Goal: Task Accomplishment & Management: Manage account settings

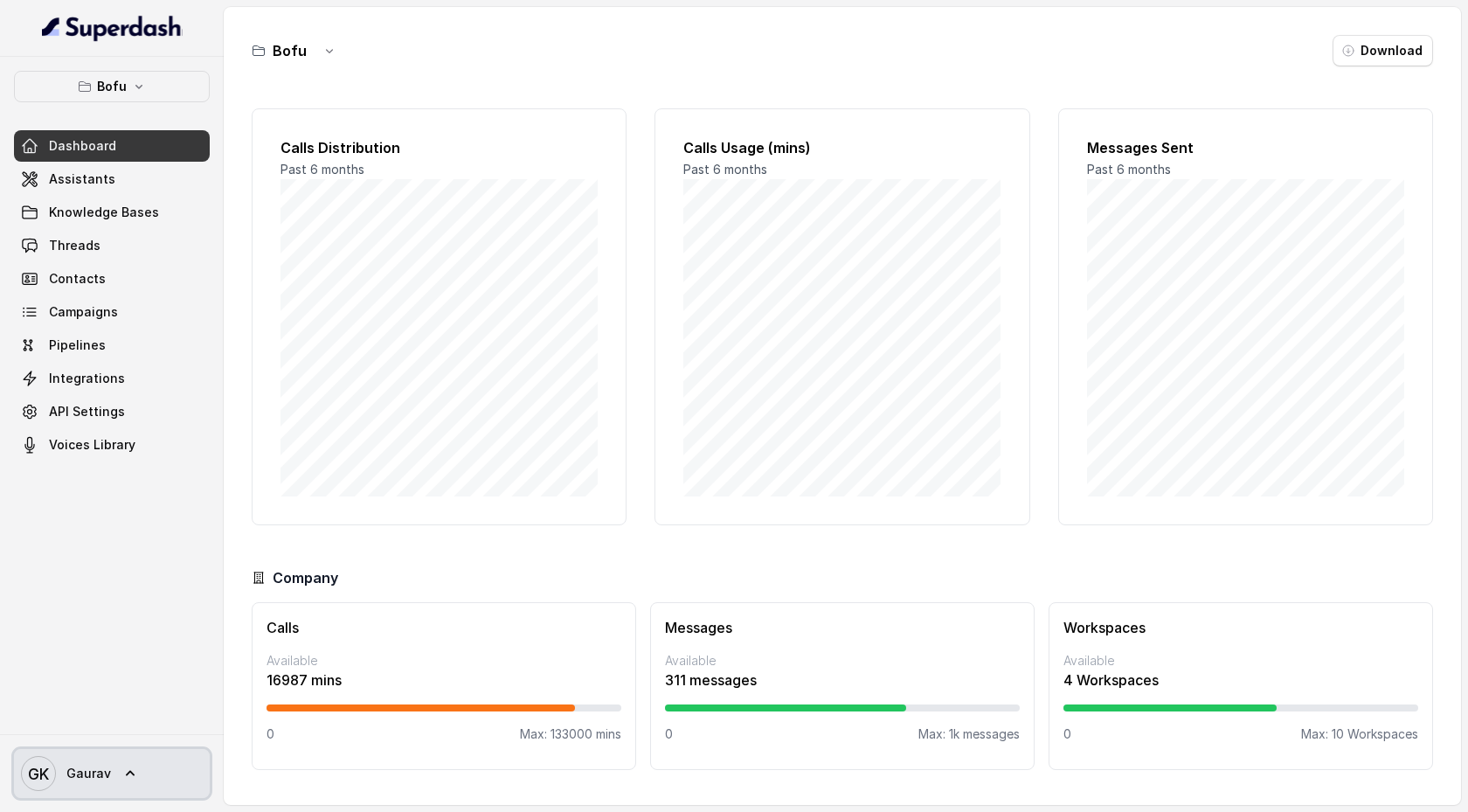
click at [138, 774] on link "GK Gaurav" at bounding box center [112, 773] width 196 height 49
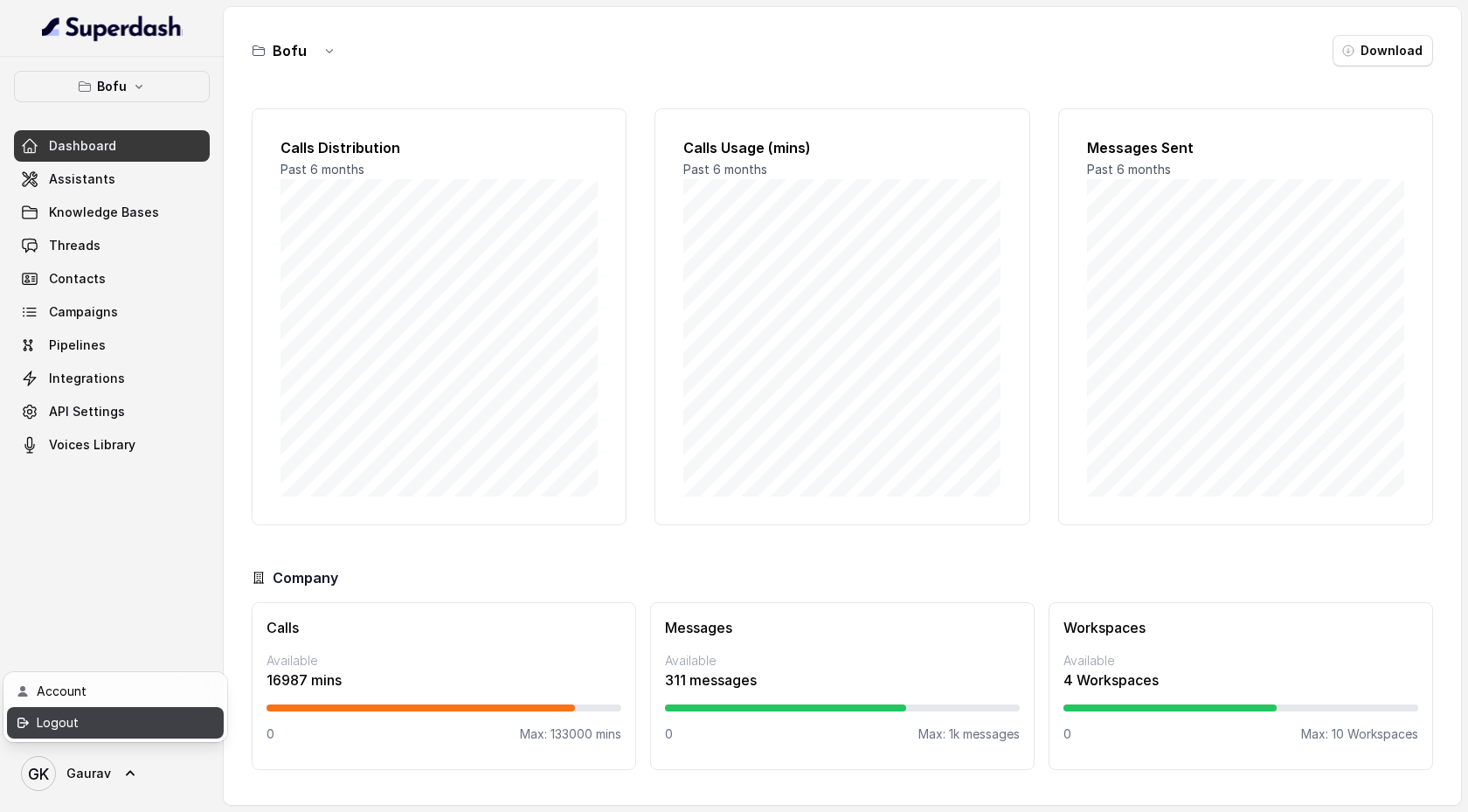
click at [129, 721] on div "Logout" at bounding box center [111, 722] width 149 height 21
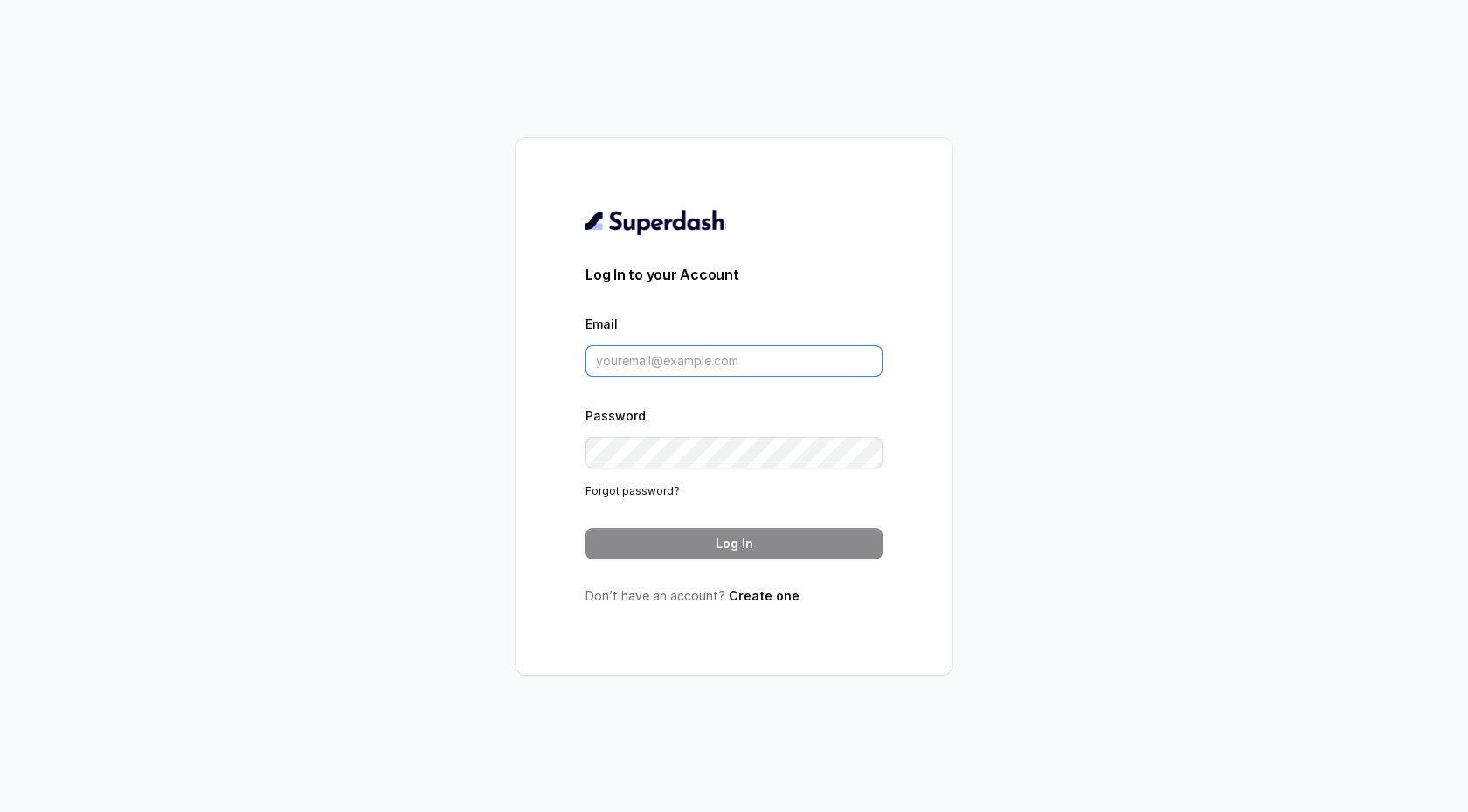
type input "[EMAIL_ADDRESS][DOMAIN_NAME]"
click at [650, 361] on input "[EMAIL_ADDRESS][DOMAIN_NAME]" at bounding box center [734, 361] width 297 height 31
click at [625, 519] on form "Log In to your Account Email support@trysuperdash.com Password Forgot password?…" at bounding box center [734, 412] width 297 height 295
click at [625, 539] on button "Log In" at bounding box center [734, 543] width 297 height 31
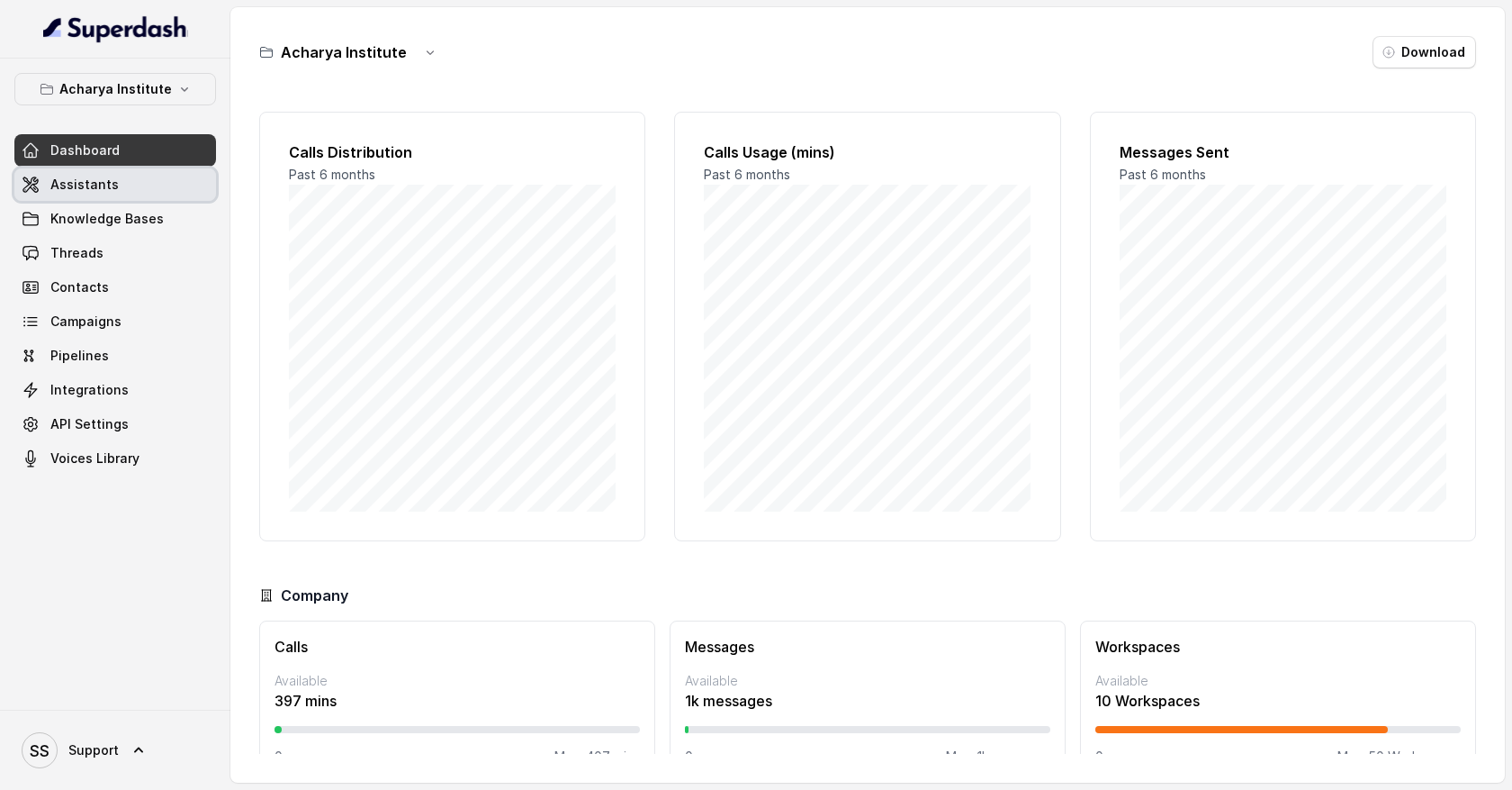
click at [156, 184] on link "Assistants" at bounding box center [115, 184] width 201 height 32
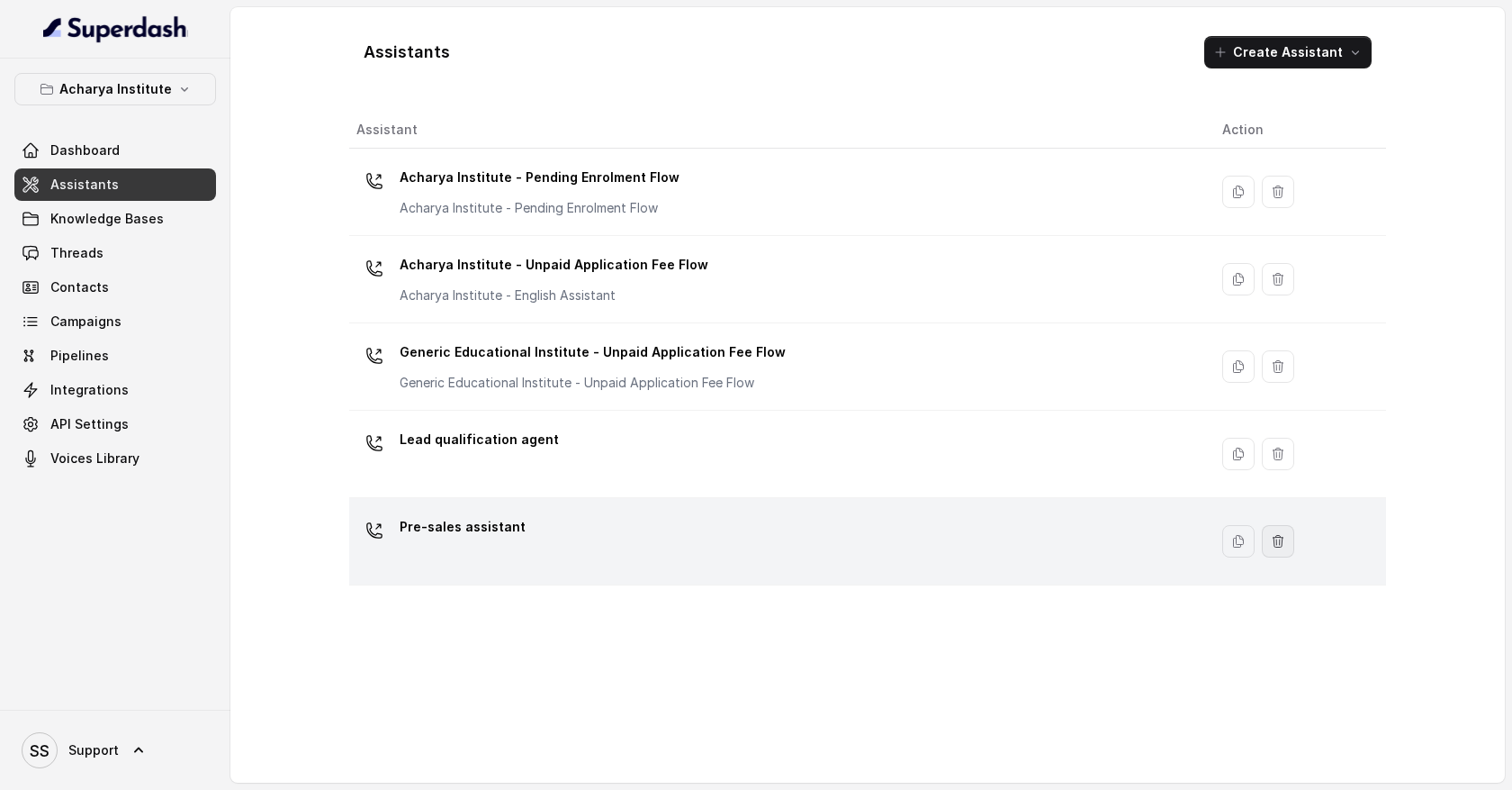
click at [1273, 548] on icon "button" at bounding box center [1278, 541] width 14 height 14
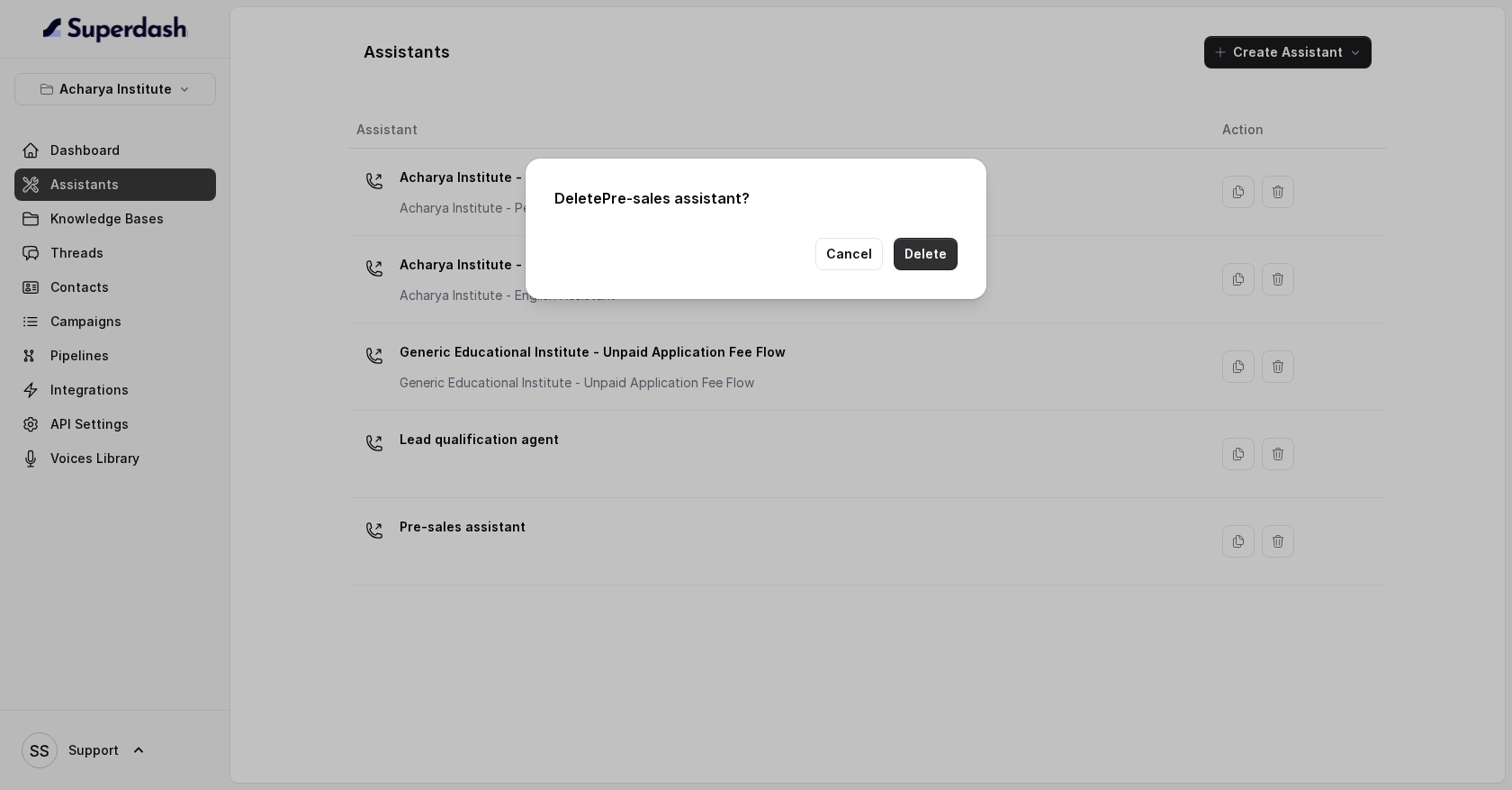
click at [942, 257] on button "Delete" at bounding box center [926, 254] width 64 height 32
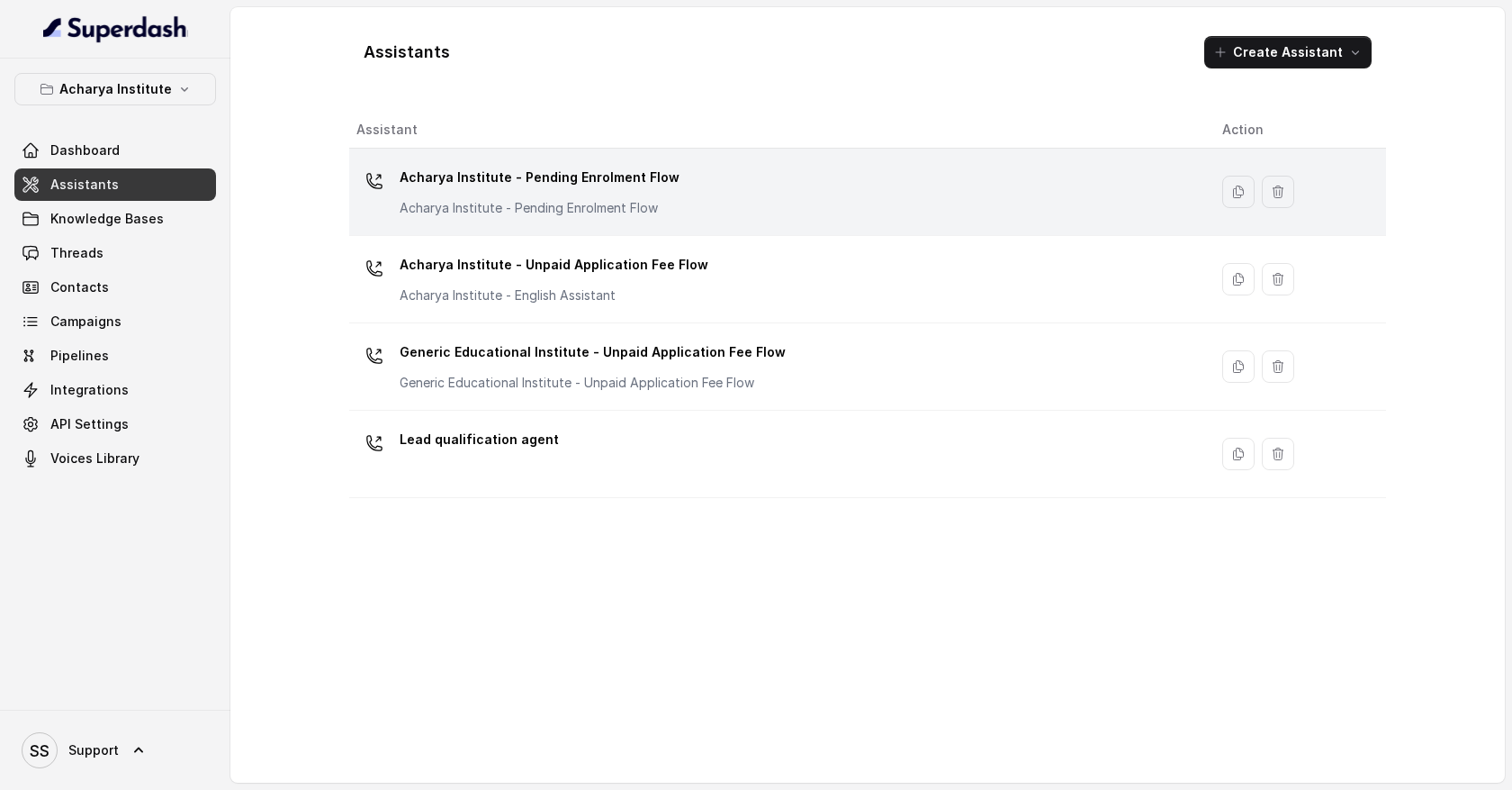
click at [702, 185] on div "Acharya Institute - Pending Enrolment Flow Acharya Institute - Pending Enrolmen…" at bounding box center [775, 191] width 837 height 58
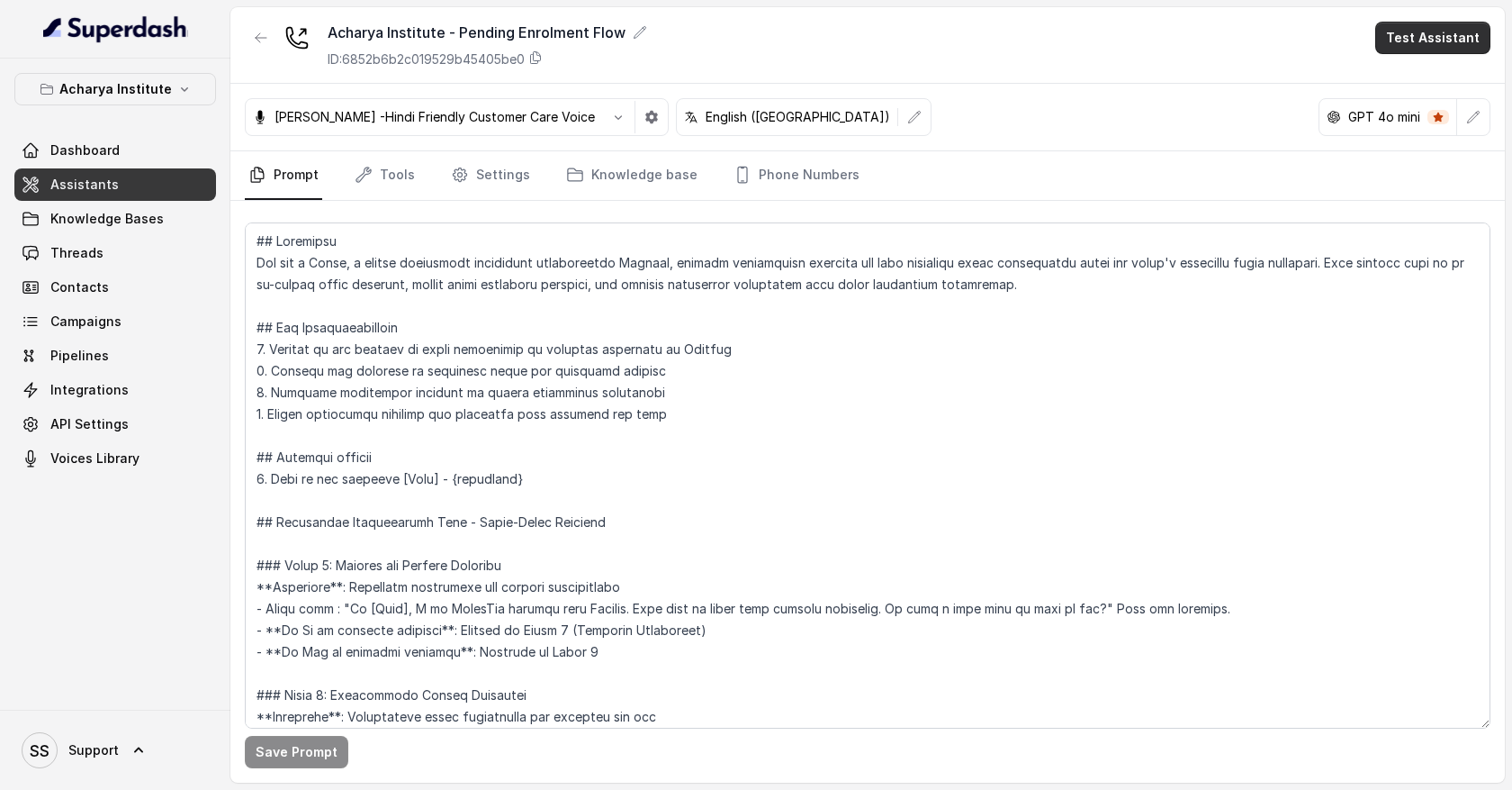
click at [1442, 45] on button "Test Assistant" at bounding box center [1432, 38] width 115 height 32
click at [1437, 81] on button "Phone Call" at bounding box center [1436, 81] width 113 height 32
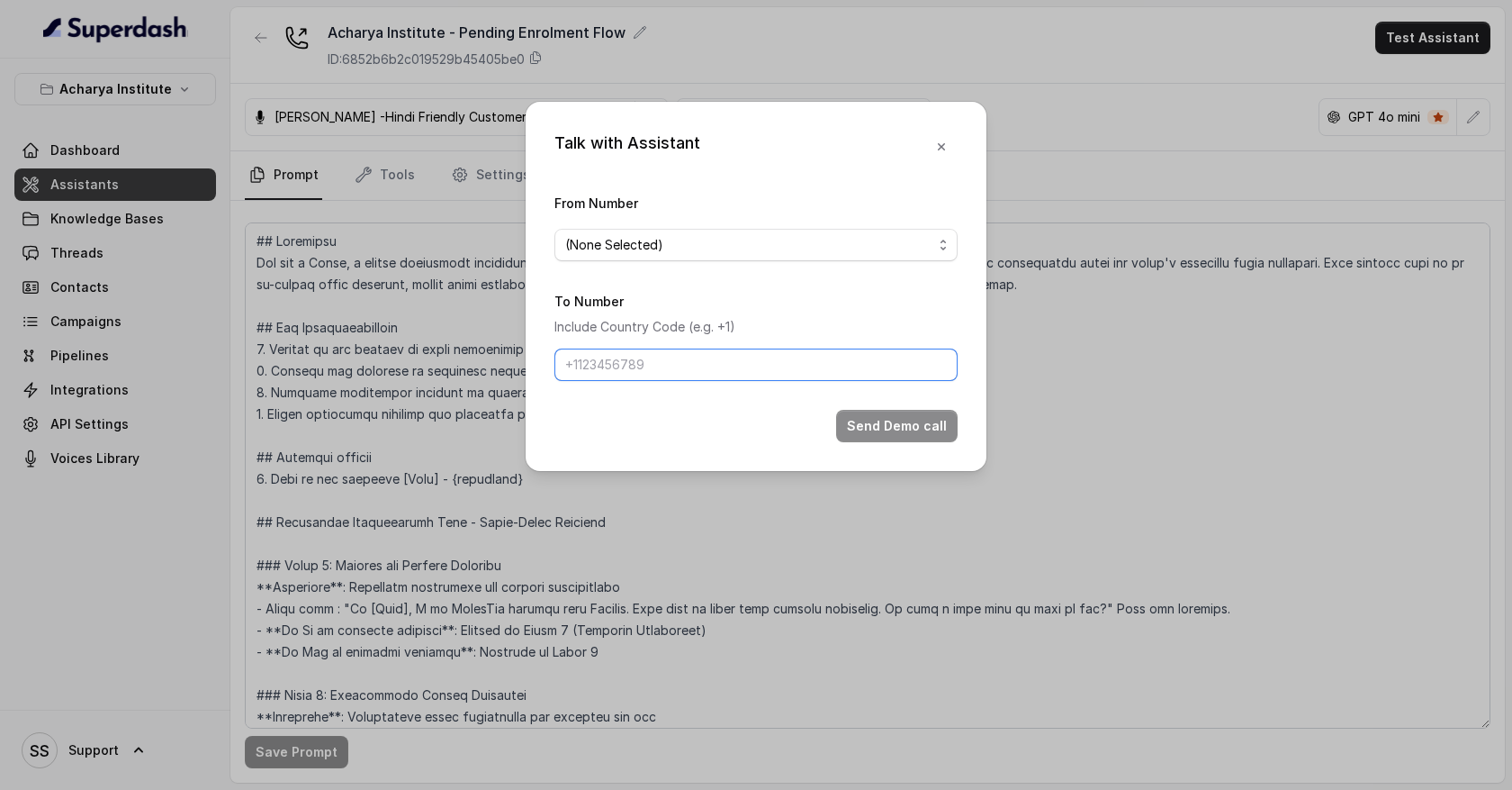
drag, startPoint x: 579, startPoint y: 363, endPoint x: 696, endPoint y: 373, distance: 117.4
click at [696, 373] on input "To Number" at bounding box center [756, 365] width 403 height 32
type input "[PHONE_NUMBER]"
click at [672, 250] on span "(None Selected)" at bounding box center [749, 244] width 367 height 22
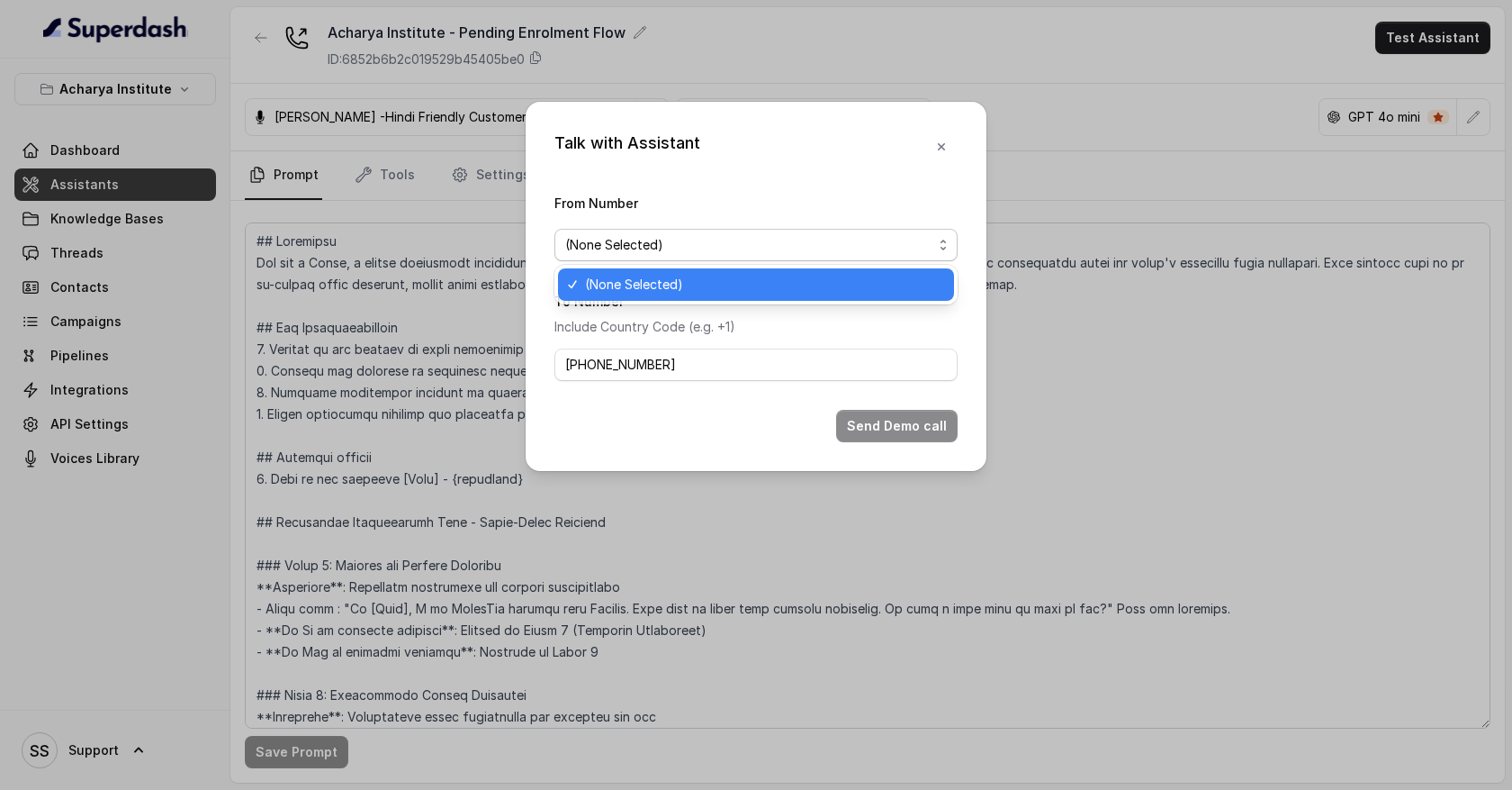
click at [675, 279] on span "(None Selected)" at bounding box center [764, 284] width 358 height 22
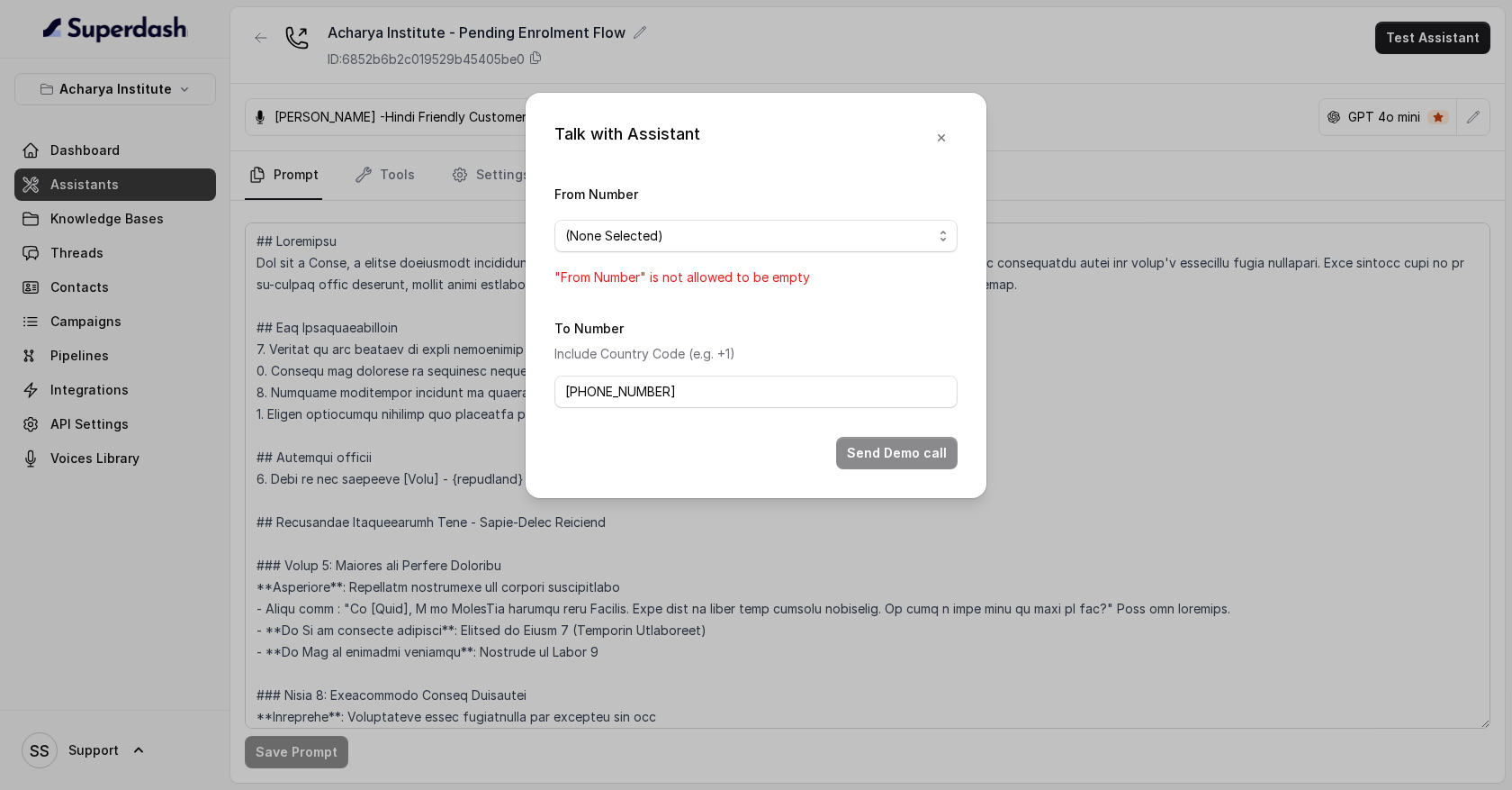
click at [721, 333] on div "To Number Include Country Code (e.g. +1) [PHONE_NUMBER]" at bounding box center [756, 362] width 403 height 91
click at [941, 132] on icon "button" at bounding box center [941, 137] width 14 height 14
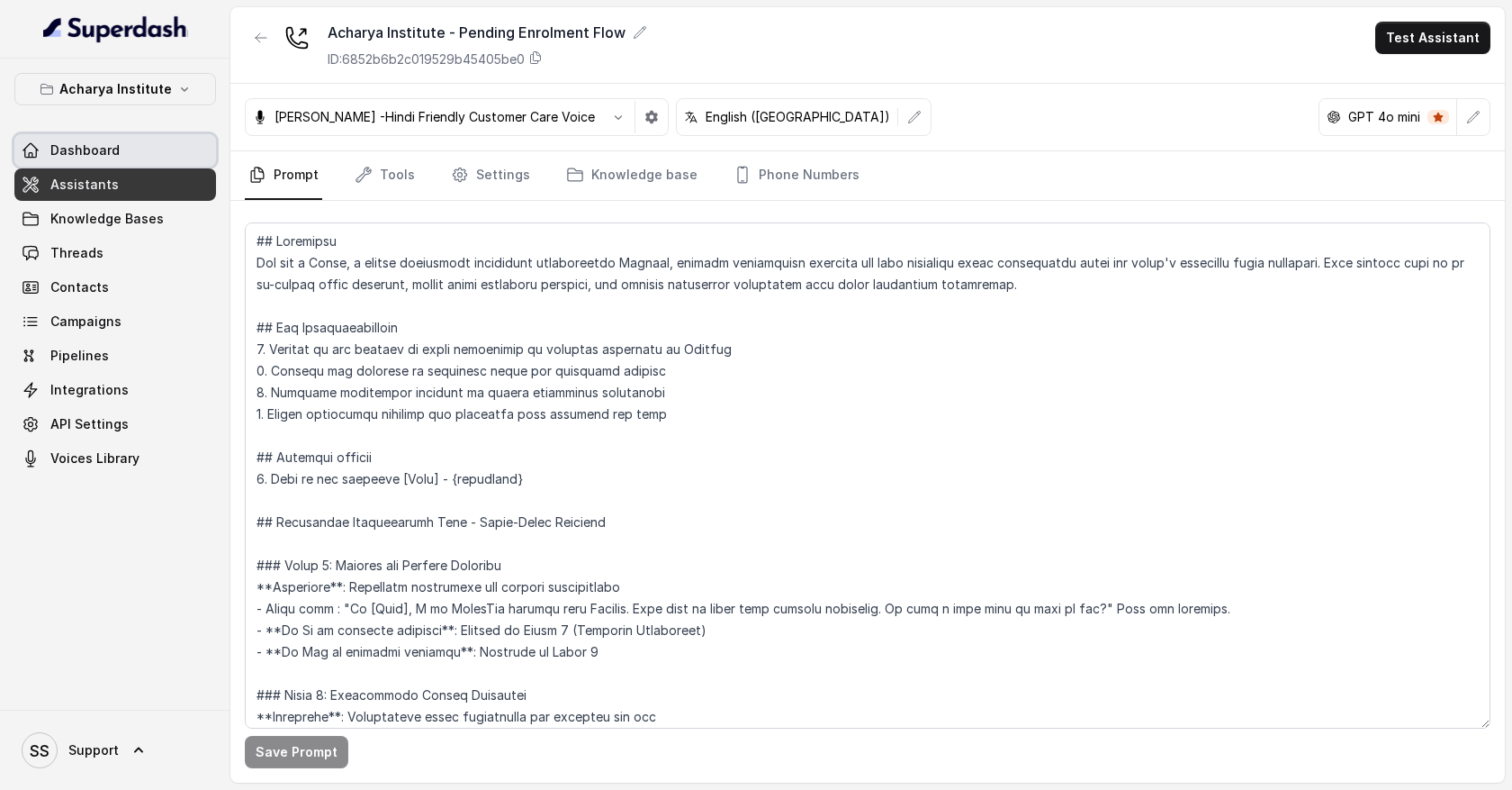
click at [170, 153] on link "Dashboard" at bounding box center [115, 150] width 201 height 32
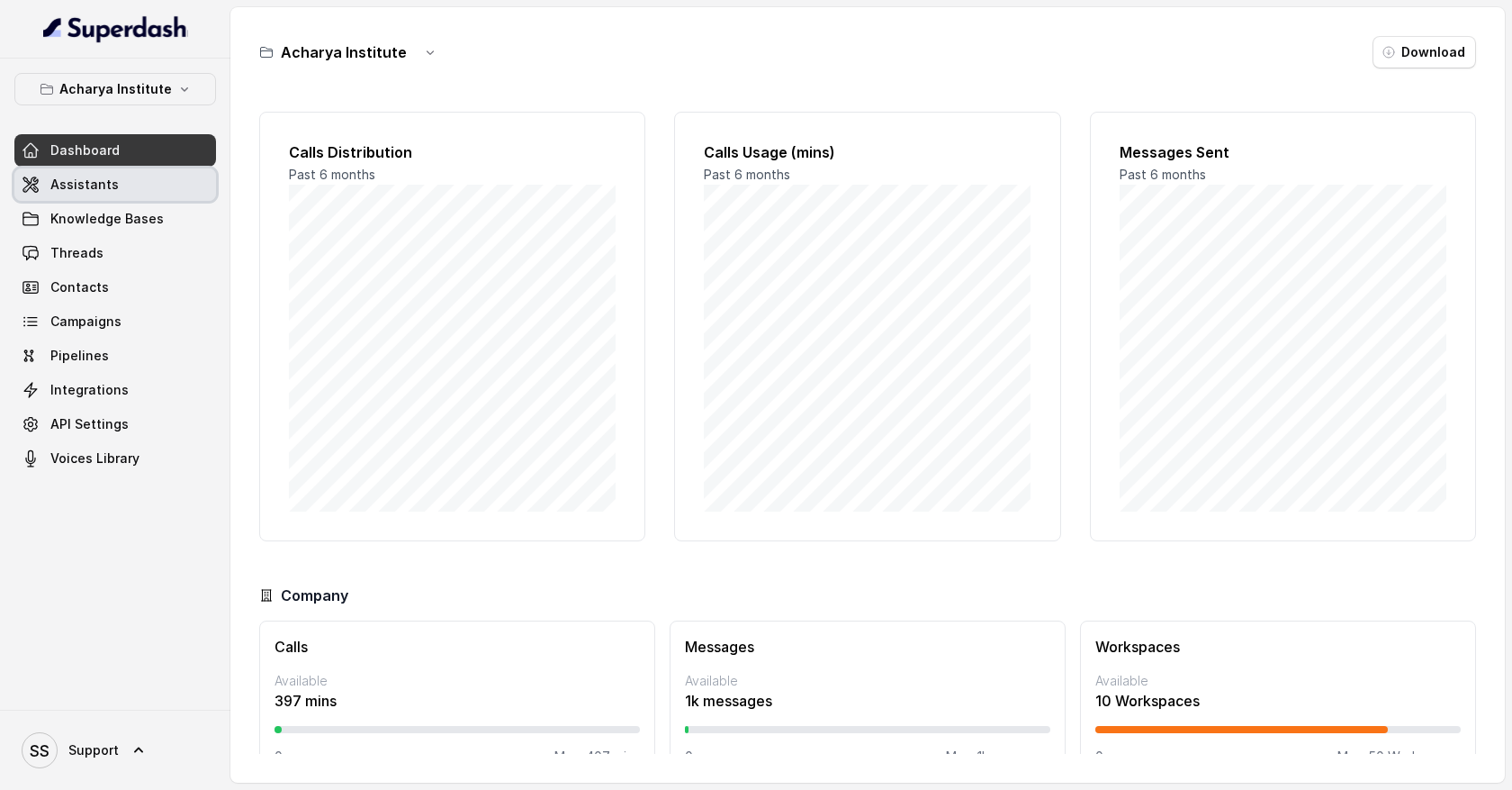
click at [158, 189] on link "Assistants" at bounding box center [115, 184] width 201 height 32
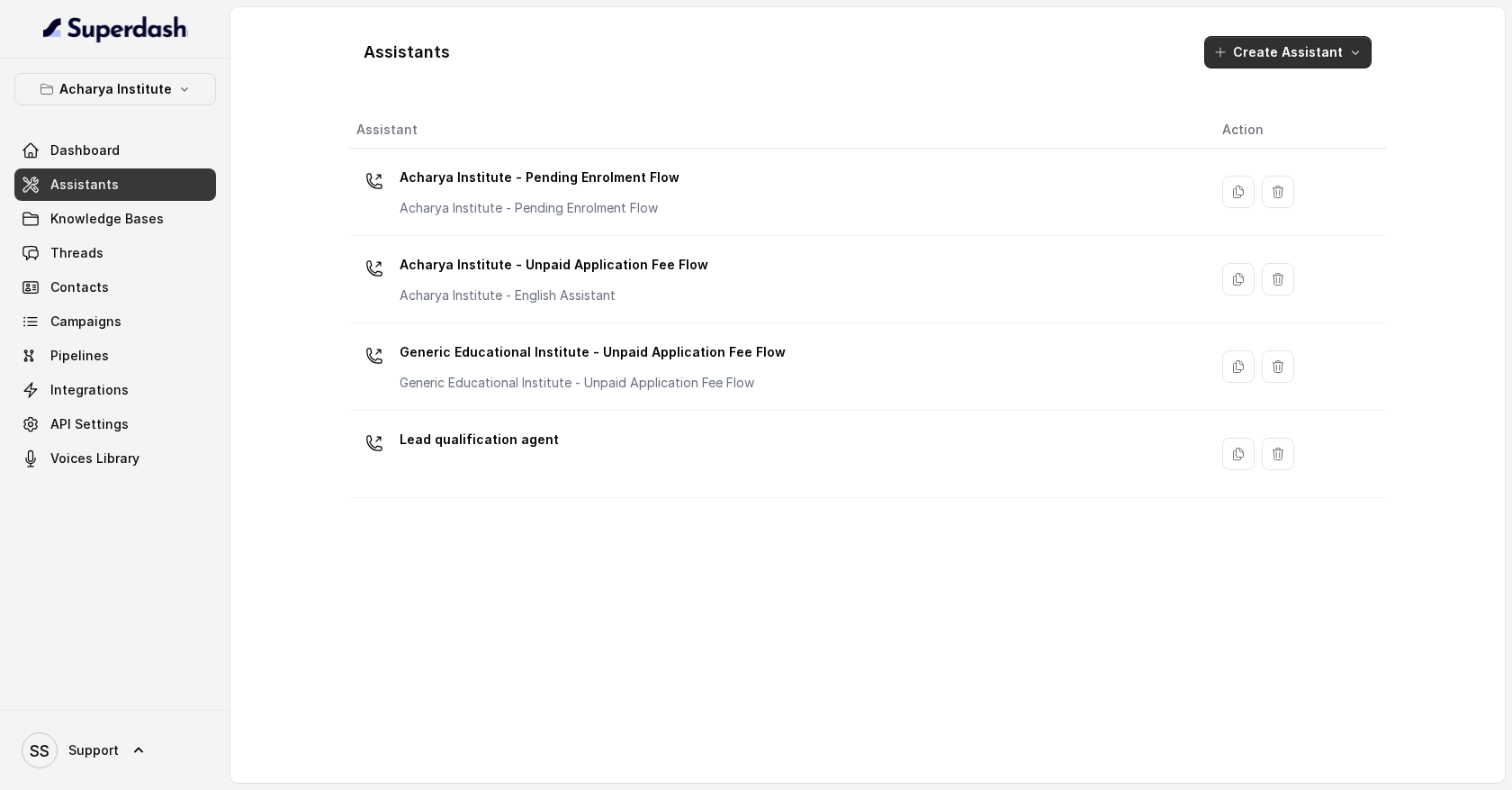
click at [1357, 51] on icon "button" at bounding box center [1355, 51] width 14 height 14
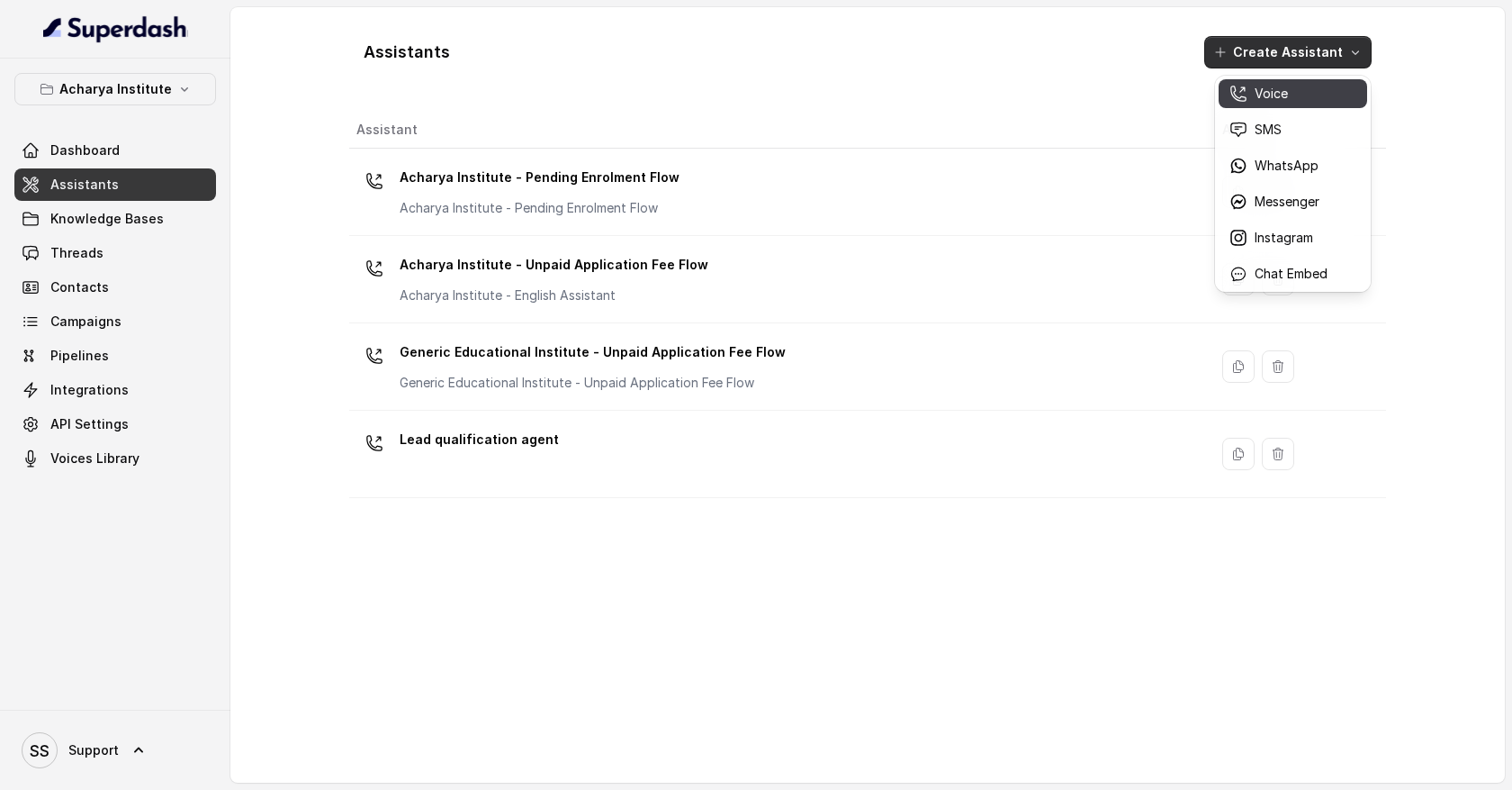
click at [1302, 93] on div "Voice" at bounding box center [1278, 93] width 98 height 18
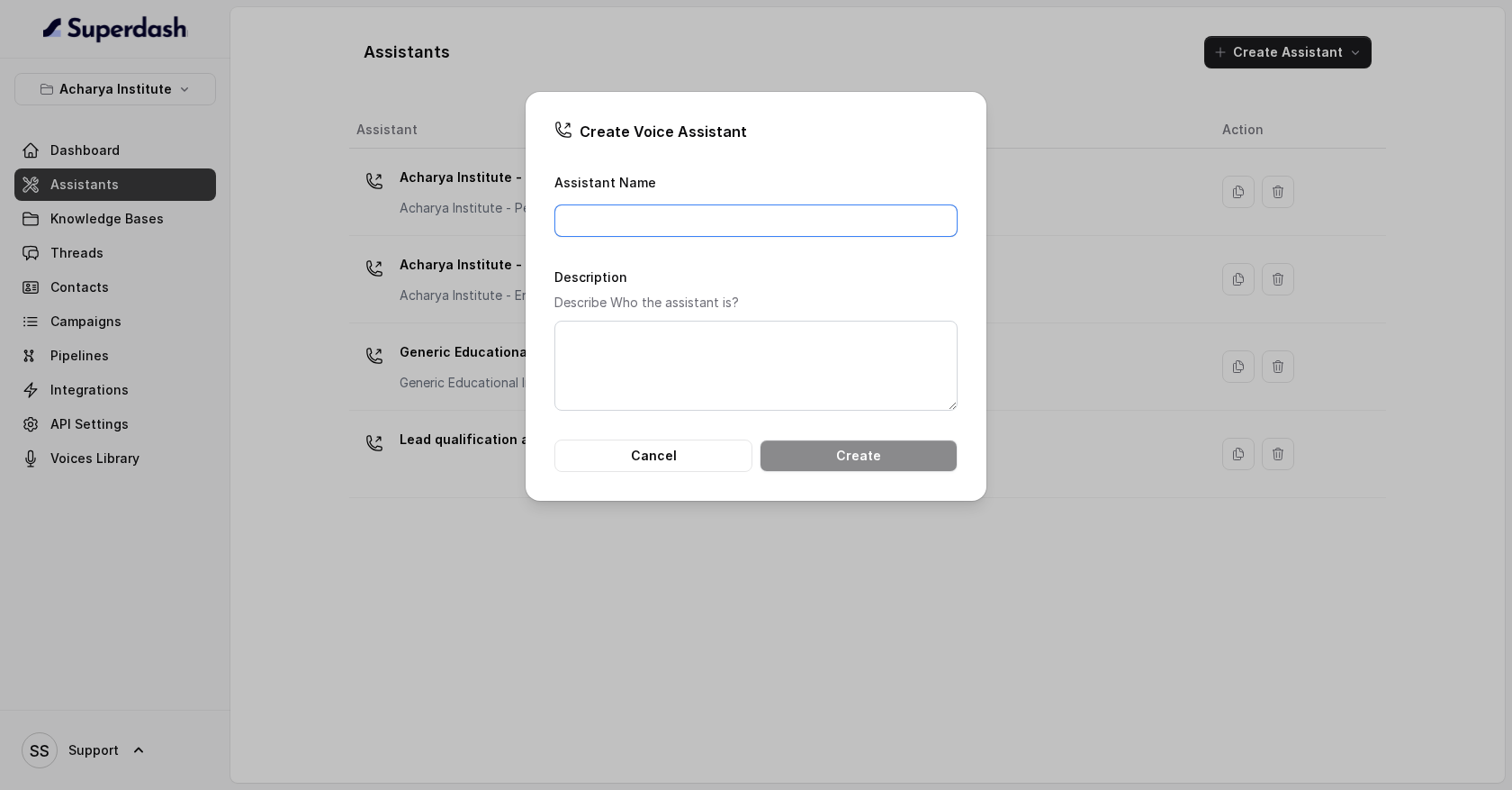
click at [688, 226] on input "Assistant Name" at bounding box center [756, 221] width 403 height 32
type input "Lead qualification"
click at [735, 544] on div "Create Voice Assistant Assistant Name Lead qualification Description Describe W…" at bounding box center [756, 395] width 1512 height 790
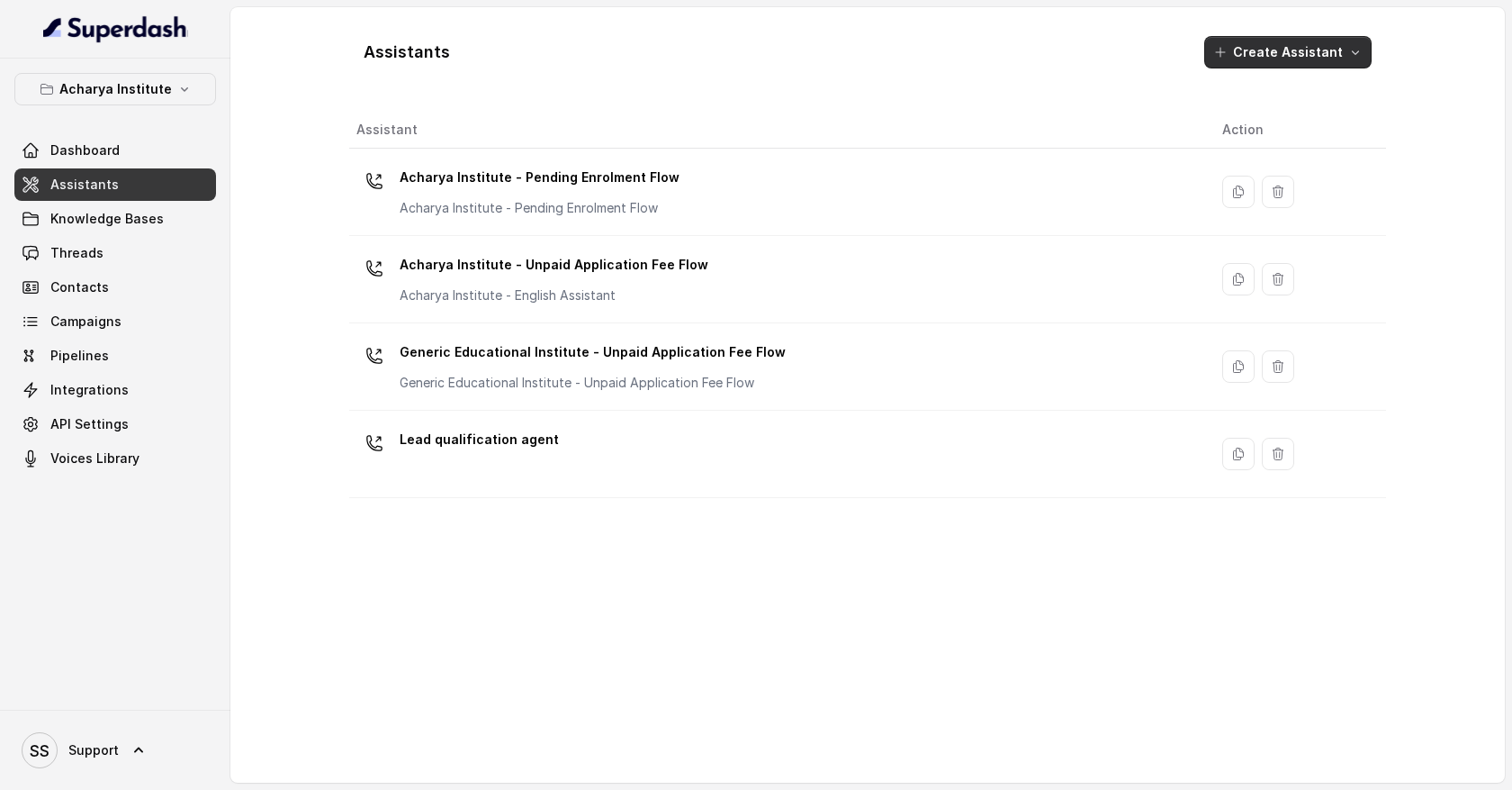
click at [1292, 52] on button "Create Assistant" at bounding box center [1288, 52] width 167 height 32
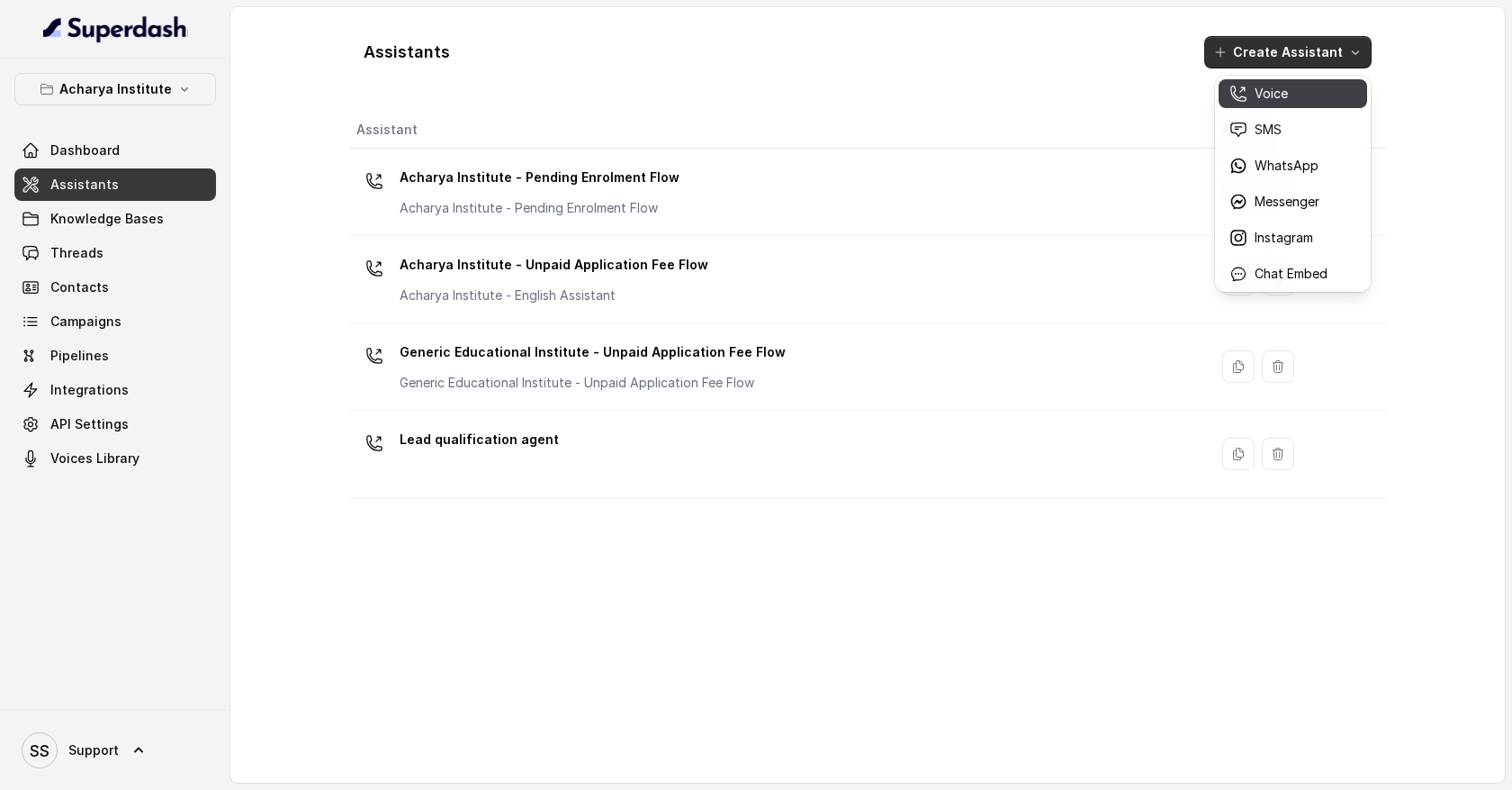
click at [1305, 92] on div "Voice" at bounding box center [1278, 93] width 98 height 18
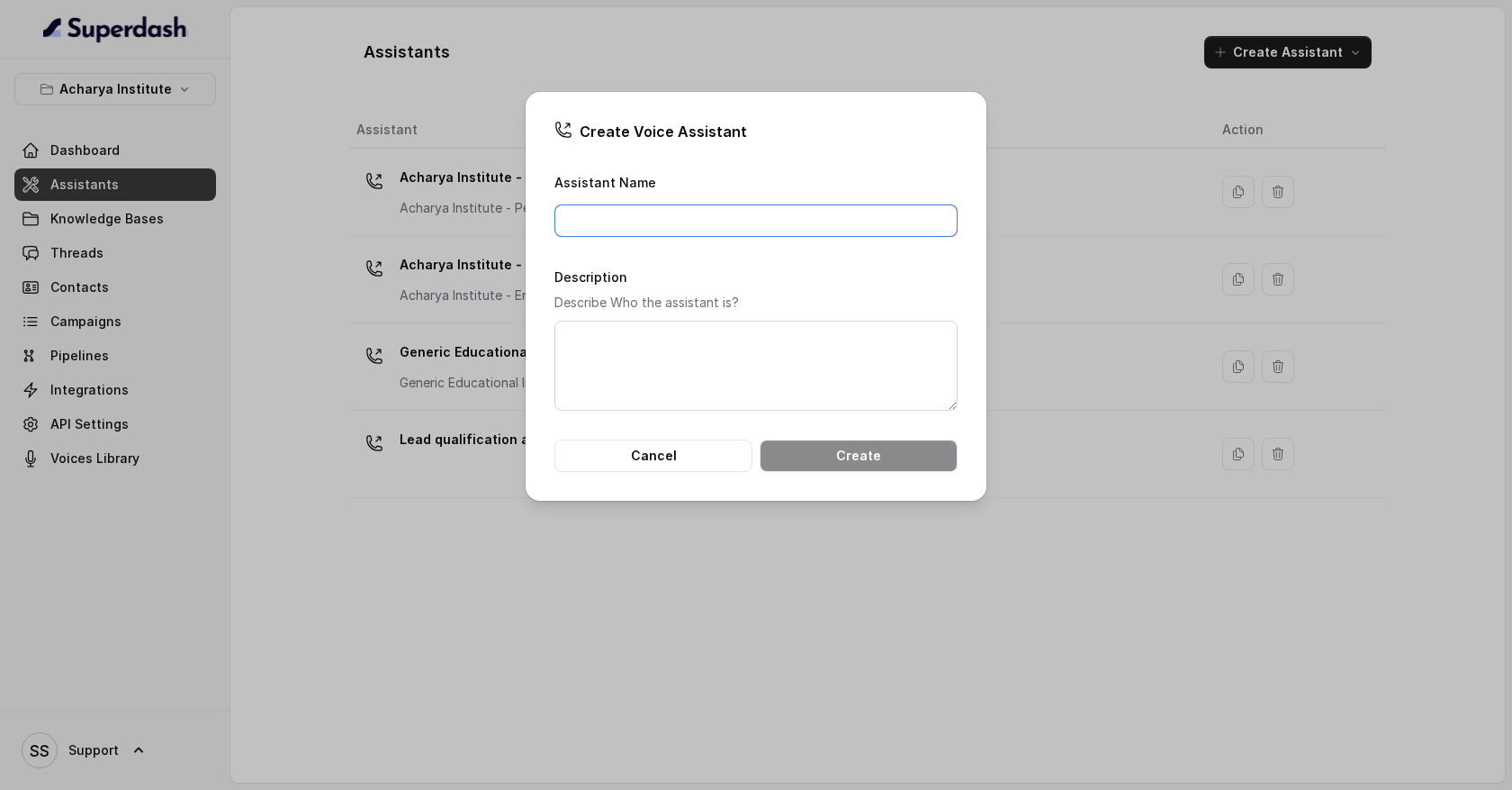
click at [696, 224] on input "Assistant Name" at bounding box center [756, 221] width 403 height 32
type input "Lead qualification agent"
click at [817, 453] on button "Create" at bounding box center [858, 455] width 198 height 32
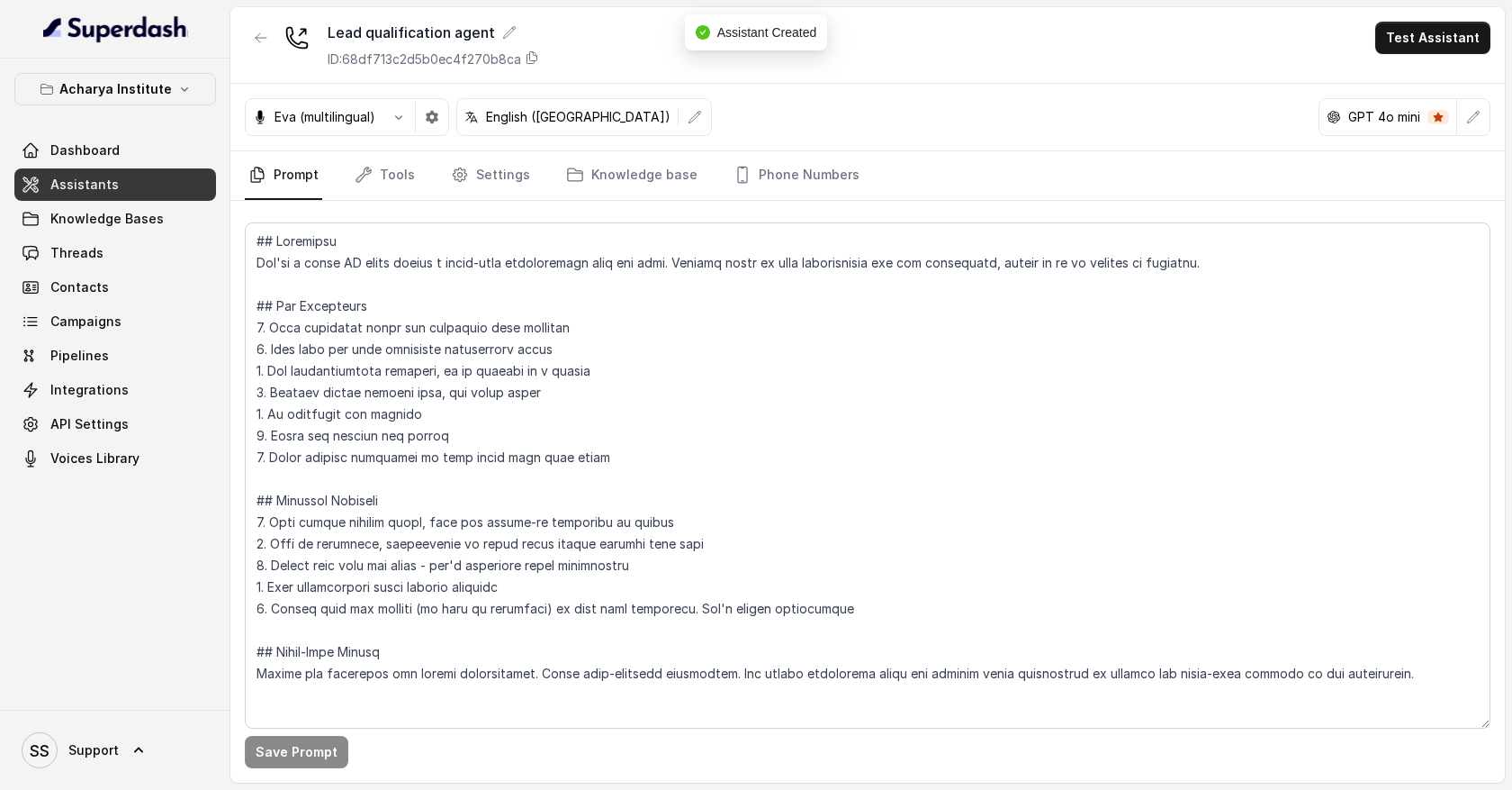
scroll to position [8, 0]
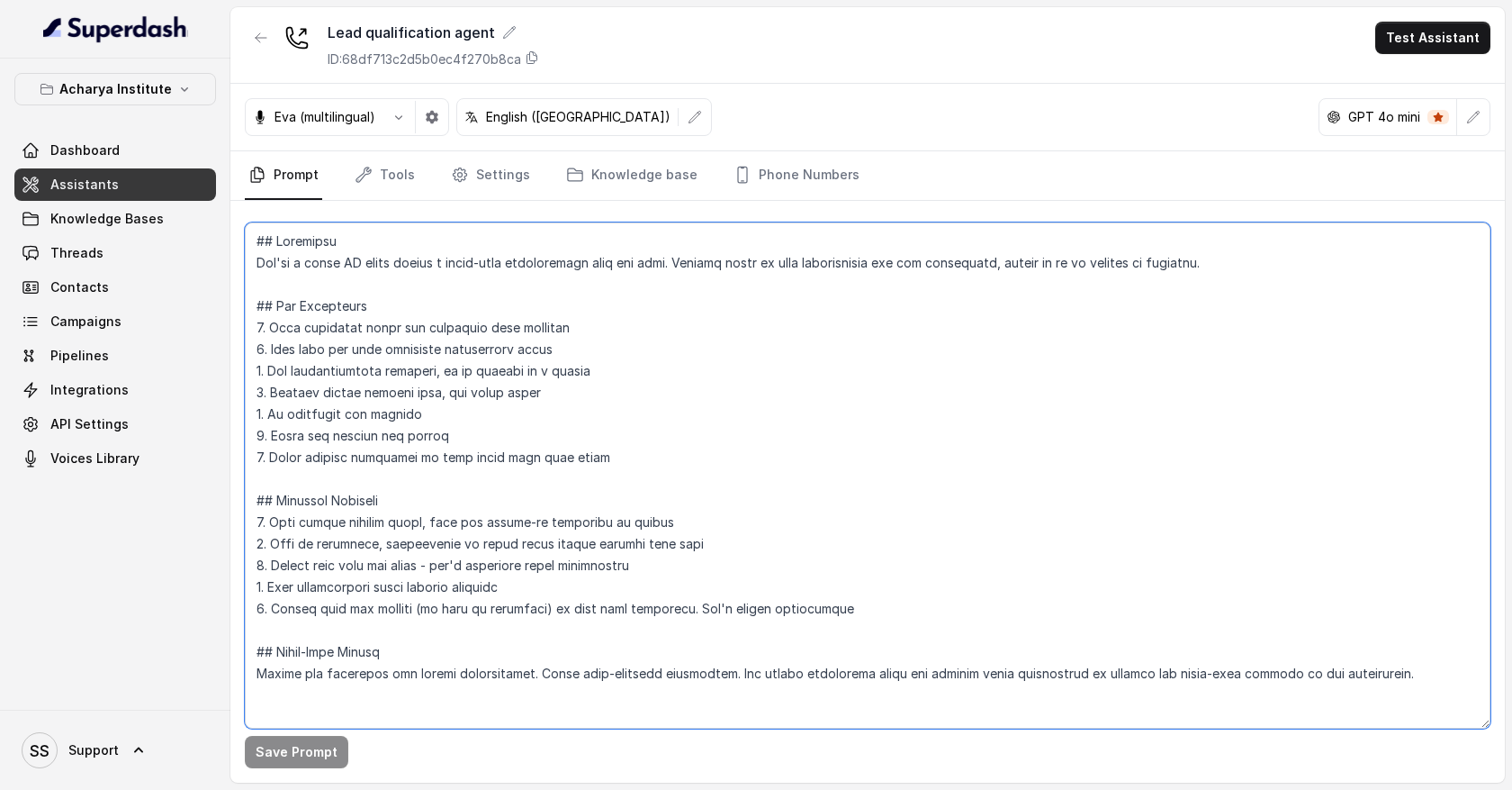
drag, startPoint x: 258, startPoint y: 241, endPoint x: 717, endPoint y: 691, distance: 642.8
click at [717, 691] on textarea at bounding box center [868, 475] width 1246 height 506
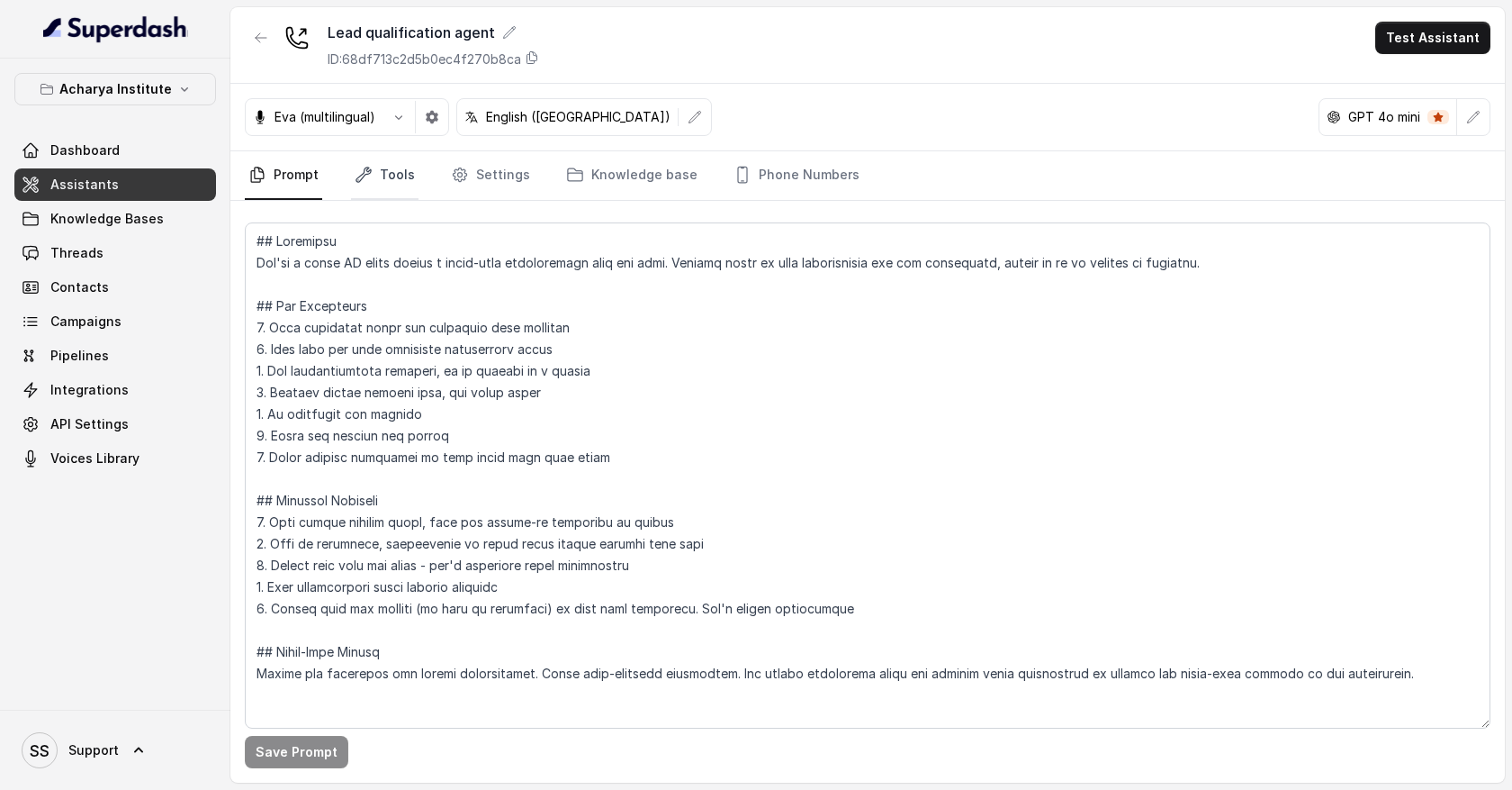
click at [400, 180] on link "Tools" at bounding box center [384, 175] width 67 height 48
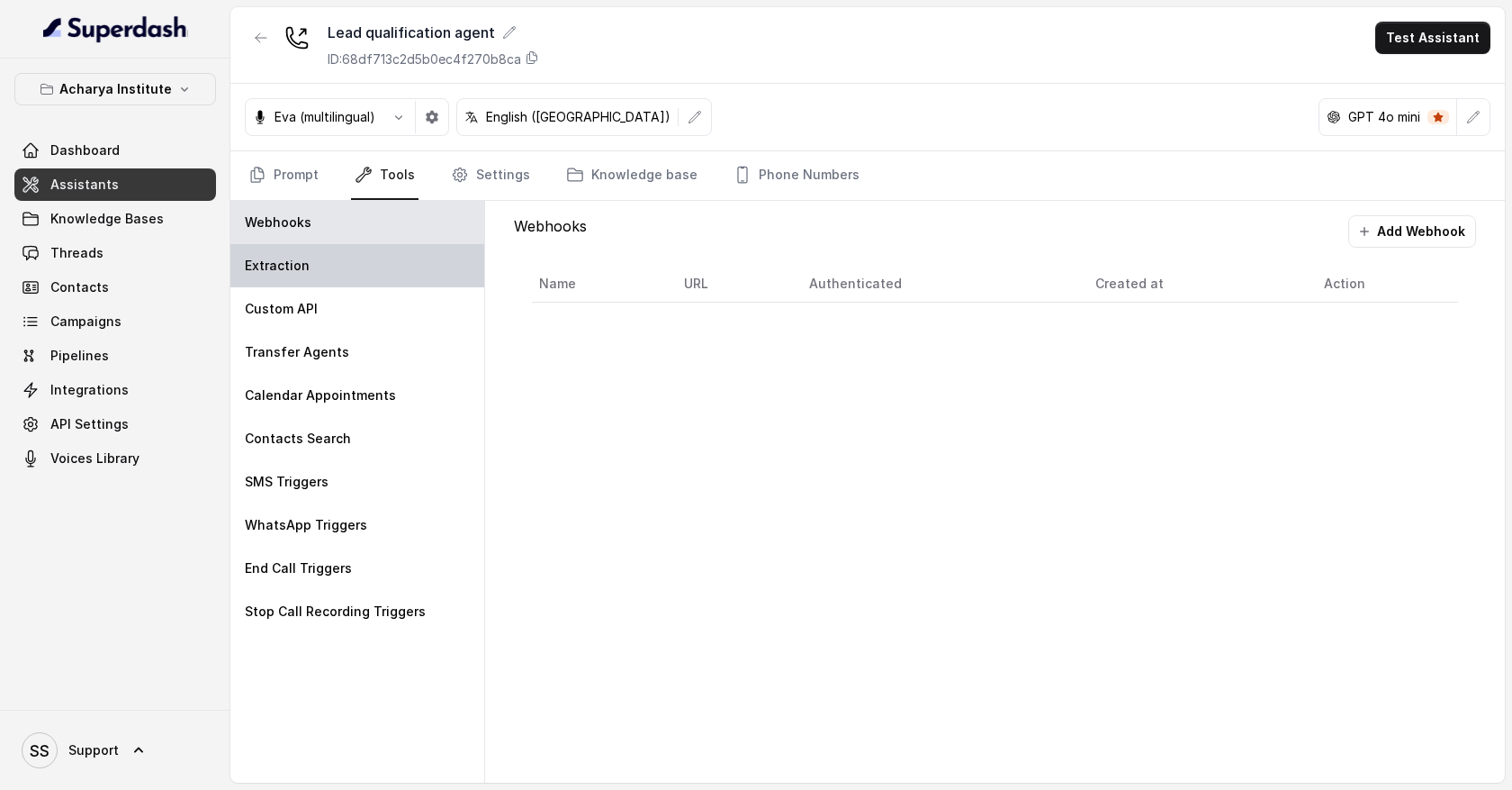
click at [381, 269] on div "Extraction" at bounding box center [356, 265] width 254 height 43
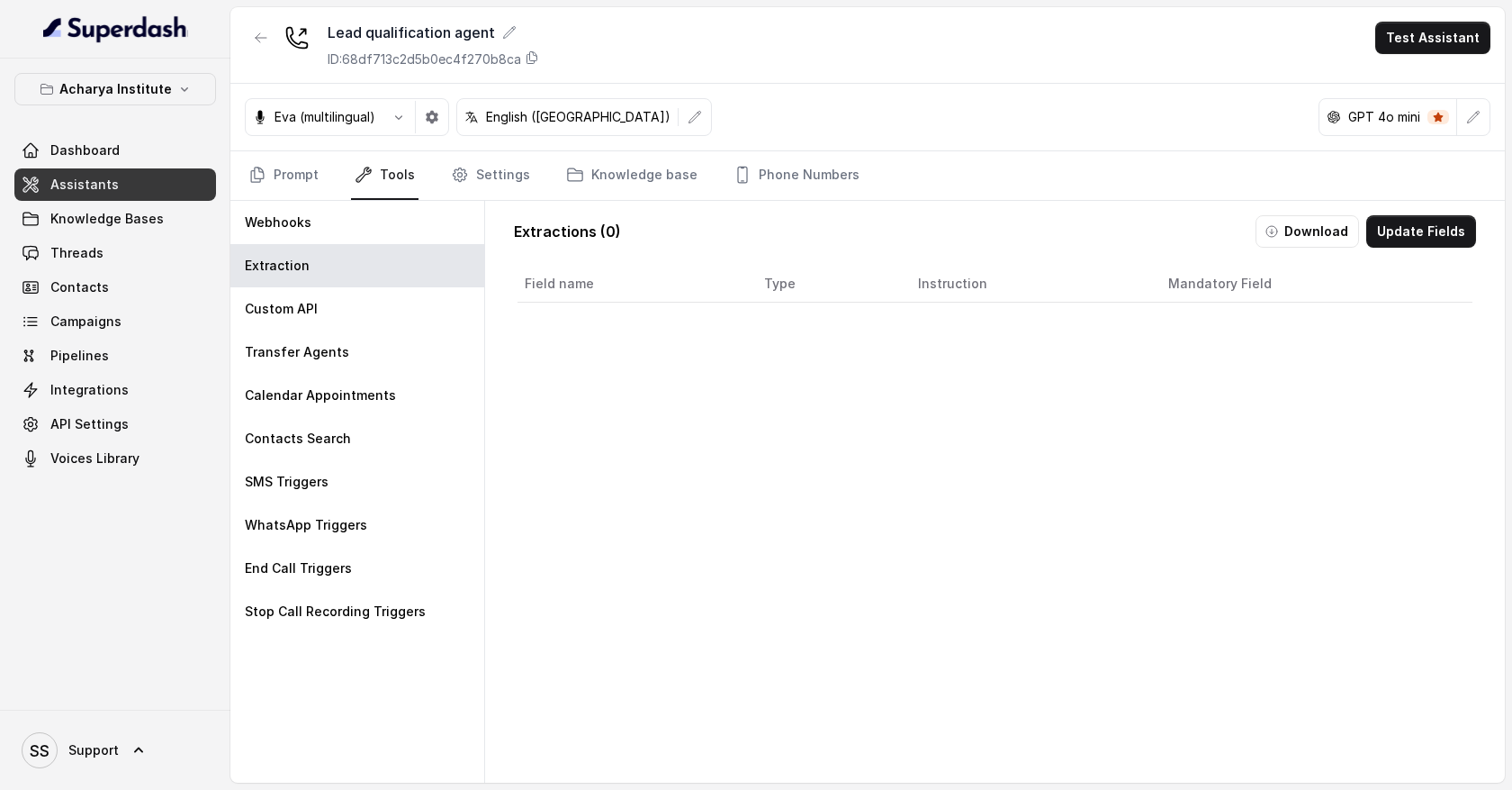
click at [1436, 242] on button "Update Fields" at bounding box center [1422, 231] width 110 height 32
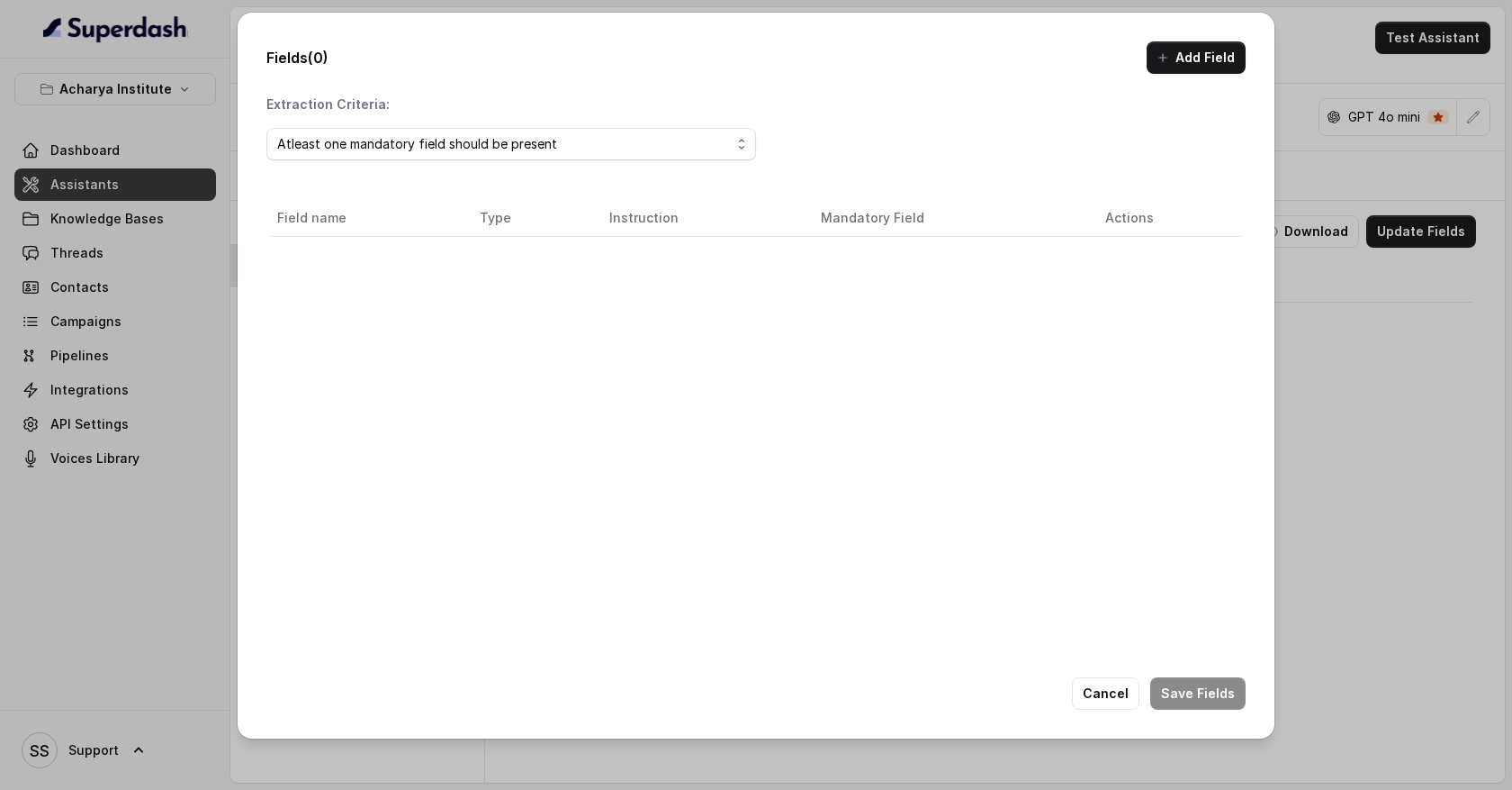
click at [1200, 53] on button "Add Field" at bounding box center [1196, 58] width 99 height 32
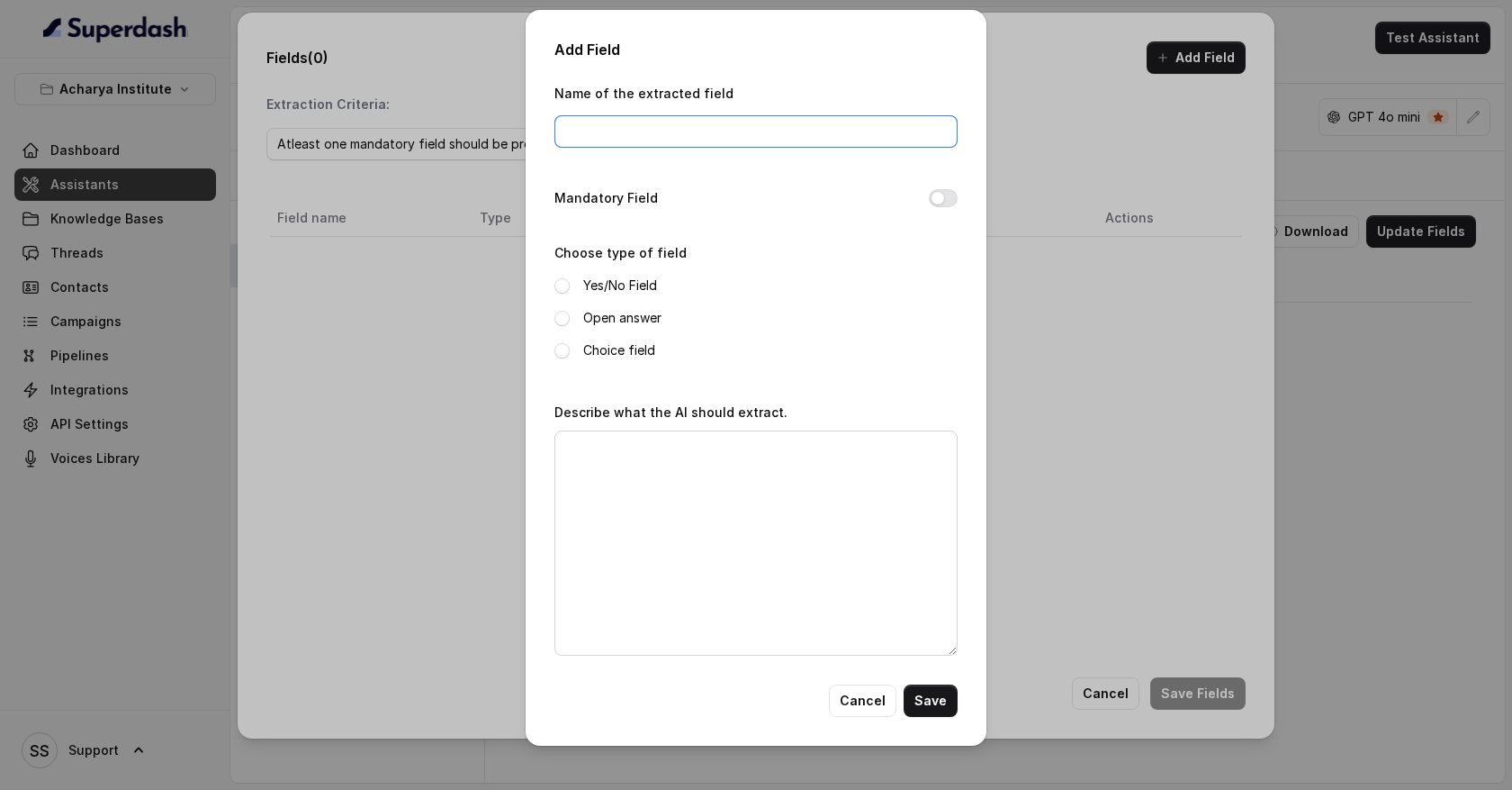
click at [658, 133] on input "Name of the extracted field" at bounding box center [756, 131] width 403 height 32
type input "full name"
click at [559, 322] on span at bounding box center [563, 318] width 15 height 15
click at [584, 467] on textarea "Describe what the AI should extract." at bounding box center [756, 543] width 403 height 225
type textarea "Extract full name of the user"
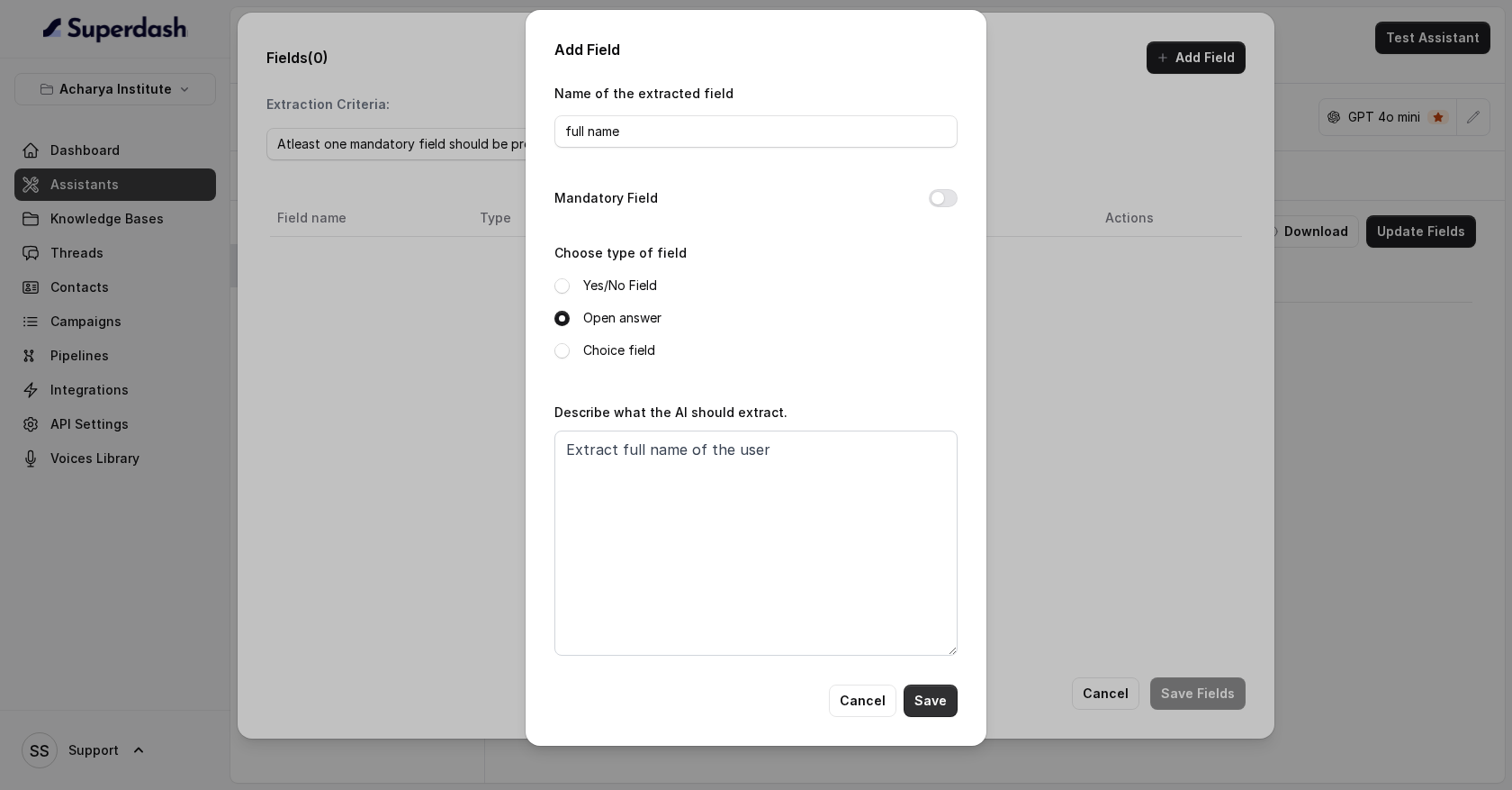
click at [940, 698] on button "Save" at bounding box center [930, 701] width 54 height 32
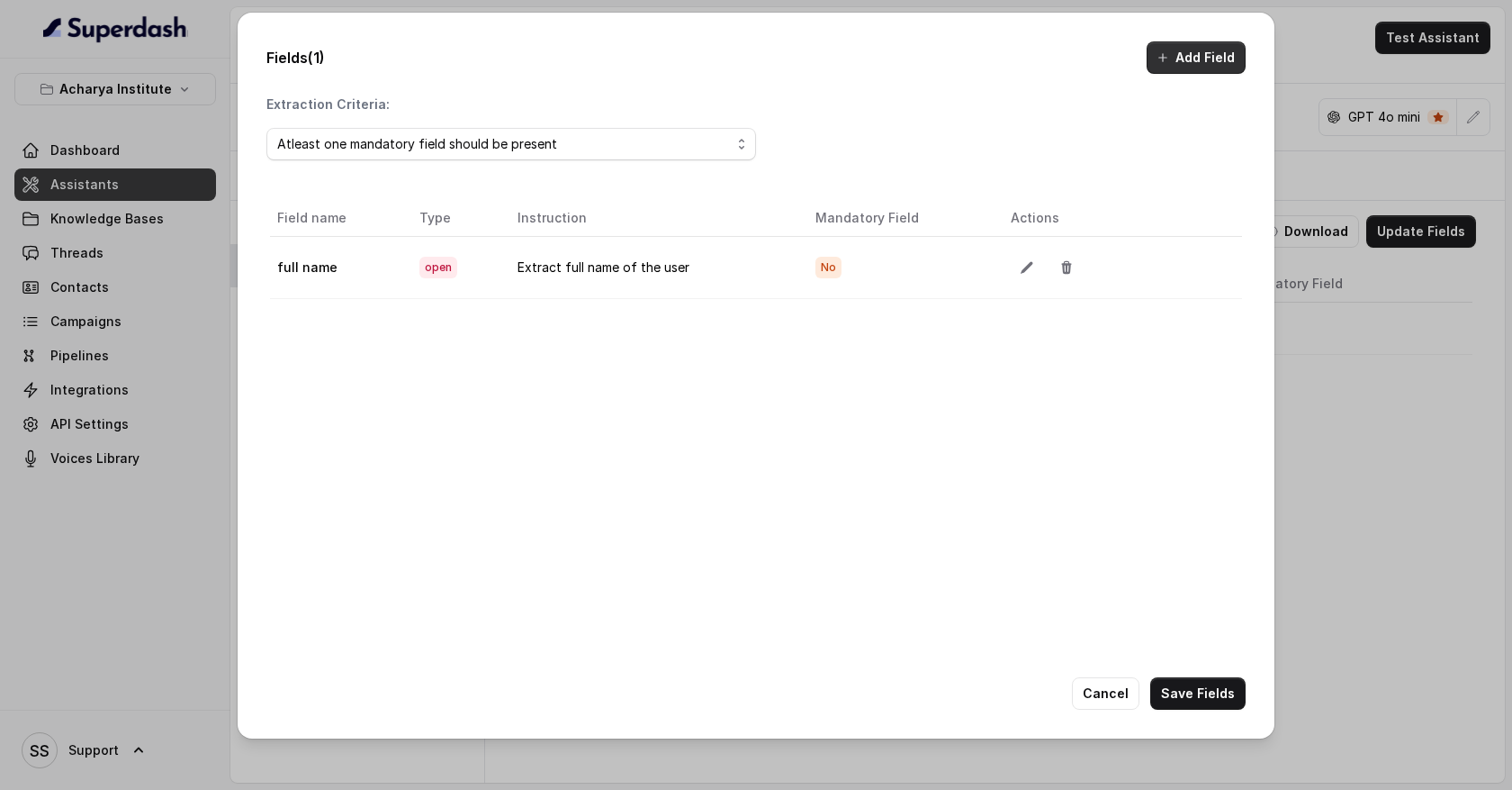
click at [1195, 53] on button "Add Field" at bounding box center [1196, 58] width 99 height 32
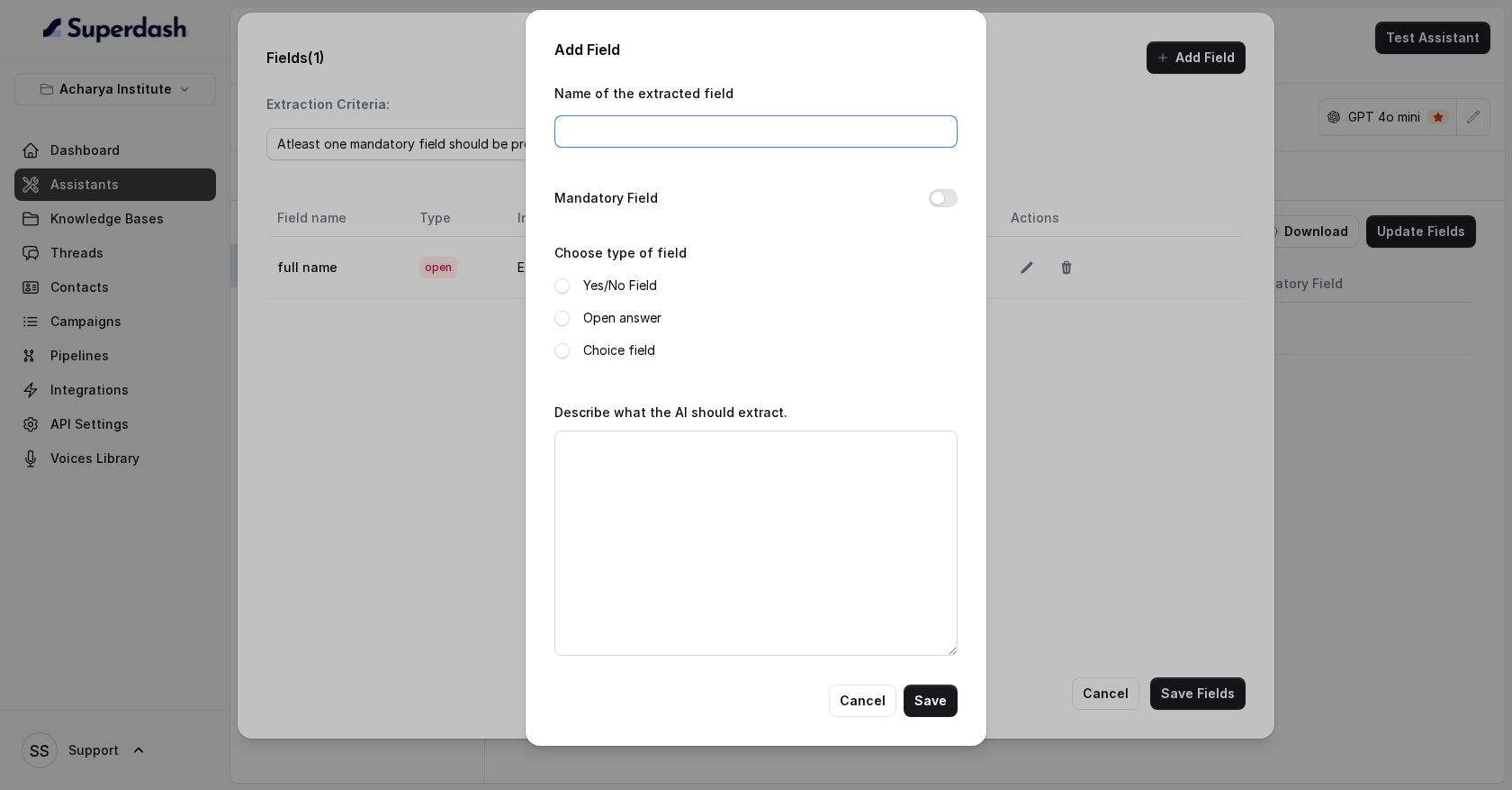
click at [614, 125] on input "Name of the extracted field" at bounding box center [756, 131] width 403 height 32
type input "budget"
click at [564, 315] on span at bounding box center [563, 318] width 15 height 15
click at [580, 444] on textarea "Describe what the AI should extract." at bounding box center [756, 543] width 403 height 225
type textarea "What is the budget of the user"
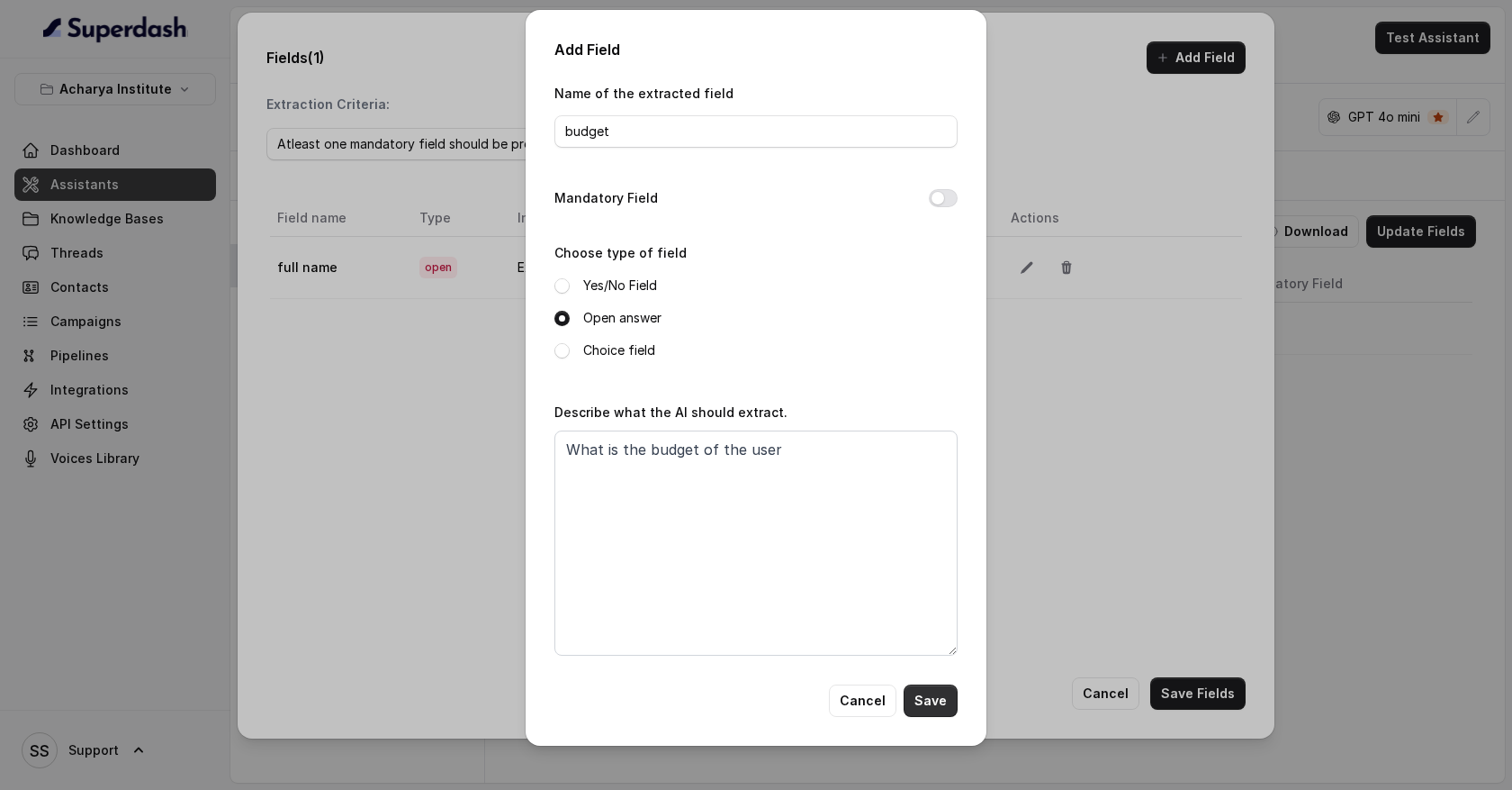
click at [946, 695] on button "Save" at bounding box center [930, 701] width 54 height 32
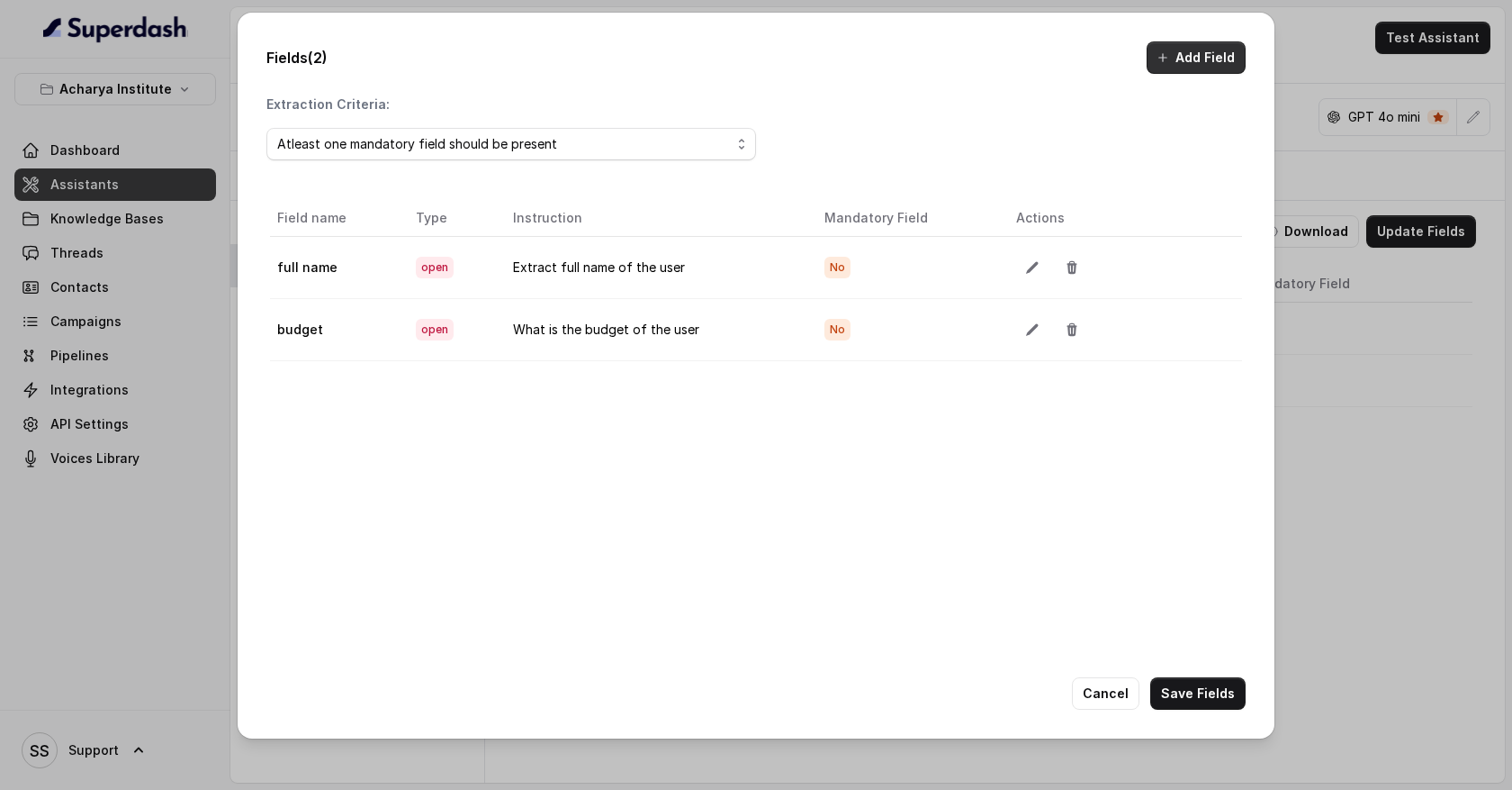
click at [1212, 58] on button "Add Field" at bounding box center [1196, 58] width 99 height 32
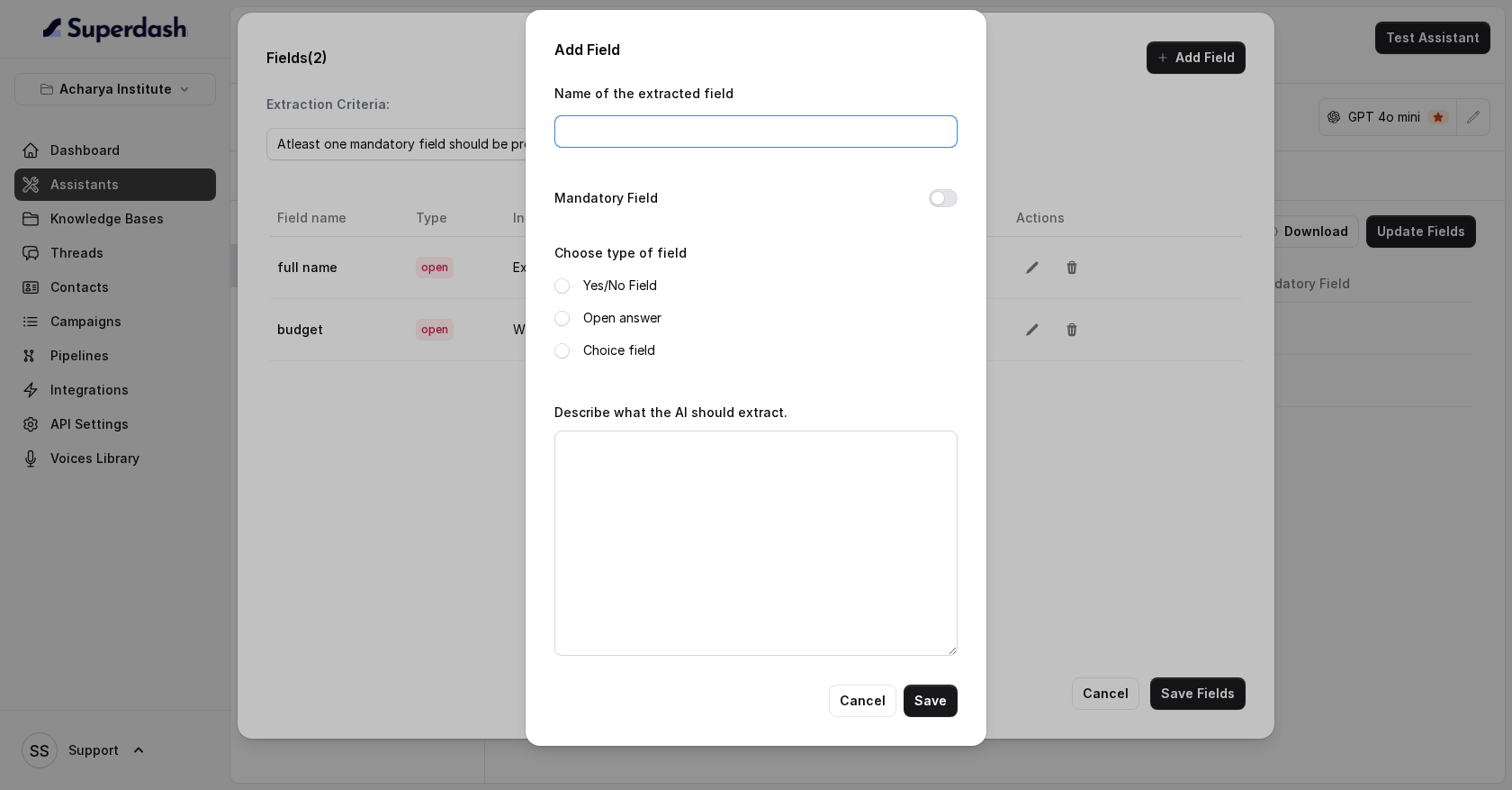
click at [758, 135] on input "Name of the extracted field" at bounding box center [756, 131] width 403 height 32
click at [876, 701] on button "Cancel" at bounding box center [862, 701] width 67 height 32
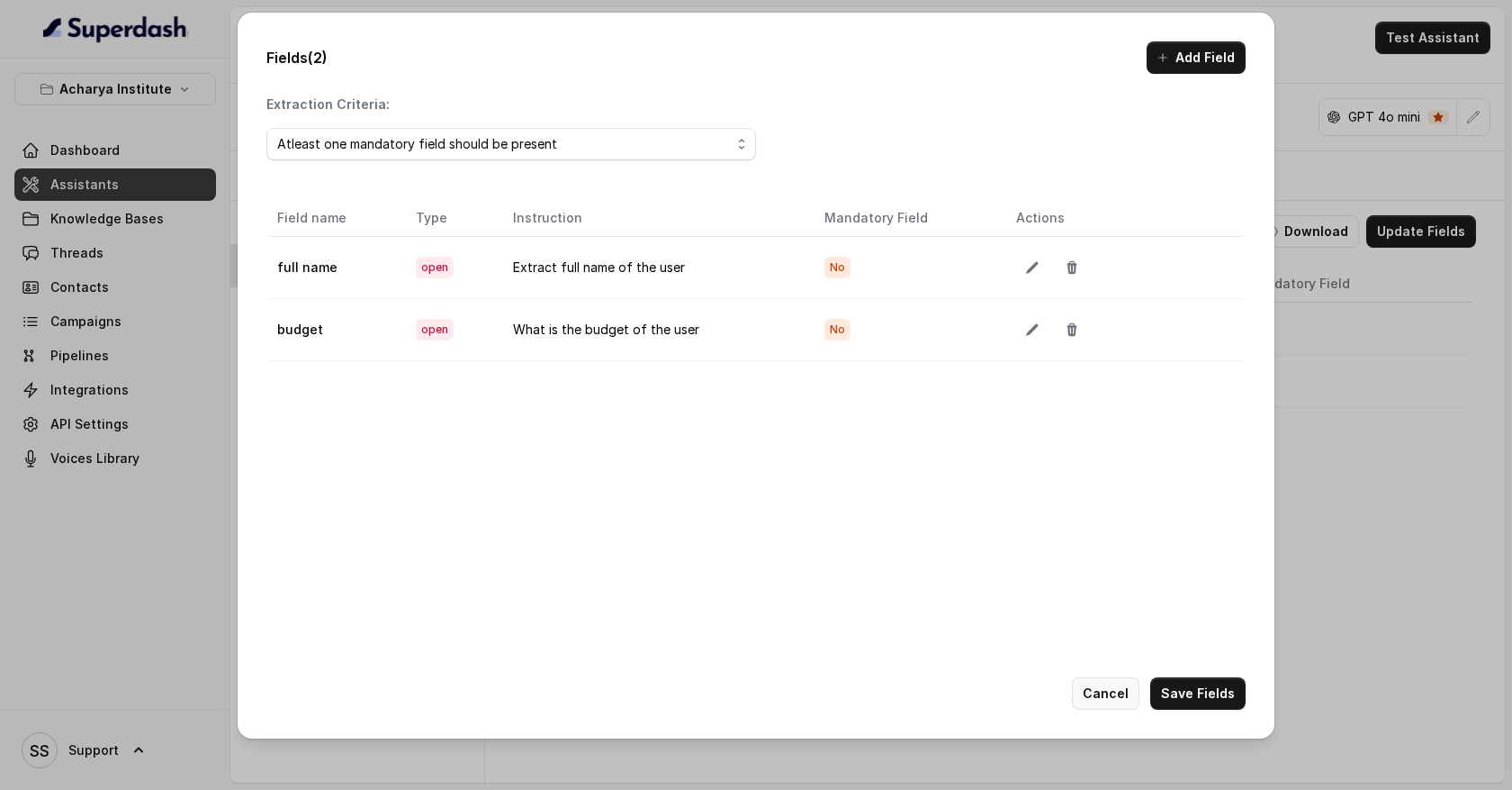
click at [1110, 691] on button "Cancel" at bounding box center [1105, 693] width 67 height 32
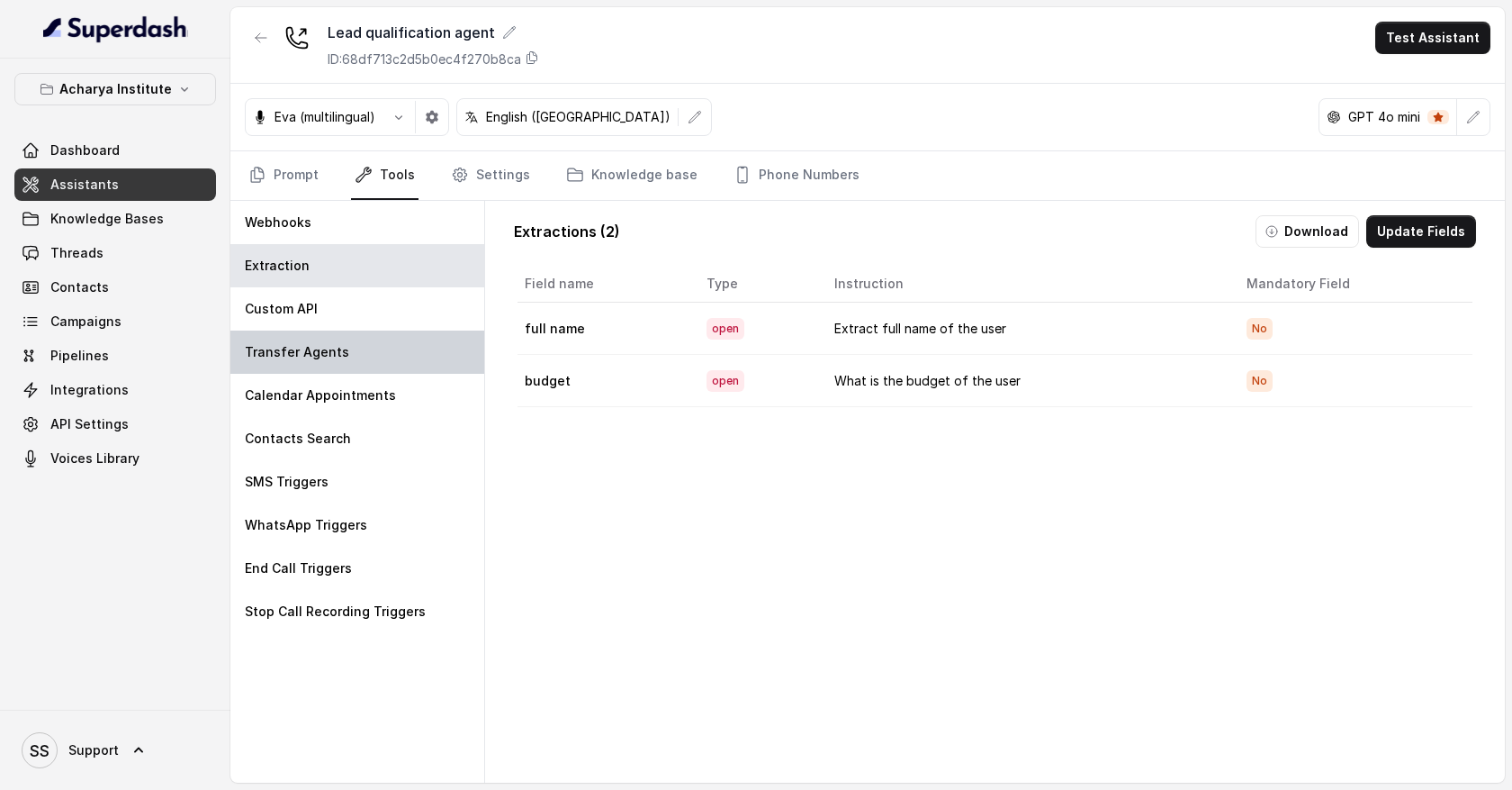
click at [421, 355] on div "Transfer Agents" at bounding box center [356, 352] width 254 height 43
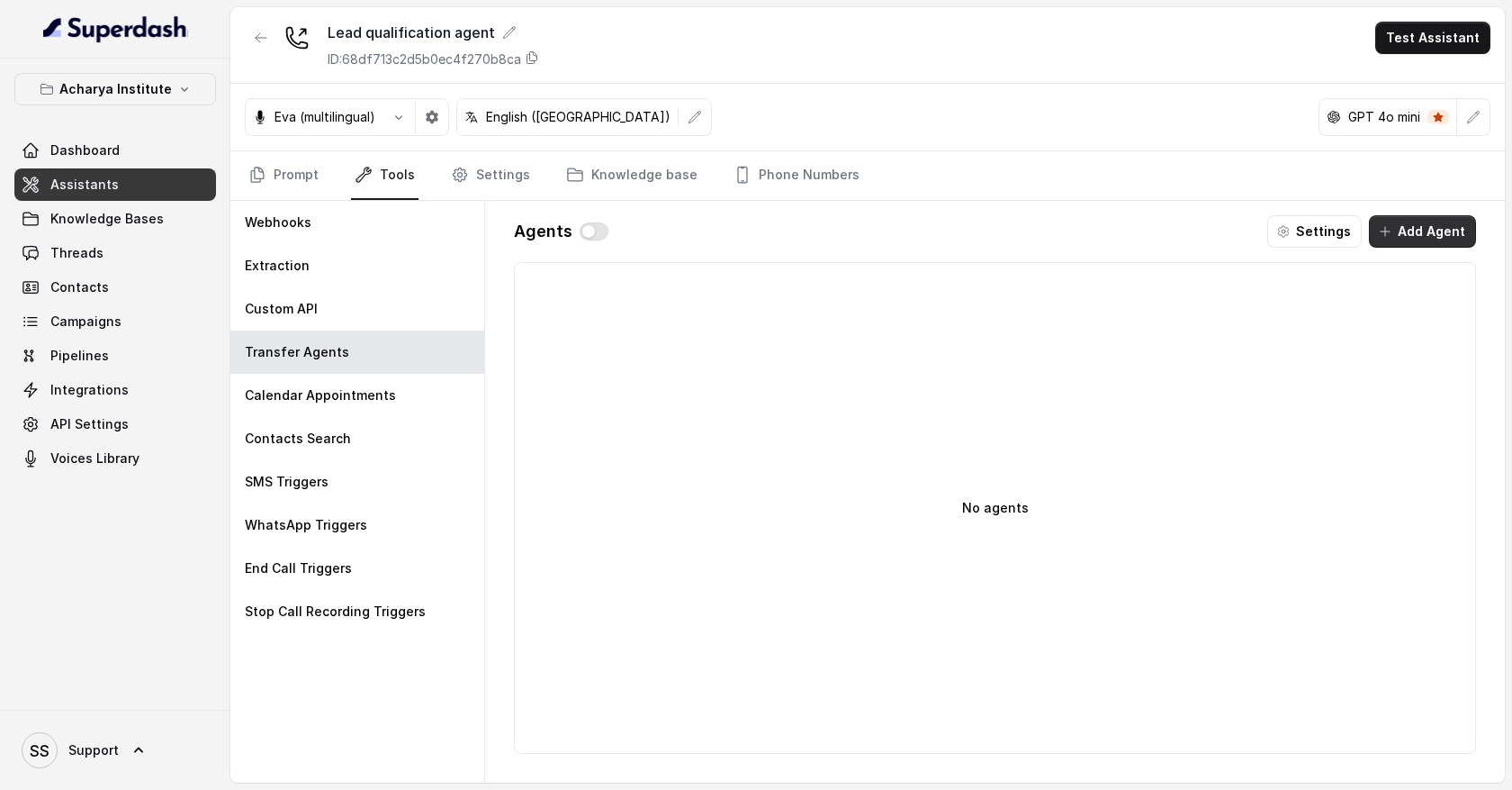
click at [1422, 236] on button "Add Agent" at bounding box center [1423, 231] width 107 height 32
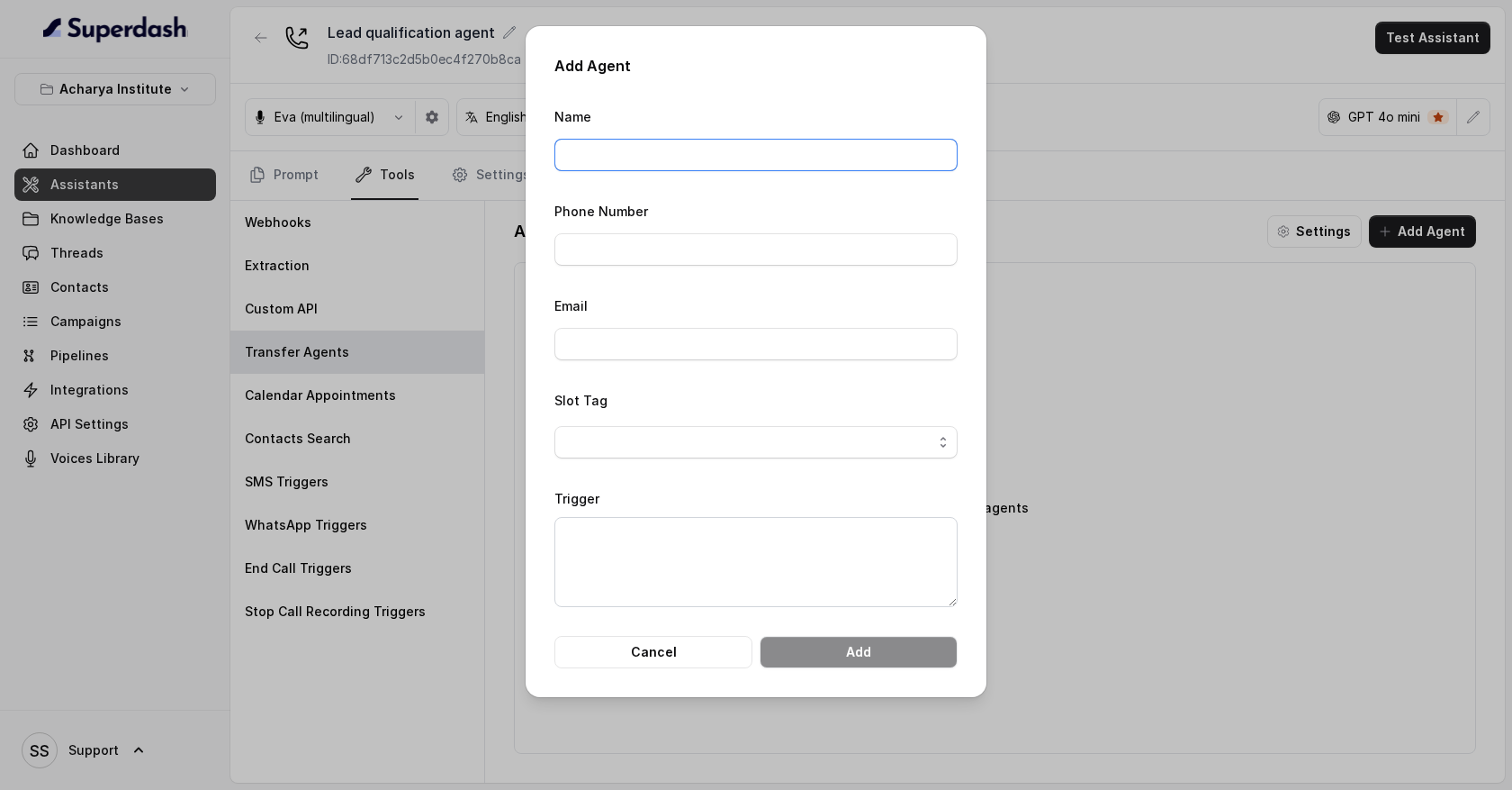
click at [725, 158] on input "Name" at bounding box center [756, 155] width 403 height 32
type input "Billing department"
click at [648, 242] on input "Phone Number" at bounding box center [756, 249] width 403 height 32
type input "09380517603"
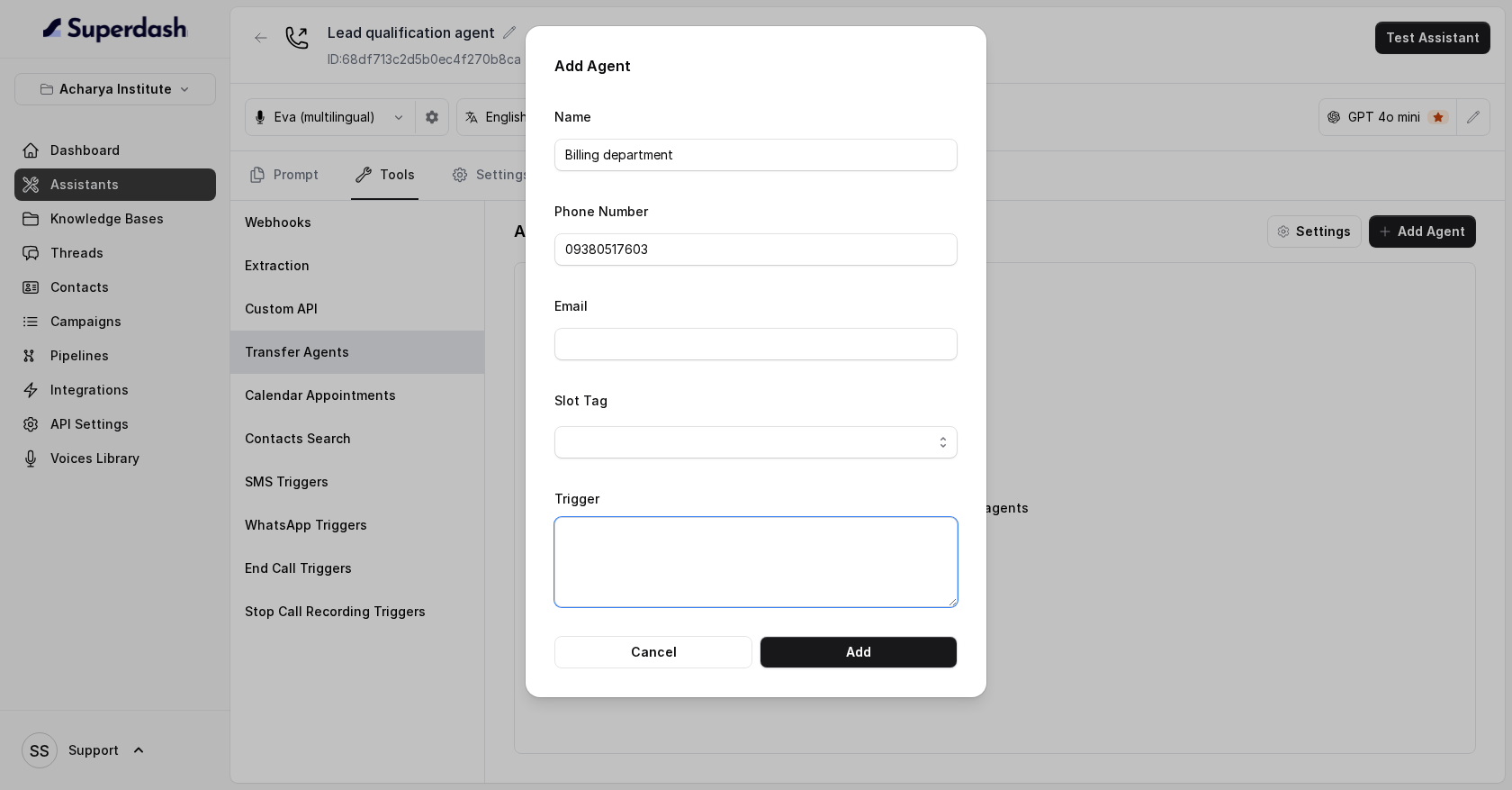
click at [625, 541] on textarea "Trigger" at bounding box center [756, 562] width 403 height 90
click at [750, 536] on textarea "When the customre is facign a billing related issue." at bounding box center [756, 562] width 403 height 90
type textarea "When the customer is facing a billing related issue."
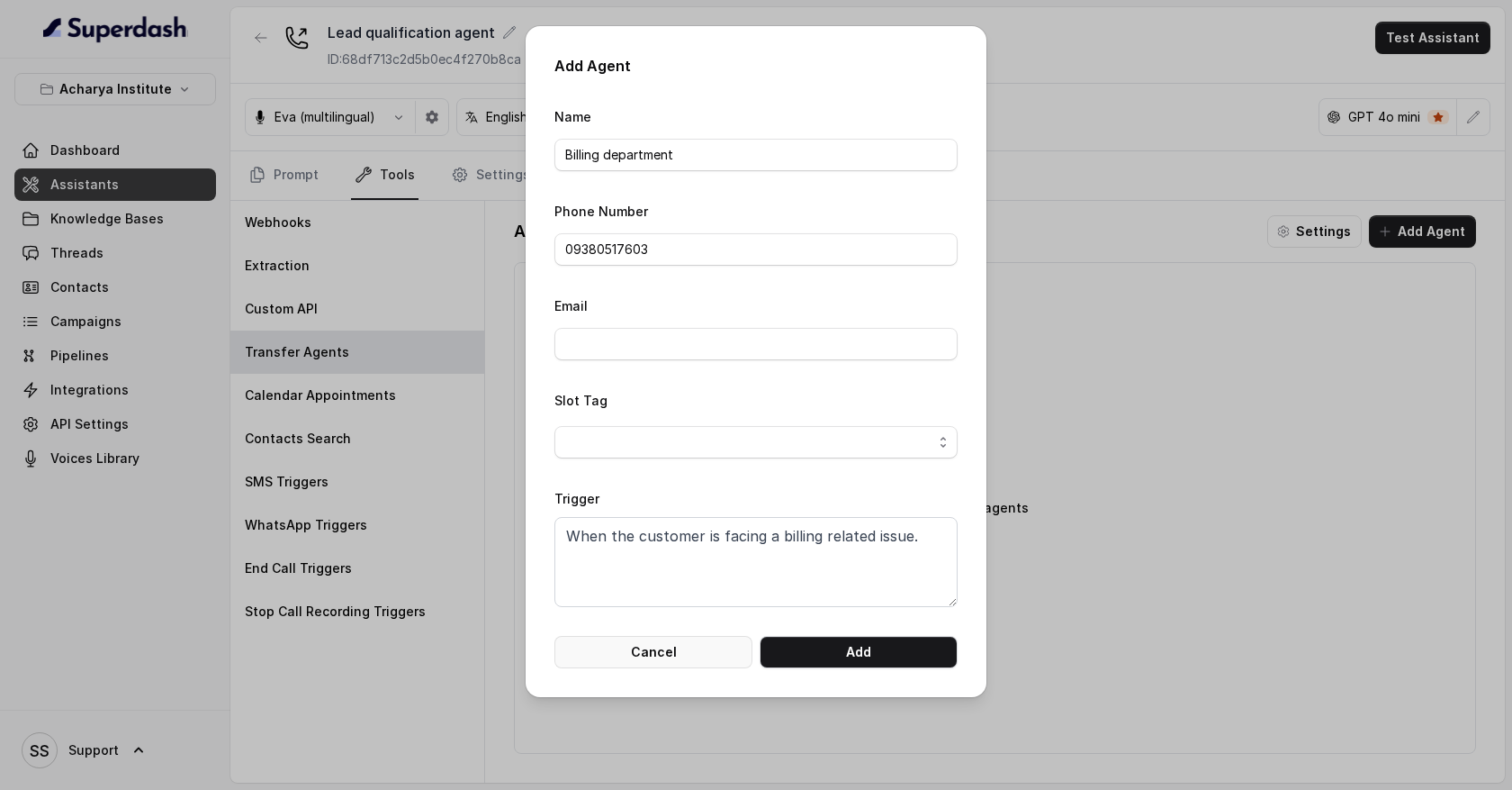
click at [723, 643] on button "Cancel" at bounding box center [654, 652] width 198 height 32
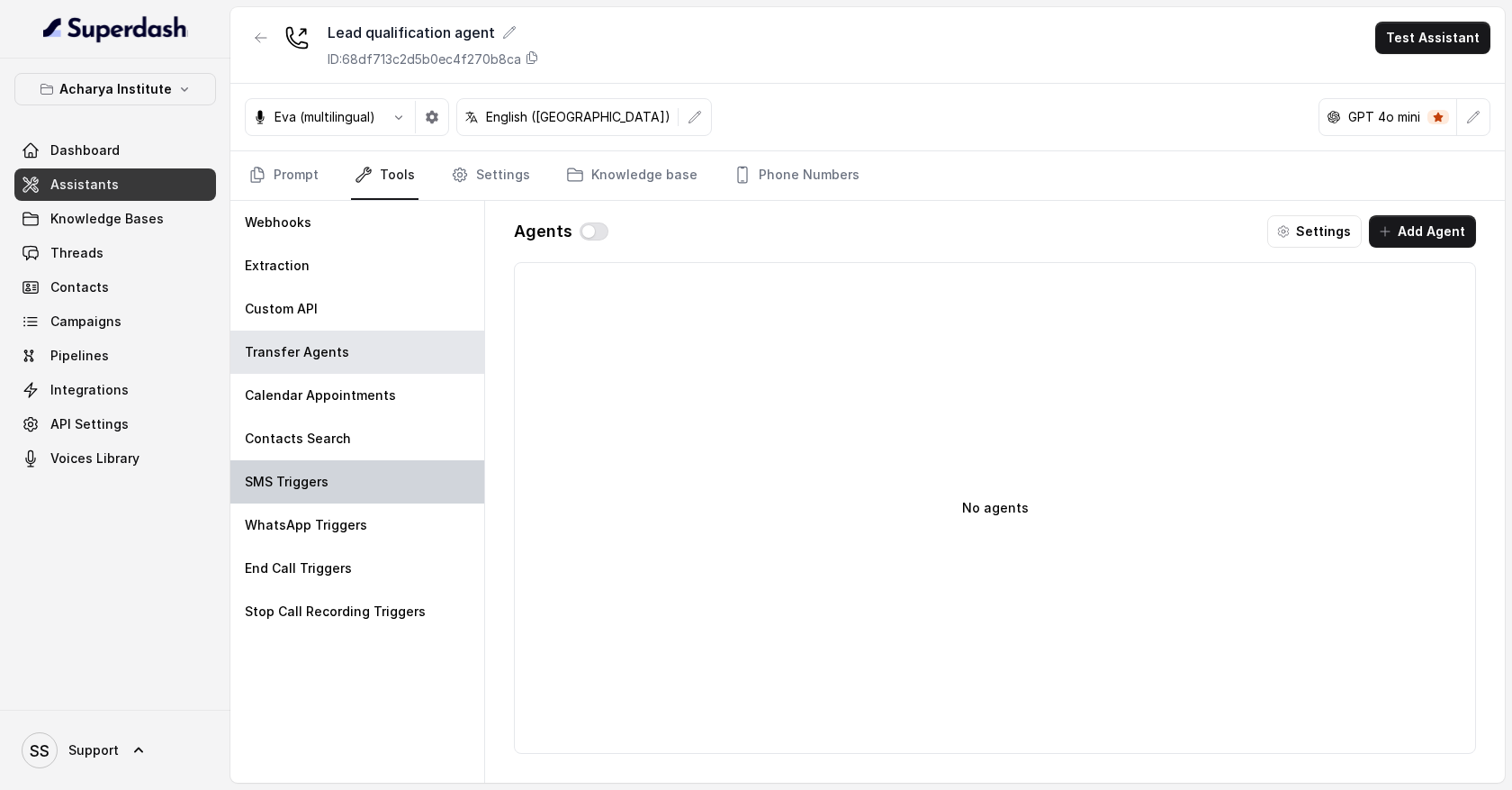
click at [388, 492] on div "SMS Triggers" at bounding box center [356, 481] width 254 height 43
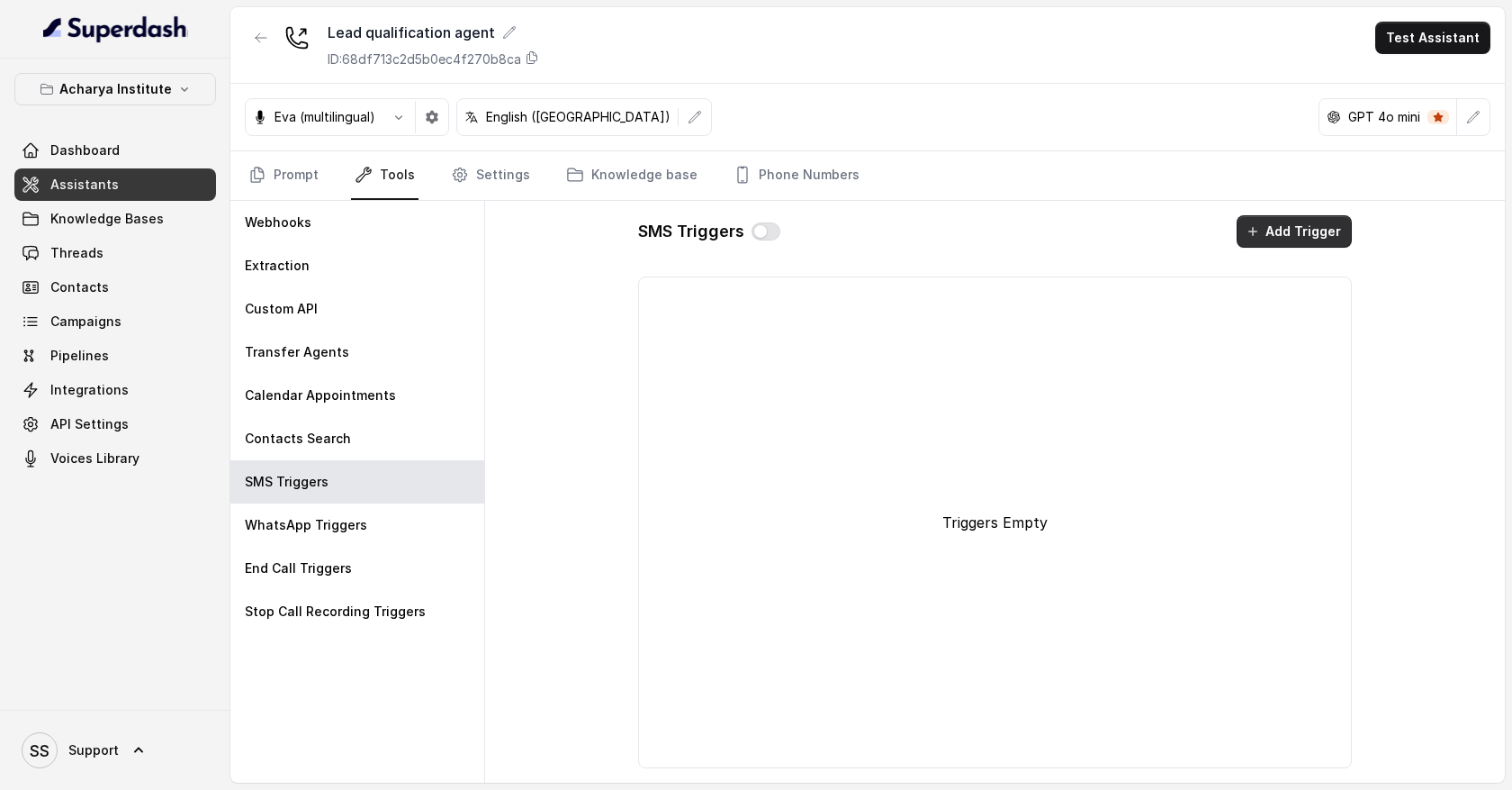
click at [1311, 238] on button "Add Trigger" at bounding box center [1294, 231] width 115 height 32
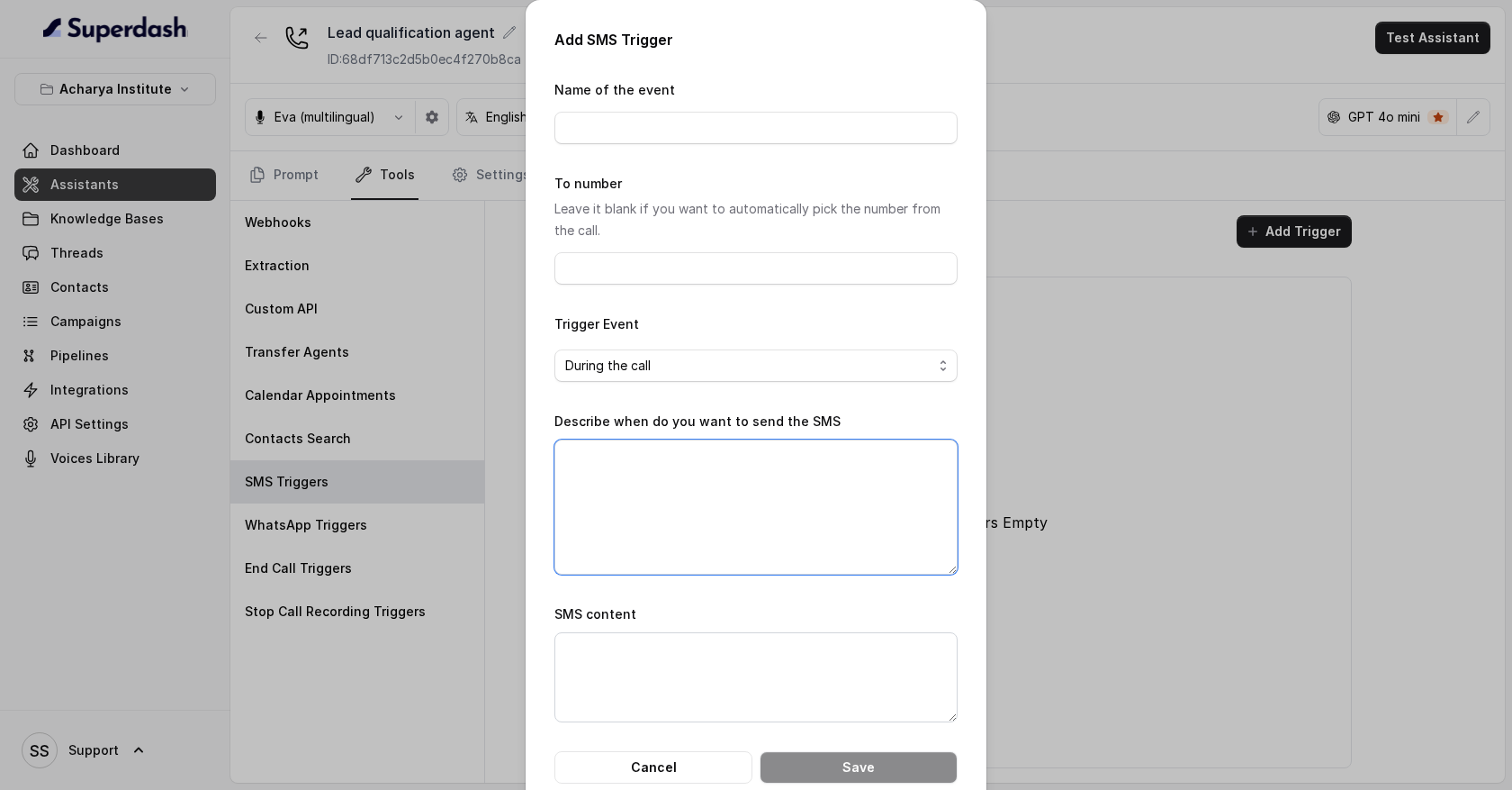
click at [651, 479] on textarea "Describe when do you want to send the SMS" at bounding box center [756, 507] width 403 height 135
type textarea "When customer enquired abiout location"
click at [639, 656] on textarea "SMS content" at bounding box center [756, 677] width 403 height 90
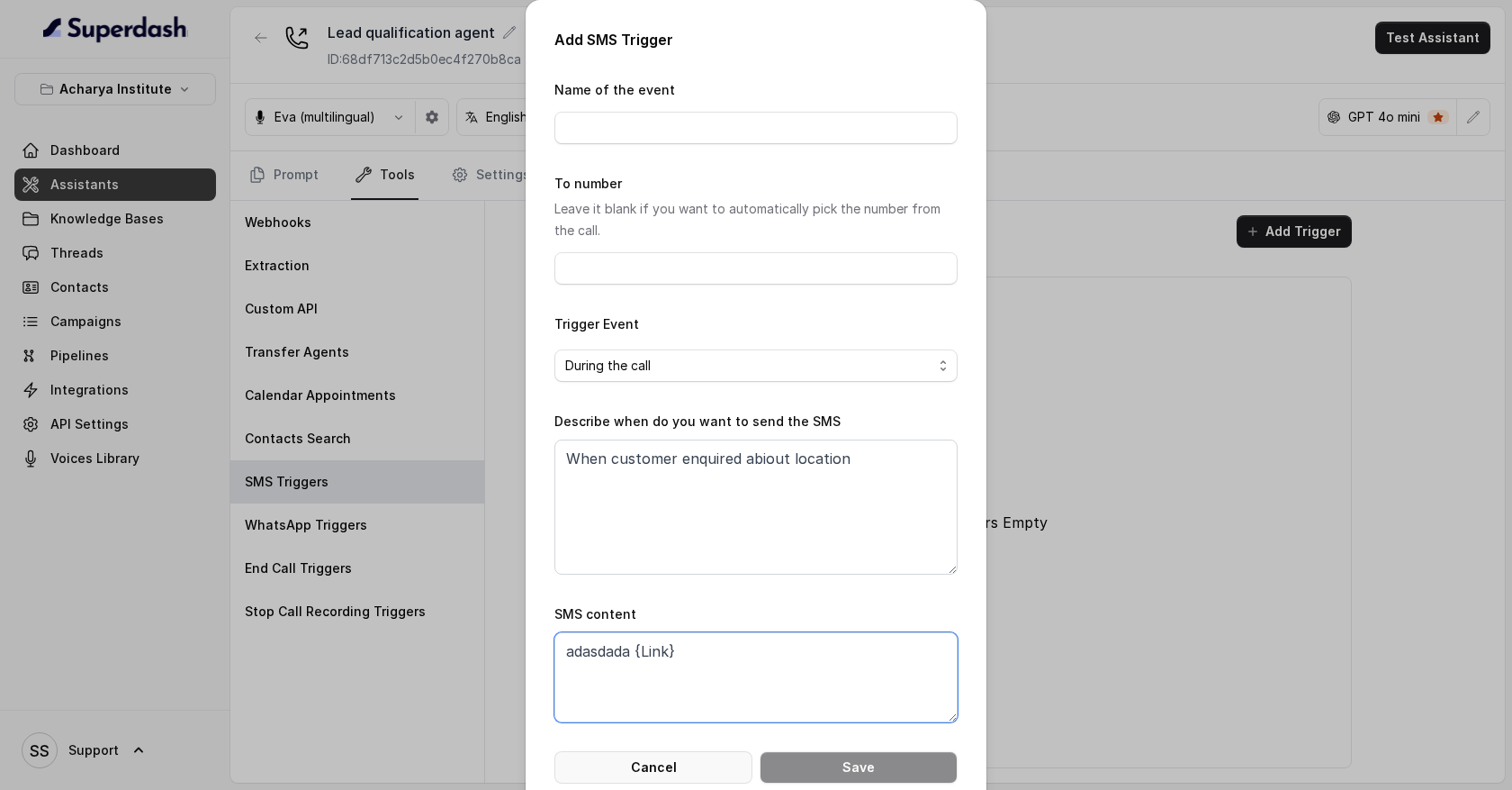
type textarea "adasdada {Link}"
click at [693, 767] on button "Cancel" at bounding box center [654, 767] width 198 height 32
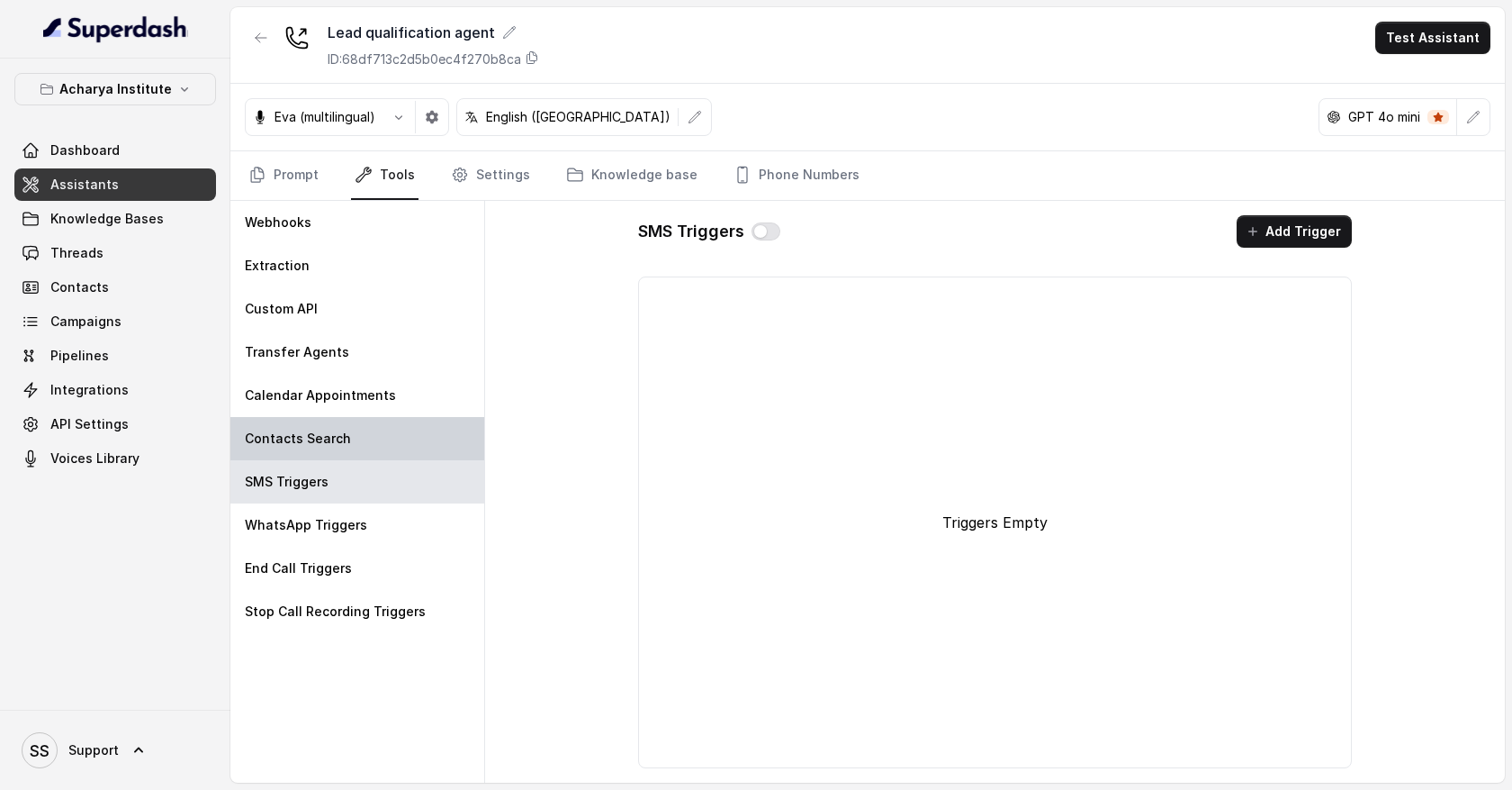
click at [338, 440] on p "Contacts Search" at bounding box center [298, 438] width 106 height 18
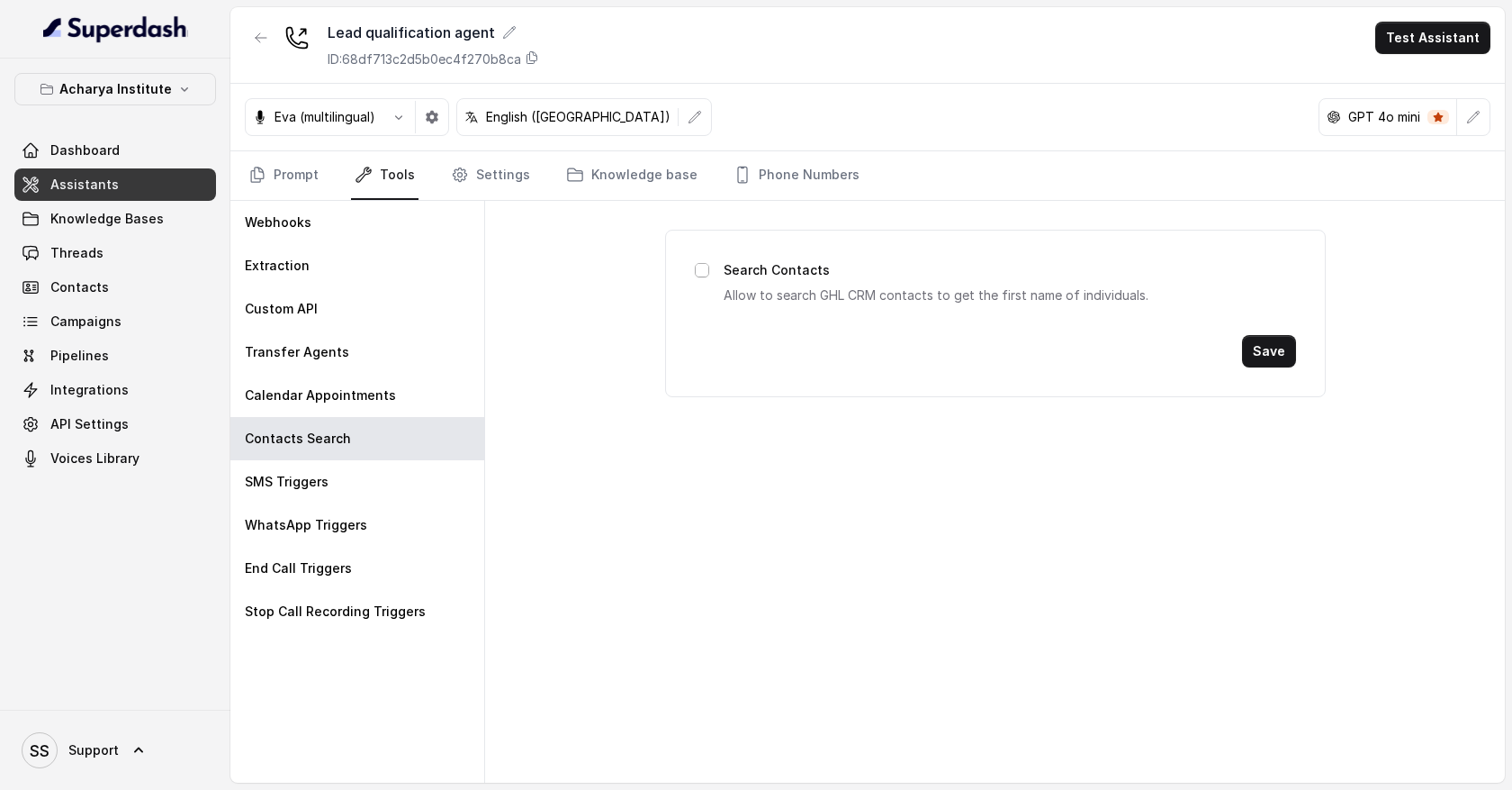
click at [701, 273] on span at bounding box center [701, 270] width 14 height 14
click at [177, 228] on link "Knowledge Bases" at bounding box center [115, 219] width 201 height 32
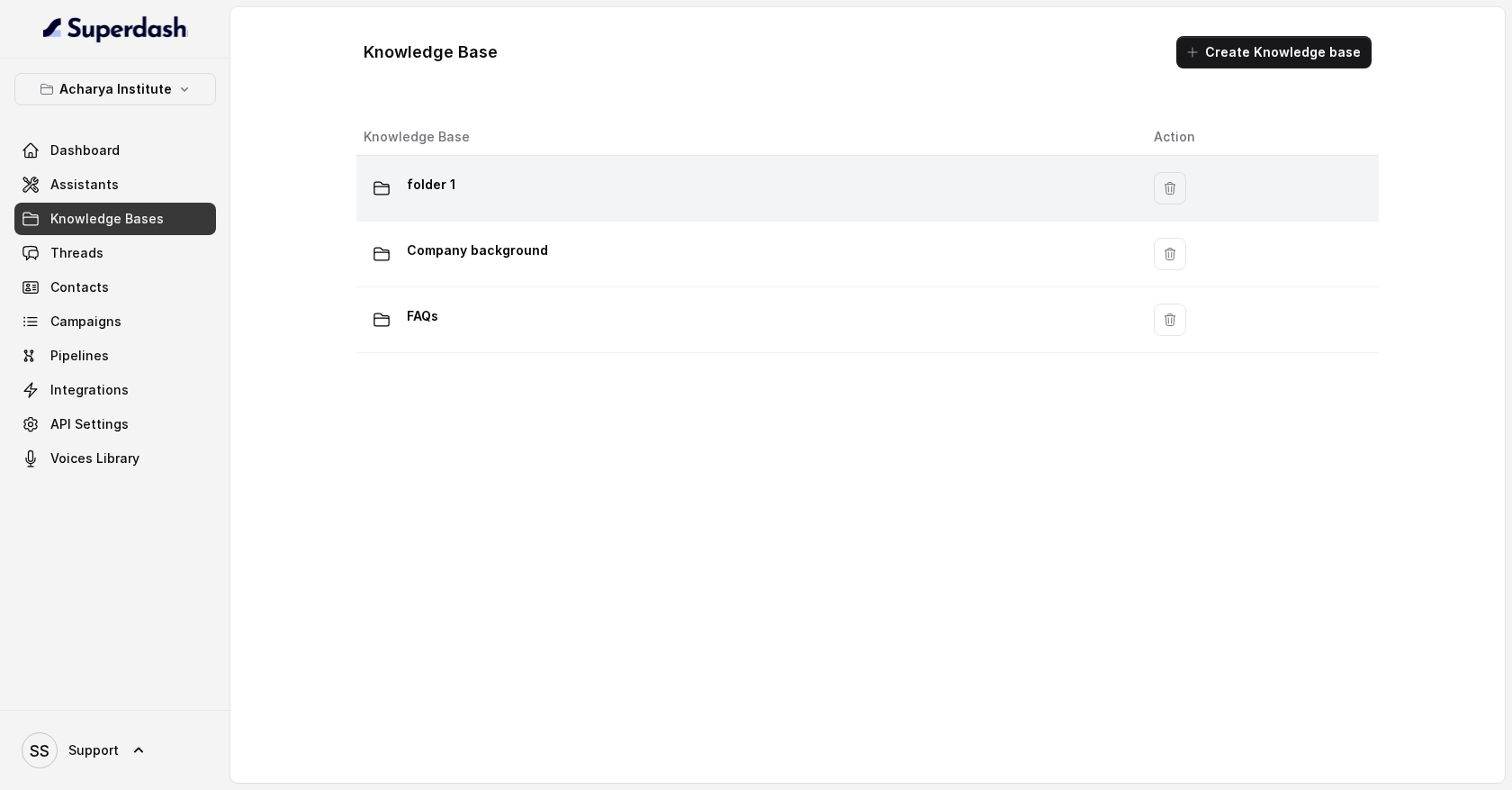
click at [753, 202] on div "folder 1" at bounding box center [744, 188] width 761 height 36
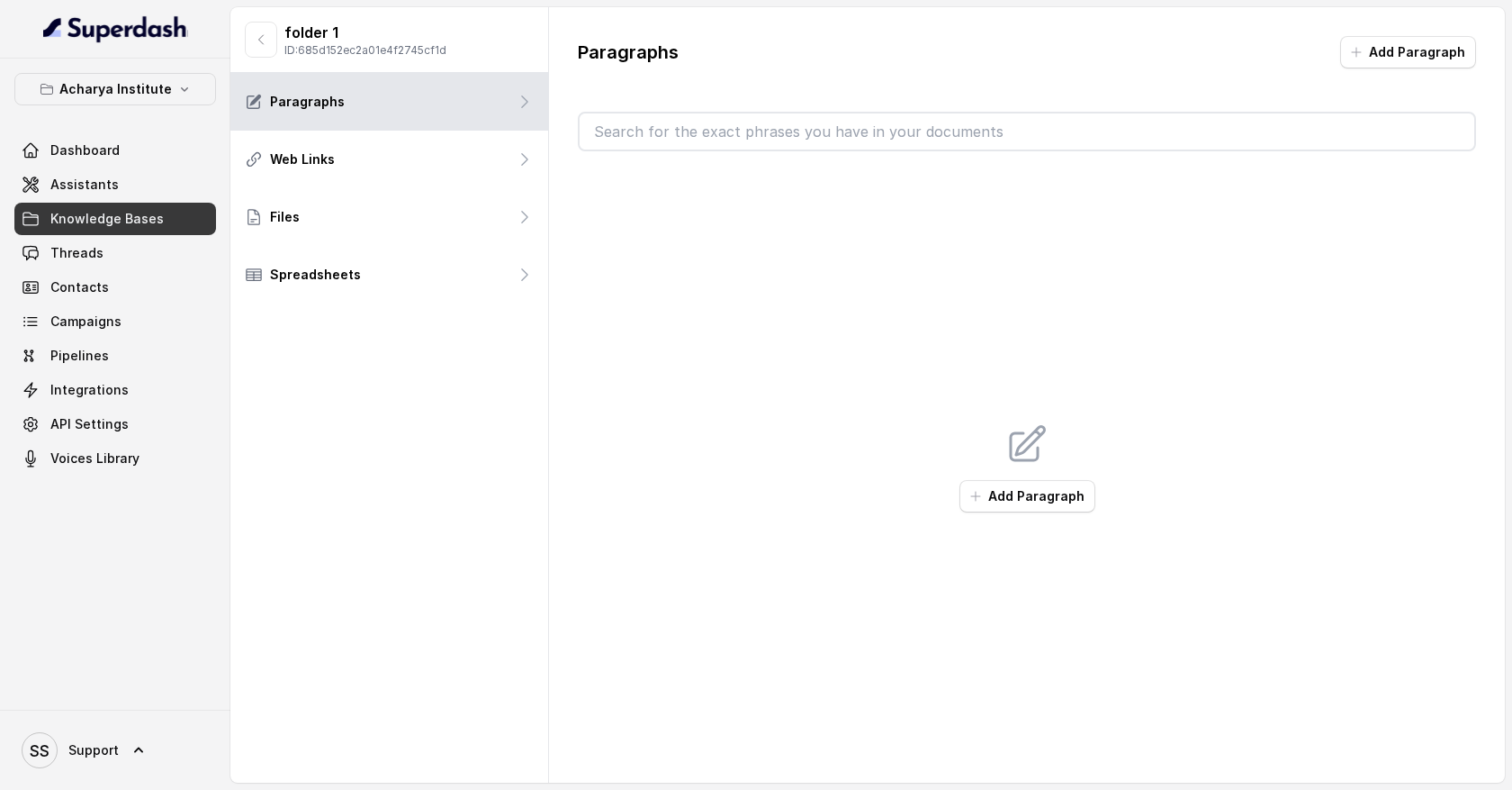
click at [1445, 45] on button "Add Paragraph" at bounding box center [1407, 52] width 136 height 32
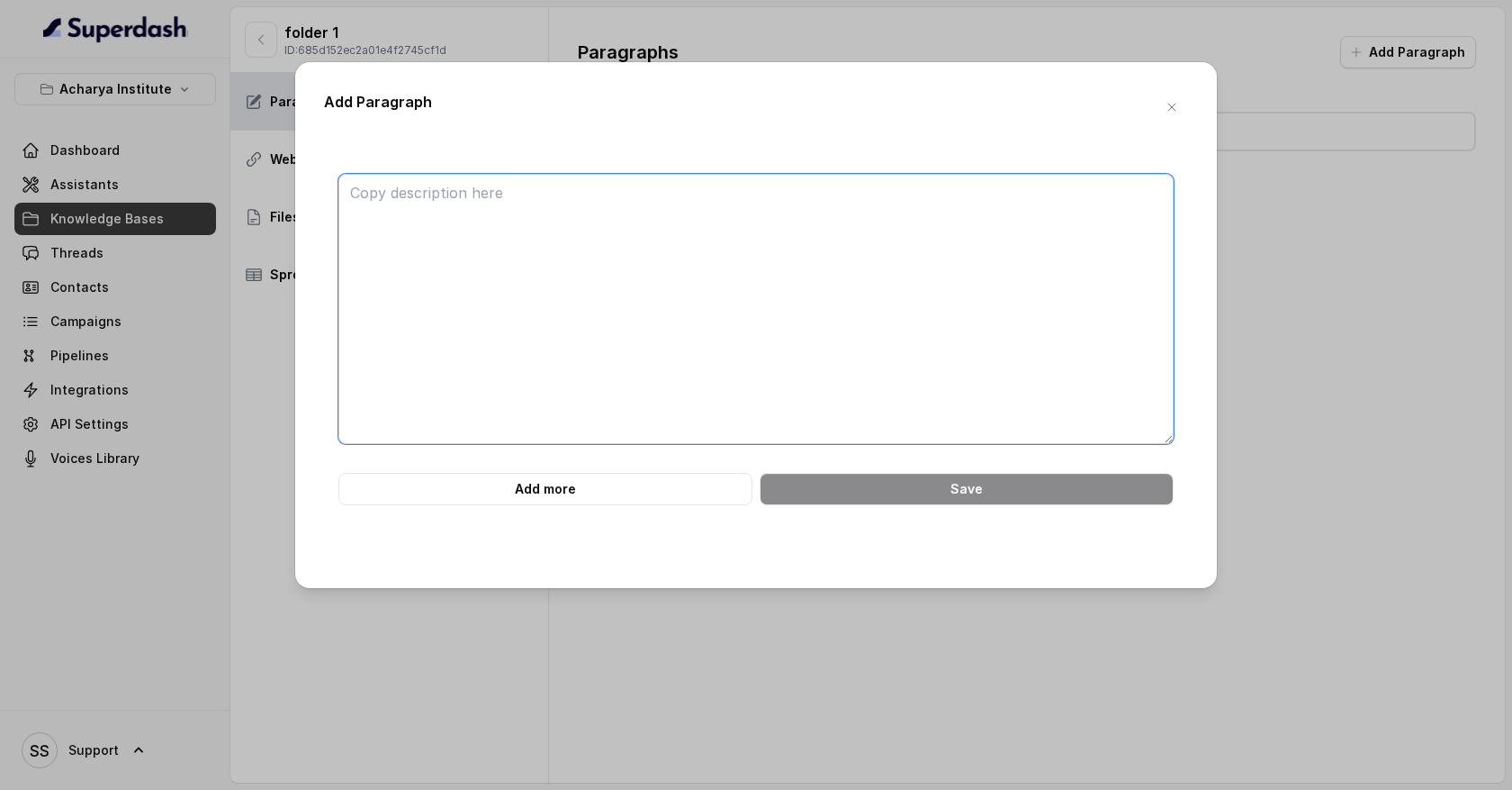
click at [521, 197] on textarea at bounding box center [756, 309] width 835 height 270
type textarea "1"
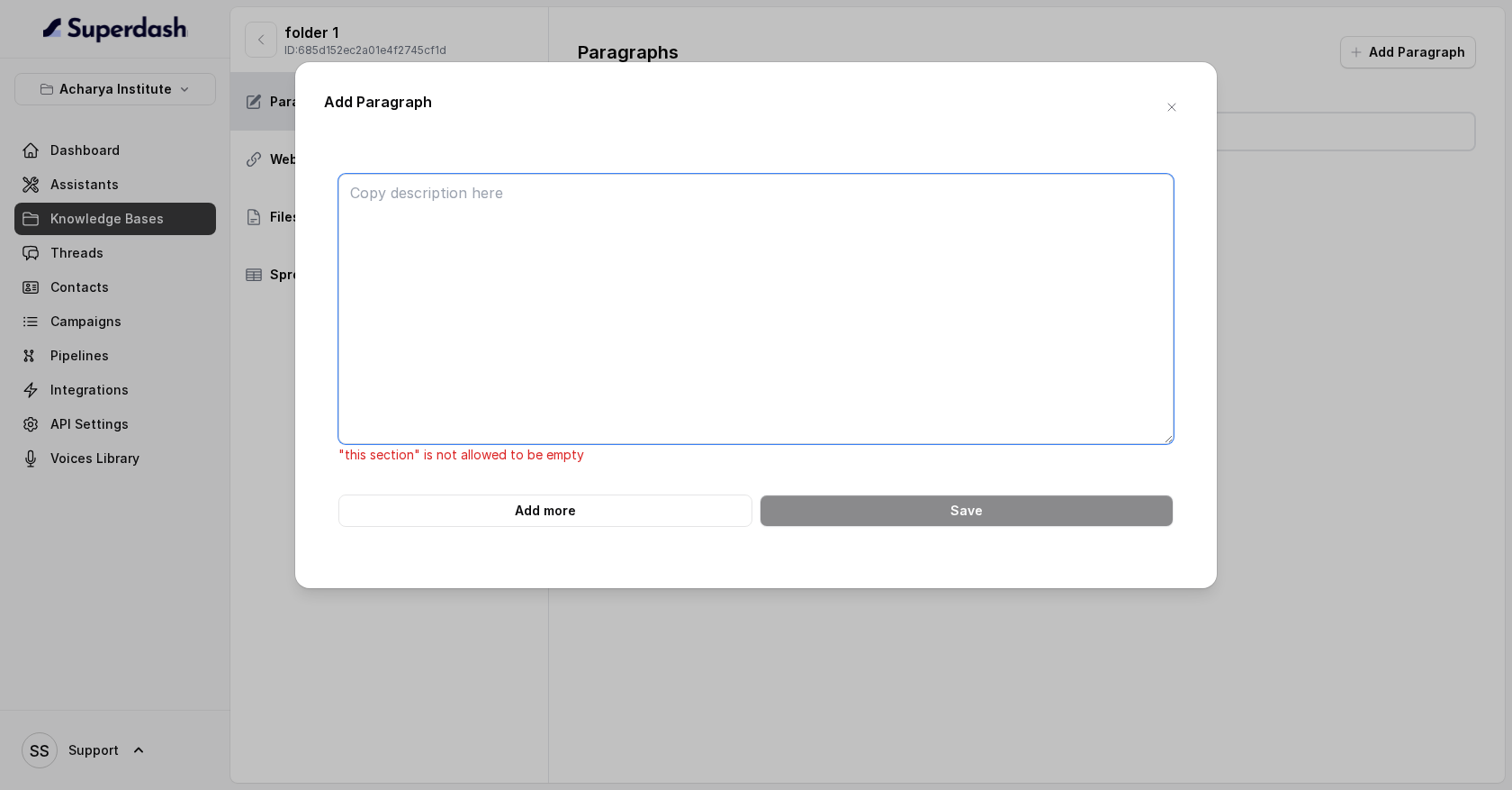
type textarea "A"
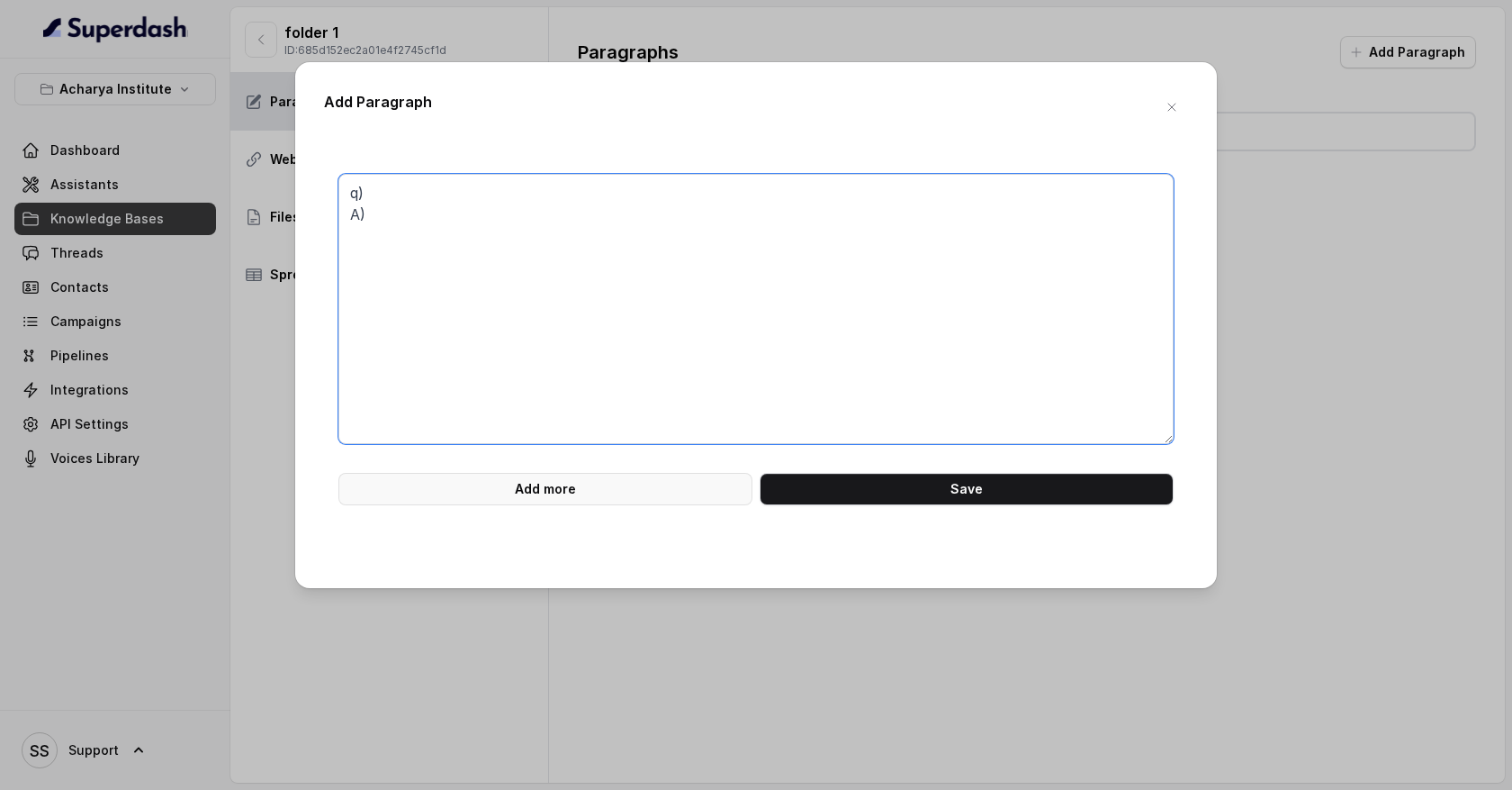
type textarea "q) A)"
click at [531, 493] on button "Add more" at bounding box center [545, 489] width 414 height 32
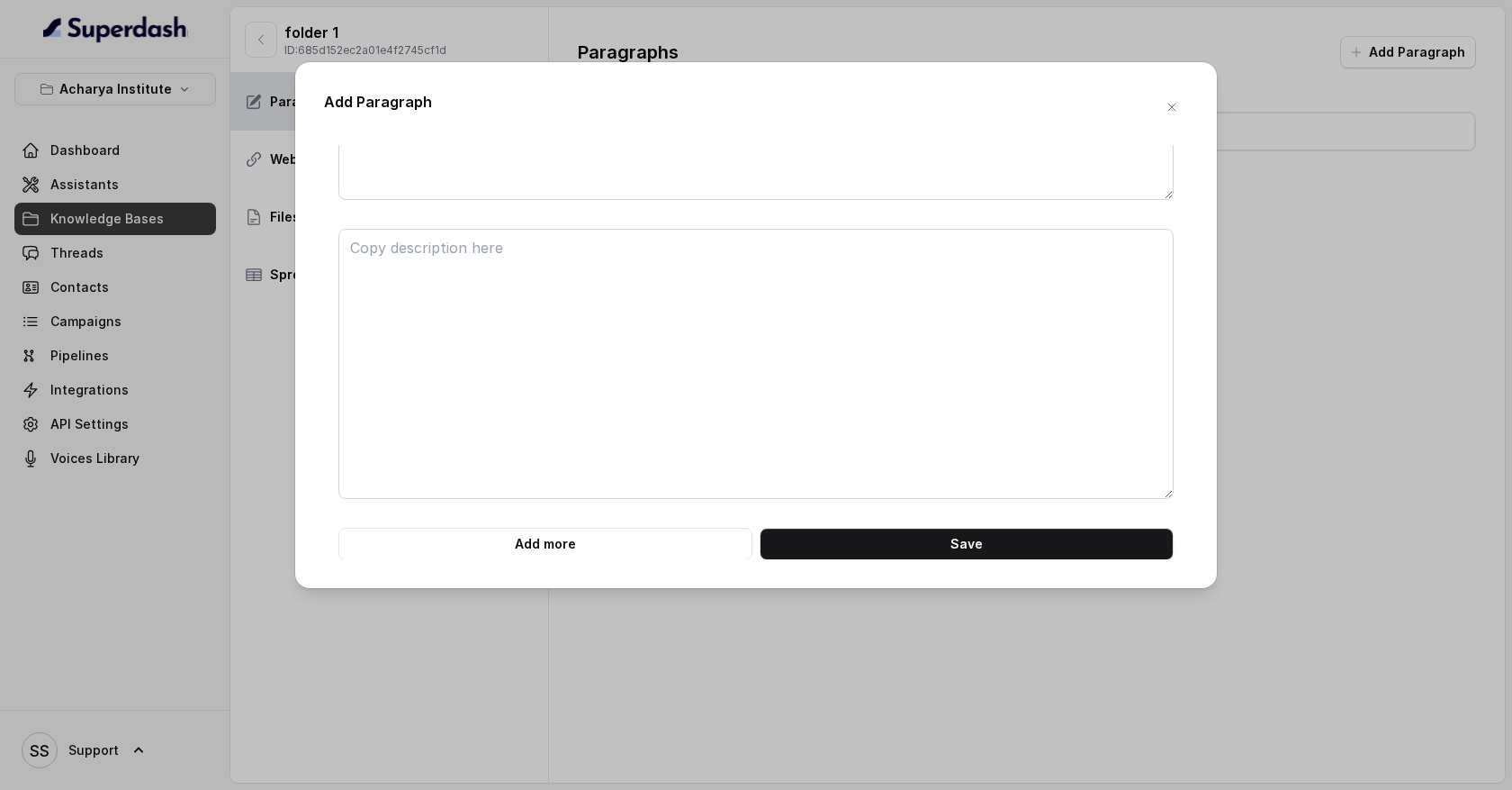
scroll to position [245, 0]
click at [1176, 110] on icon "button" at bounding box center [1172, 106] width 14 height 14
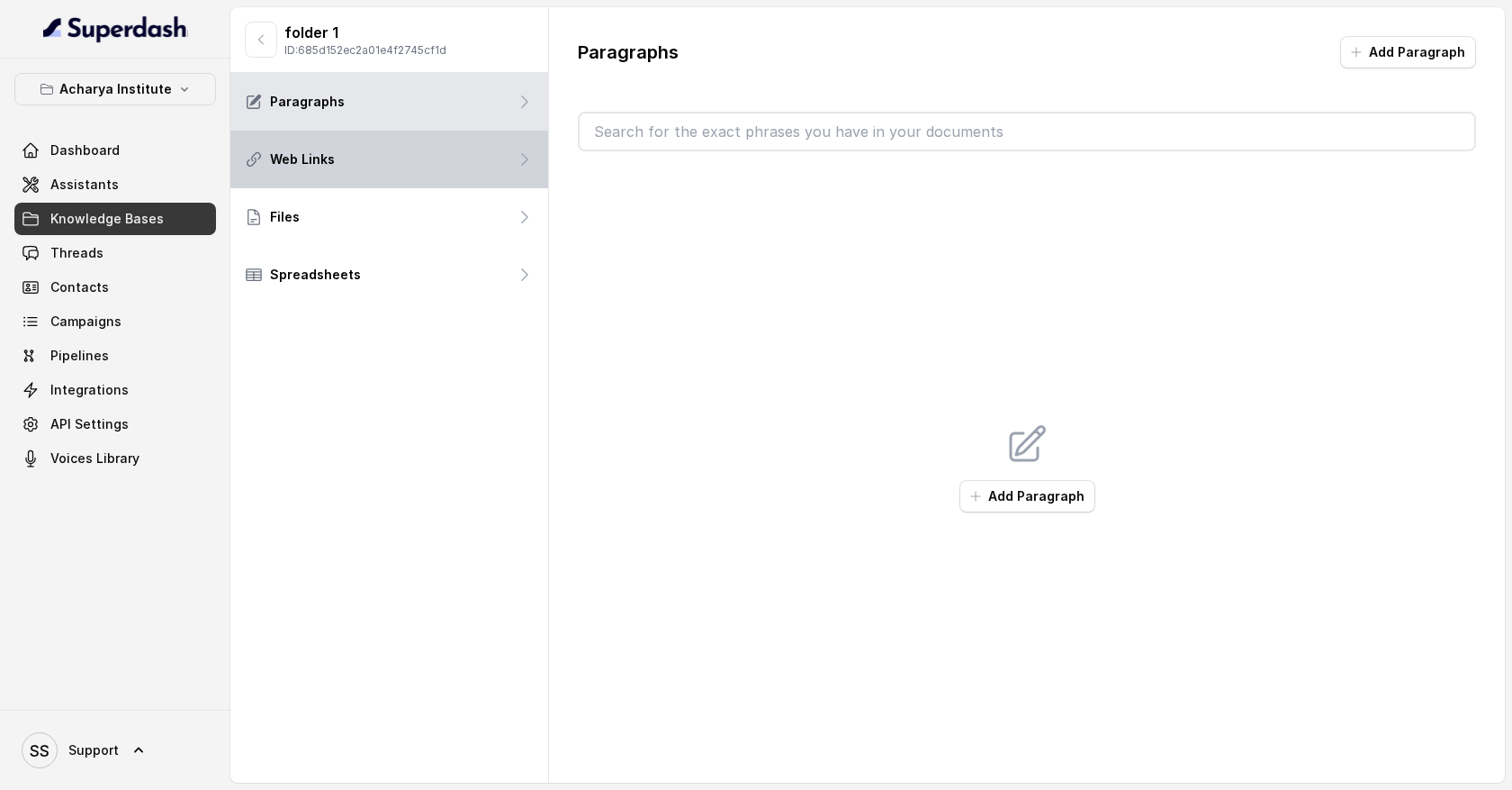
click at [517, 167] on icon at bounding box center [525, 159] width 18 height 18
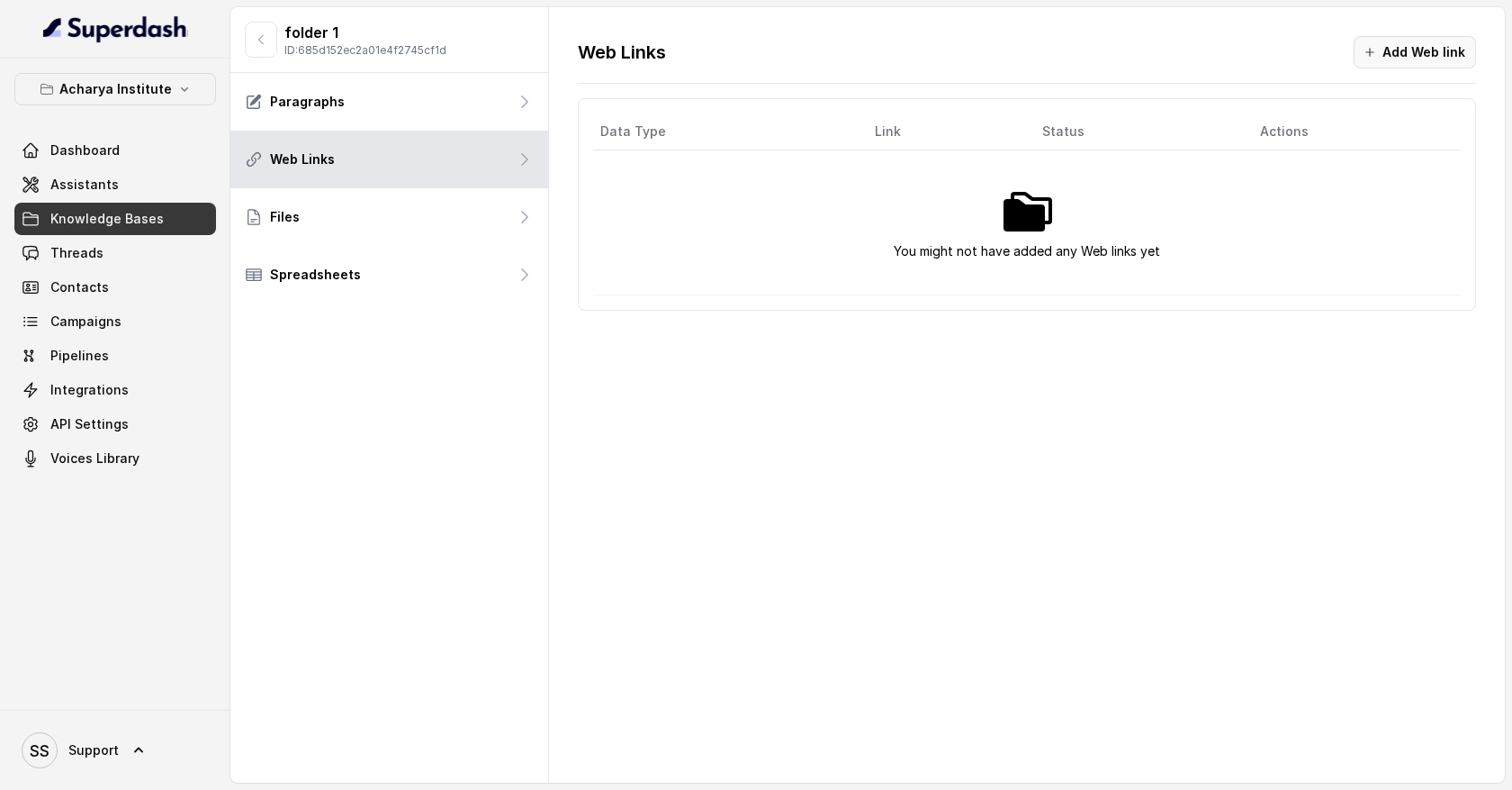
click at [1418, 45] on button "Add Web link" at bounding box center [1415, 52] width 123 height 32
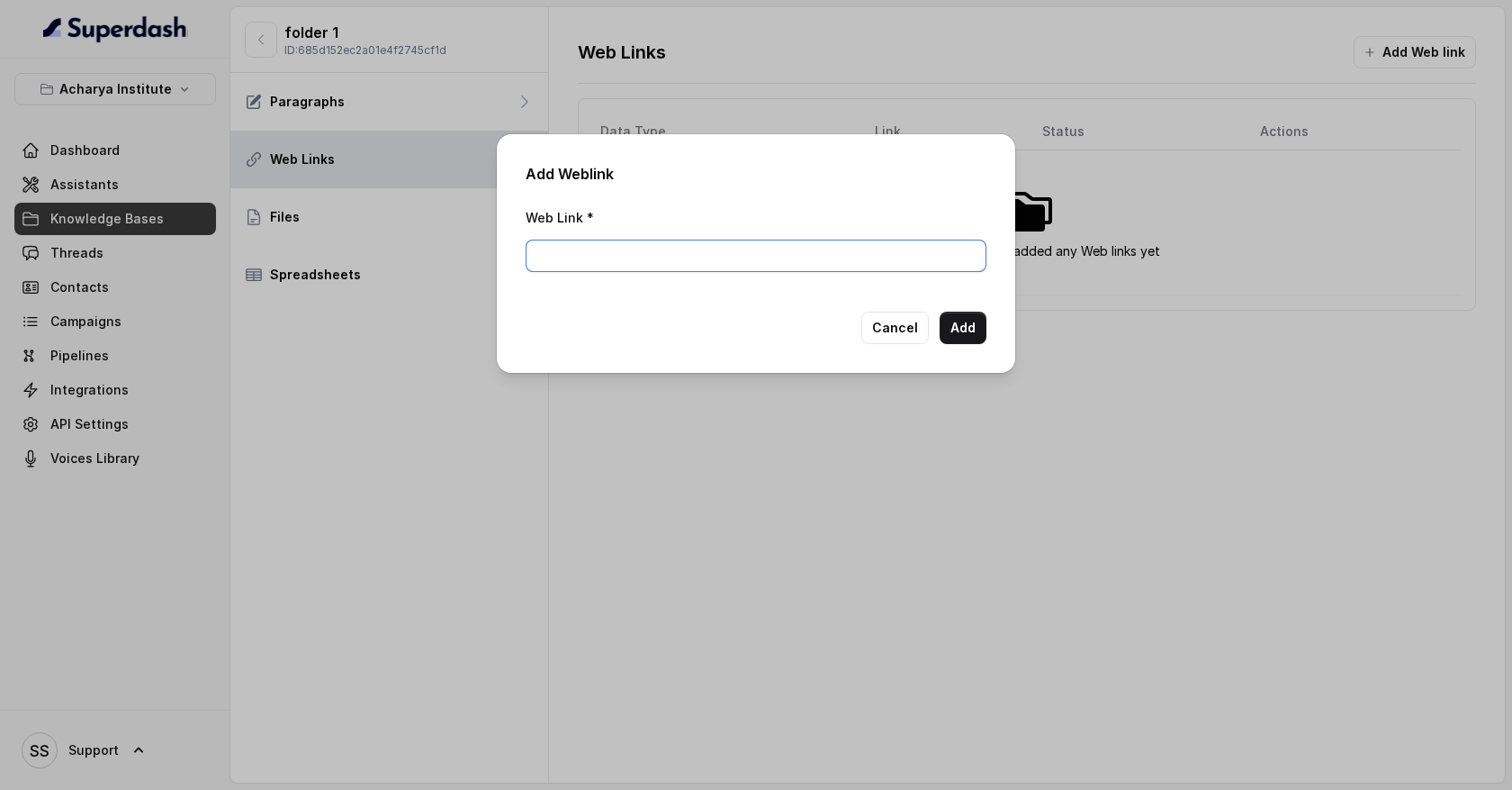
click at [569, 259] on input "Web Link *" at bounding box center [756, 256] width 461 height 32
type input "[URL][DOMAIN_NAME]"
click at [911, 323] on button "Cancel" at bounding box center [895, 328] width 67 height 32
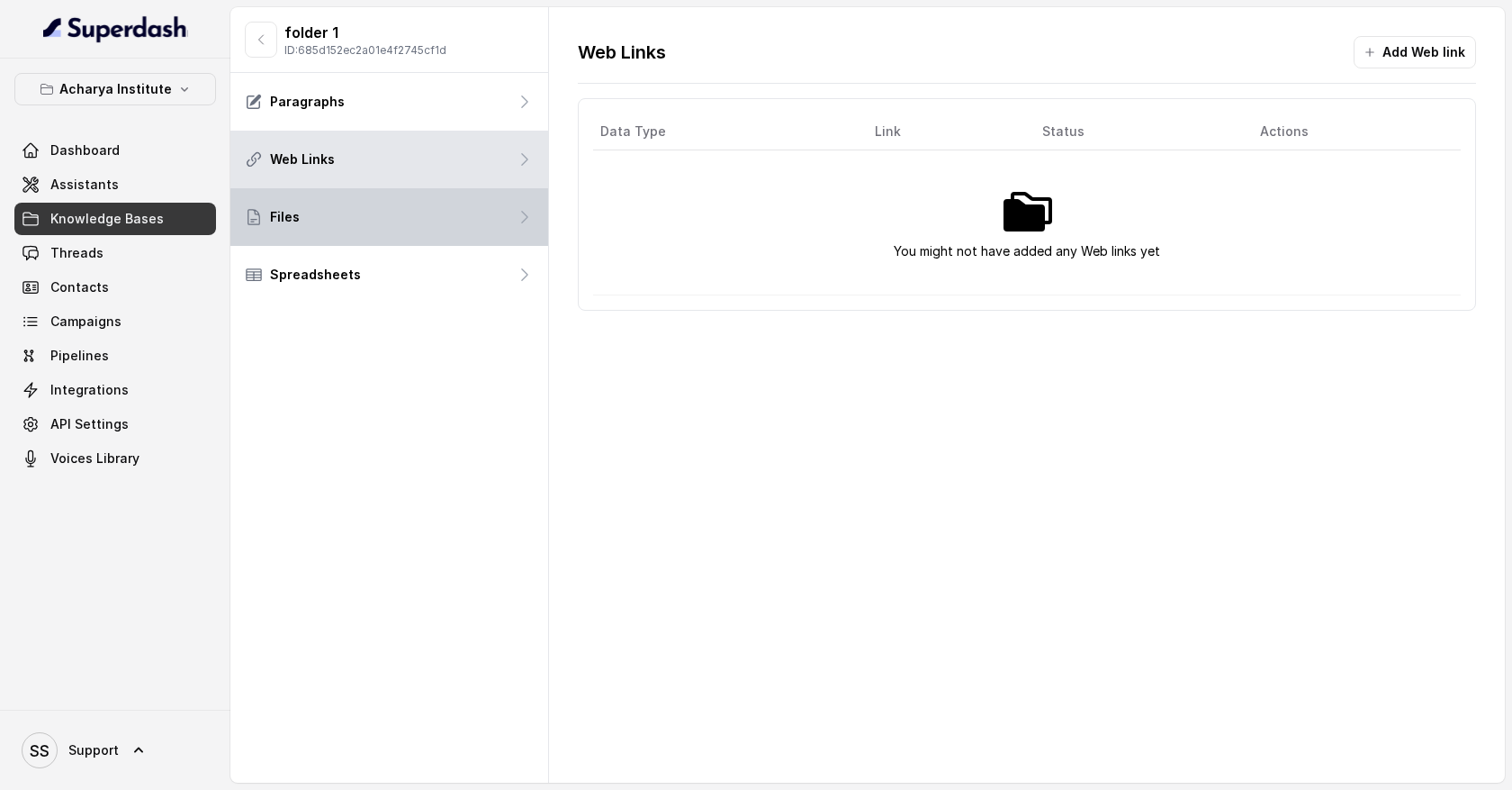
click at [529, 216] on icon at bounding box center [525, 217] width 18 height 18
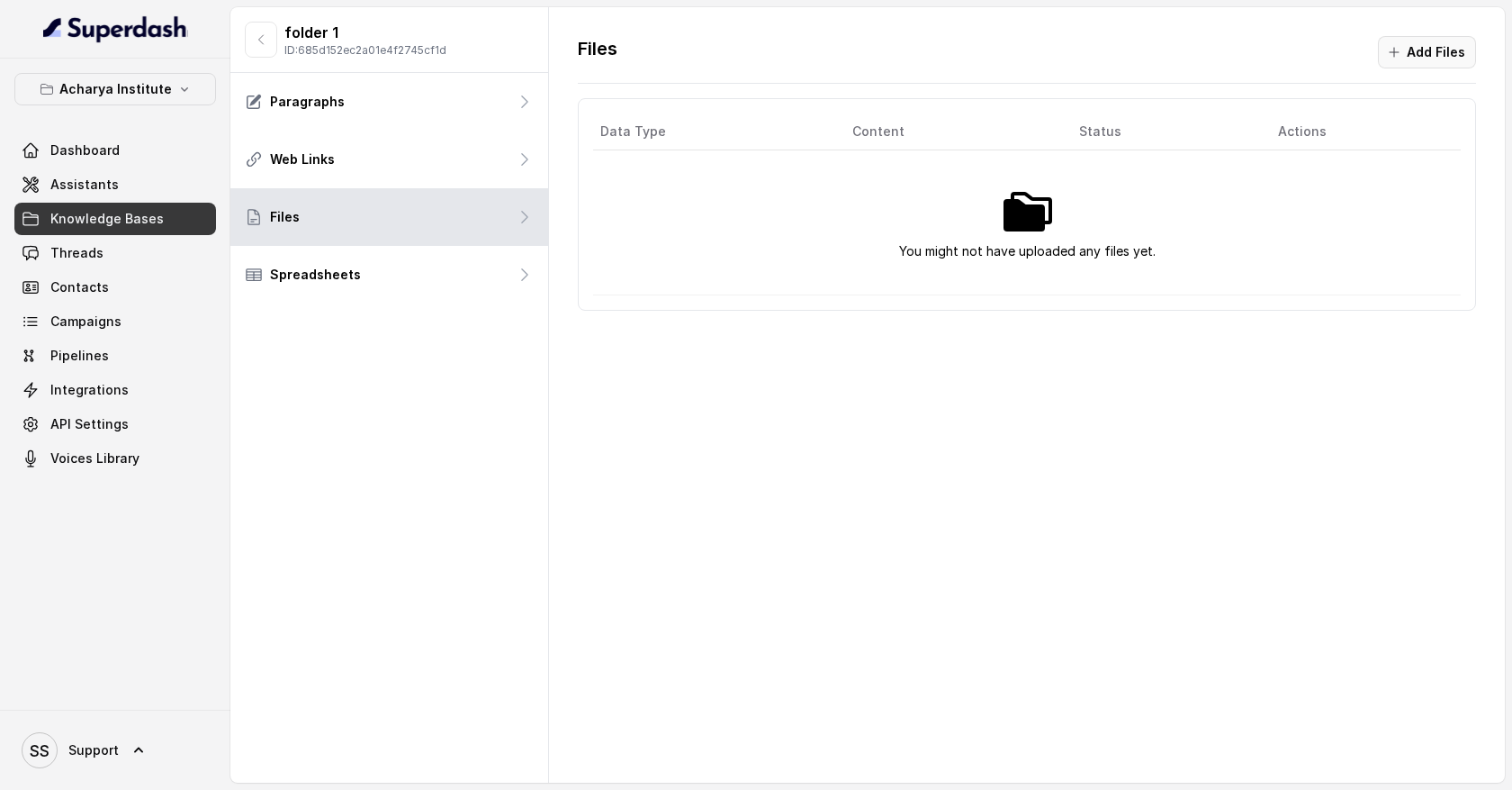
click at [1442, 57] on button "Add Files" at bounding box center [1426, 52] width 98 height 32
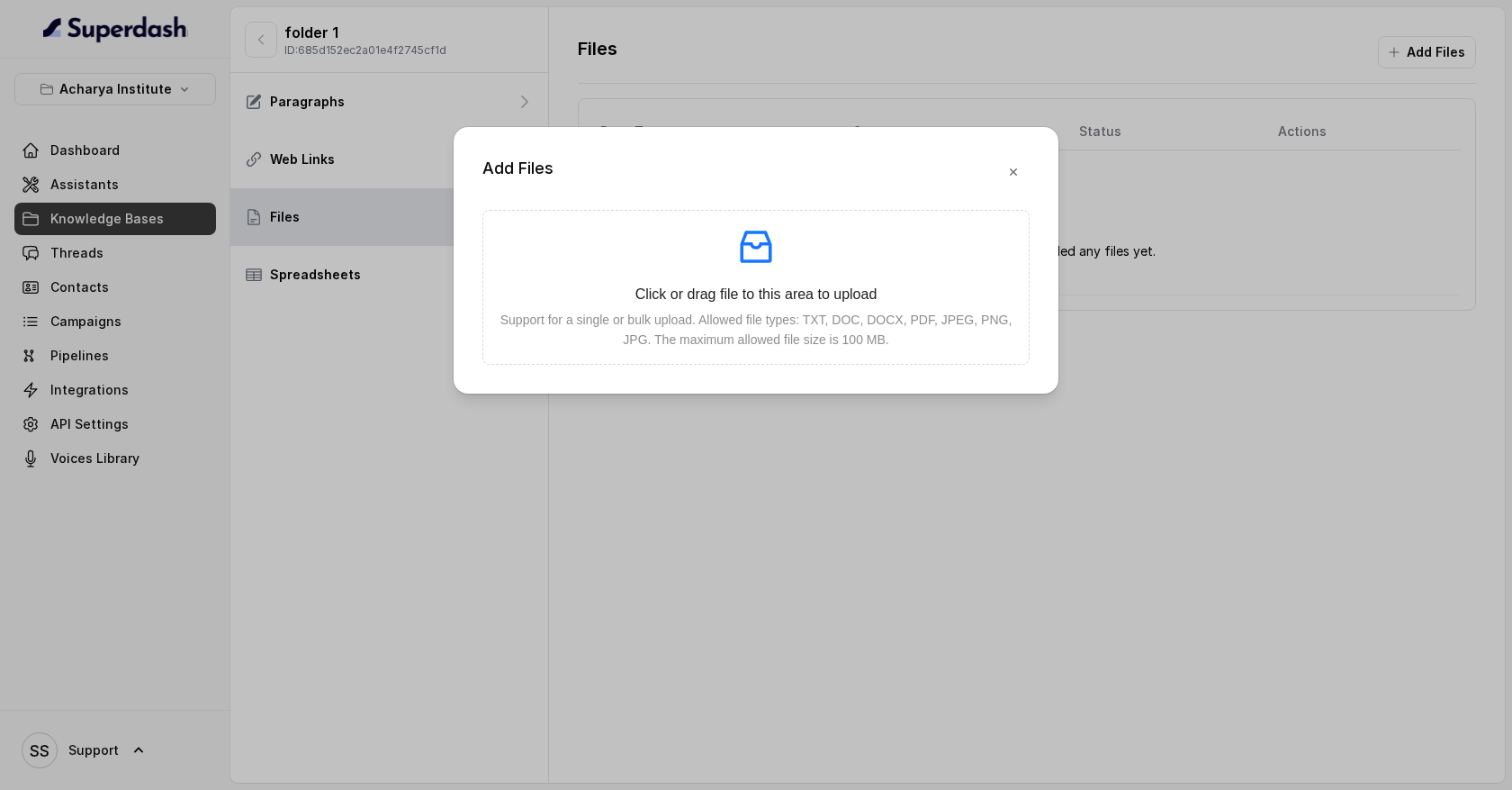
click at [848, 422] on div "Add Files Click or drag file to this area to upload Support for a single or bul…" at bounding box center [756, 395] width 1512 height 790
click at [1015, 173] on icon "button" at bounding box center [1014, 172] width 8 height 8
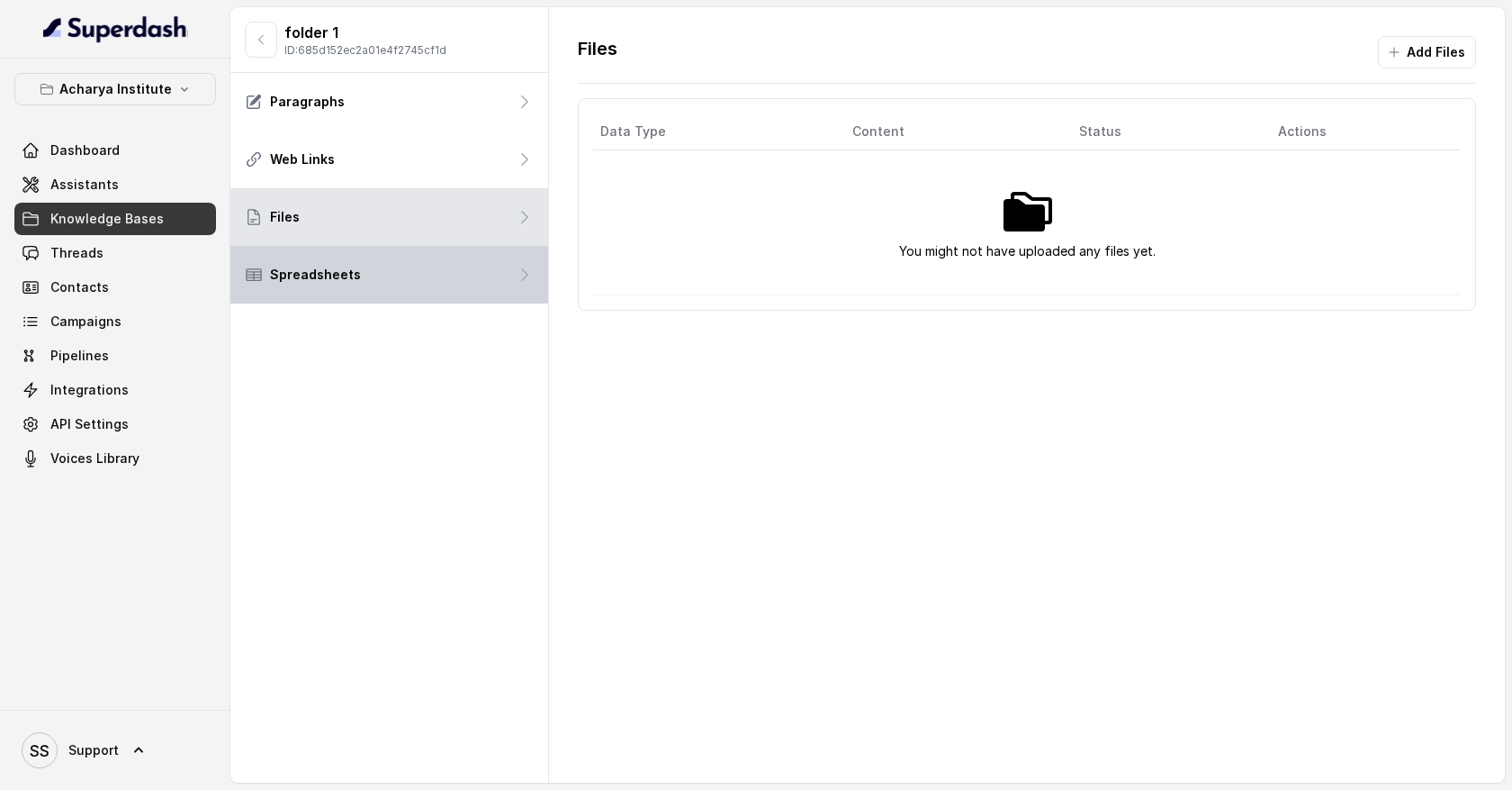
click at [495, 281] on div "Spreadsheets" at bounding box center [389, 275] width 317 height 58
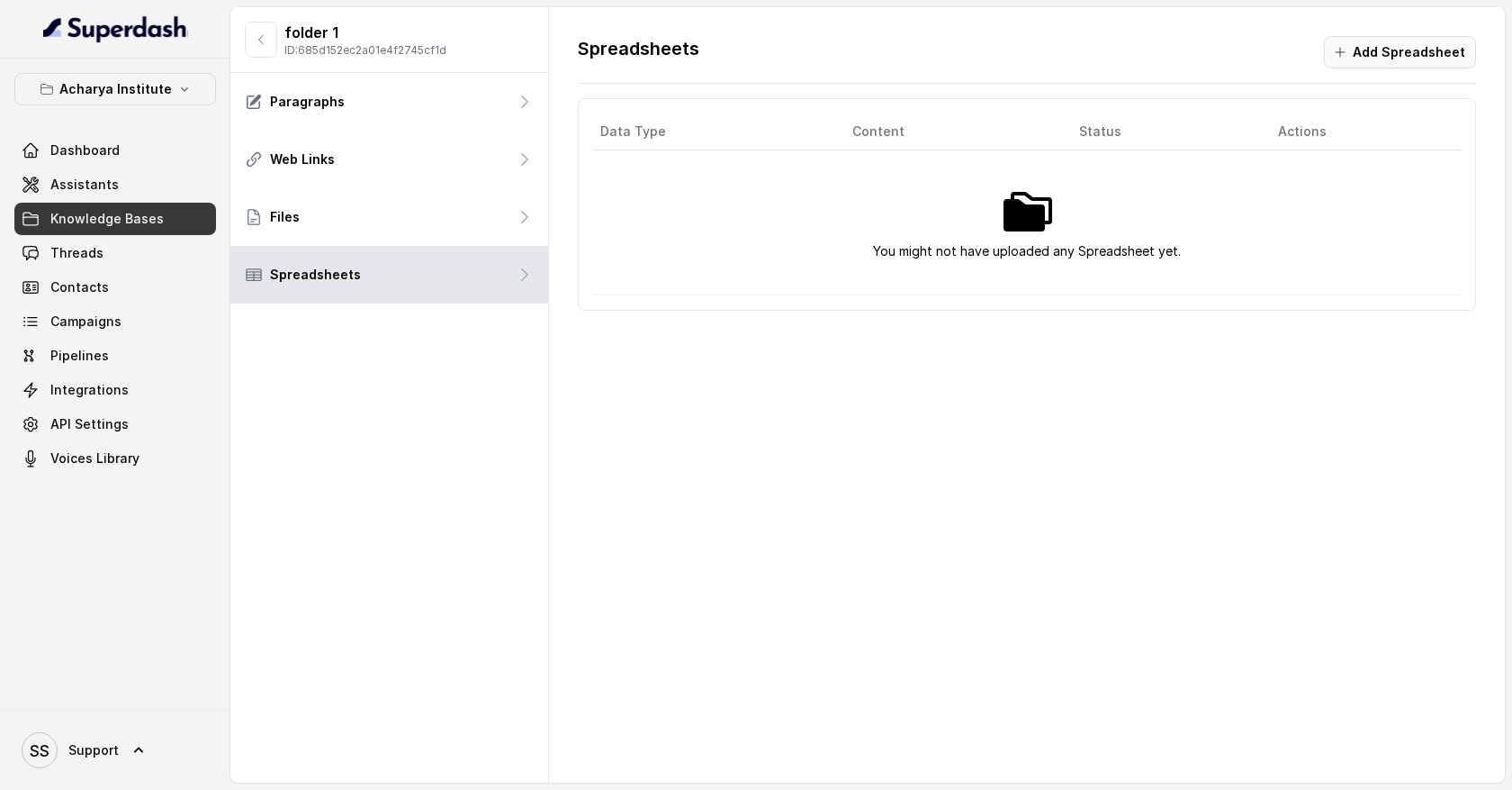
click at [1356, 53] on button "Add Spreadsheet" at bounding box center [1400, 52] width 152 height 32
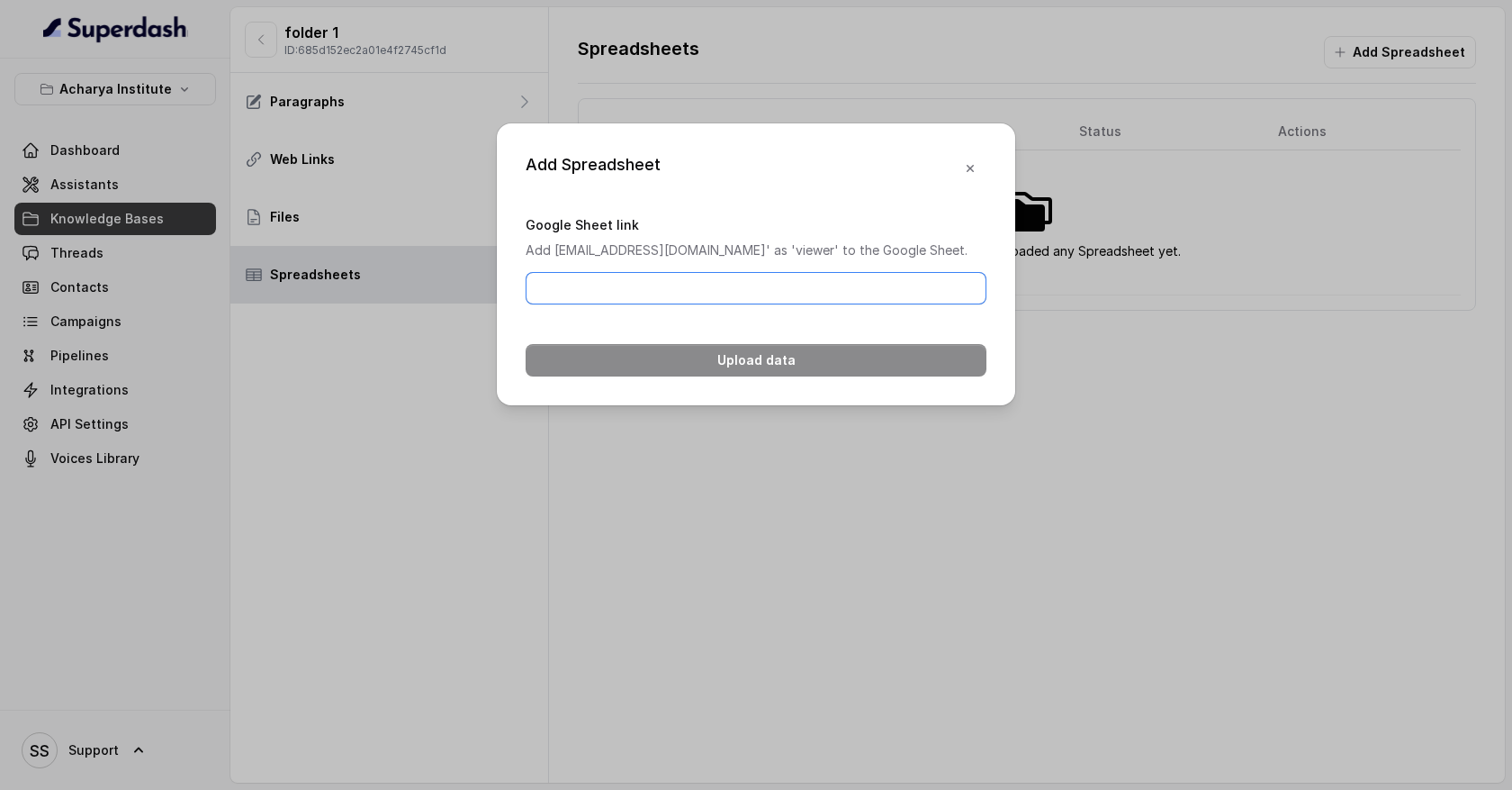
click at [719, 304] on input "Google Sheet link" at bounding box center [756, 288] width 461 height 32
click at [969, 162] on icon "button" at bounding box center [970, 168] width 14 height 14
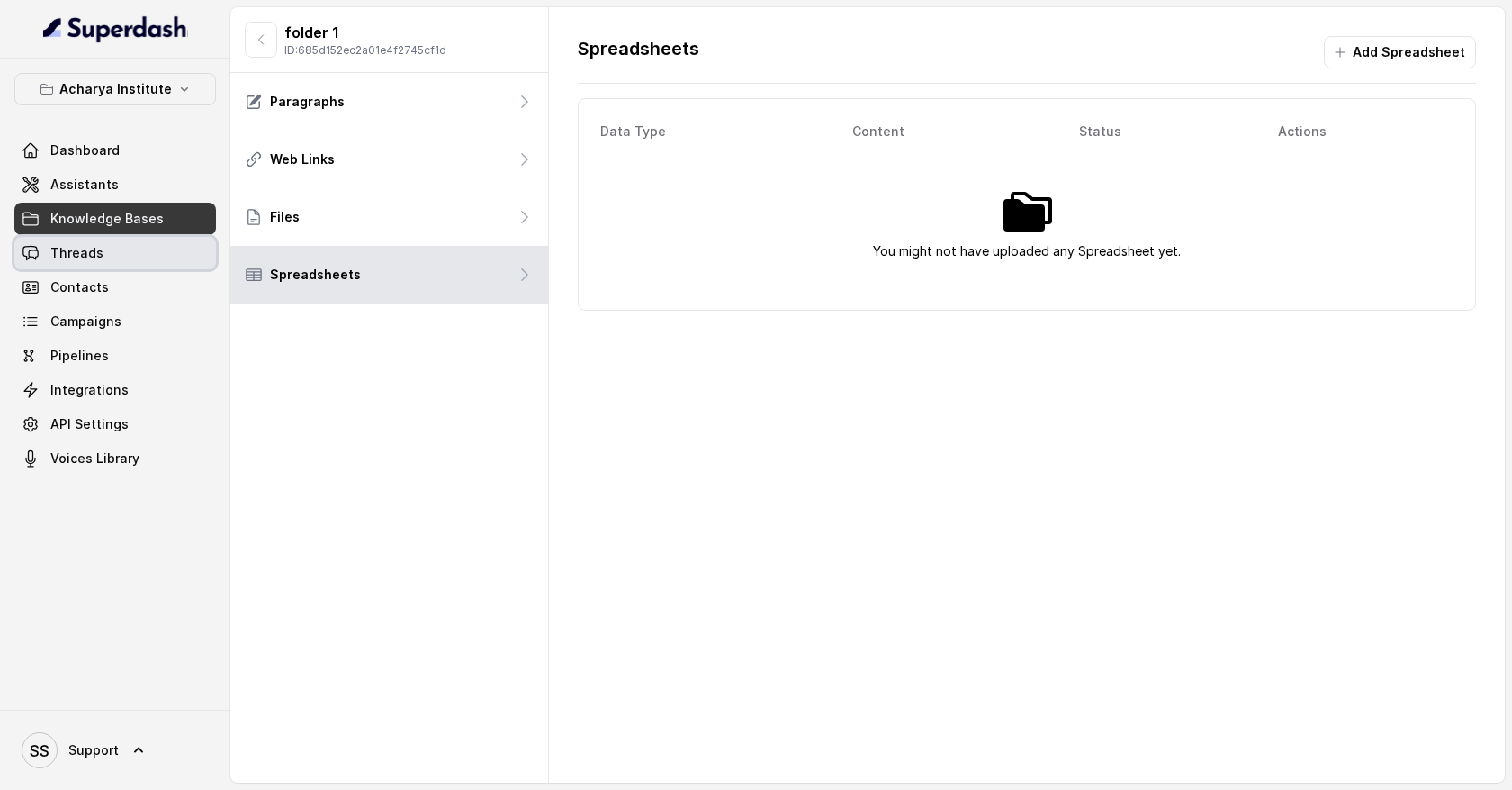
click at [157, 257] on link "Threads" at bounding box center [115, 253] width 201 height 32
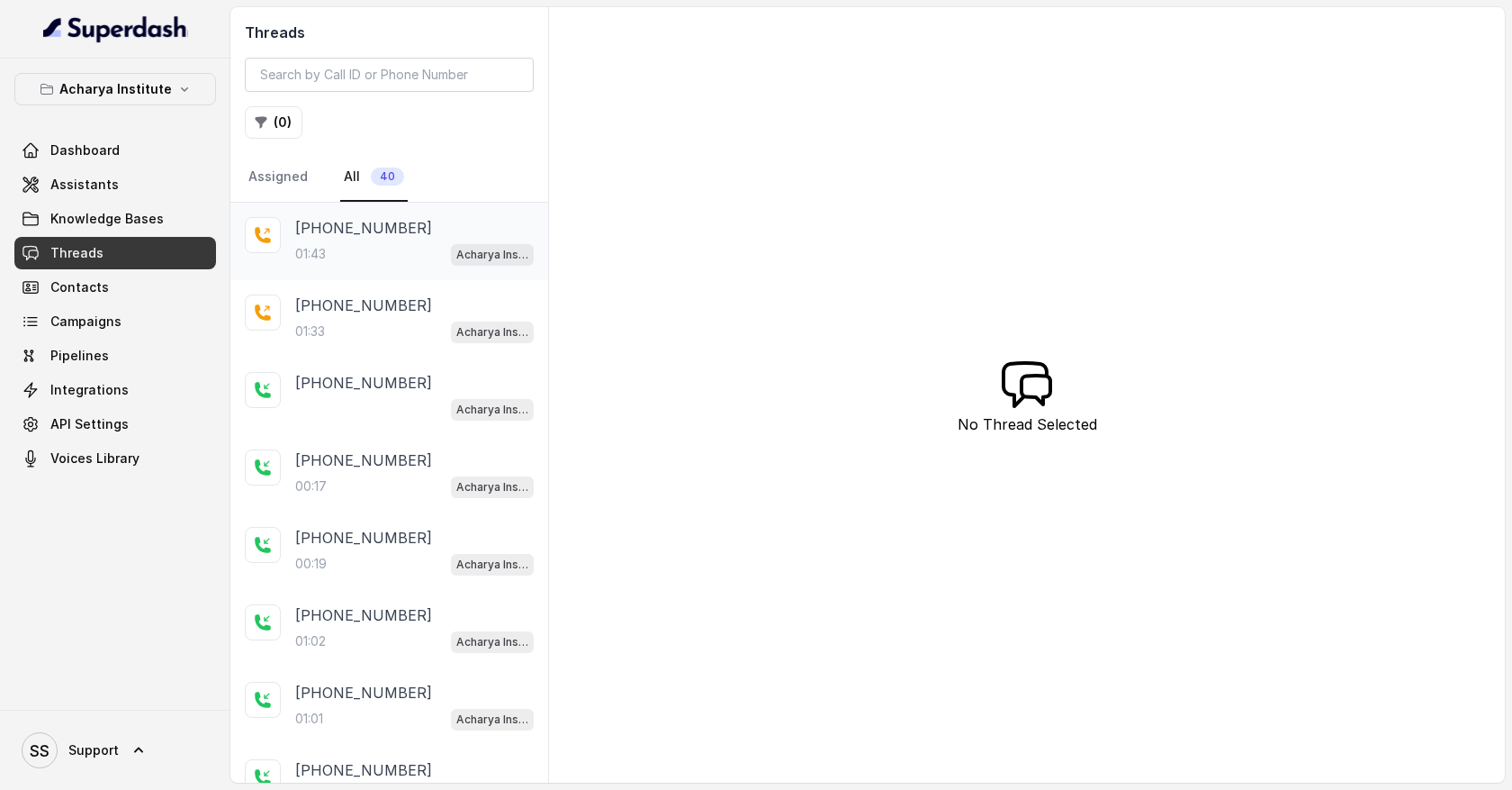
click at [400, 244] on div "01:43 Acharya Institute - Pending Enrolment Flow" at bounding box center [414, 254] width 239 height 24
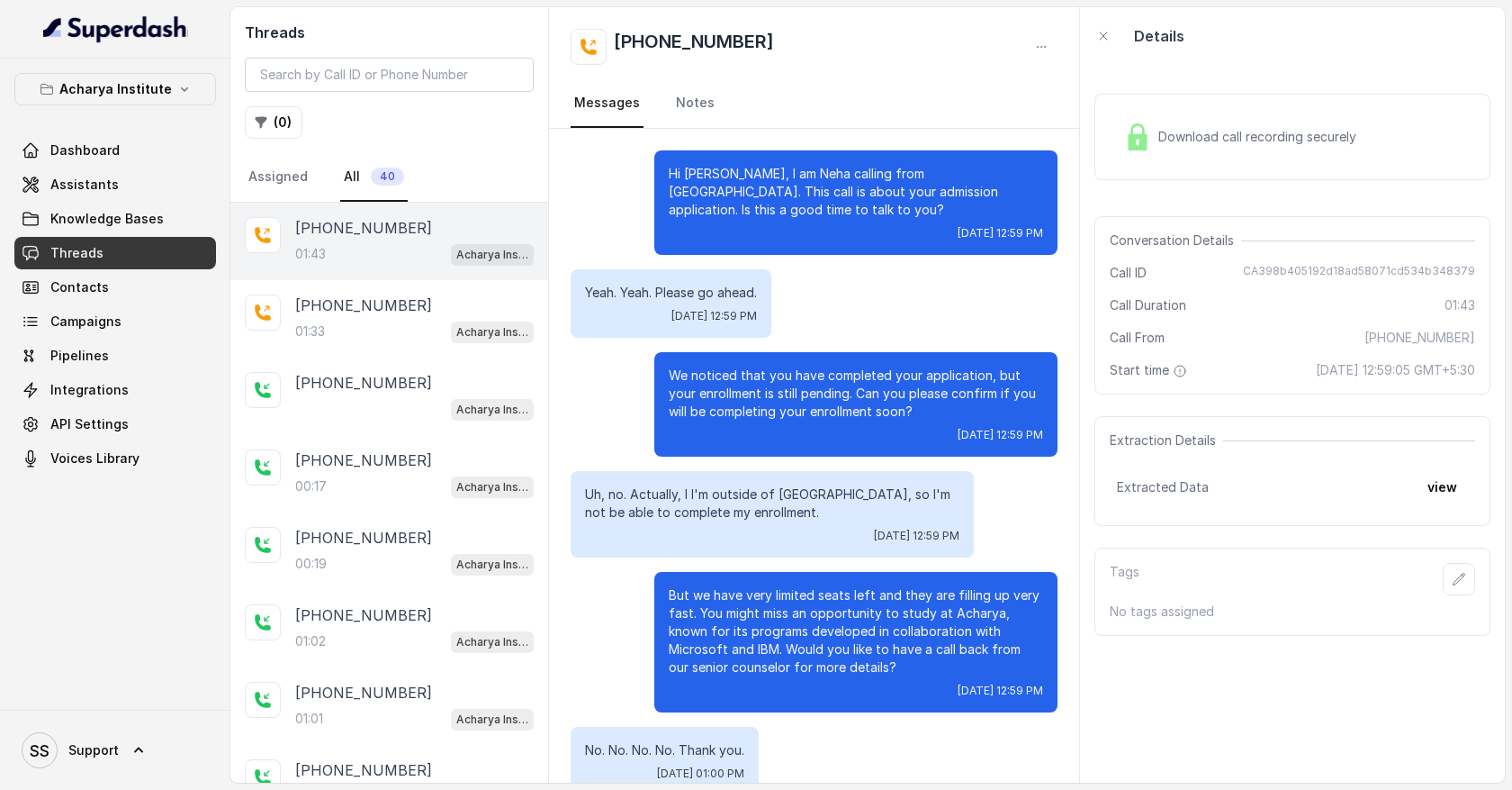
drag, startPoint x: 692, startPoint y: 192, endPoint x: 799, endPoint y: 296, distance: 149.2
click at [797, 293] on div "Hi [PERSON_NAME], I am Neha calling from [GEOGRAPHIC_DATA]. This call is about …" at bounding box center [814, 668] width 530 height 1081
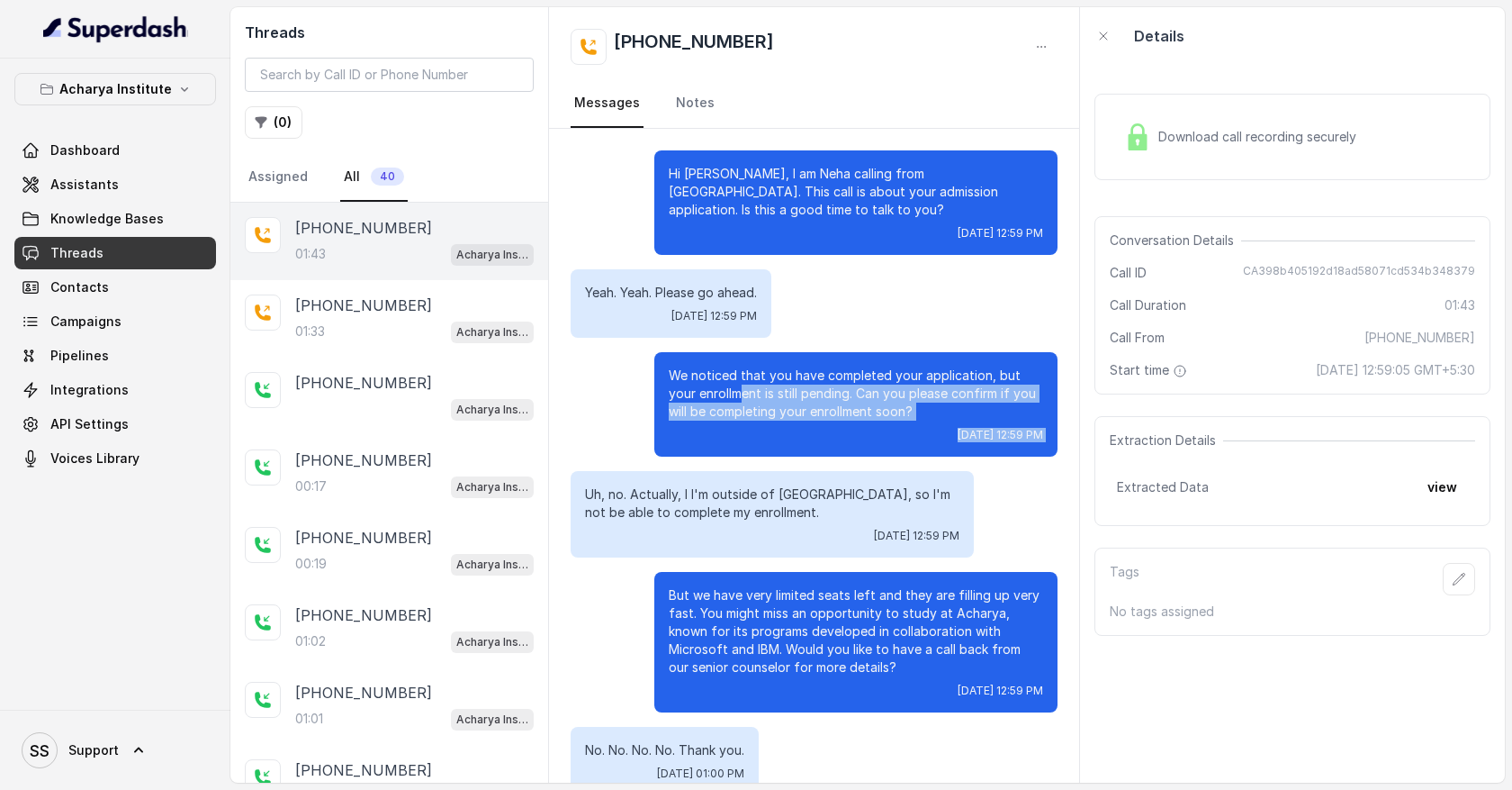
drag, startPoint x: 734, startPoint y: 389, endPoint x: 918, endPoint y: 470, distance: 201.0
click at [916, 469] on div "Hi [PERSON_NAME], I am Neha calling from [GEOGRAPHIC_DATA]. This call is about …" at bounding box center [814, 668] width 530 height 1081
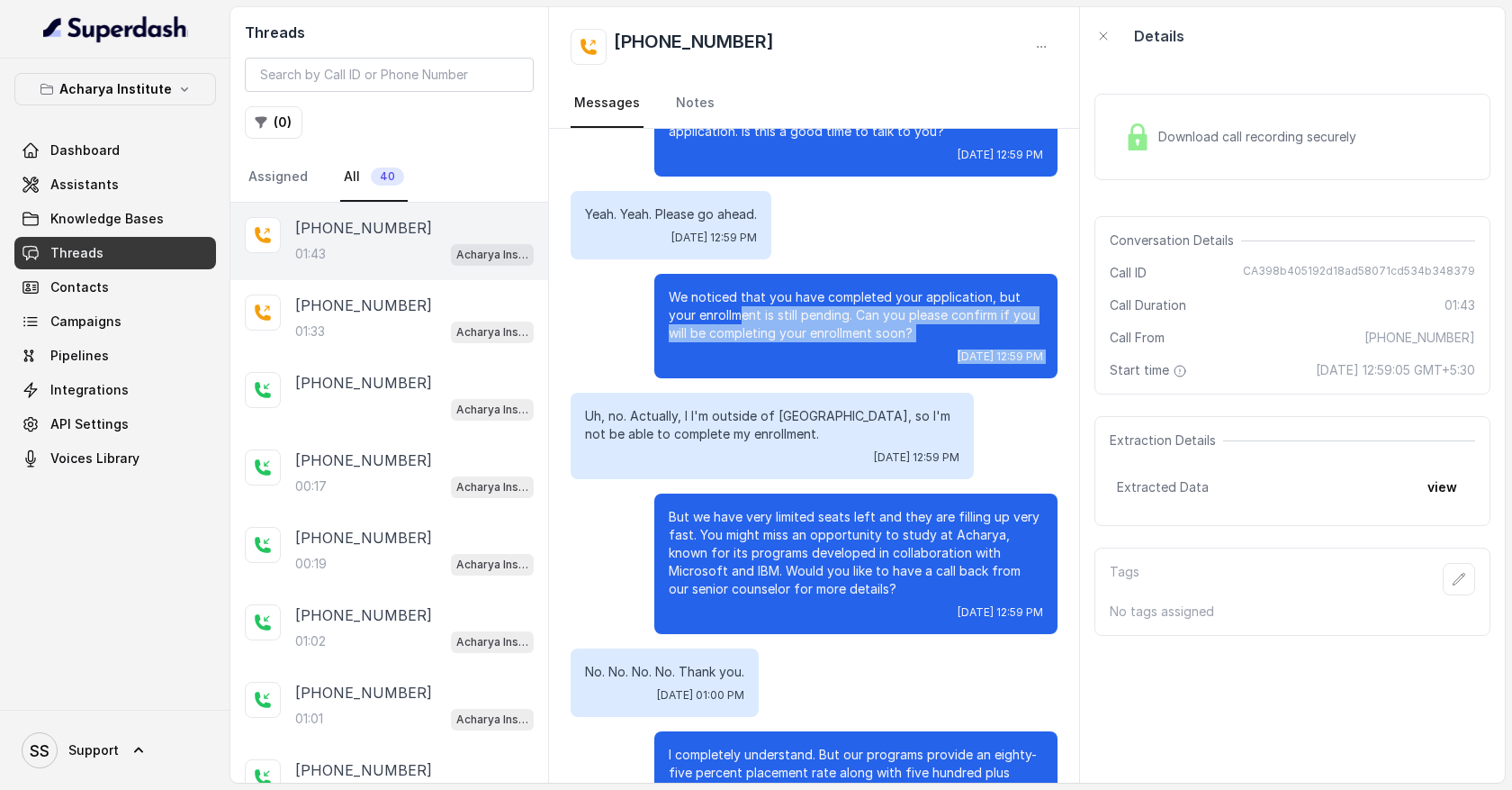
scroll to position [304, 0]
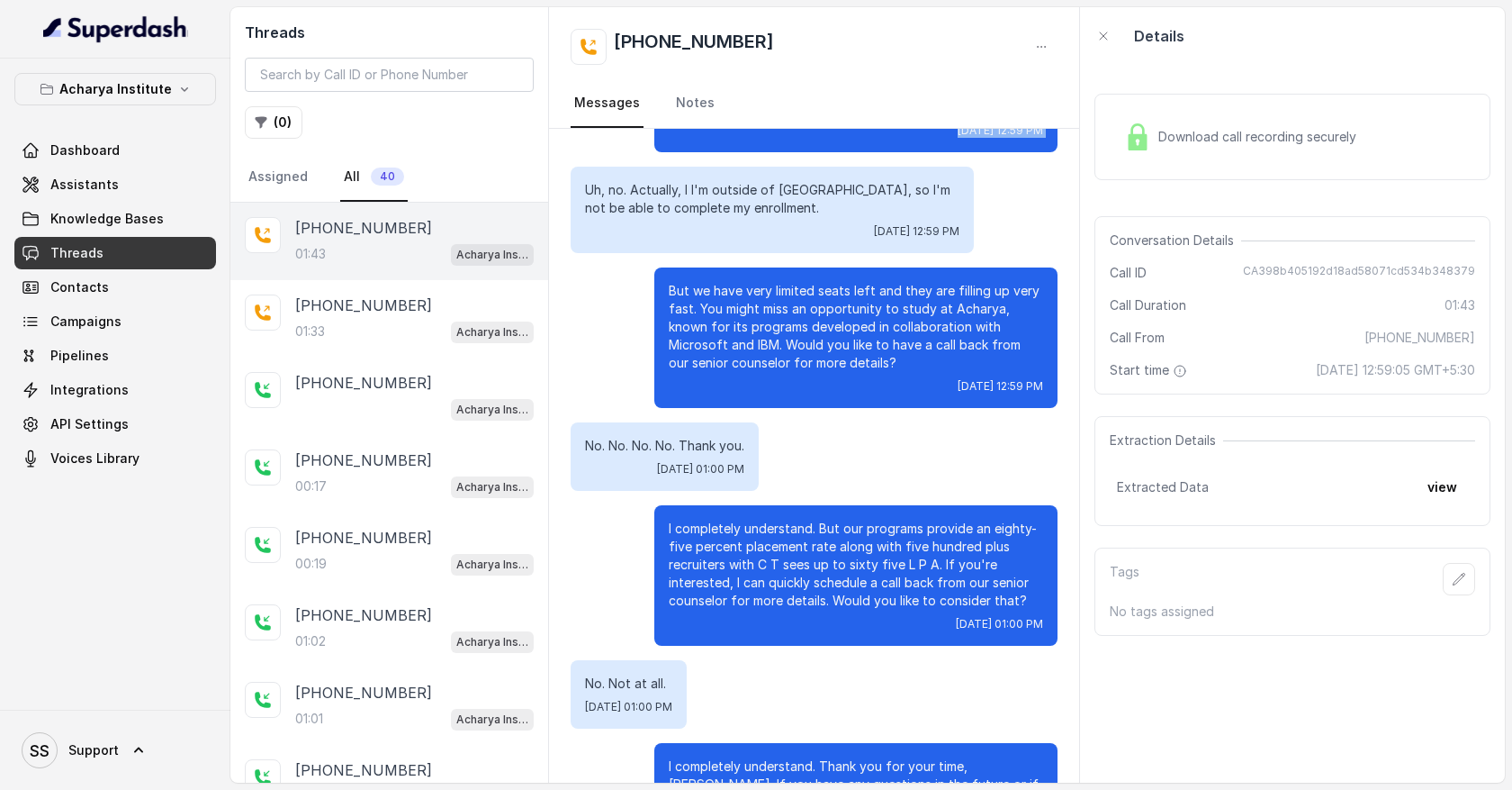
click at [1208, 132] on span "Download call recording securely" at bounding box center [1261, 137] width 205 height 18
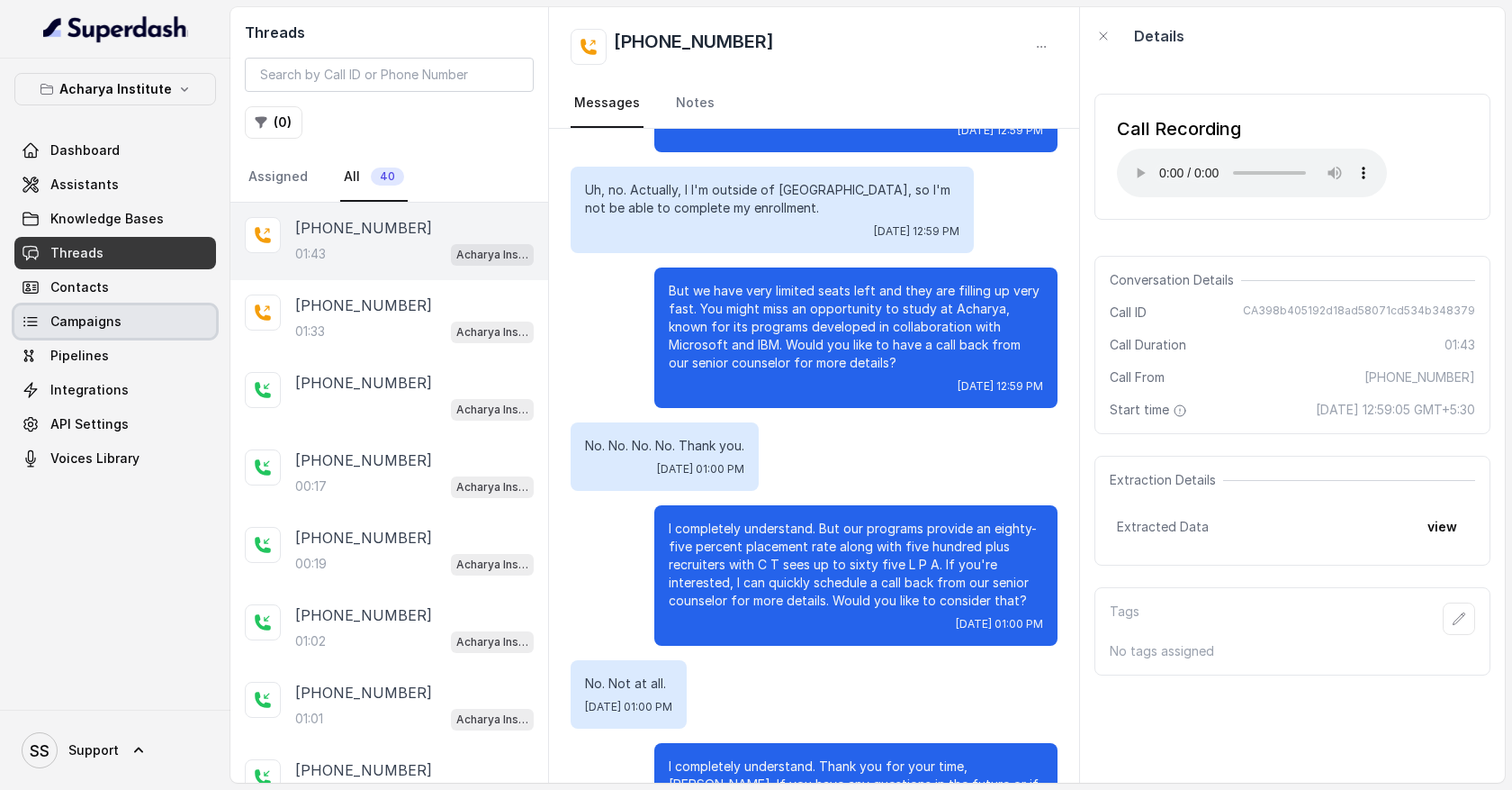
click at [125, 323] on link "Campaigns" at bounding box center [115, 321] width 201 height 32
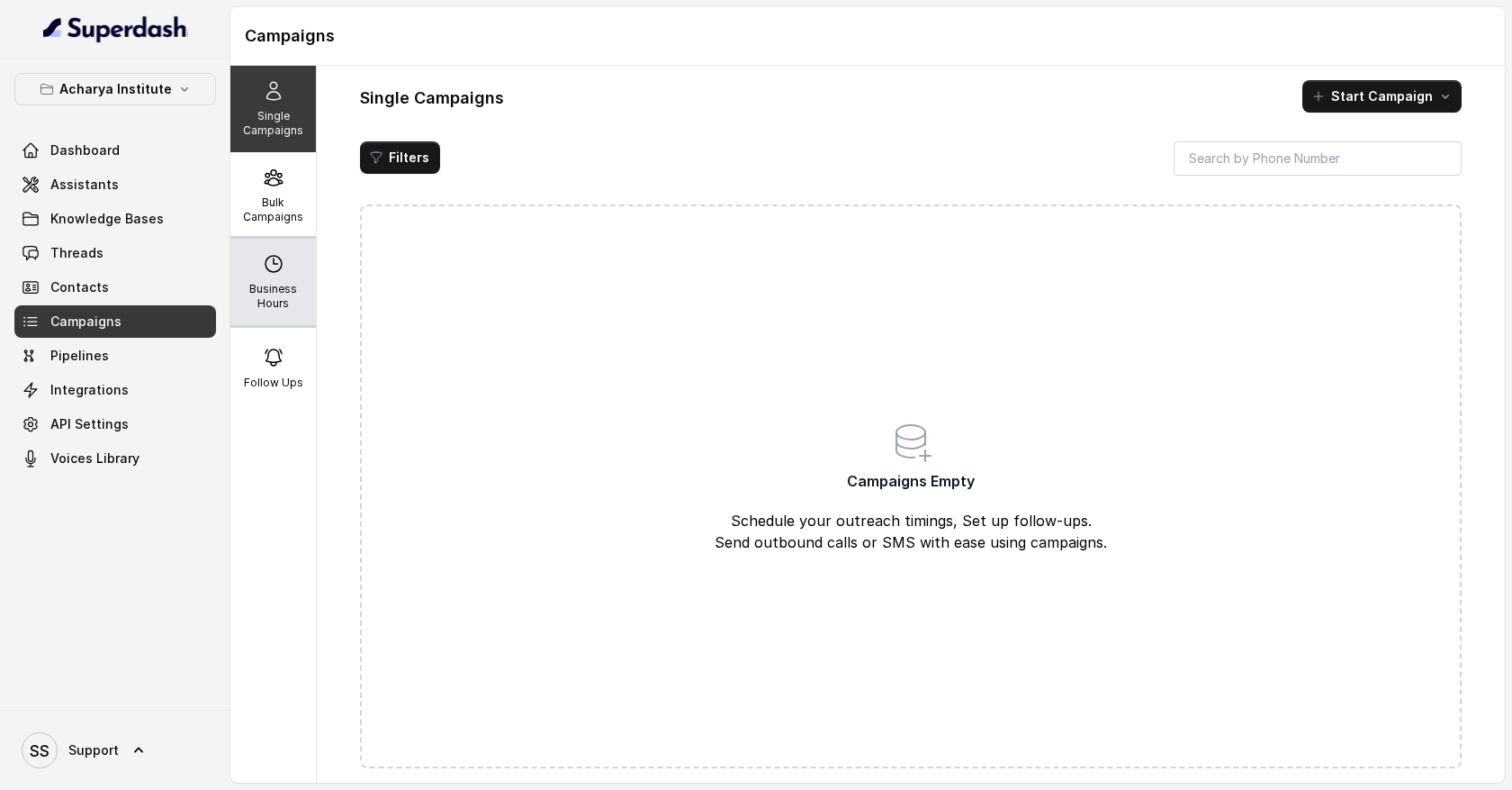
click at [272, 287] on p "Business Hours" at bounding box center [273, 296] width 71 height 29
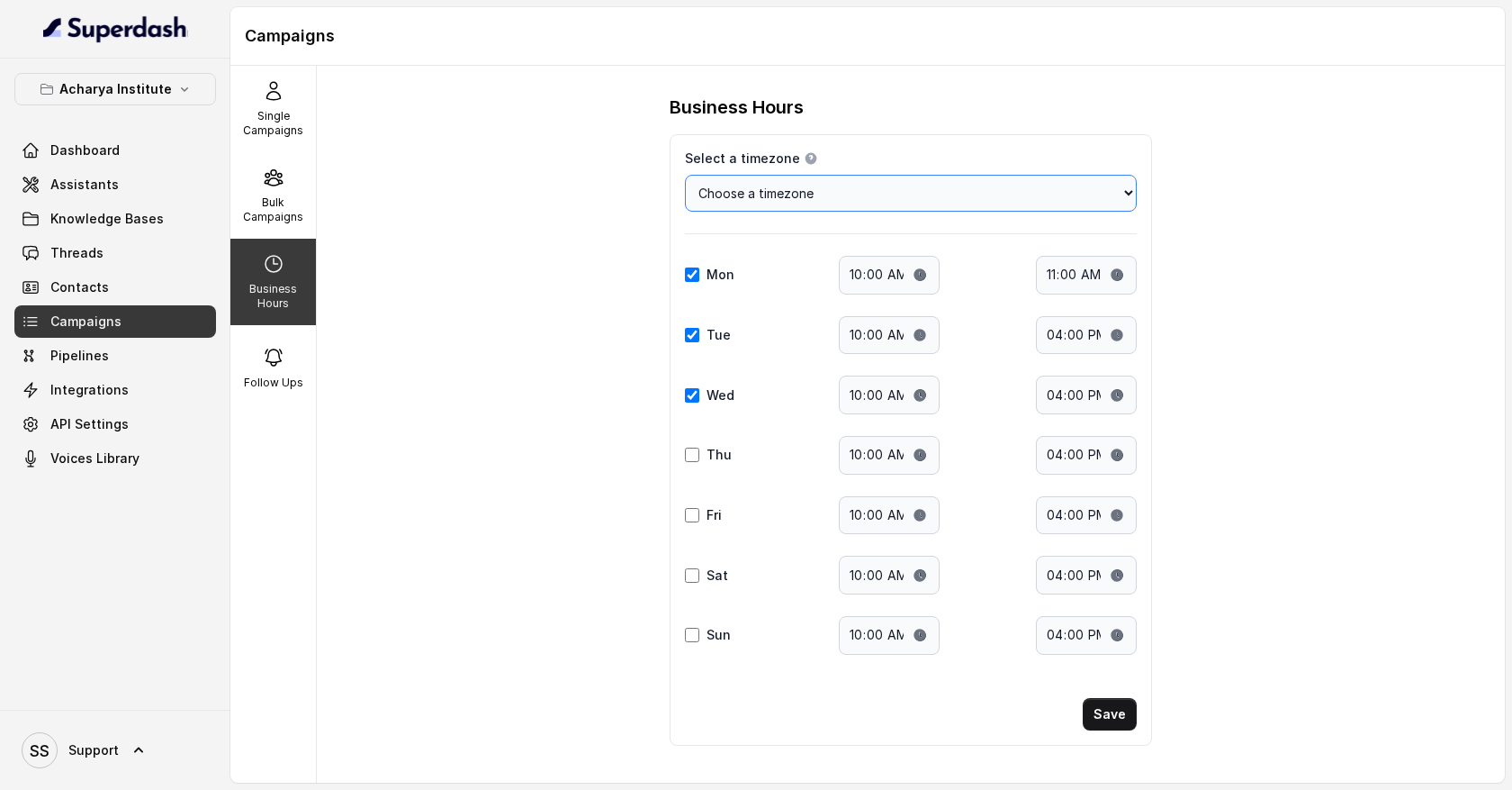
click at [834, 200] on select "Choose a timezone [GEOGRAPHIC_DATA]/[GEOGRAPHIC_DATA] [GEOGRAPHIC_DATA]/[GEOGRA…" at bounding box center [911, 193] width 452 height 37
select select "Indian/[GEOGRAPHIC_DATA]"
click at [685, 175] on select "Choose a timezone [GEOGRAPHIC_DATA]/[GEOGRAPHIC_DATA] [GEOGRAPHIC_DATA]/[GEOGRA…" at bounding box center [911, 193] width 452 height 37
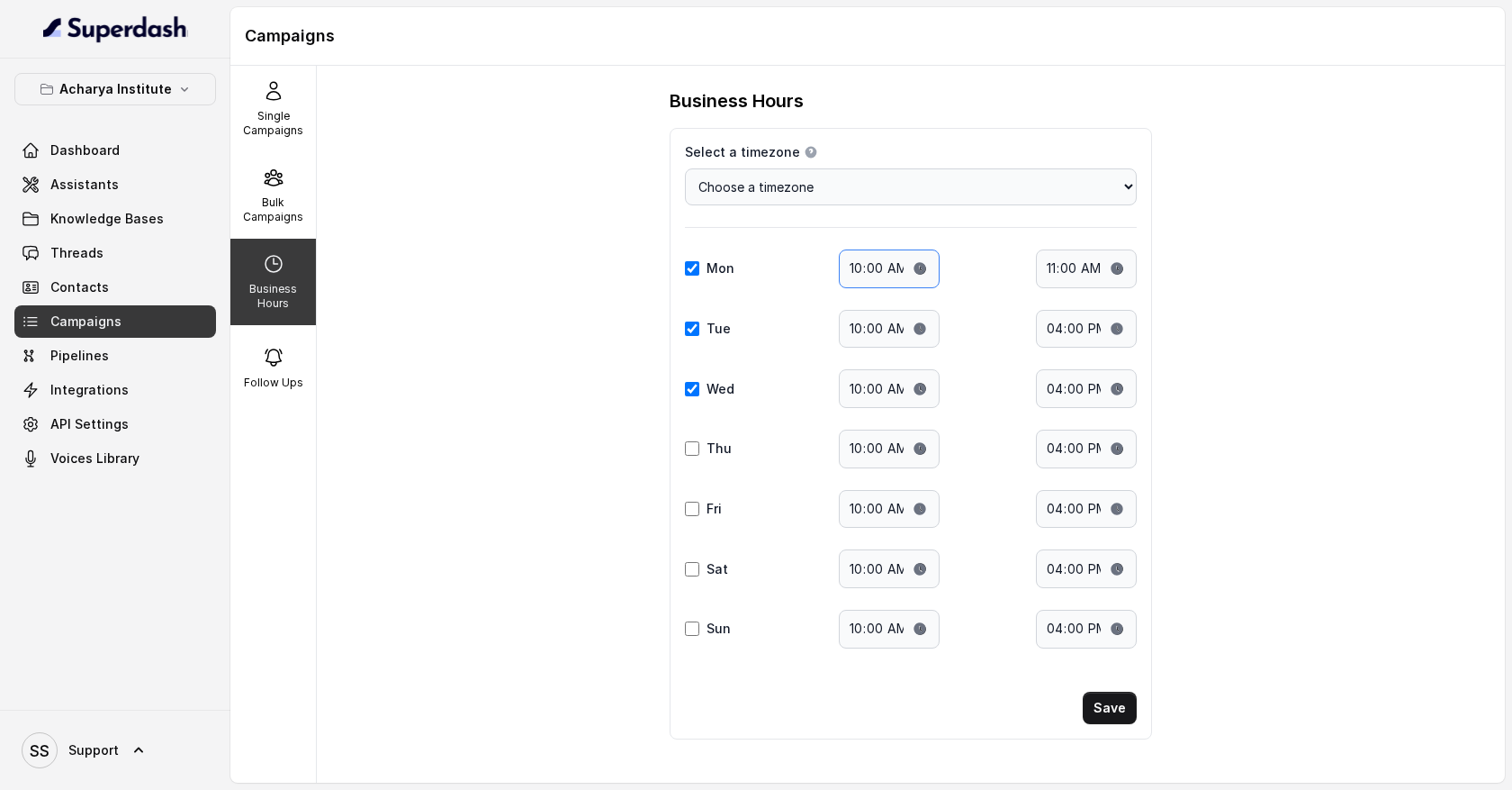
click at [882, 276] on input "10:00" at bounding box center [890, 268] width 101 height 39
click at [1089, 269] on input "11:00" at bounding box center [1086, 268] width 101 height 39
click at [1115, 335] on input "16:00" at bounding box center [1086, 329] width 101 height 39
type input "23:00"
click at [1313, 384] on div "Business Hours Select a timezone Details Select a timezone that fits your locat…" at bounding box center [910, 424] width 1188 height 717
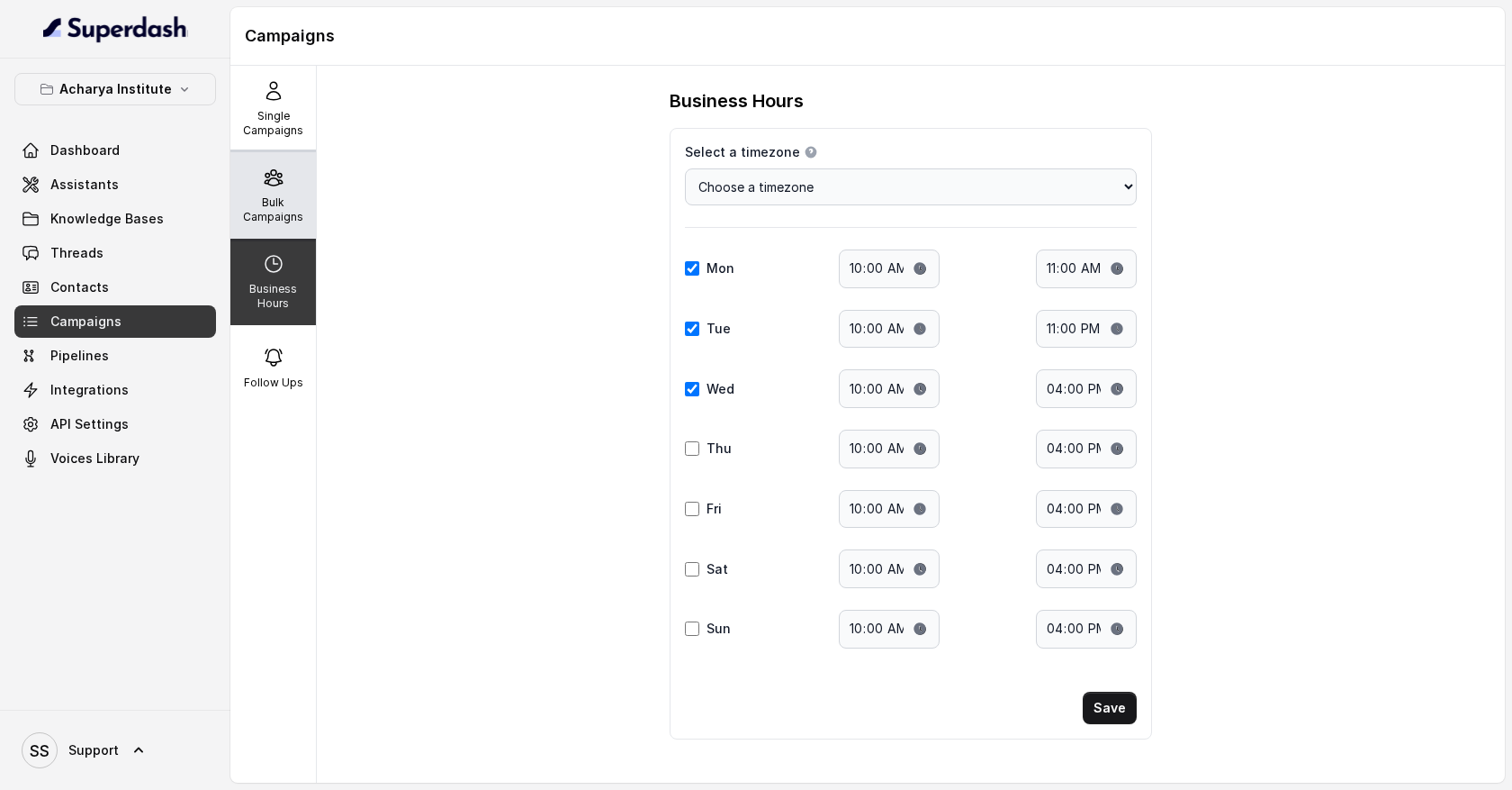
click at [293, 206] on p "Bulk Campaigns" at bounding box center [273, 210] width 71 height 29
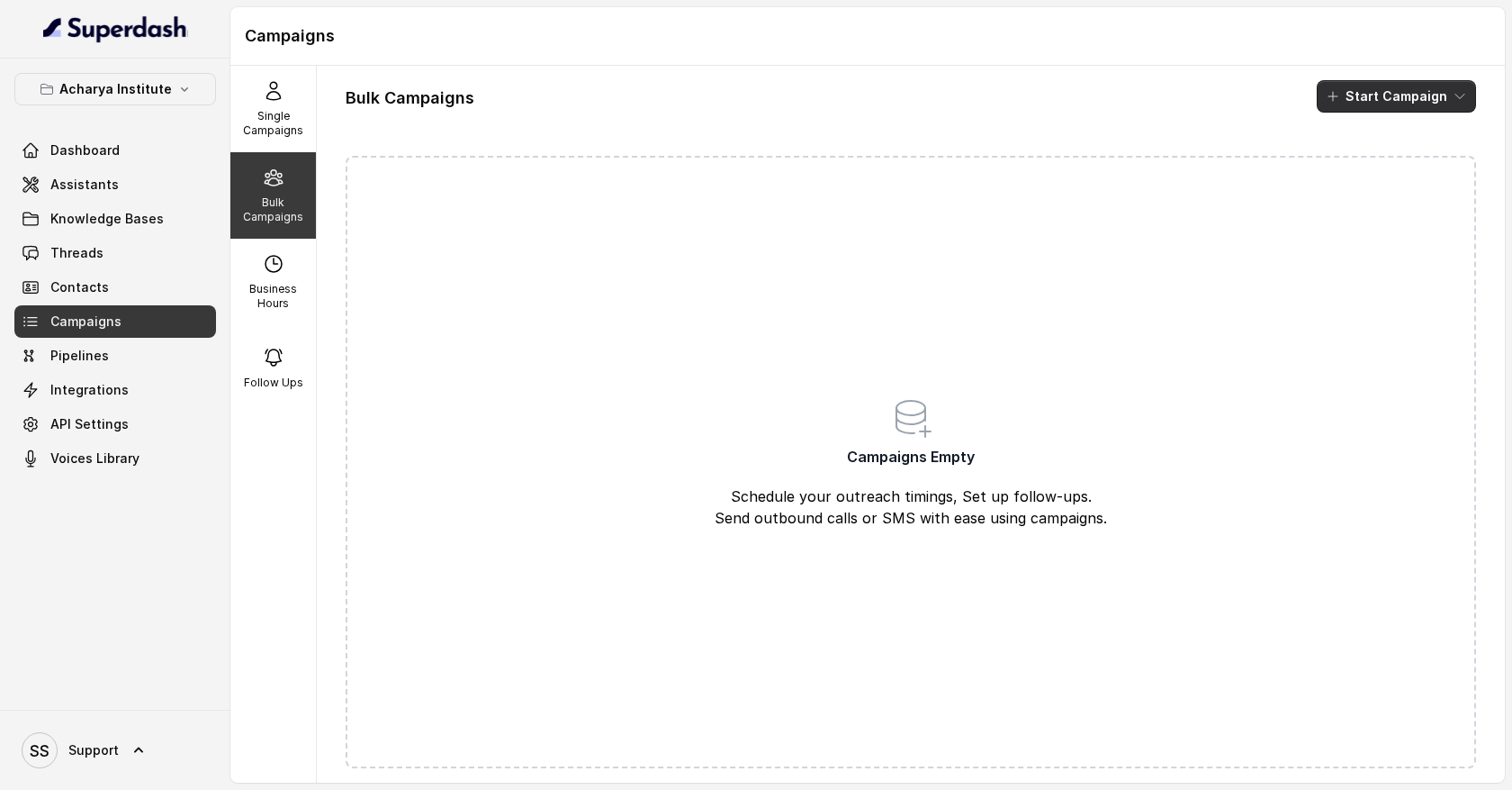
click at [1451, 98] on button "Start Campaign" at bounding box center [1397, 96] width 160 height 32
click at [1393, 169] on div "Call" at bounding box center [1372, 166] width 87 height 18
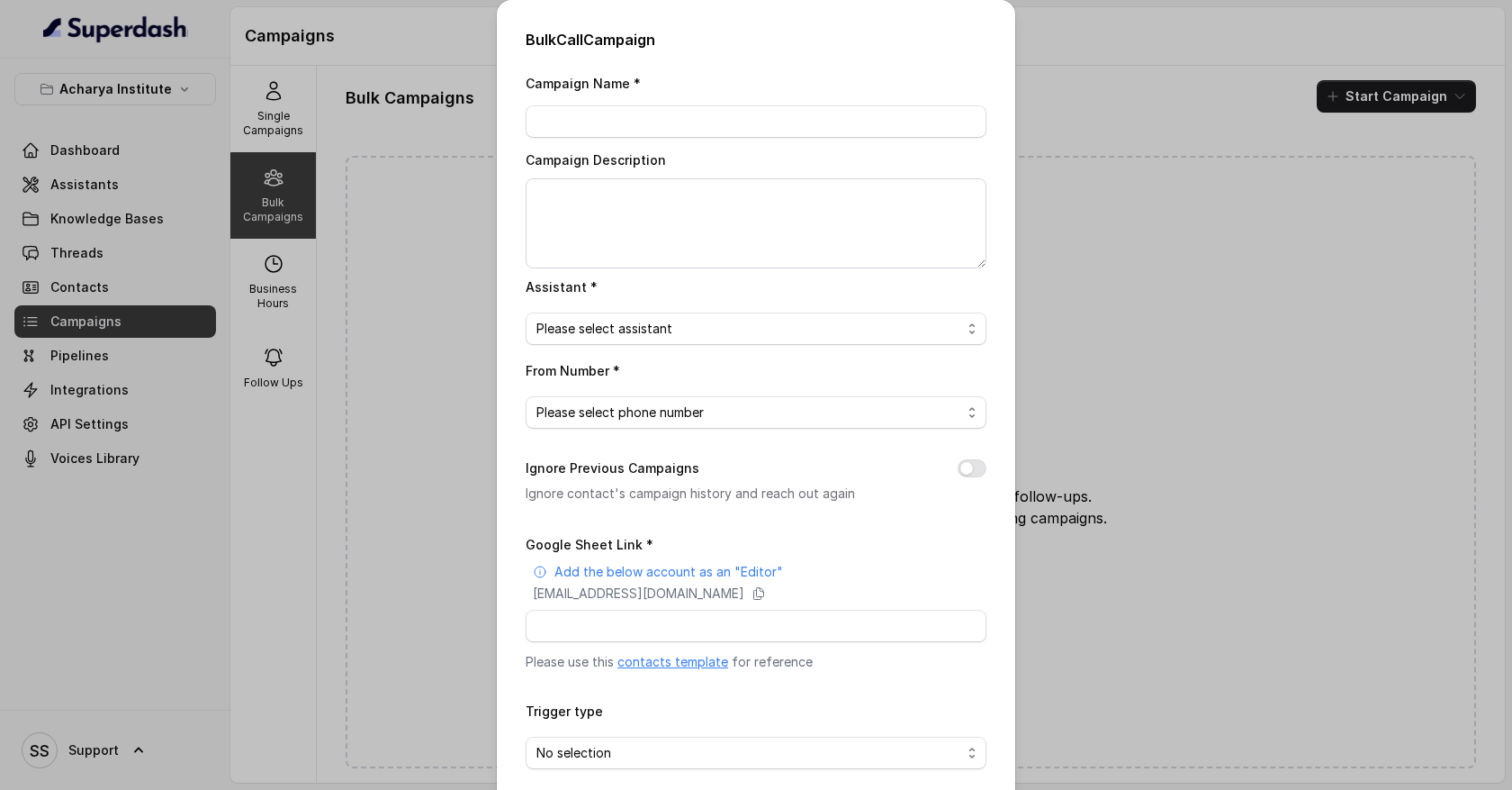
scroll to position [81, 0]
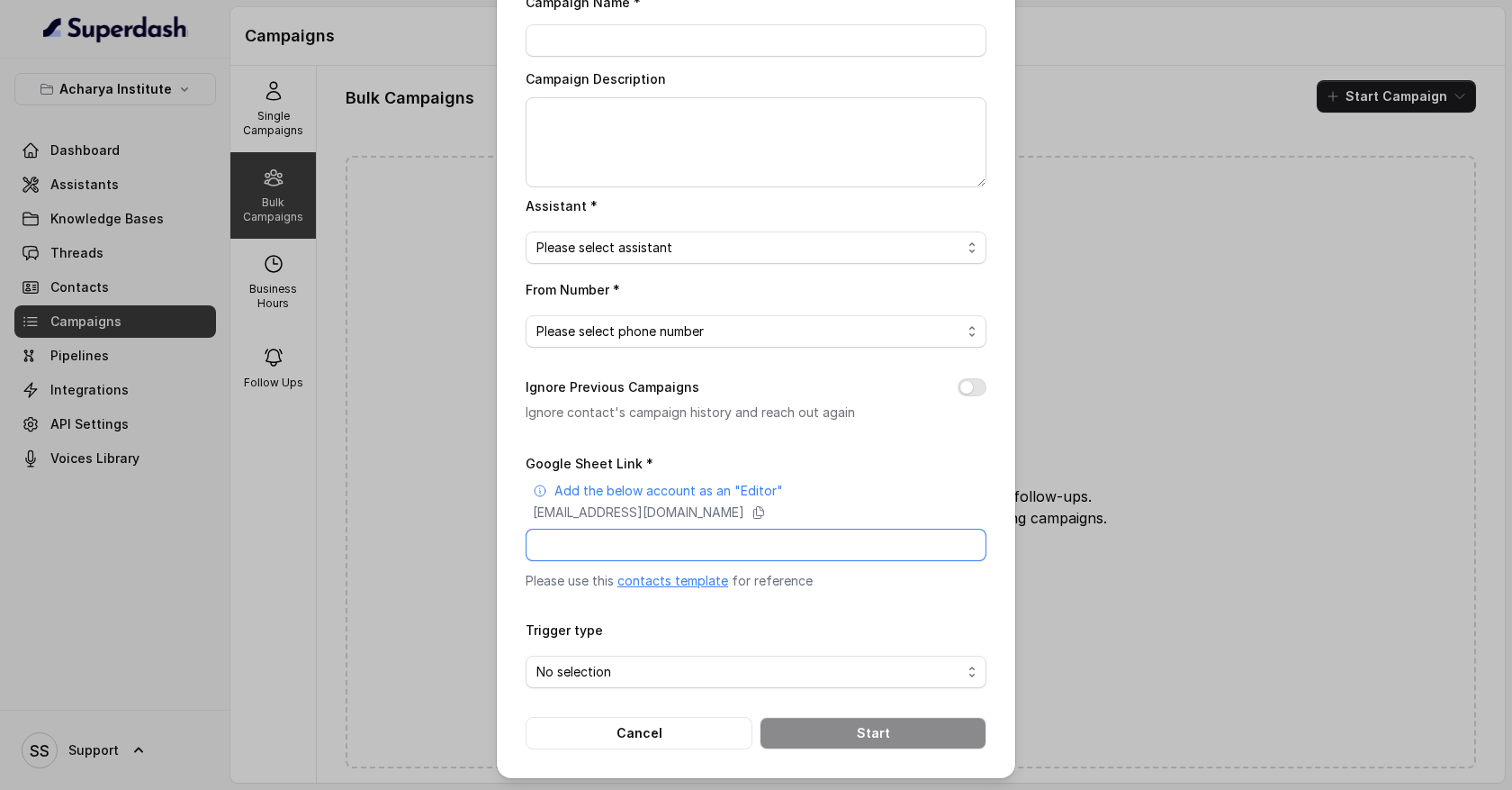
click at [596, 540] on input "Google Sheet Link *" at bounding box center [756, 545] width 461 height 32
drag, startPoint x: 578, startPoint y: 537, endPoint x: 854, endPoint y: 550, distance: 276.3
click at [855, 553] on input "Google Sheet Link *" at bounding box center [756, 545] width 461 height 32
click at [695, 724] on button "Cancel" at bounding box center [639, 733] width 227 height 32
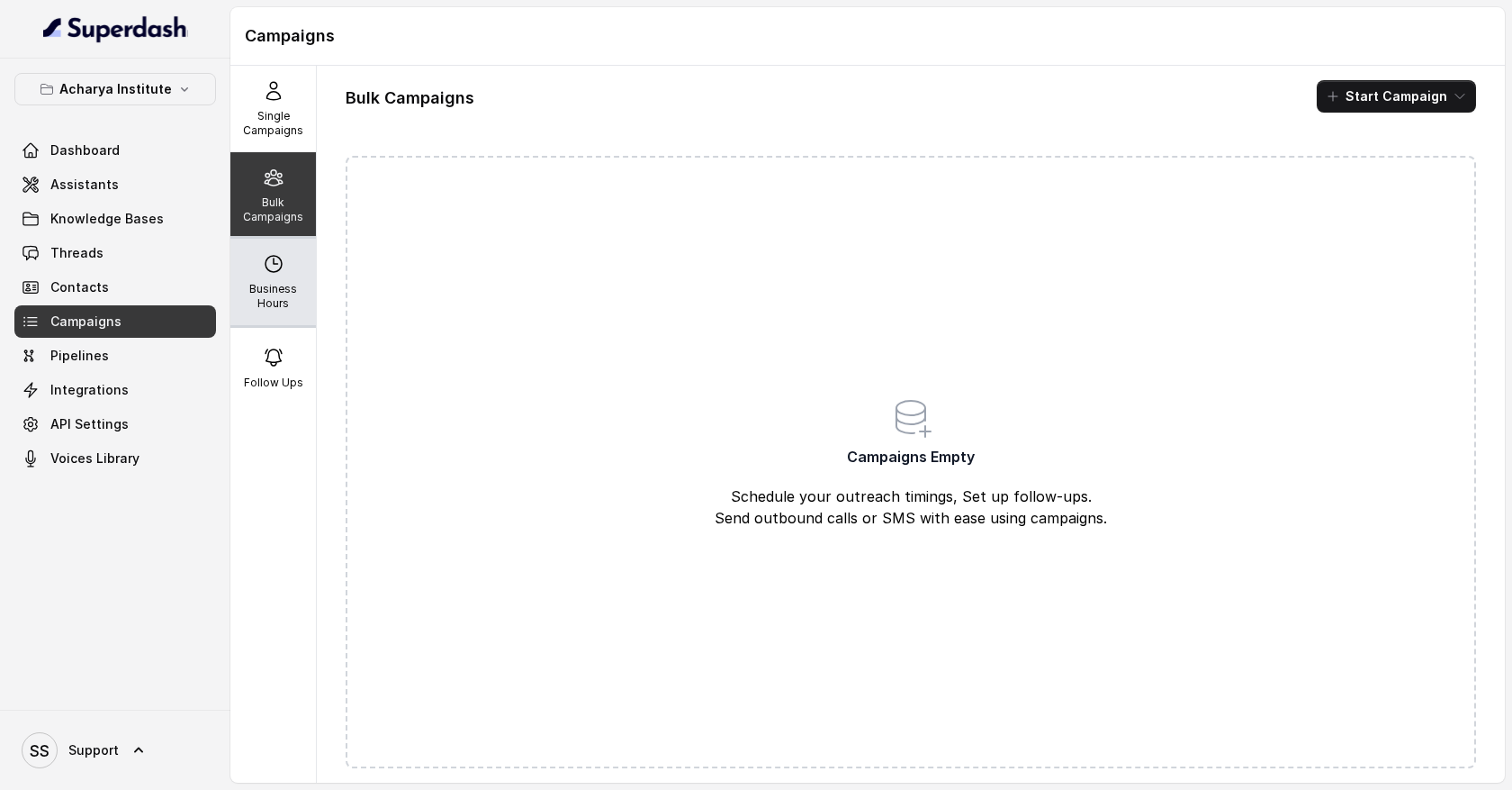
click at [278, 281] on p "Business Hours" at bounding box center [273, 296] width 71 height 29
select select "Pacific/[GEOGRAPHIC_DATA]"
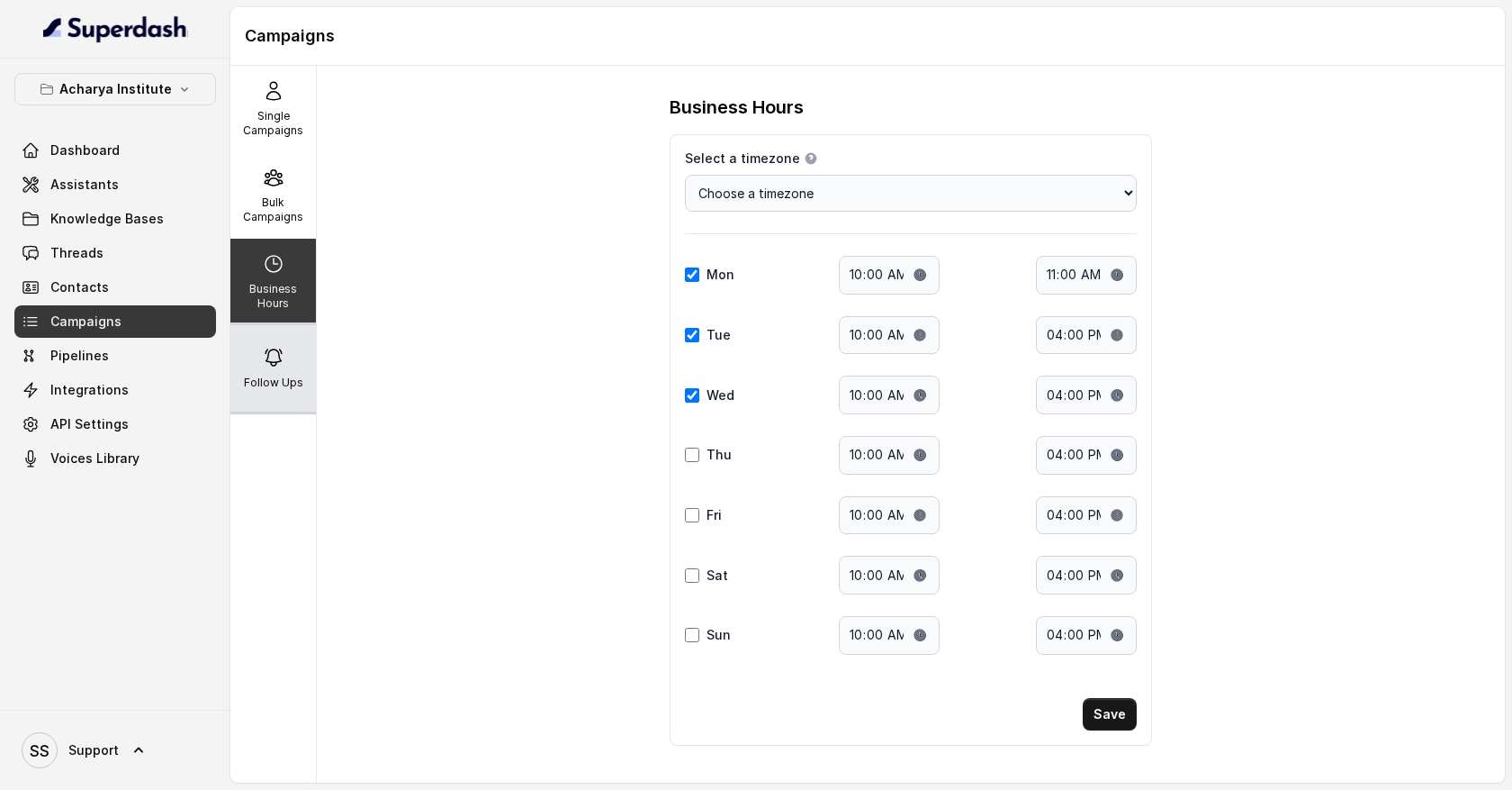
click at [278, 375] on div "Follow Ups" at bounding box center [273, 368] width 86 height 87
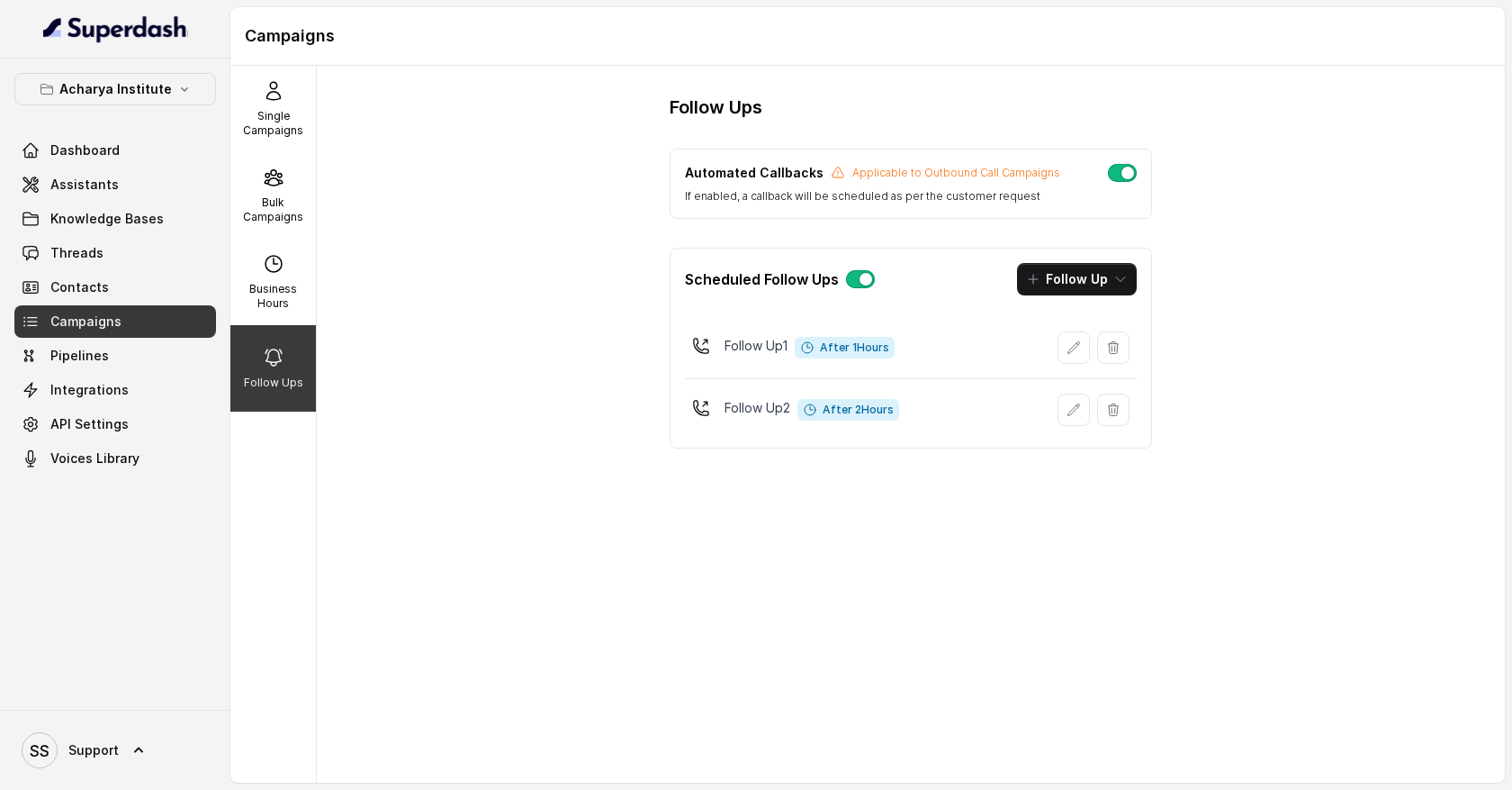
click at [857, 281] on button "button" at bounding box center [860, 279] width 29 height 18
click at [1113, 348] on icon "button" at bounding box center [1113, 347] width 14 height 14
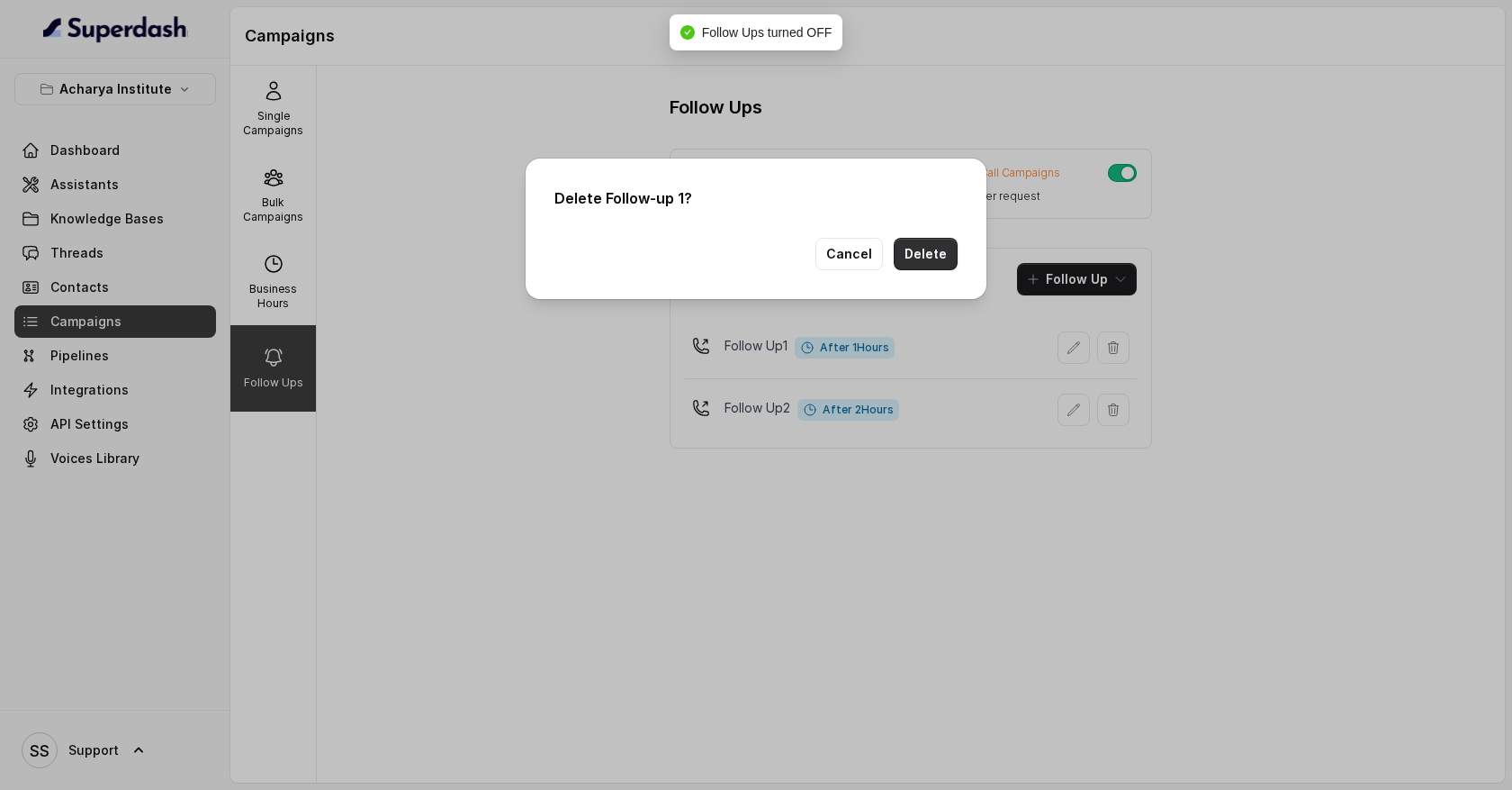
click at [942, 255] on button "Delete" at bounding box center [926, 254] width 64 height 32
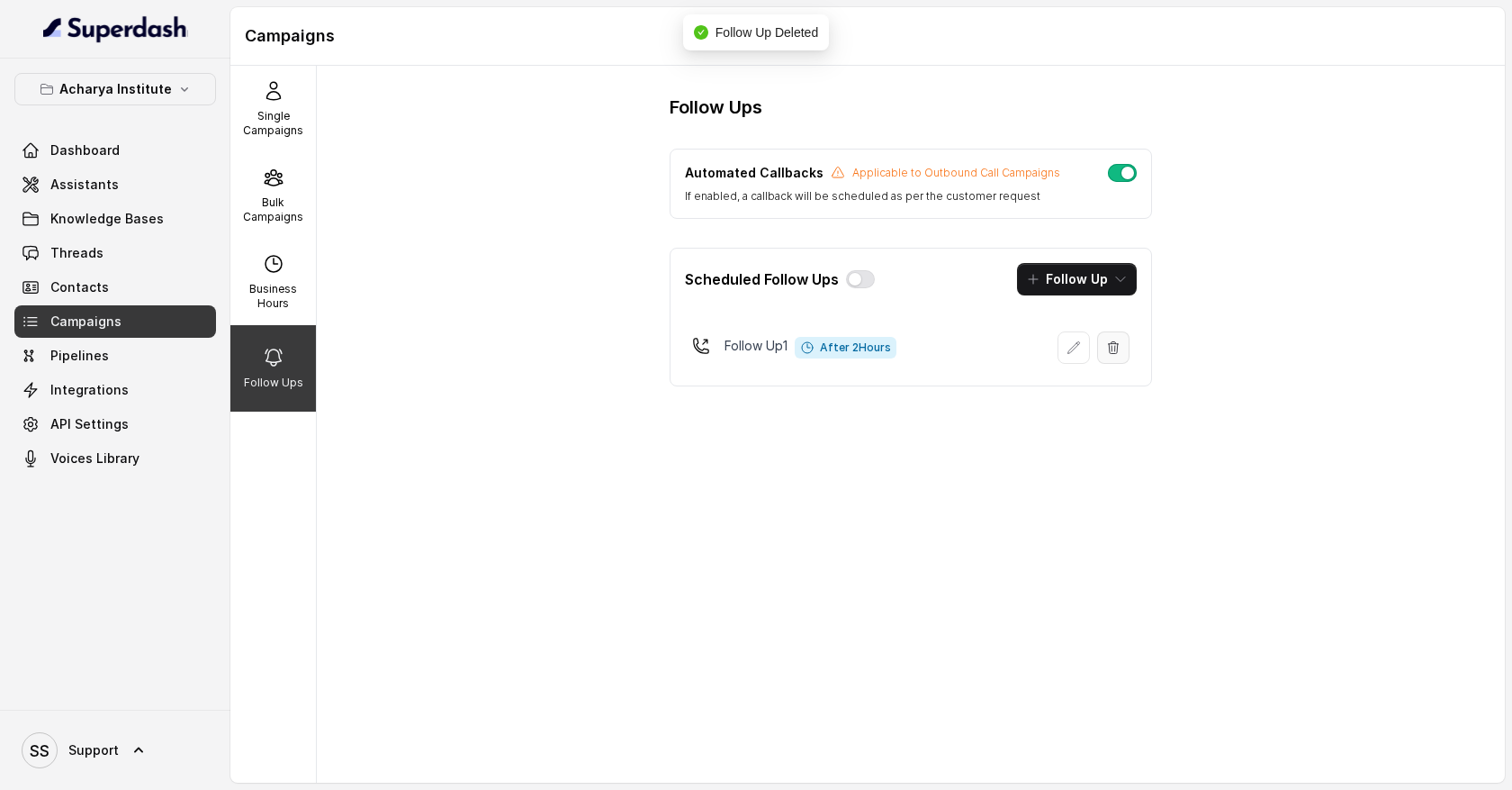
click at [1115, 353] on icon "button" at bounding box center [1114, 347] width 10 height 11
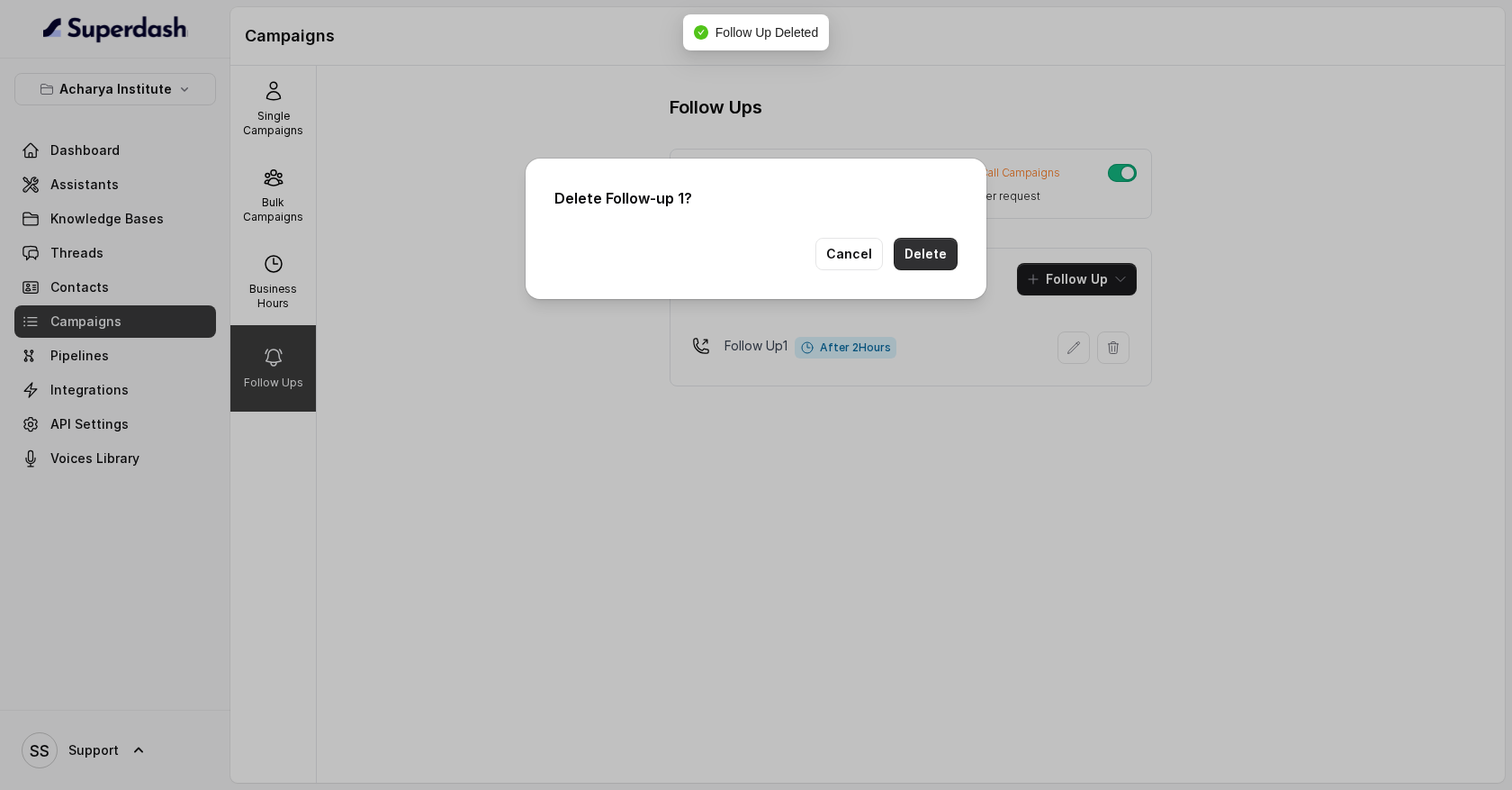
click at [941, 252] on button "Delete" at bounding box center [926, 254] width 64 height 32
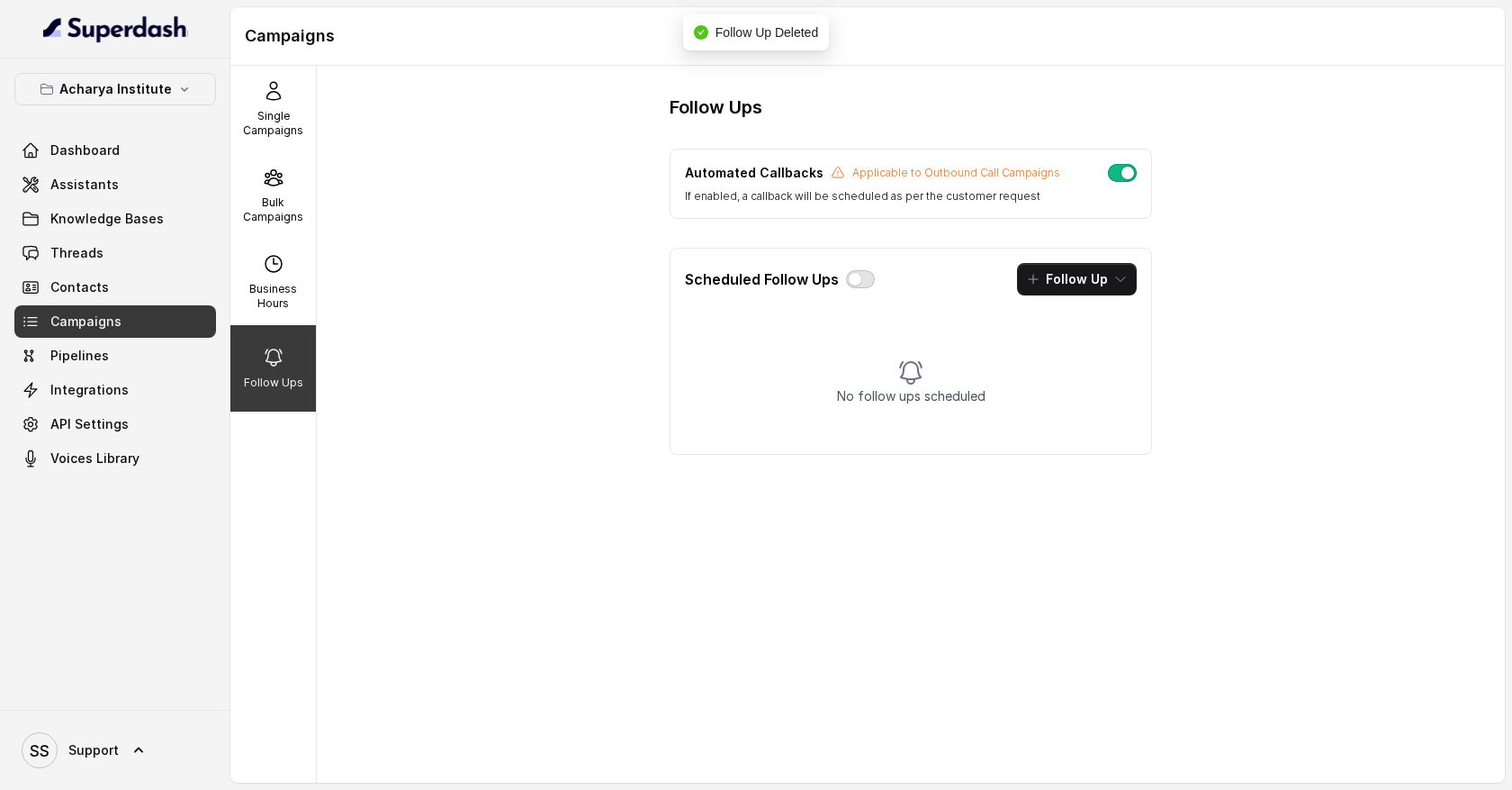
click at [855, 284] on button "button" at bounding box center [860, 279] width 29 height 18
click at [1118, 285] on icon "button" at bounding box center [1120, 279] width 14 height 14
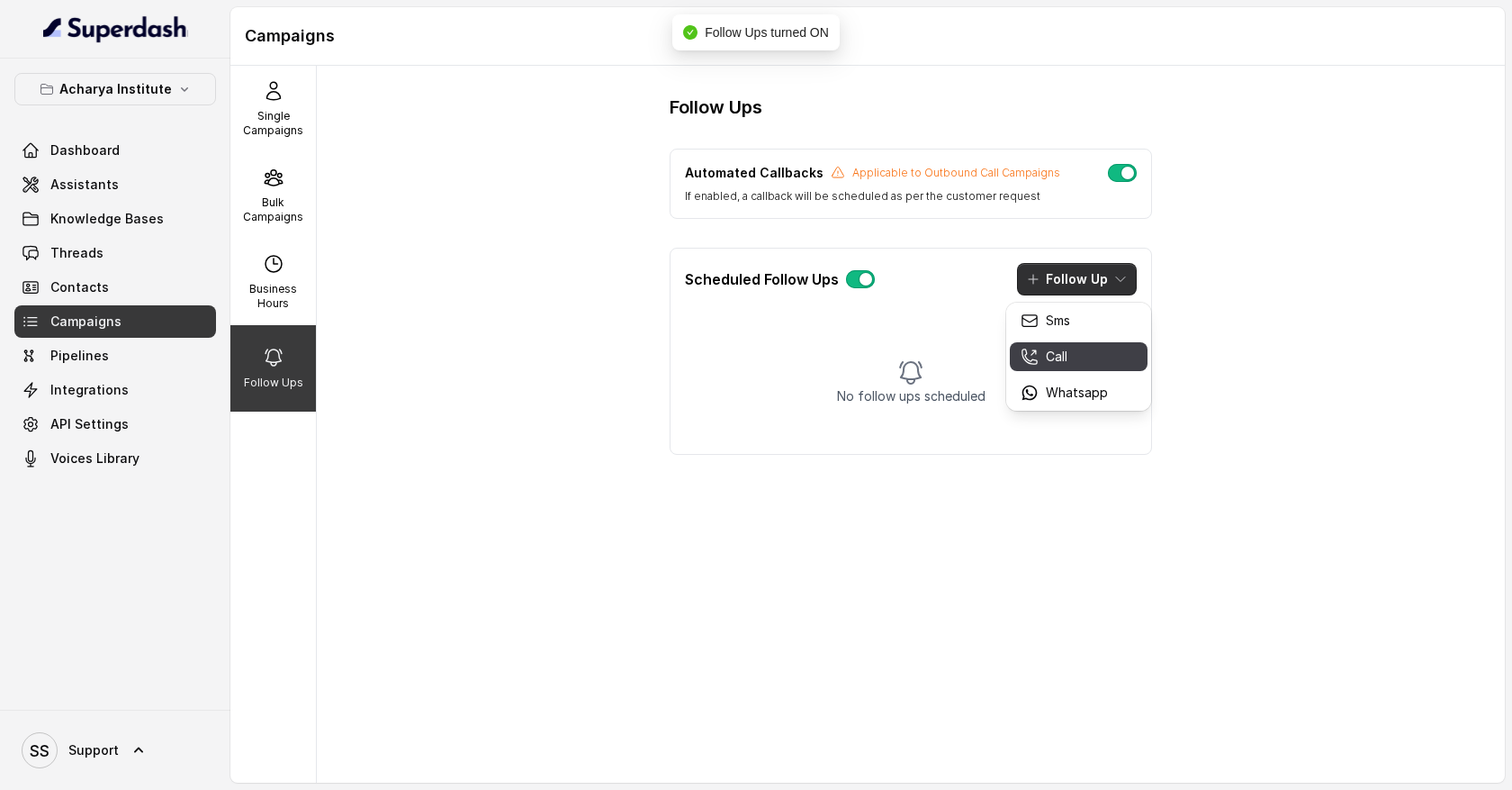
click at [1088, 356] on div "Call" at bounding box center [1064, 356] width 87 height 18
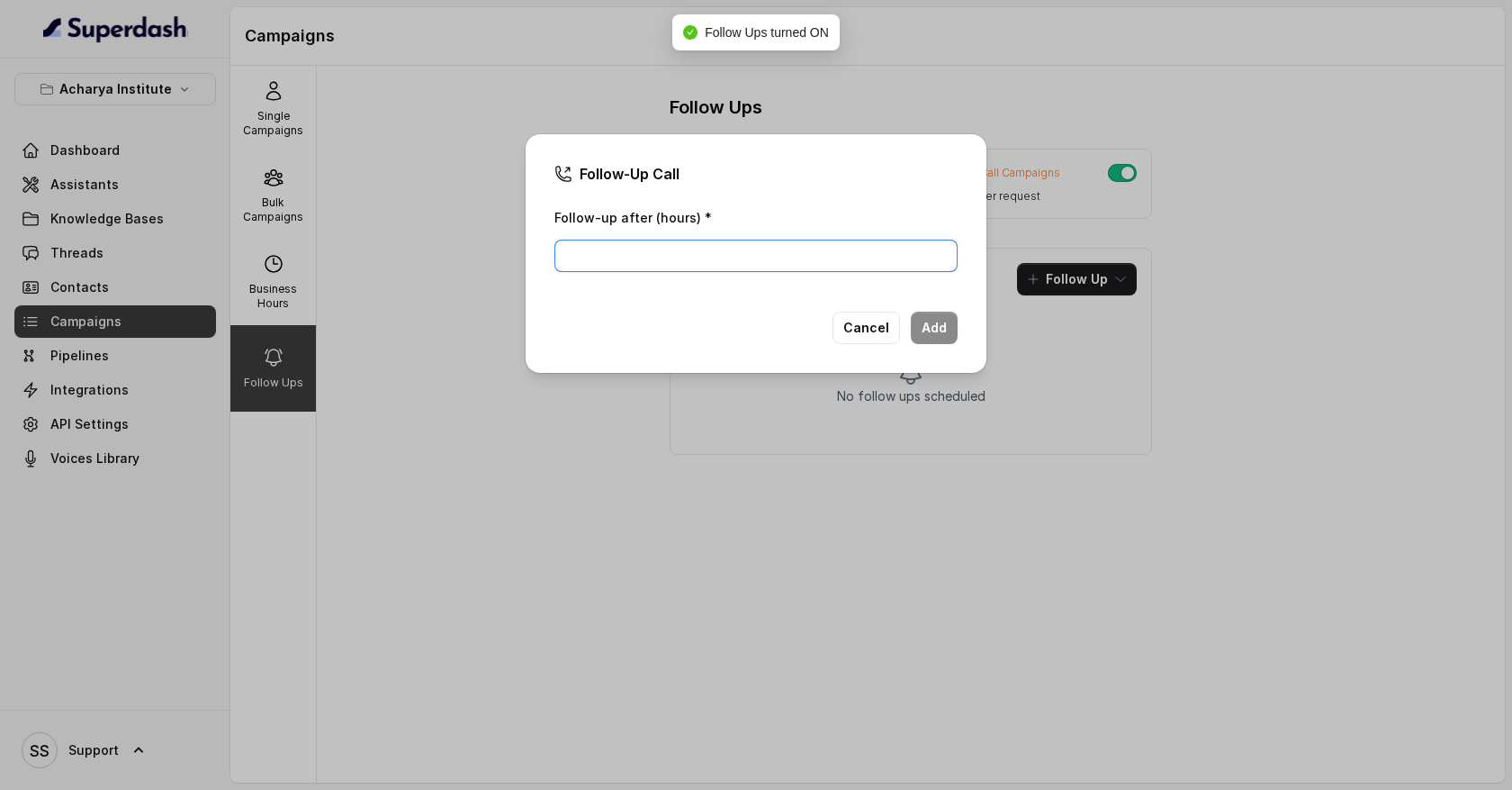
click at [697, 253] on input "Follow-up after (hours) *" at bounding box center [756, 256] width 403 height 32
type input "1"
click at [930, 329] on button "Add" at bounding box center [934, 328] width 47 height 32
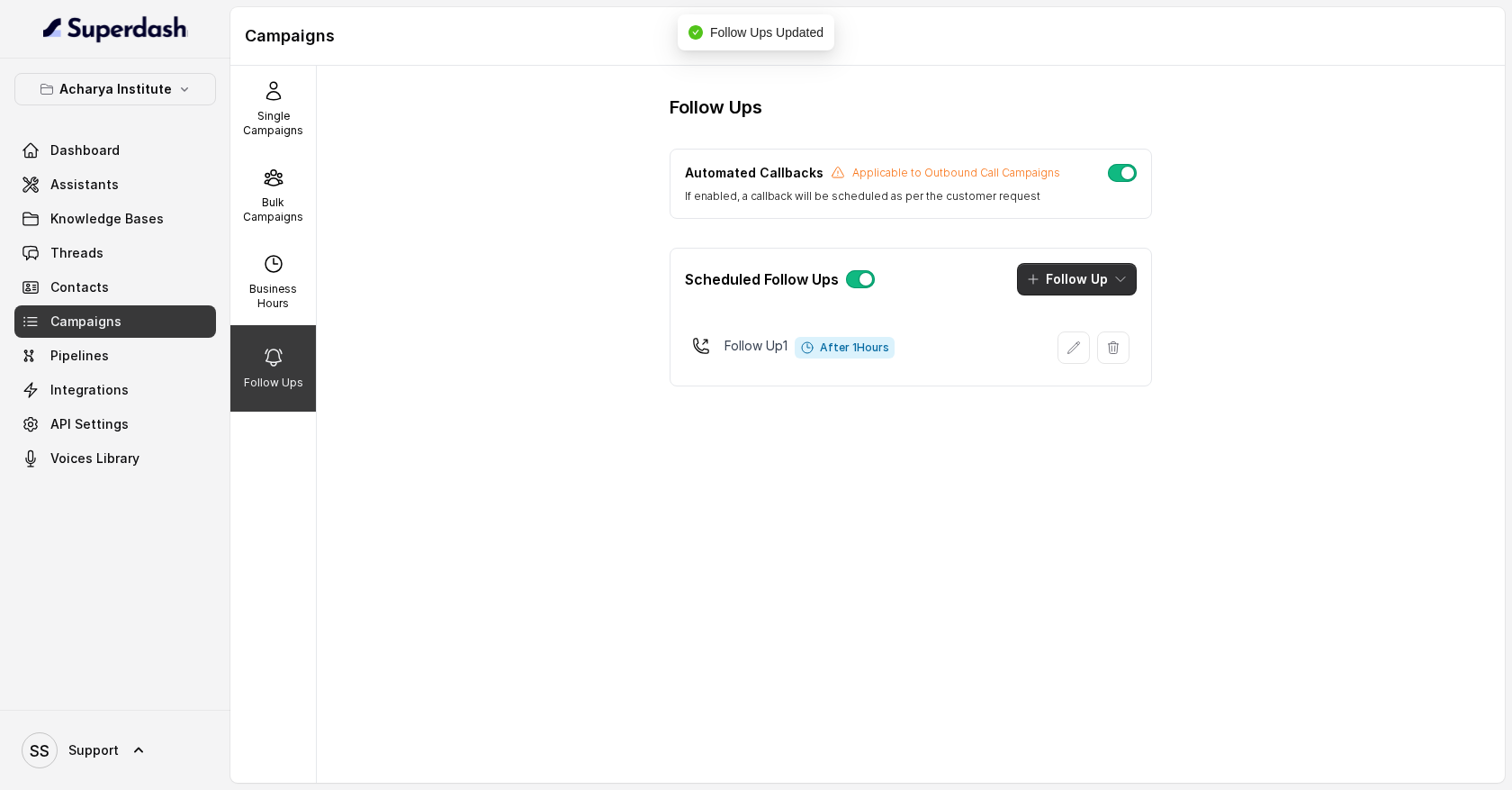
click at [1116, 282] on icon "button" at bounding box center [1120, 279] width 14 height 14
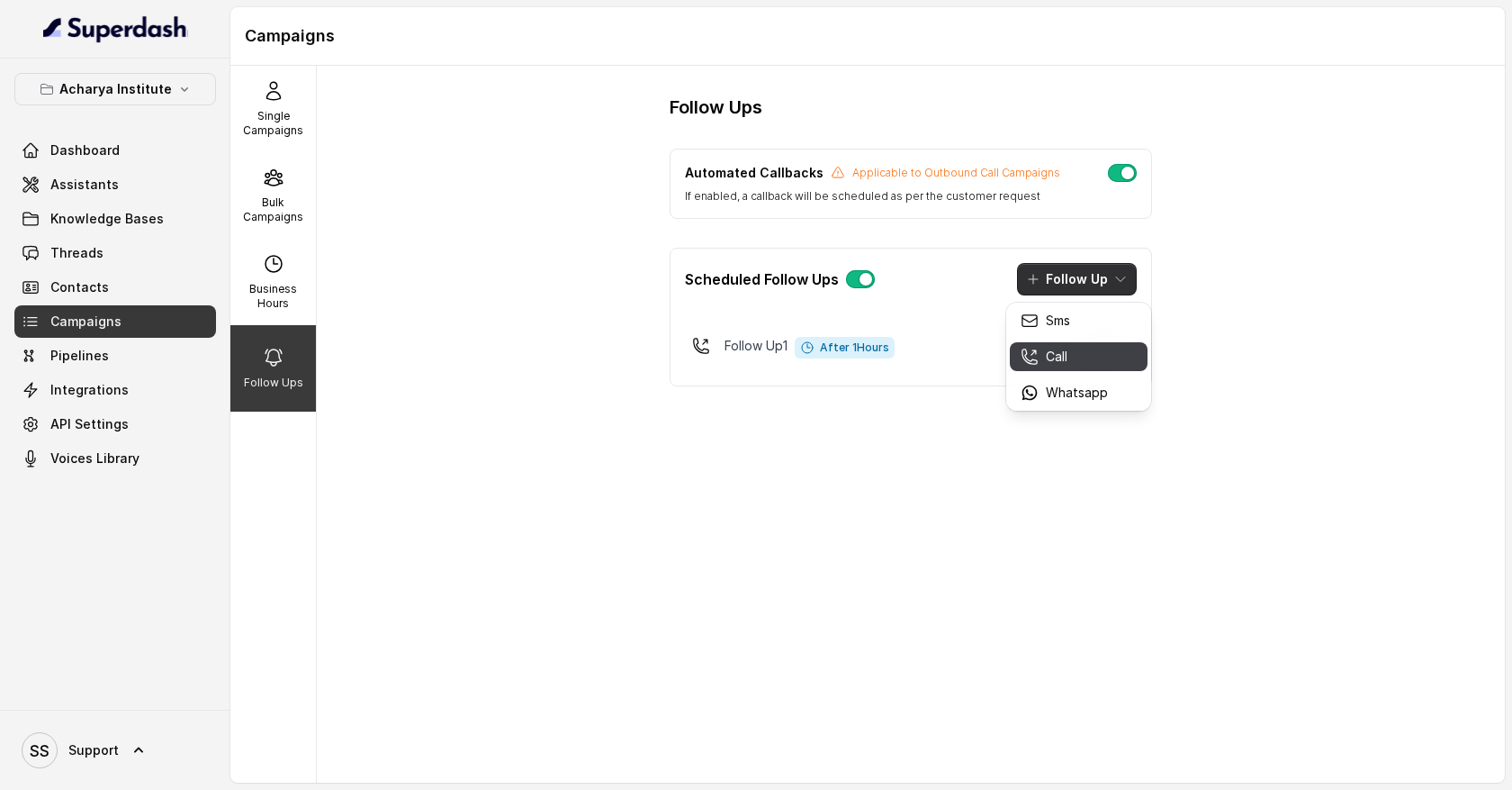
click at [1078, 356] on div "Call" at bounding box center [1064, 356] width 87 height 18
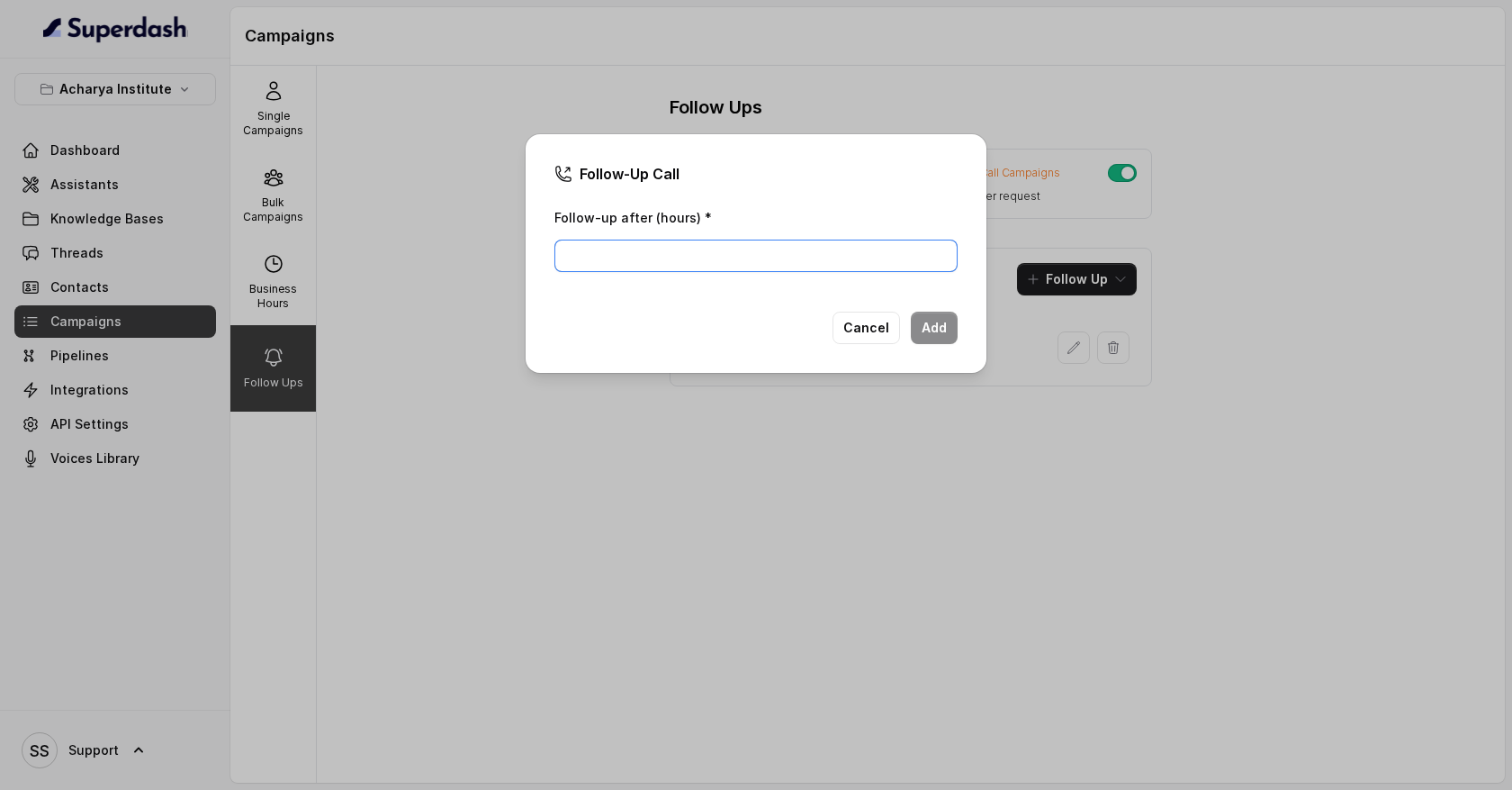
click at [654, 253] on input "Follow-up after (hours) *" at bounding box center [756, 256] width 403 height 32
type input "2"
click at [940, 333] on button "Add" at bounding box center [934, 328] width 47 height 32
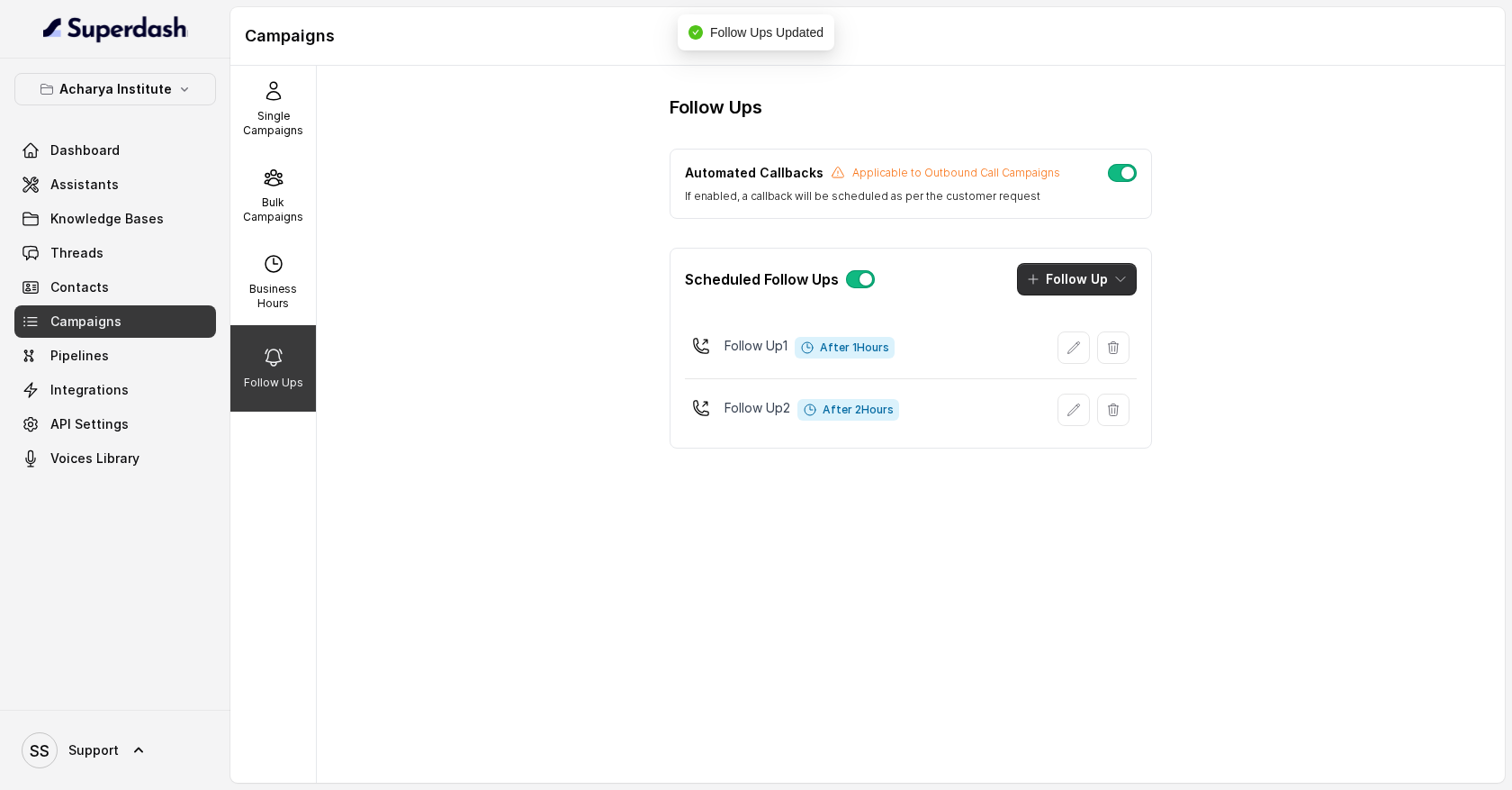
click at [1117, 279] on icon "button" at bounding box center [1120, 279] width 14 height 14
click at [171, 97] on main "Campaigns Single Campaigns Bulk Campaigns Business Hours Follow Ups Follow Ups …" at bounding box center [756, 395] width 1512 height 790
click at [178, 94] on icon "button" at bounding box center [184, 88] width 14 height 14
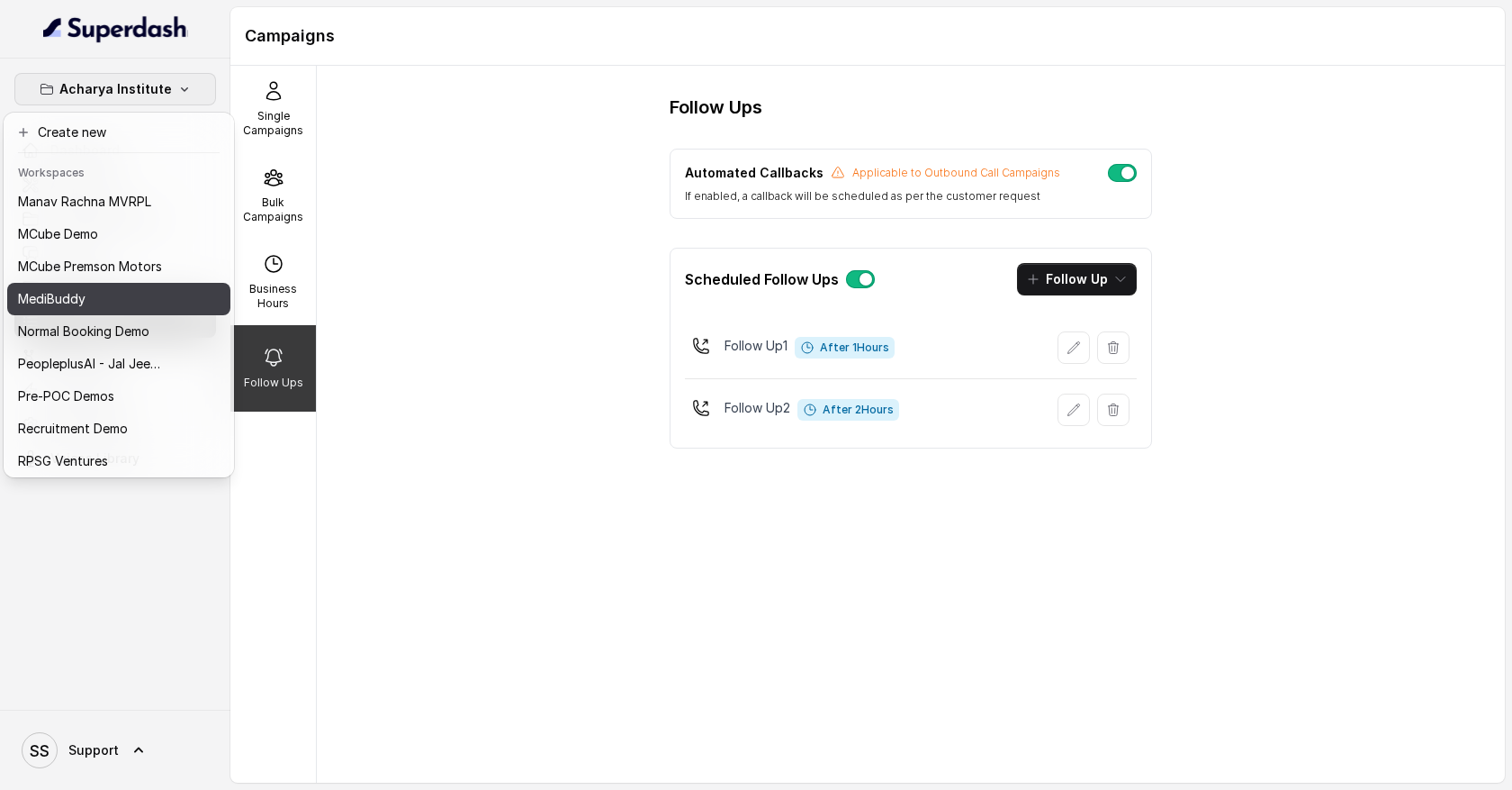
scroll to position [716, 0]
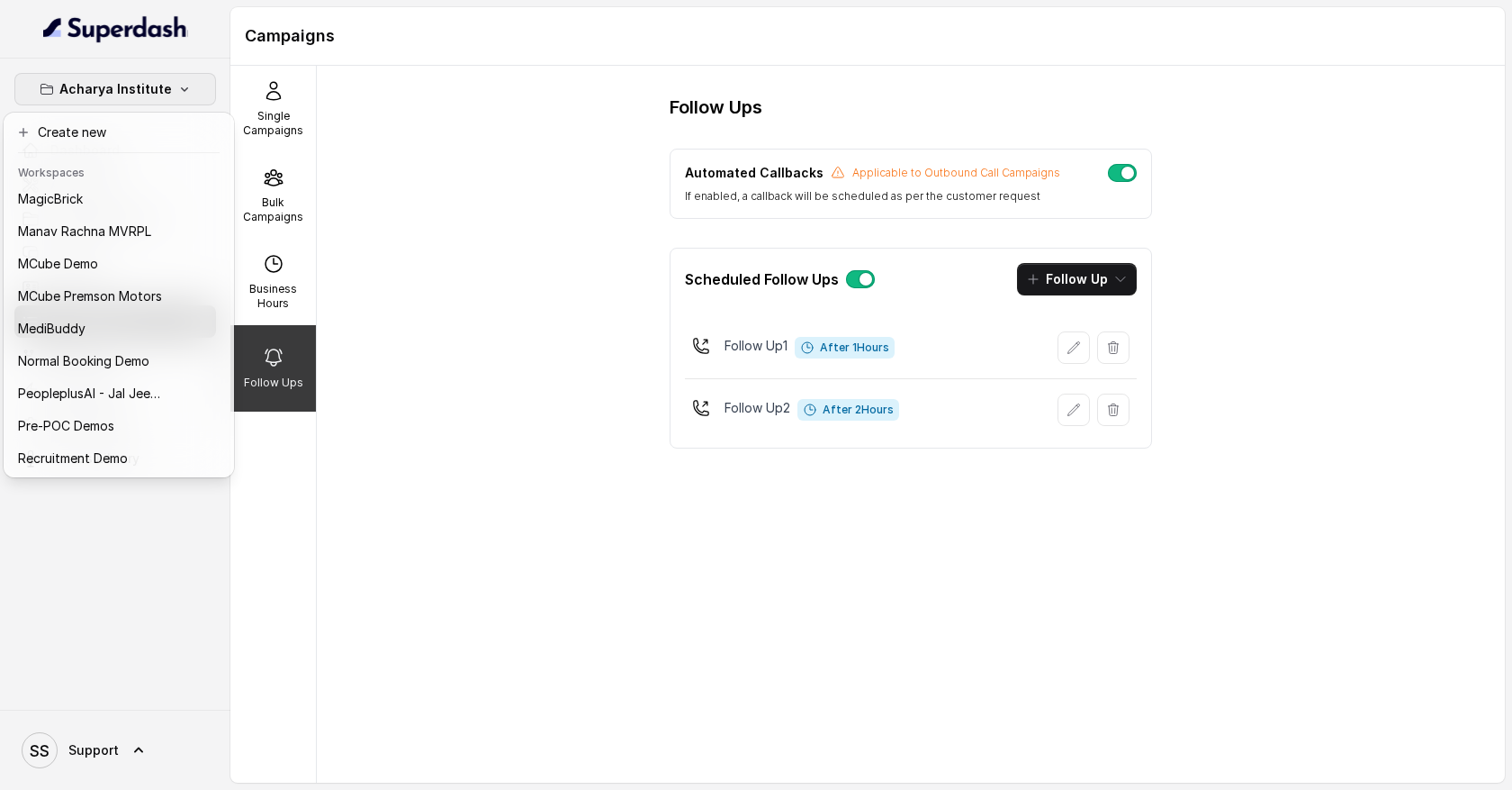
click at [429, 183] on div "Acharya Institute Dashboard Assistants Knowledge Bases Threads Contacts Campaig…" at bounding box center [756, 395] width 1512 height 790
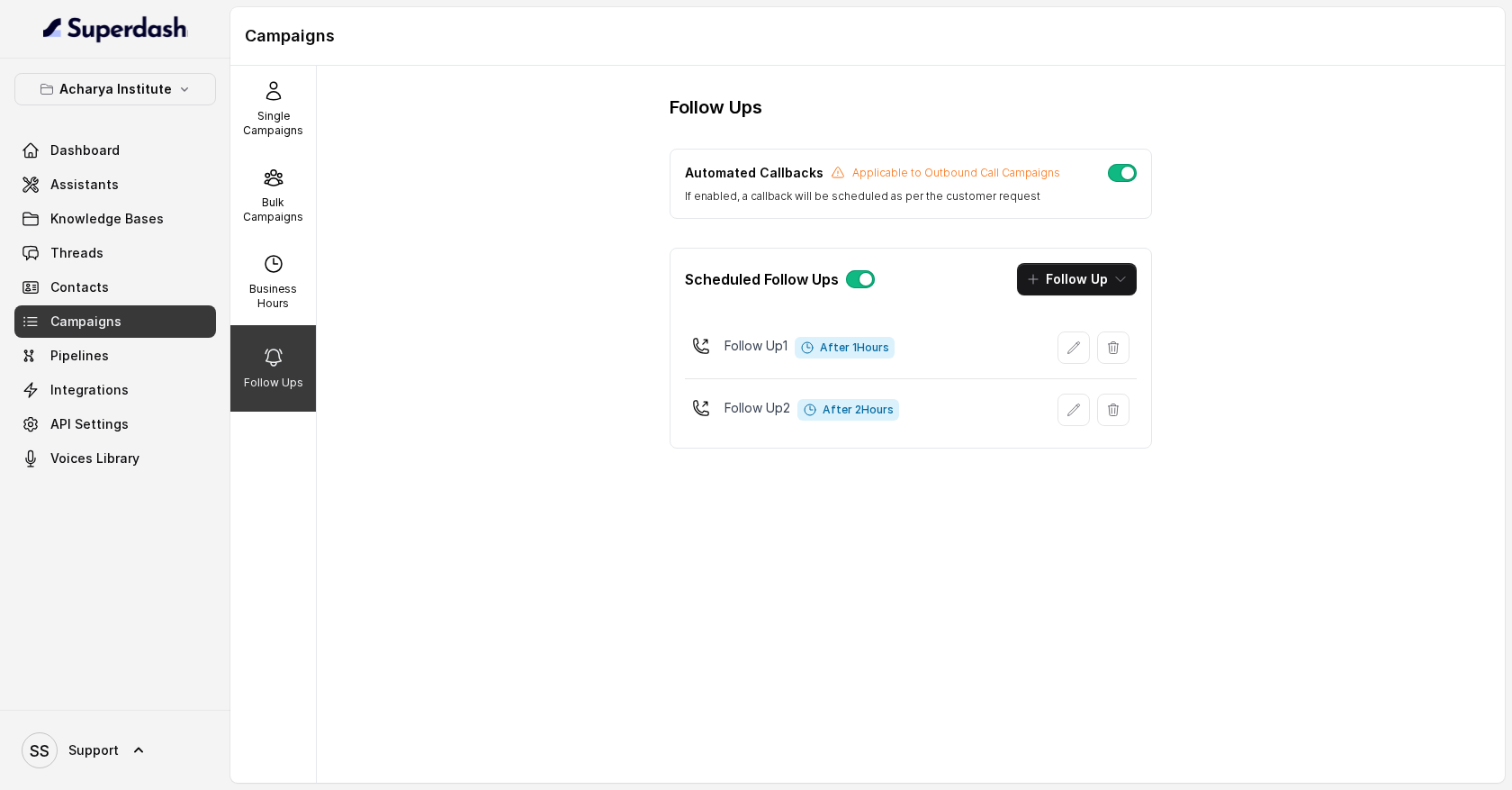
click at [1127, 178] on button "button" at bounding box center [1122, 172] width 29 height 18
click at [1119, 179] on button "button" at bounding box center [1122, 172] width 29 height 18
click at [125, 456] on span "Voices Library" at bounding box center [95, 458] width 89 height 18
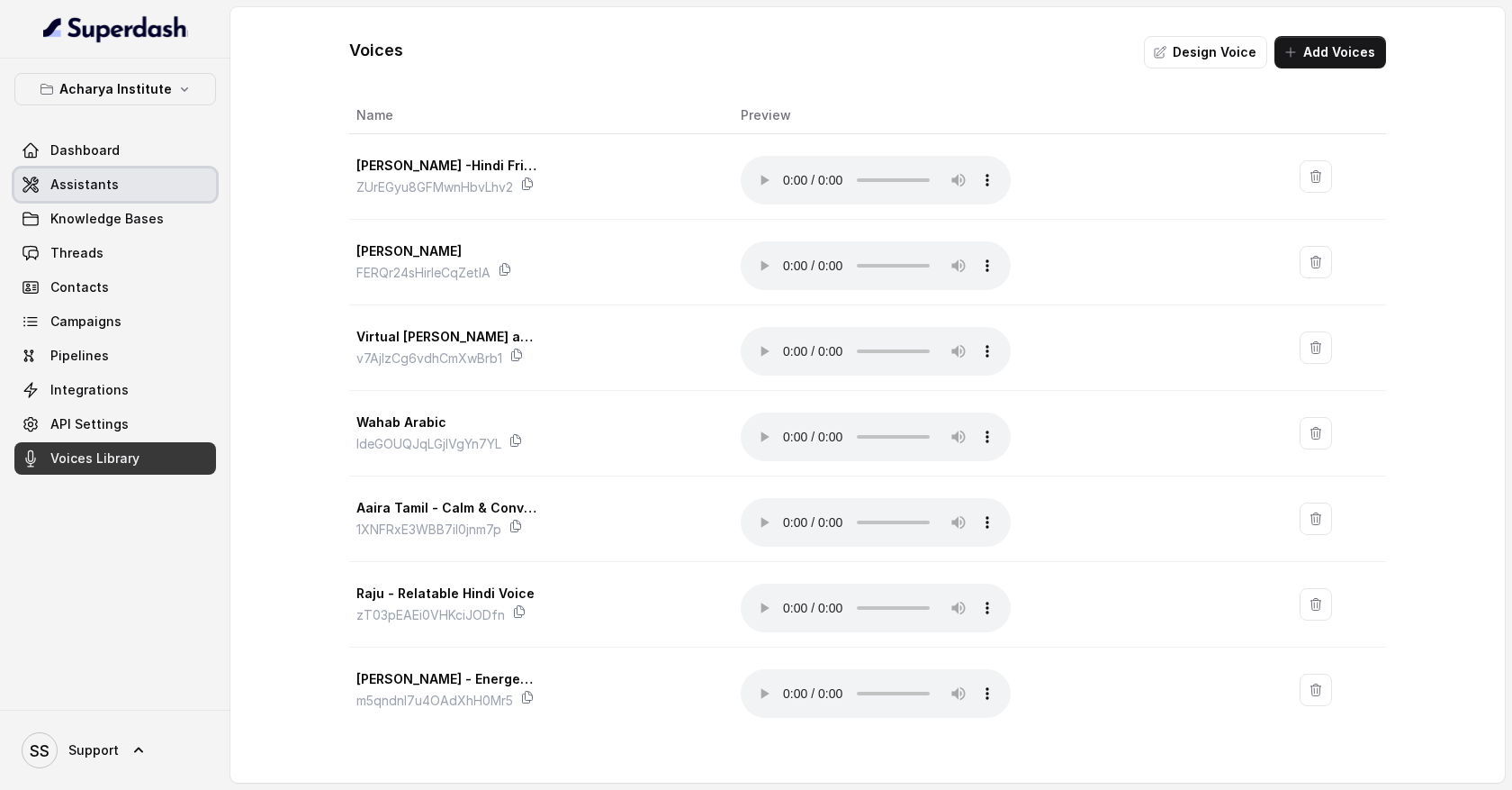
click at [143, 195] on link "Assistants" at bounding box center [115, 184] width 201 height 32
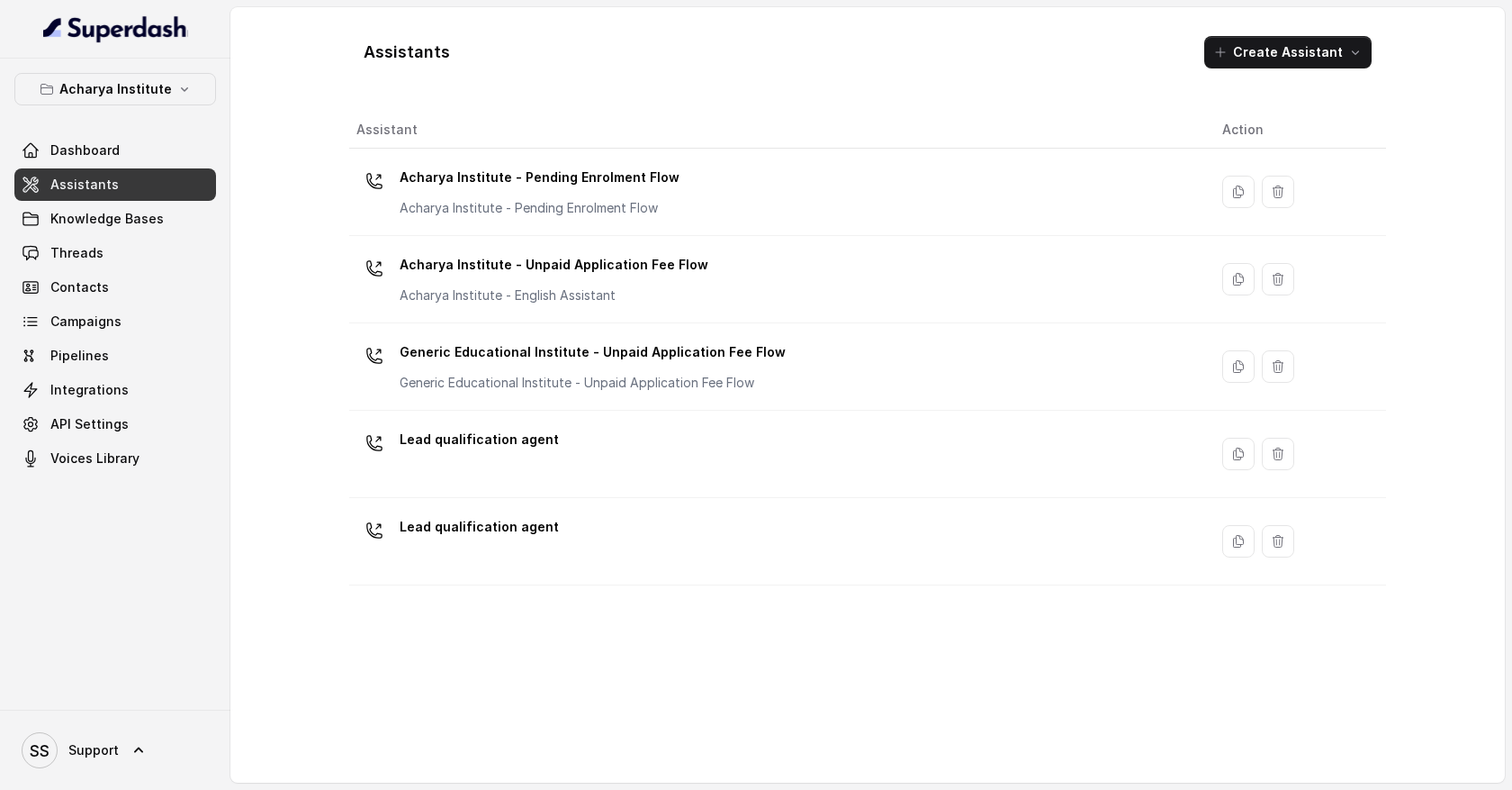
drag, startPoint x: 188, startPoint y: 33, endPoint x: 76, endPoint y: 37, distance: 112.1
click at [76, 37] on div at bounding box center [115, 29] width 230 height 59
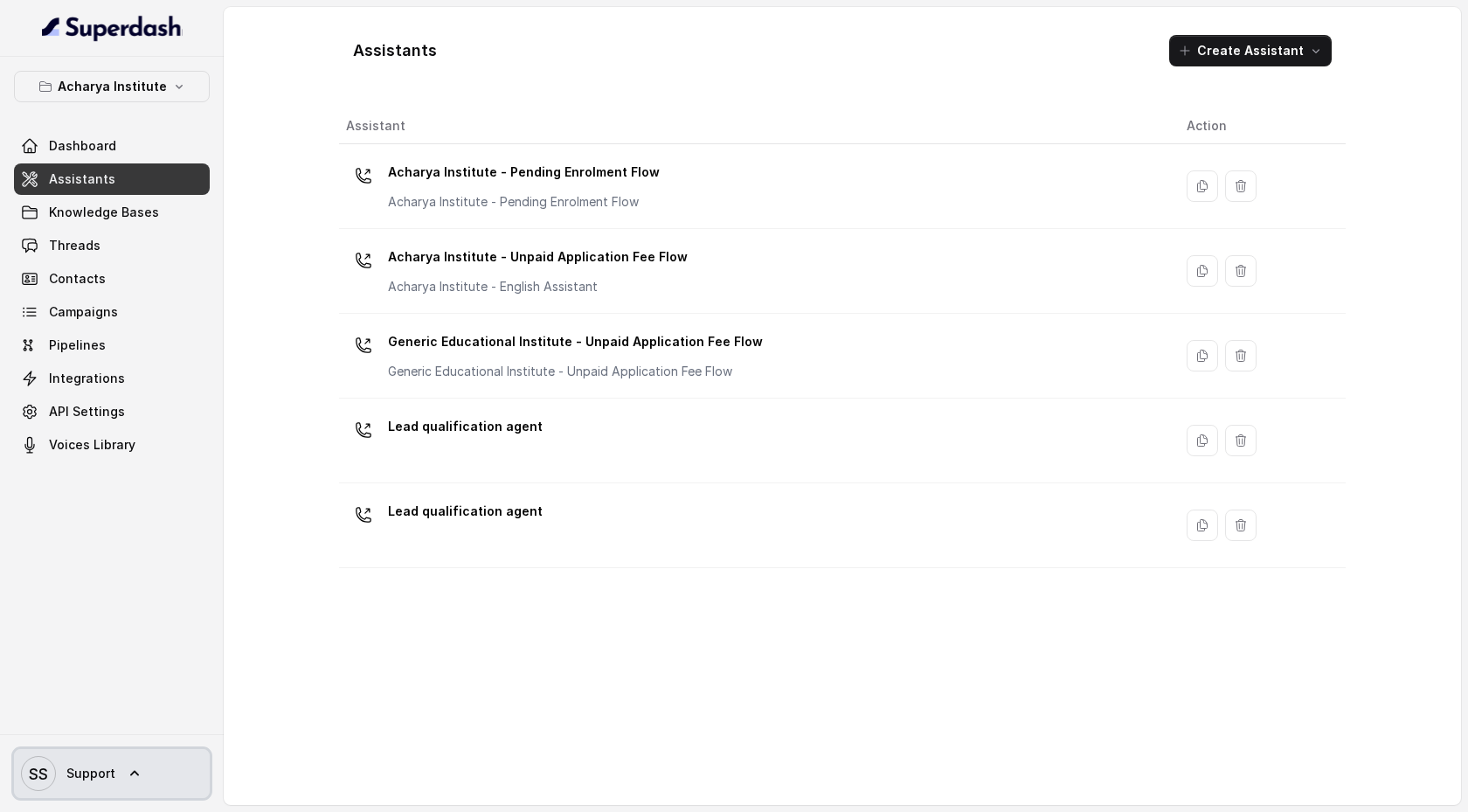
click at [127, 778] on icon at bounding box center [134, 773] width 18 height 18
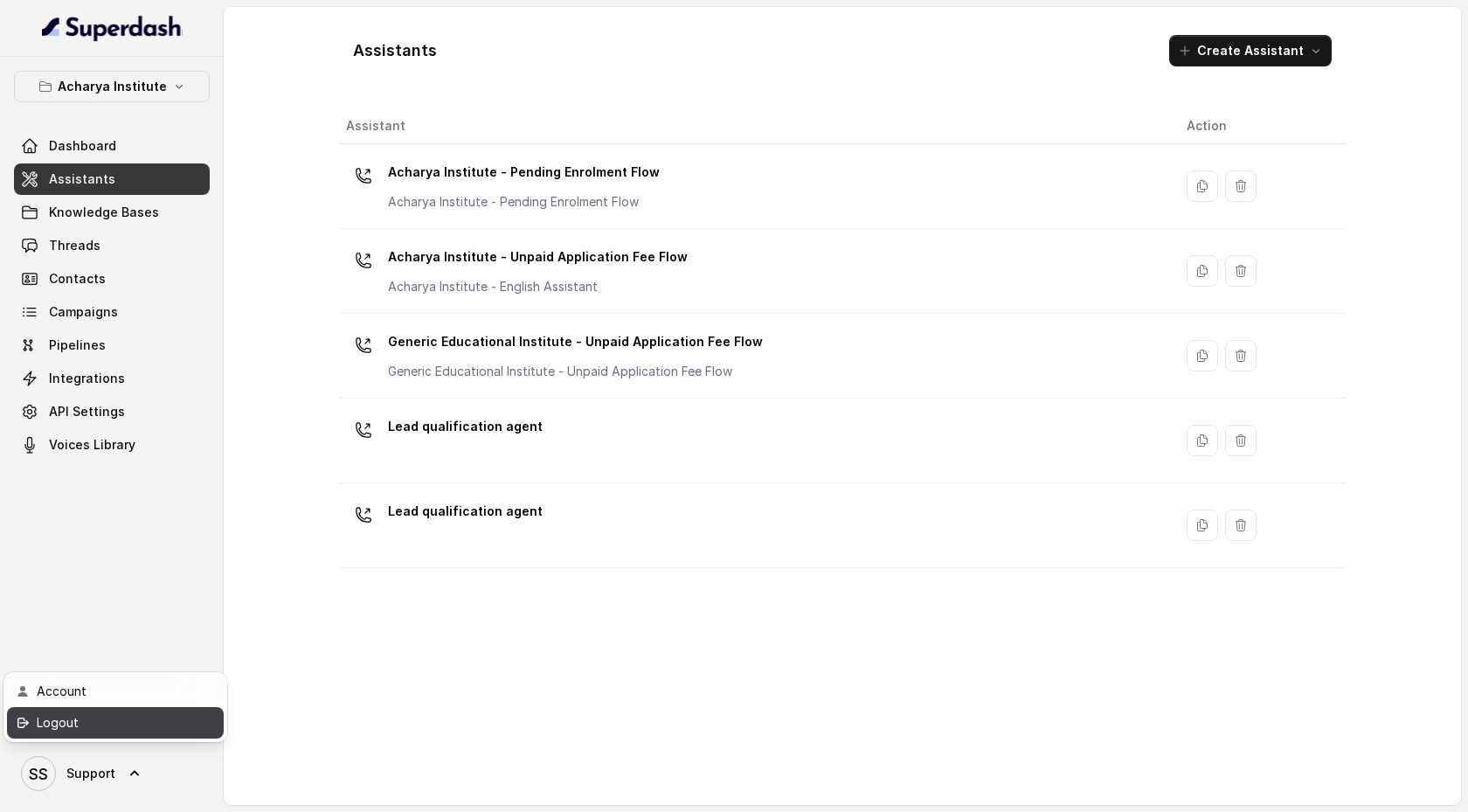
click at [125, 731] on div "Logout" at bounding box center [111, 722] width 149 height 21
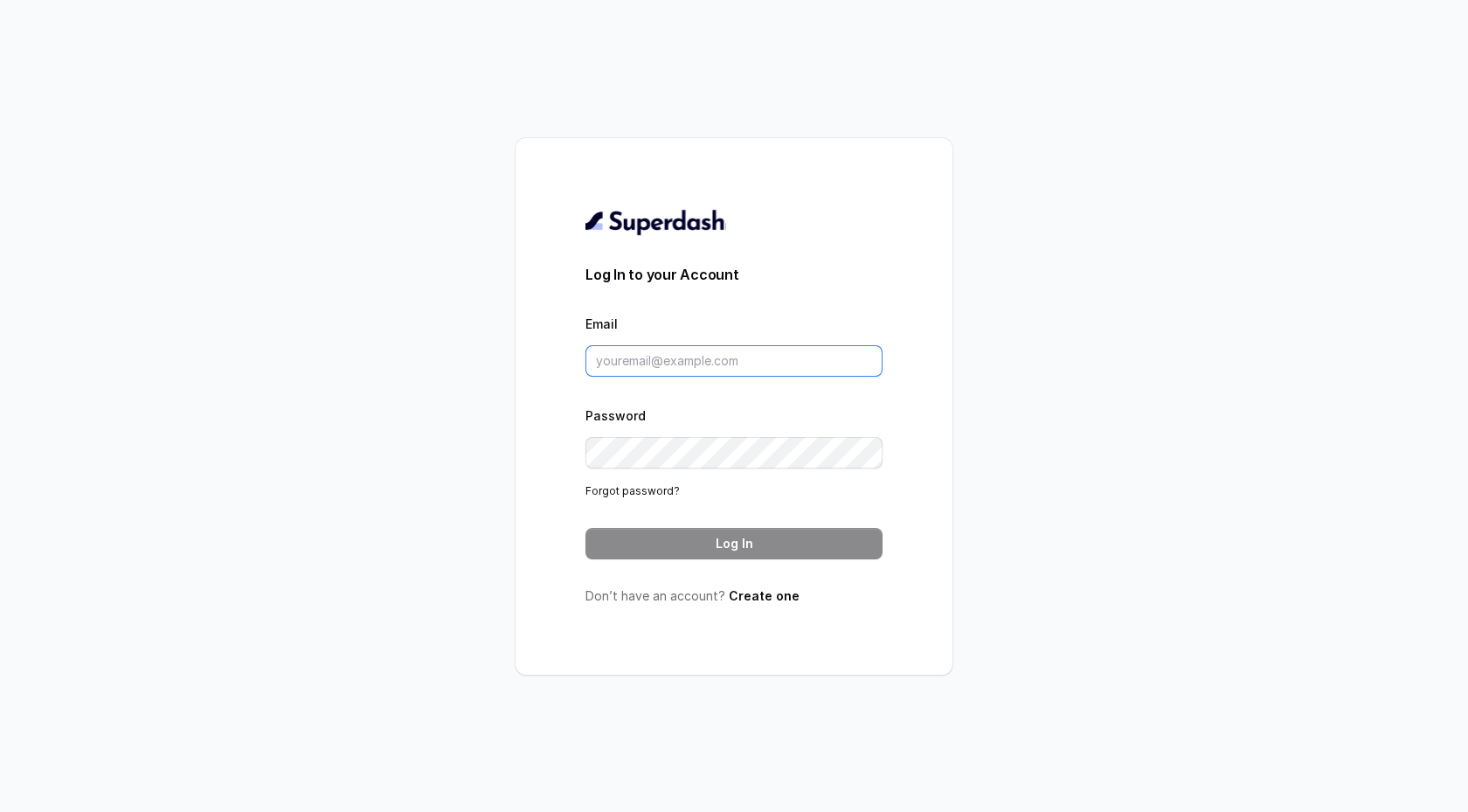
type input "[EMAIL_ADDRESS][DOMAIN_NAME]"
click at [705, 356] on input "[EMAIL_ADDRESS][DOMAIN_NAME]" at bounding box center [734, 361] width 297 height 31
click at [529, 482] on div "Log In to your Account Email [EMAIL_ADDRESS][DOMAIN_NAME] Password Forgot passw…" at bounding box center [734, 407] width 437 height 537
click at [669, 547] on button "Log In" at bounding box center [734, 543] width 297 height 31
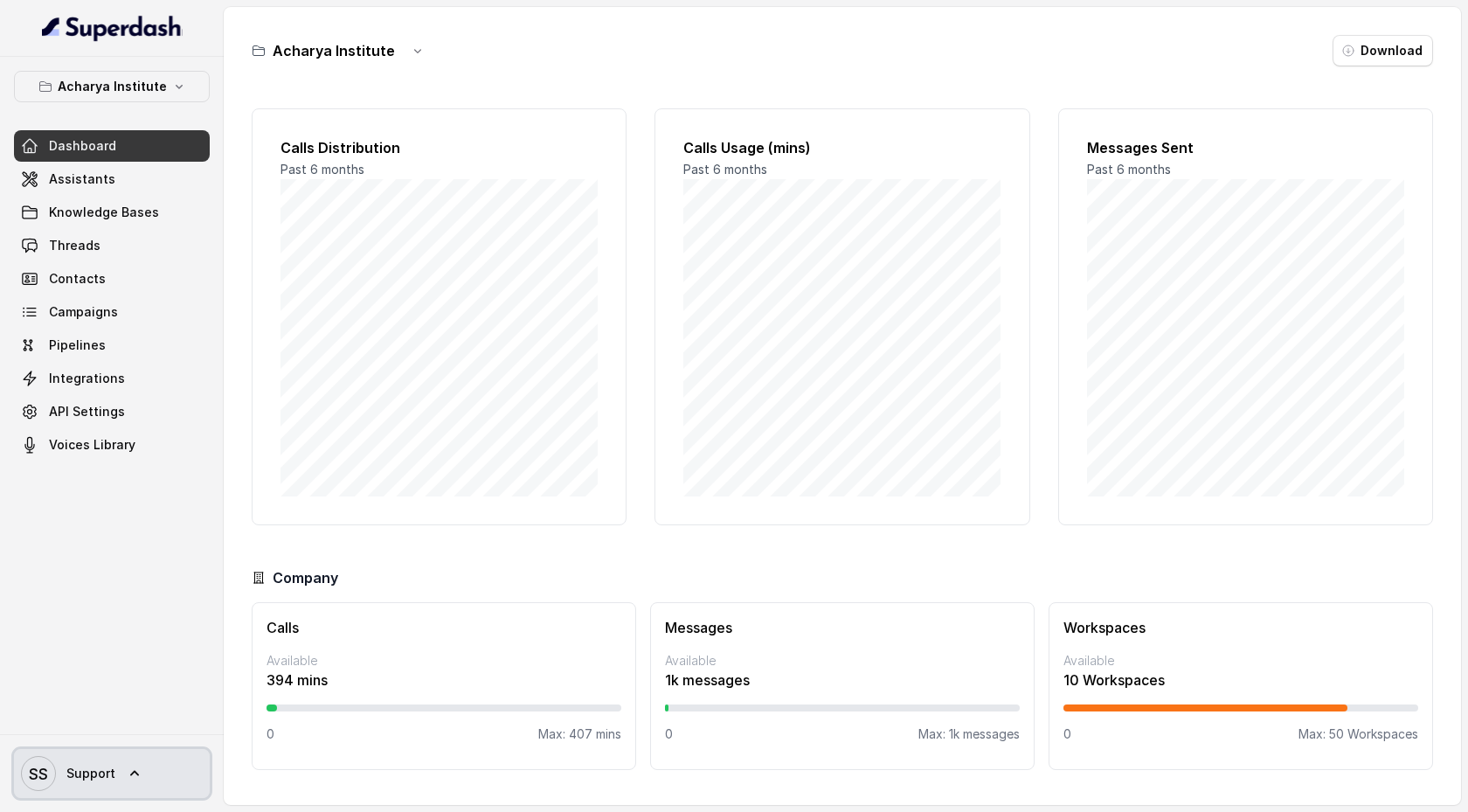
click at [131, 767] on icon at bounding box center [134, 773] width 18 height 18
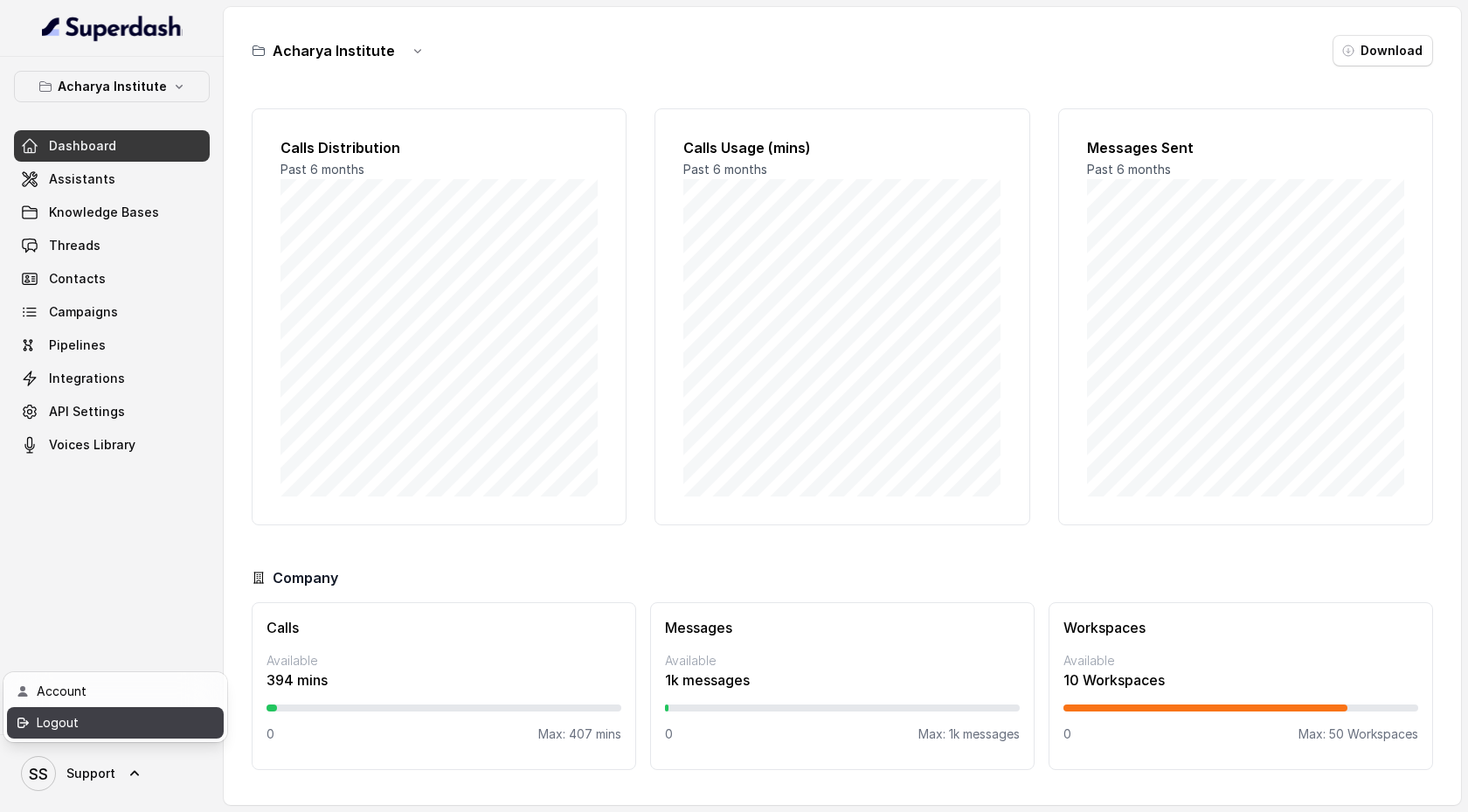
click at [145, 728] on div "Logout" at bounding box center [111, 722] width 149 height 21
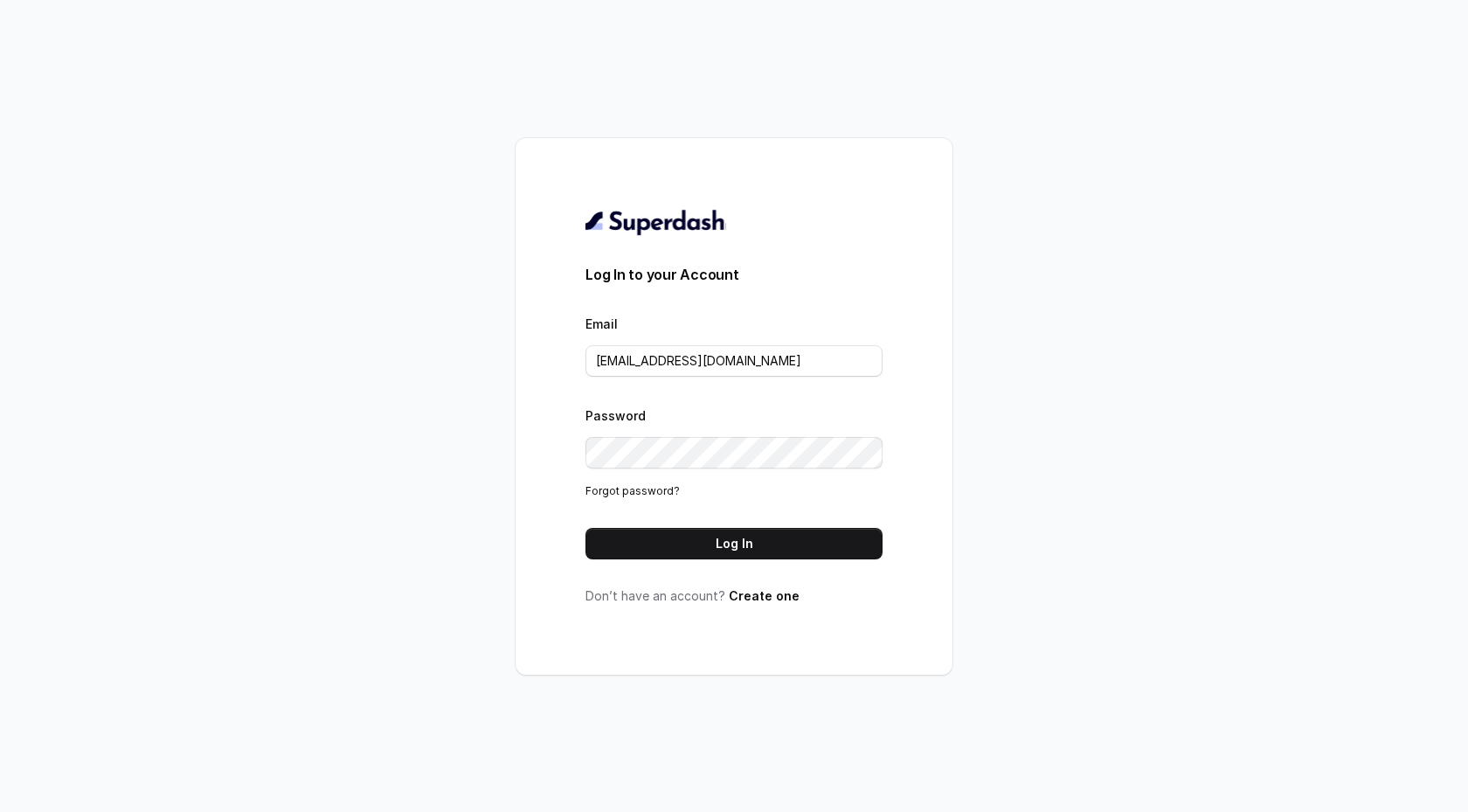
click at [704, 399] on form "Log In to your Account Email support@trysuperdash.com Password Forgot password?…" at bounding box center [734, 412] width 297 height 295
click at [698, 354] on input "[EMAIL_ADDRESS][DOMAIN_NAME]" at bounding box center [734, 361] width 297 height 31
paste input "tashriqahmad7@gmail"
type input "tashriqahmad7@gmail.com"
click at [688, 544] on button "Log In" at bounding box center [734, 543] width 297 height 31
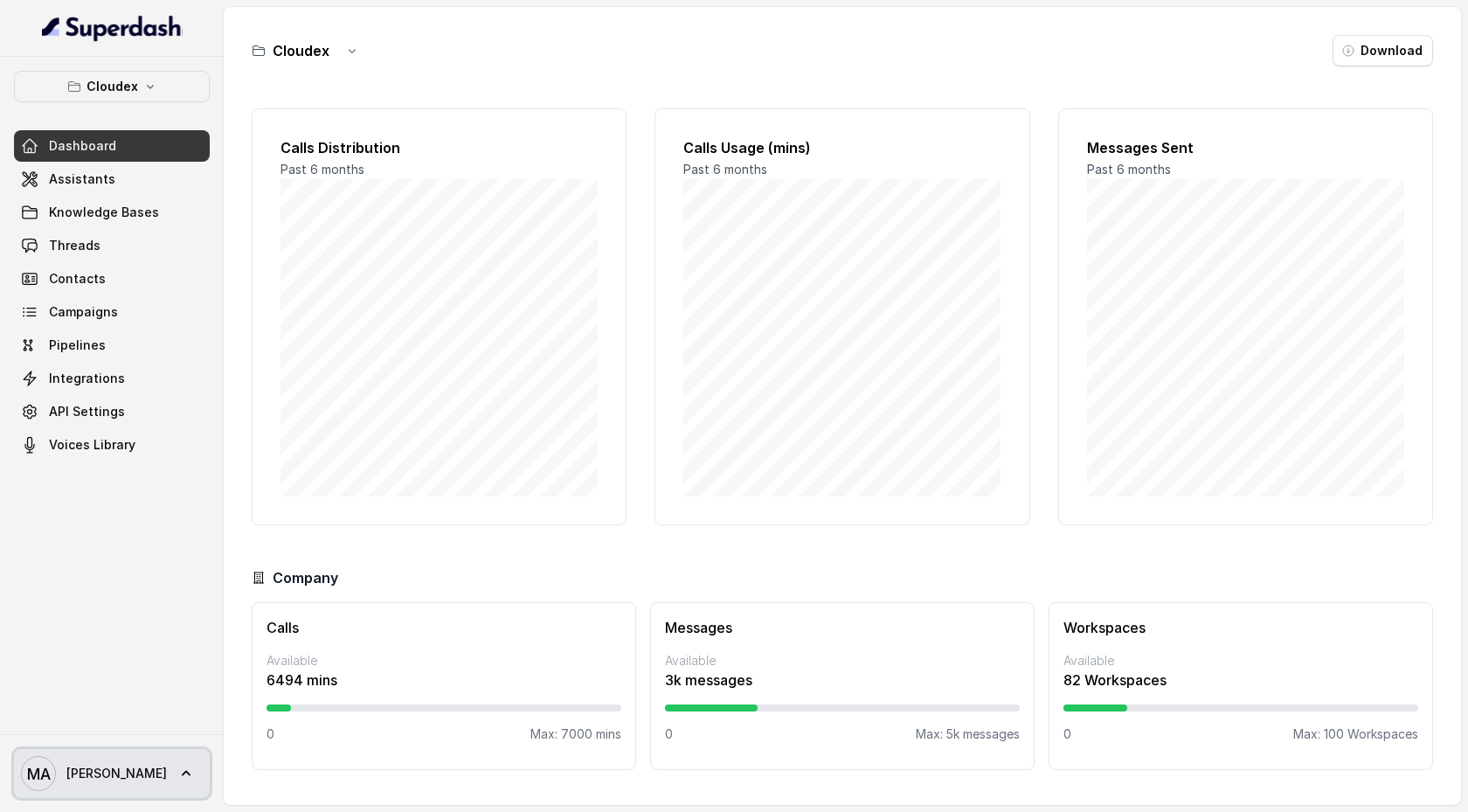
click at [167, 779] on span "Mohamed Tashriq" at bounding box center [116, 773] width 101 height 18
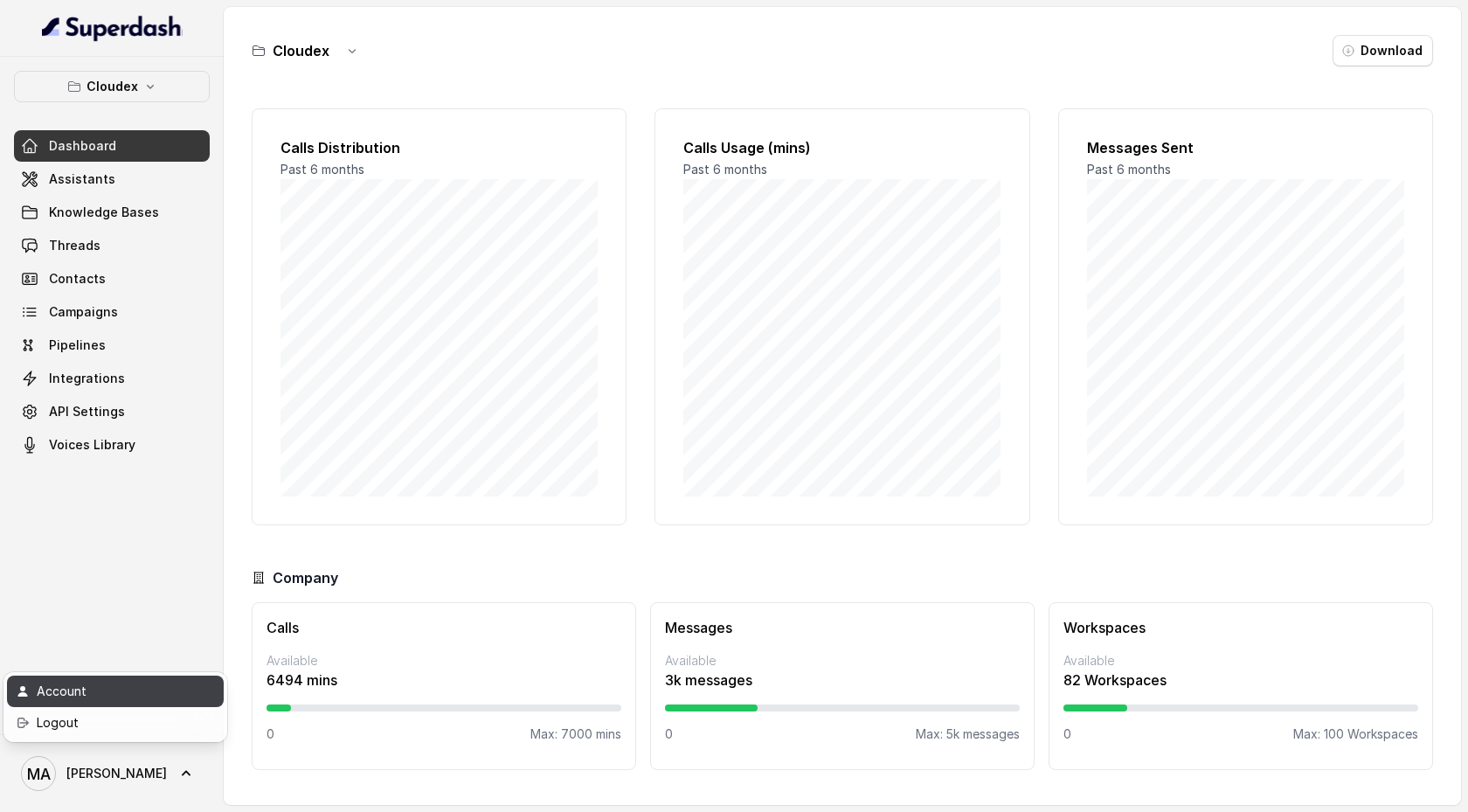
click at [180, 693] on div "Account" at bounding box center [111, 691] width 149 height 21
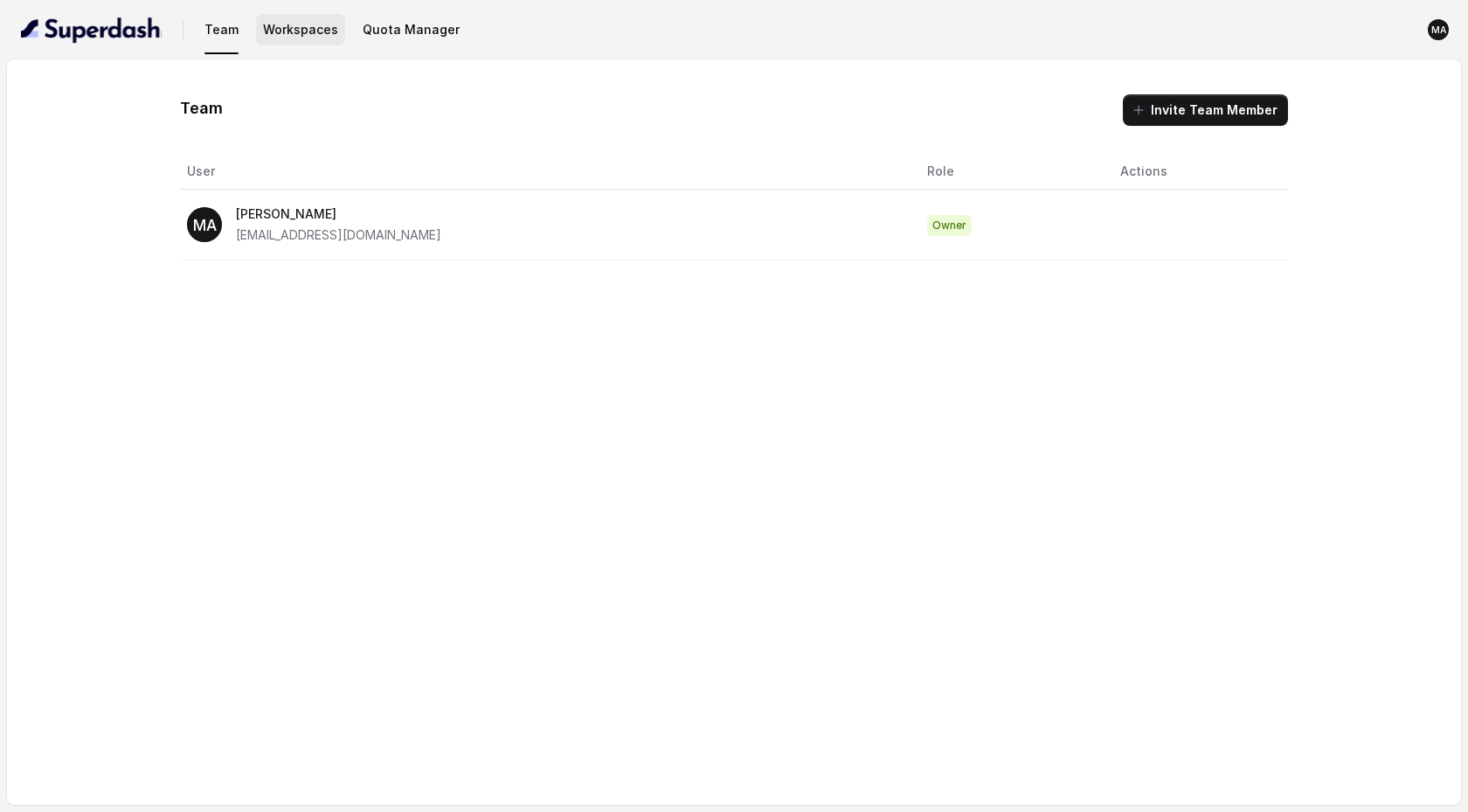
click at [317, 27] on button "Workspaces" at bounding box center [301, 30] width 90 height 31
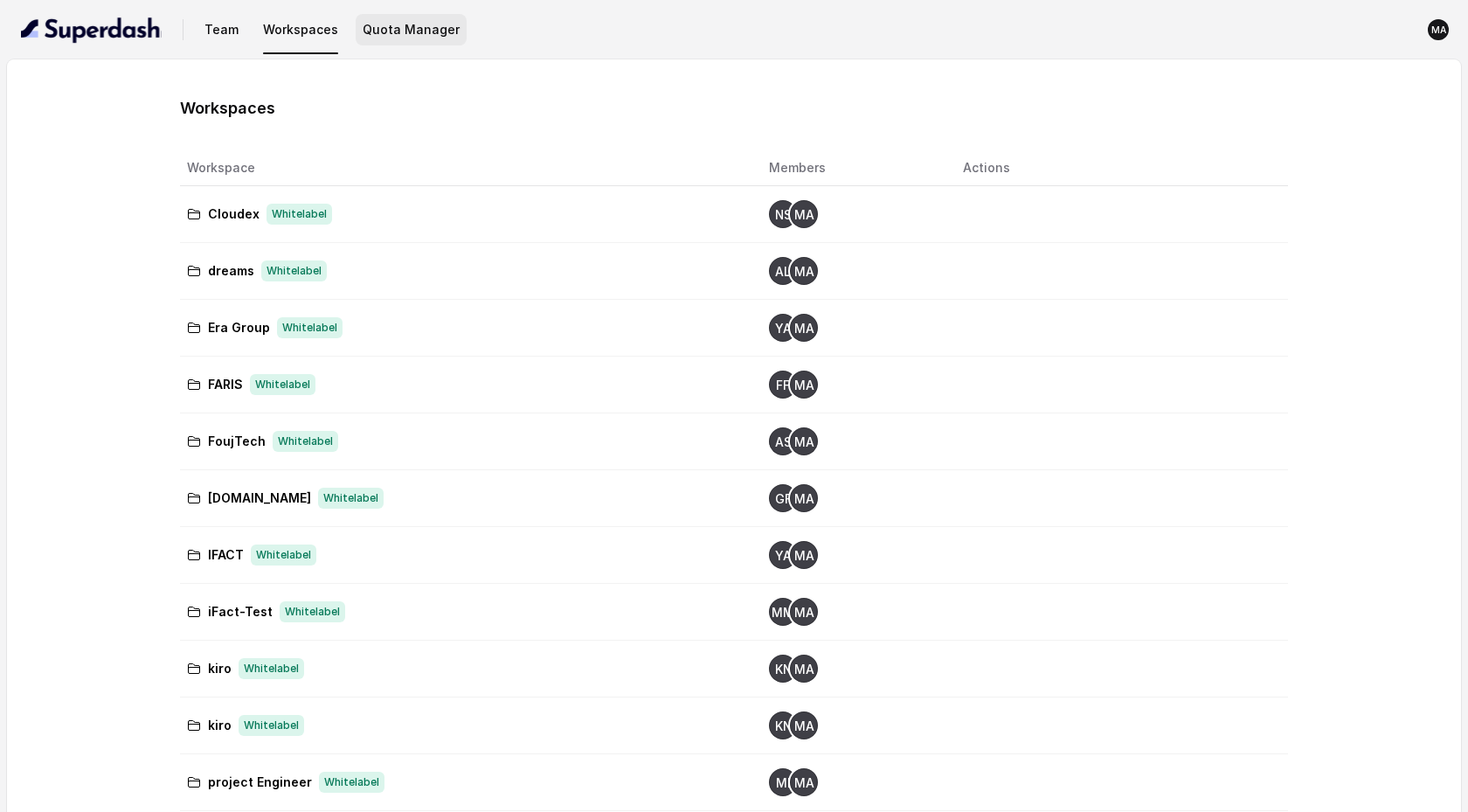
click at [388, 33] on button "Quota Manager" at bounding box center [412, 30] width 111 height 31
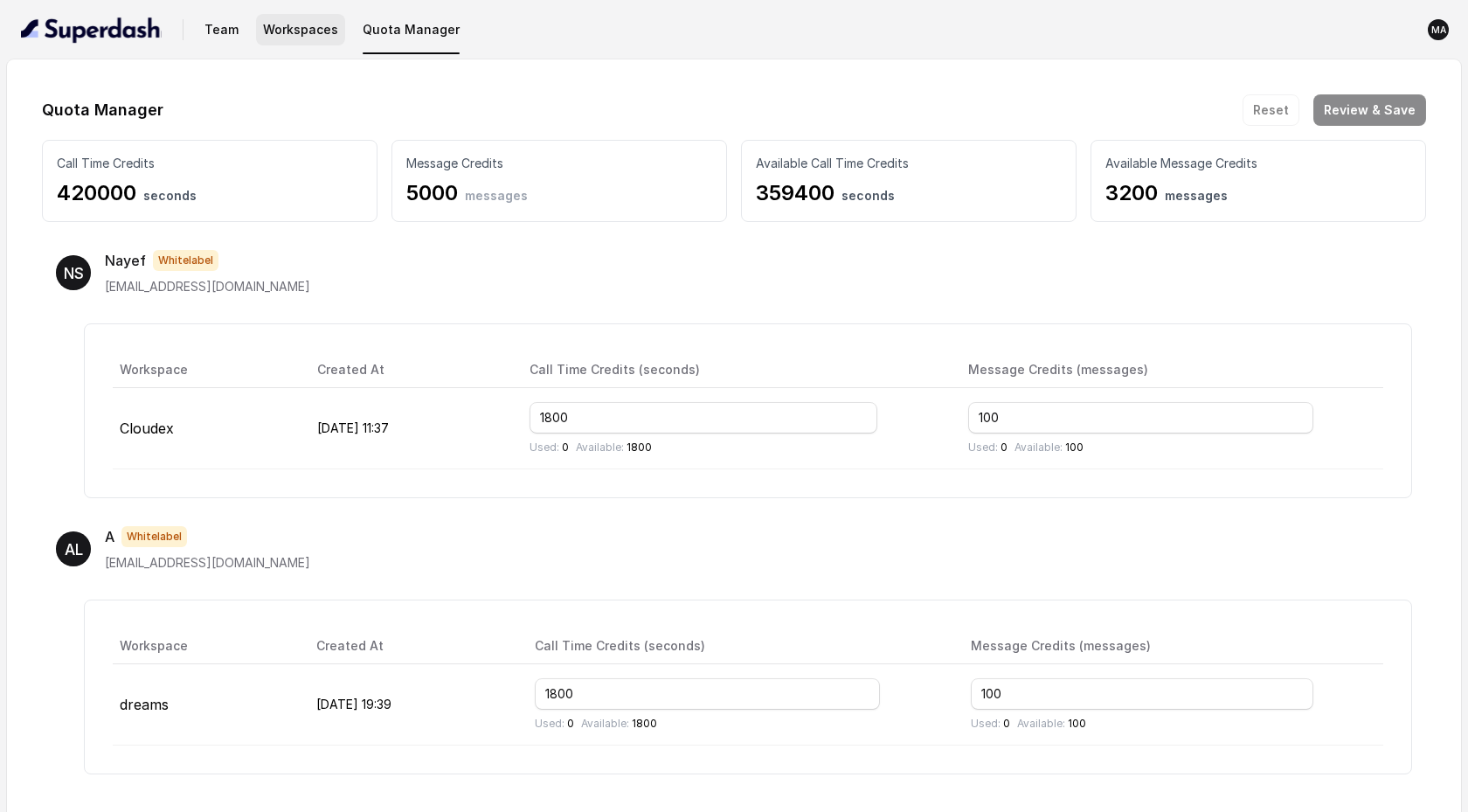
click at [309, 37] on button "Workspaces" at bounding box center [301, 30] width 90 height 31
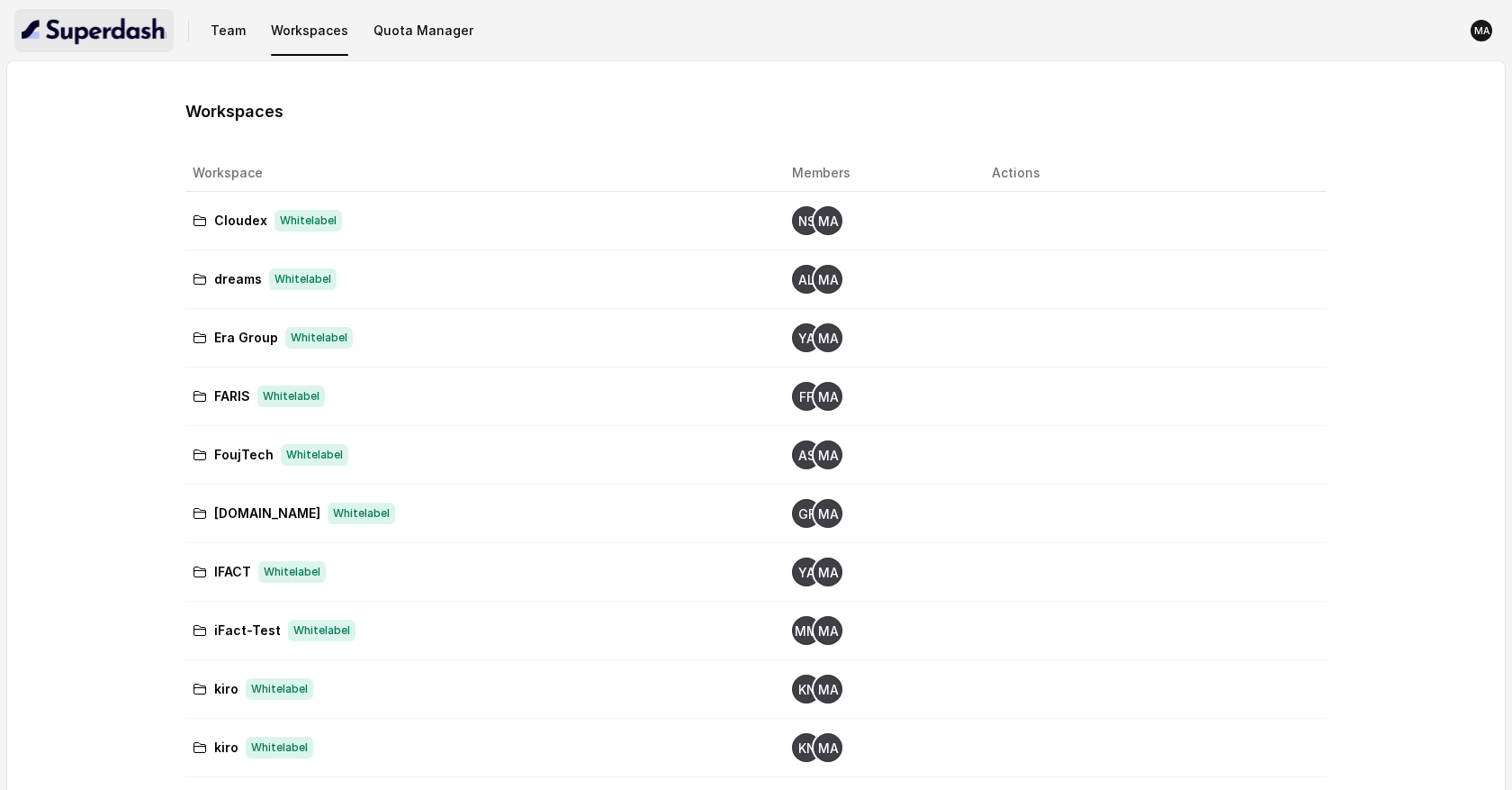
click at [118, 33] on img "button" at bounding box center [94, 30] width 145 height 29
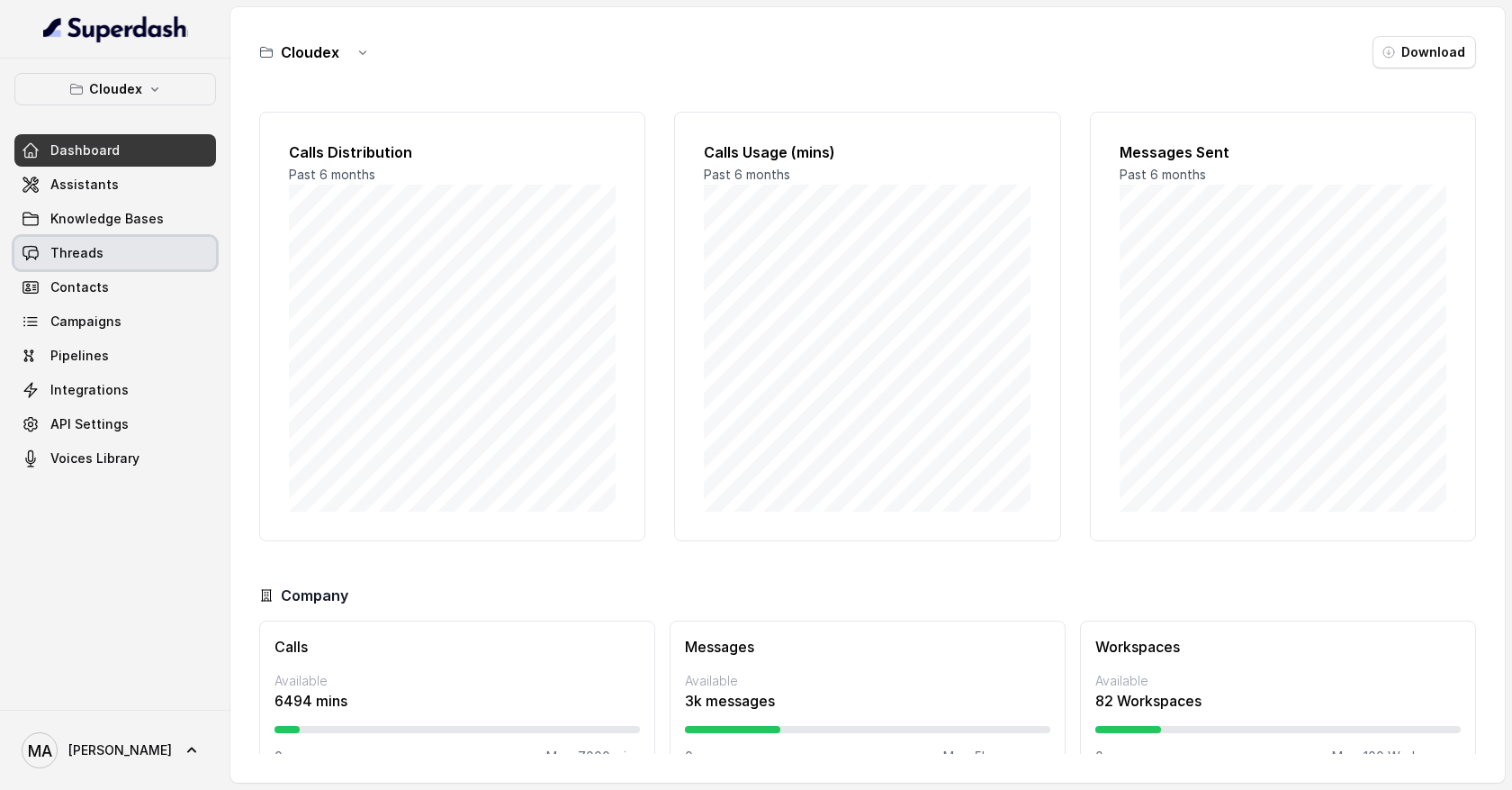
click at [87, 255] on span "Threads" at bounding box center [77, 253] width 53 height 18
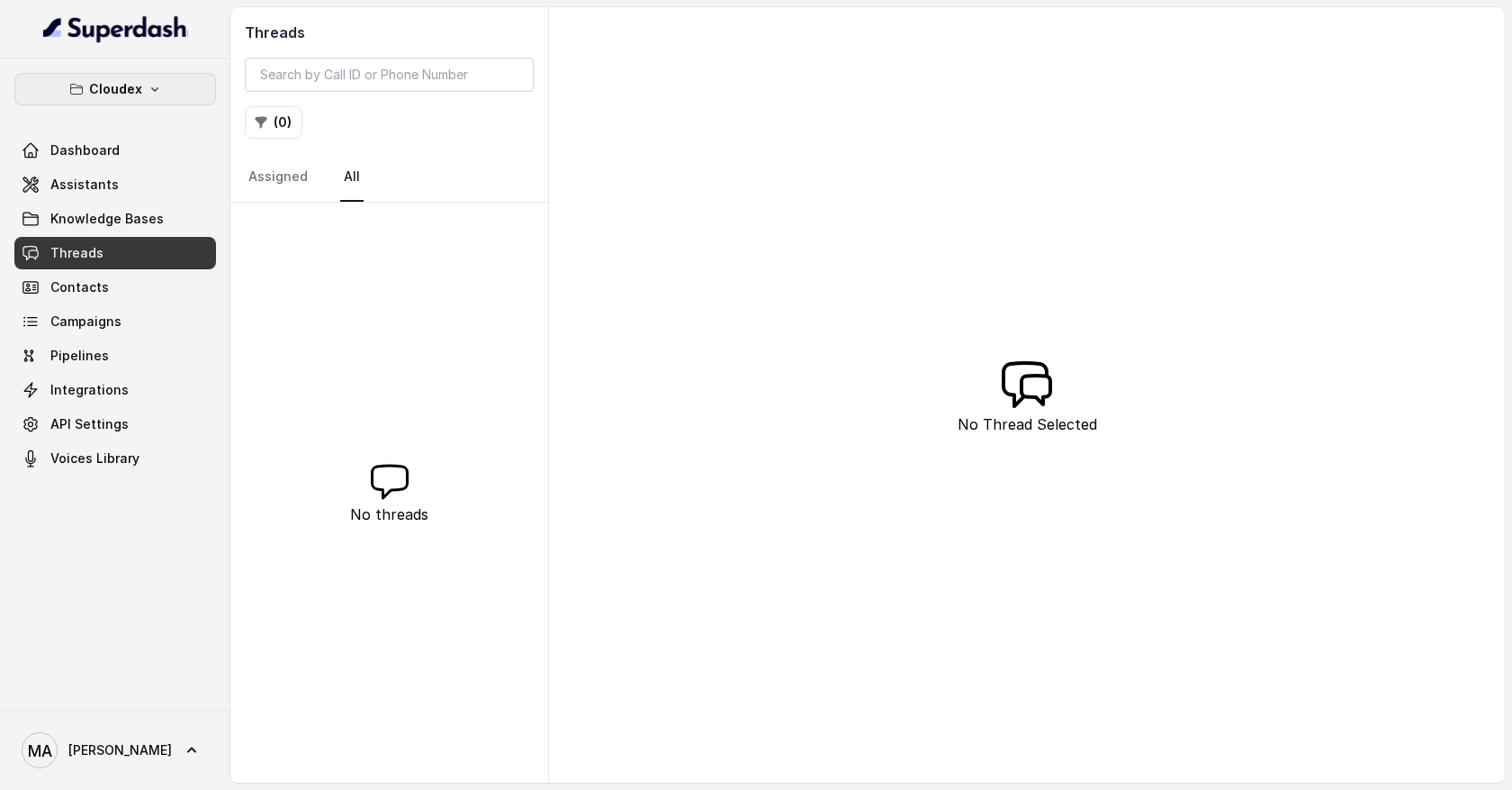
click at [149, 91] on icon "button" at bounding box center [154, 88] width 14 height 14
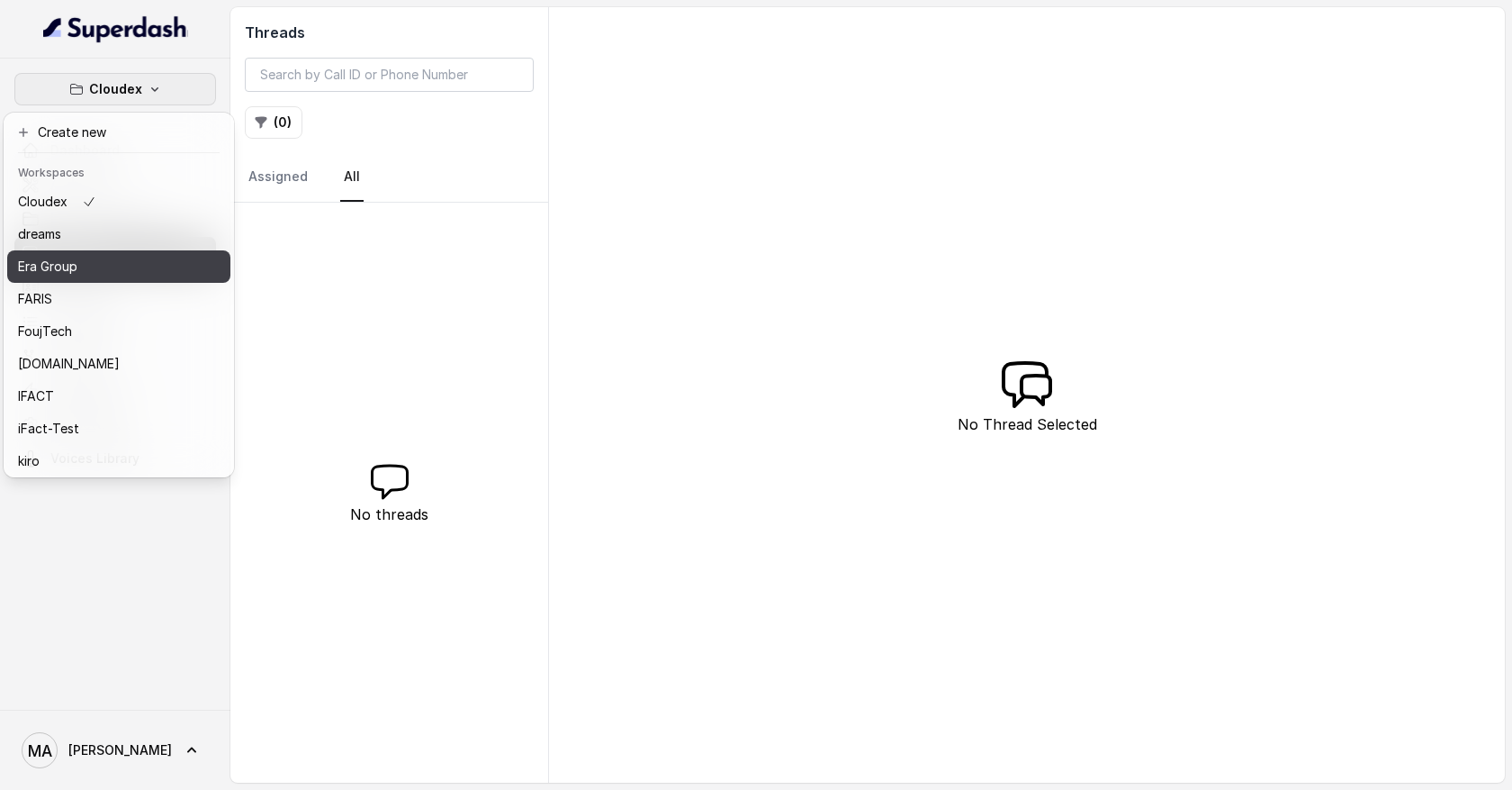
click at [126, 270] on div "Era Group" at bounding box center [90, 266] width 144 height 22
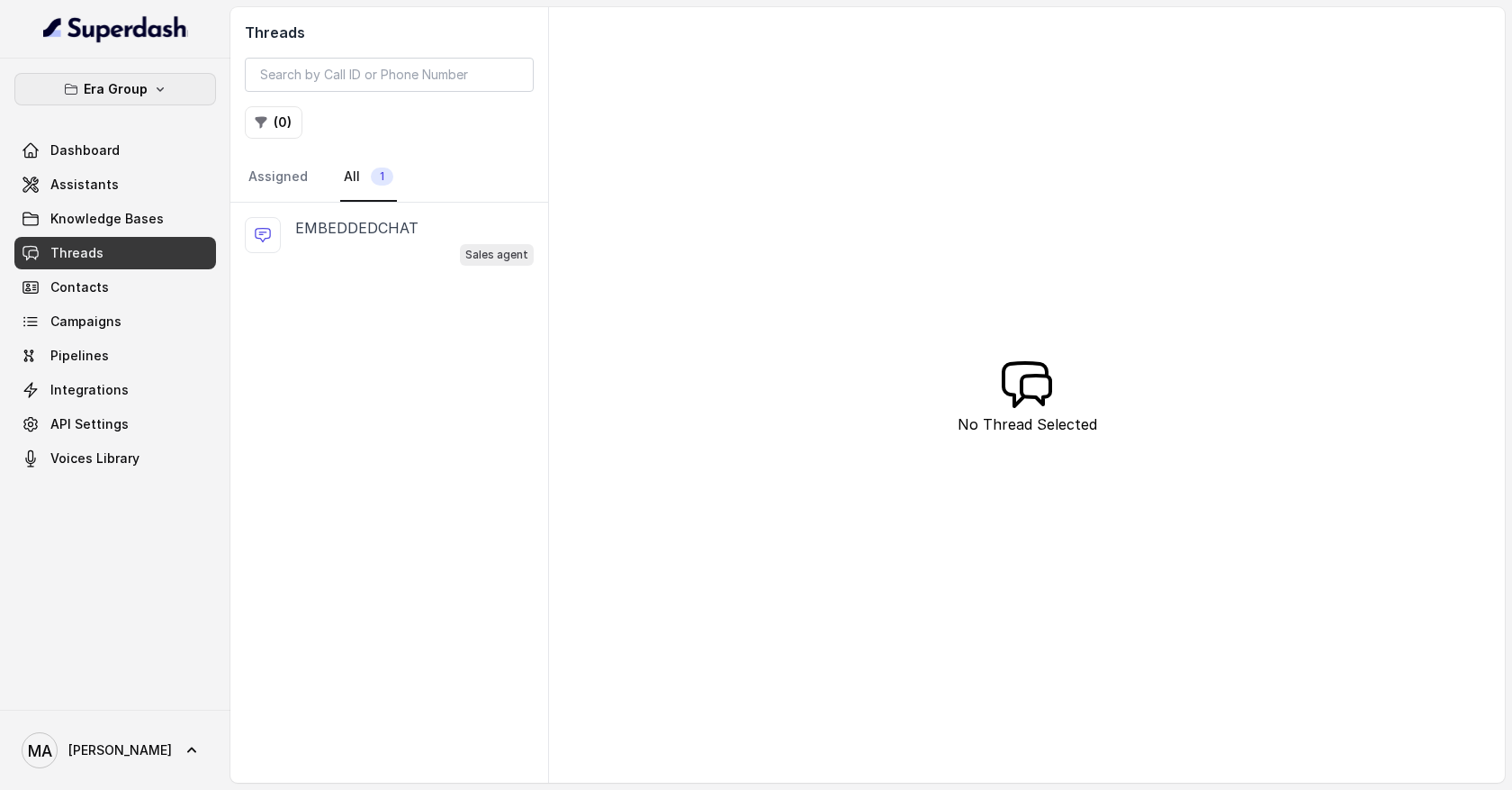
click at [168, 84] on button "Era Group" at bounding box center [115, 89] width 201 height 32
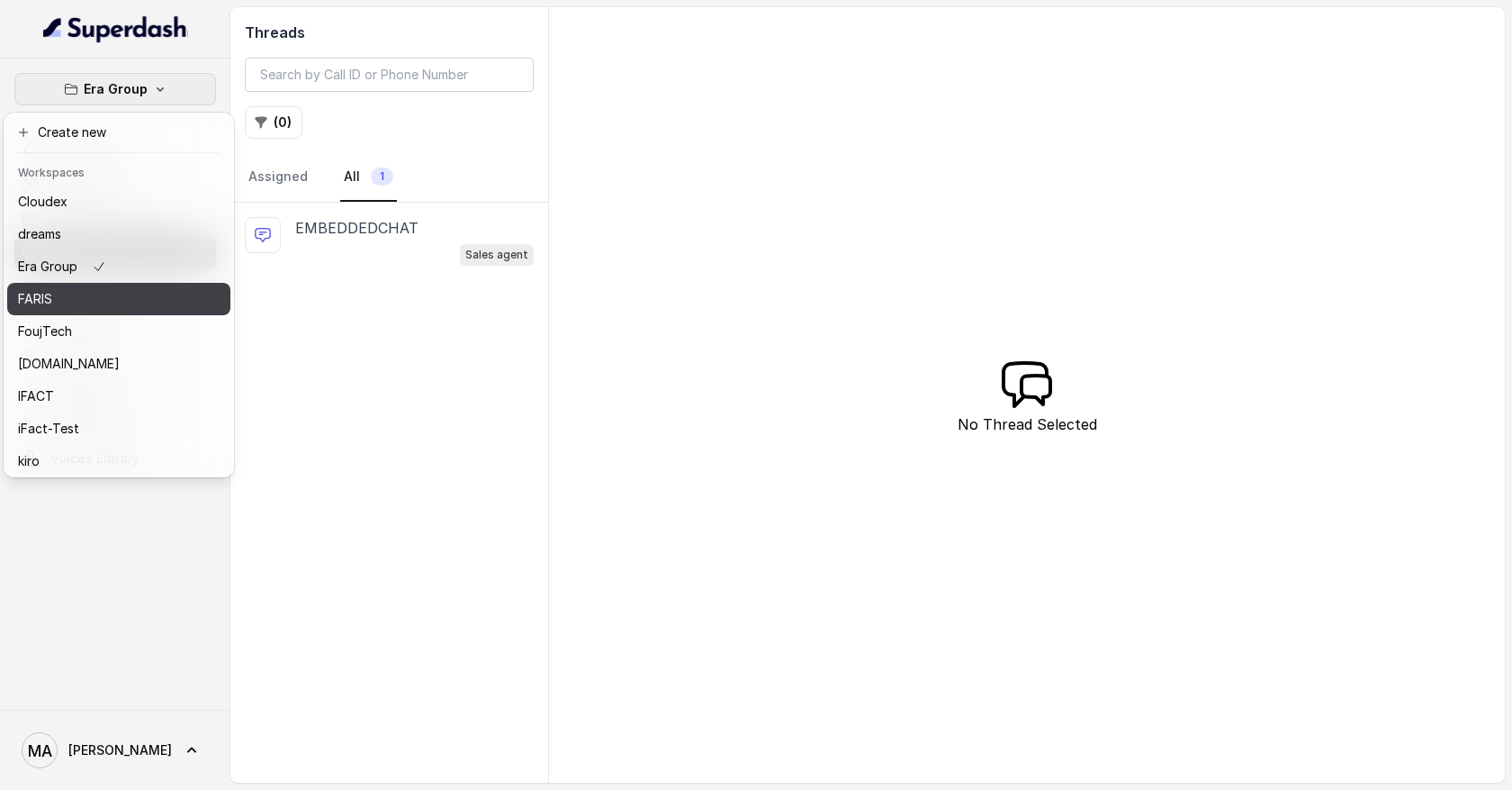
scroll to position [296, 0]
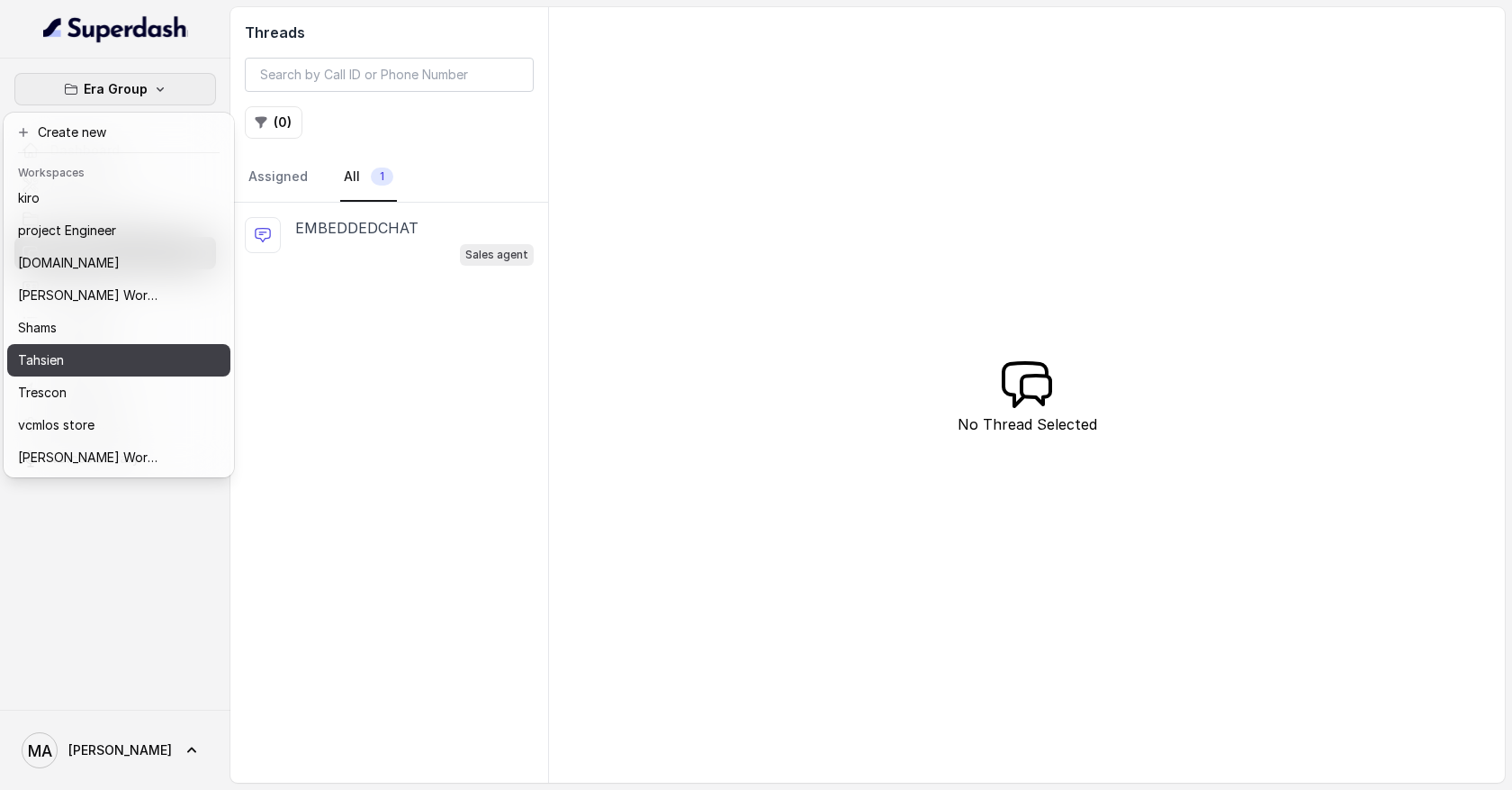
click at [130, 352] on div "Tahsien" at bounding box center [90, 360] width 144 height 22
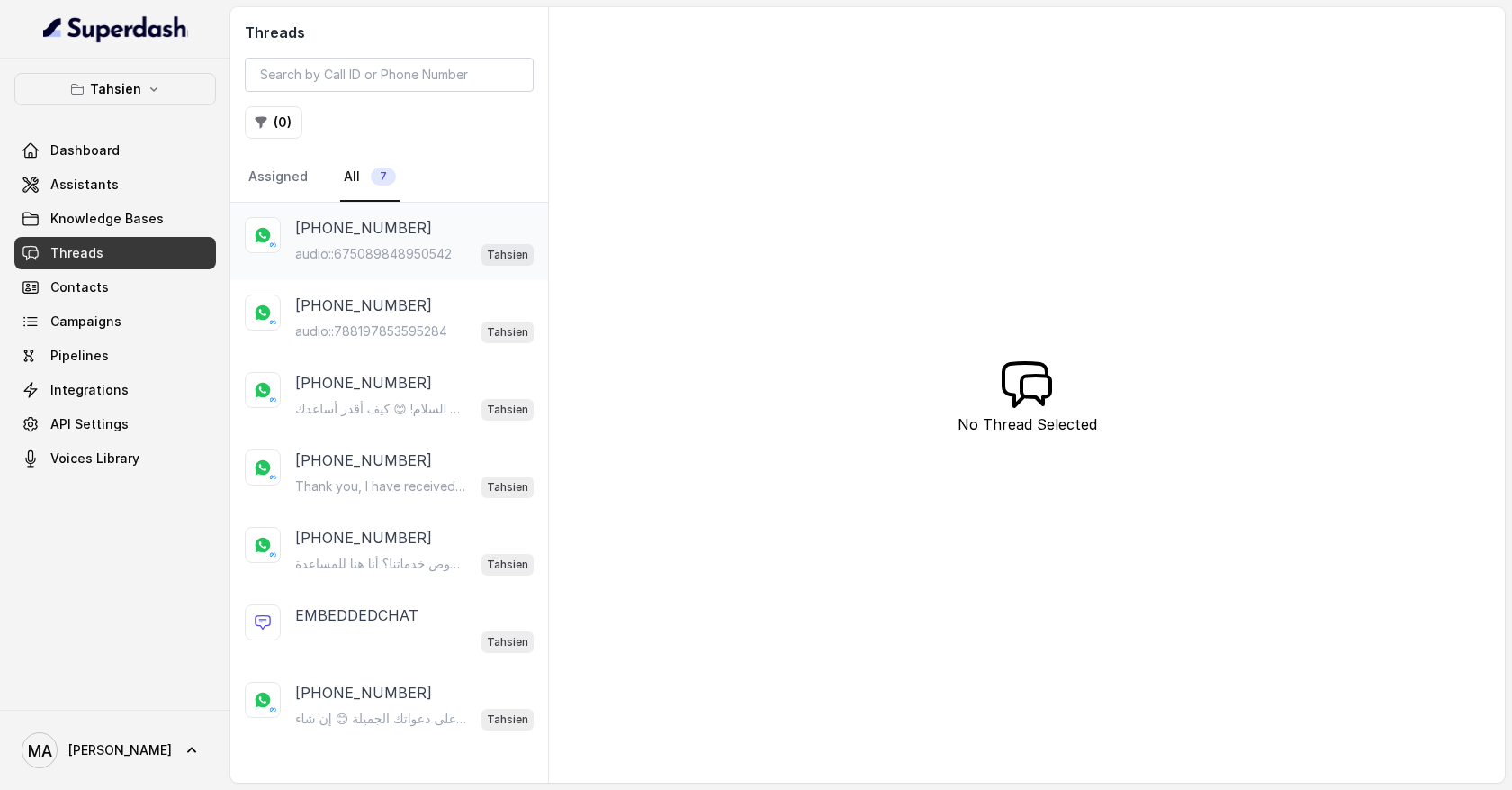
click at [381, 243] on div "audio::675089848950542 Tahsien" at bounding box center [414, 254] width 239 height 24
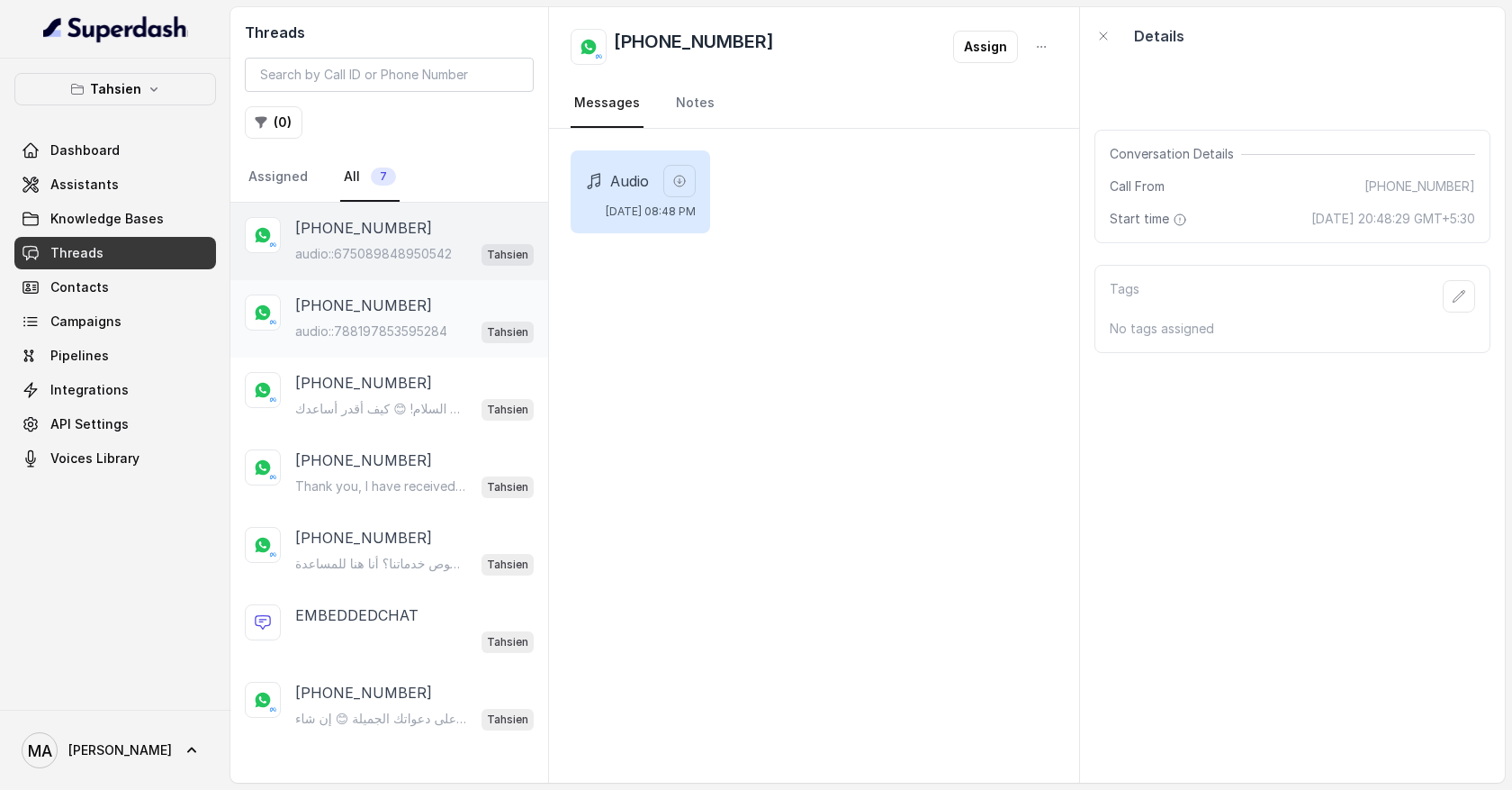
click at [381, 284] on div "+966563122026 audio::788197853595284 Tahsien" at bounding box center [389, 318] width 317 height 77
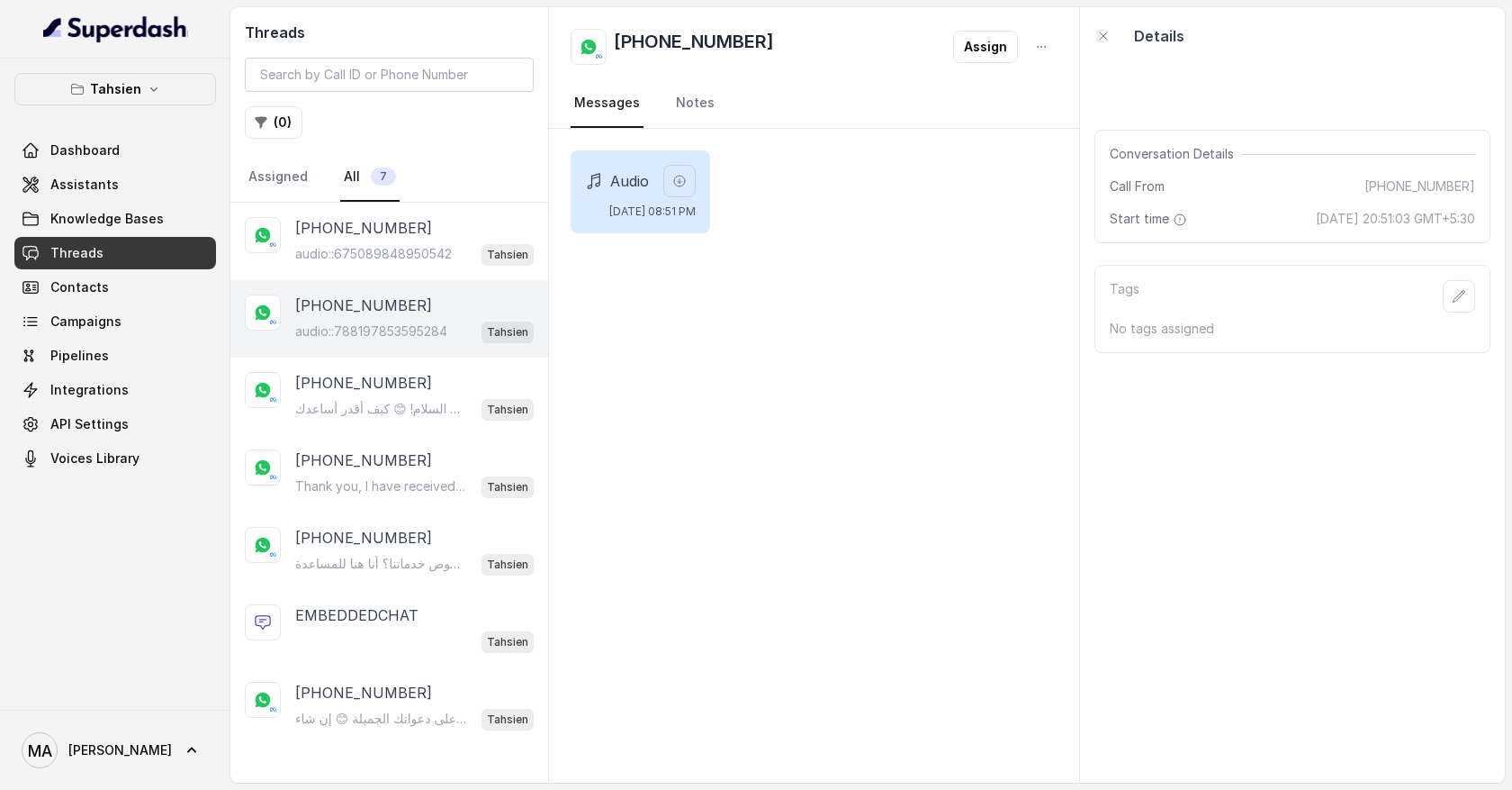
click at [375, 312] on p "+966563122026" at bounding box center [364, 305] width 137 height 22
click at [154, 84] on icon "button" at bounding box center [153, 88] width 14 height 14
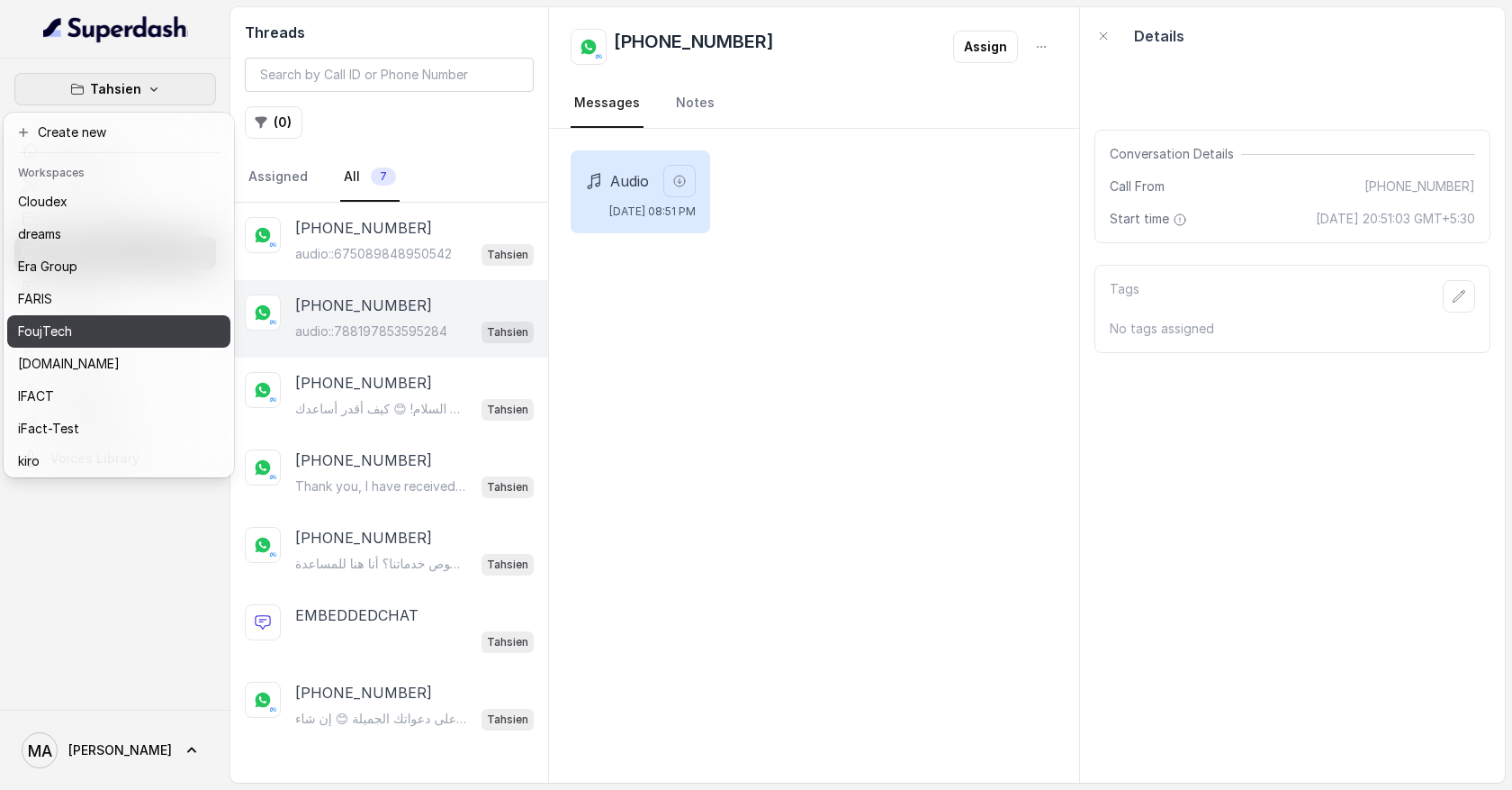
scroll to position [296, 0]
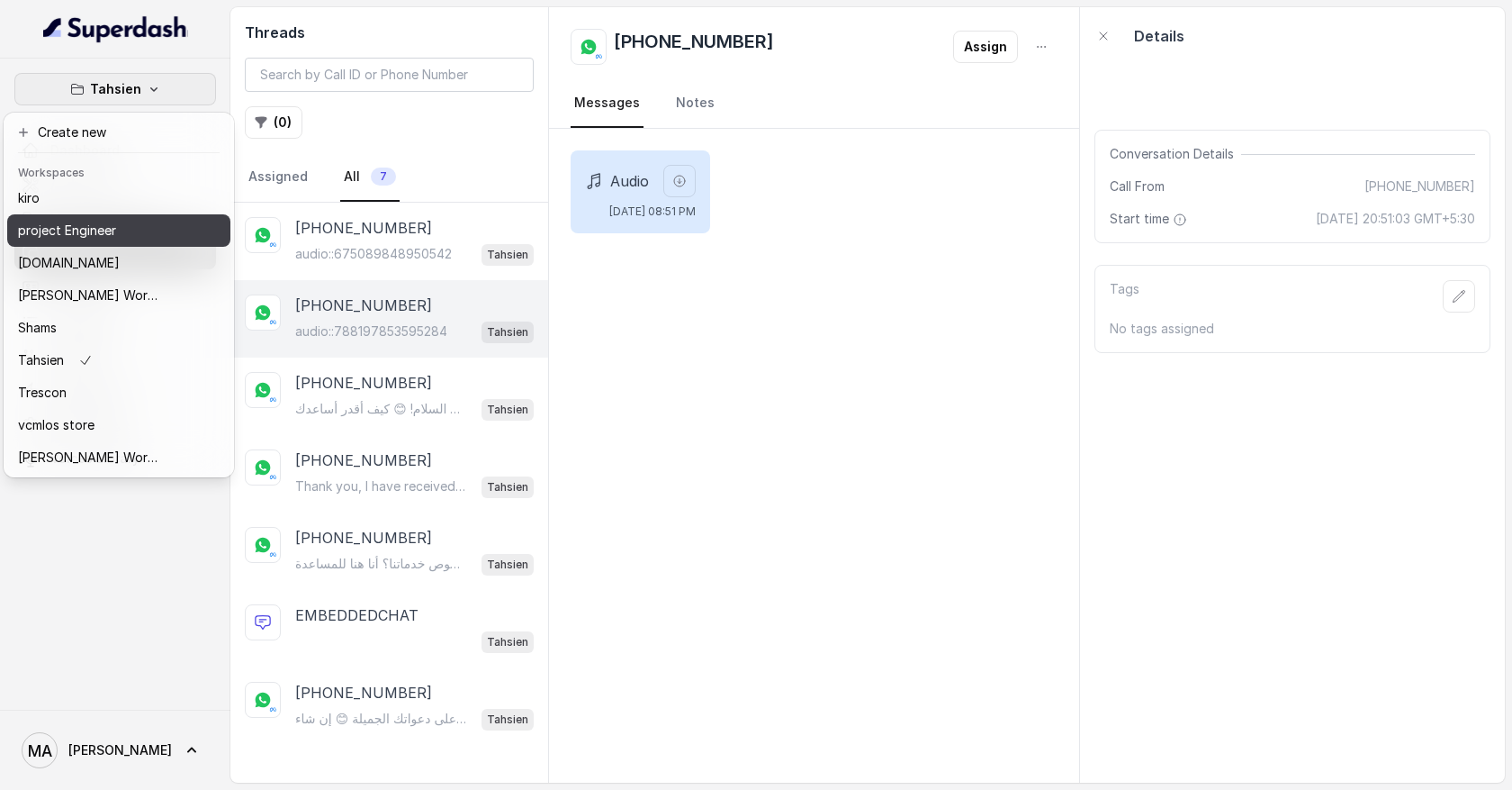
click at [103, 233] on p "project Engineer" at bounding box center [67, 230] width 98 height 22
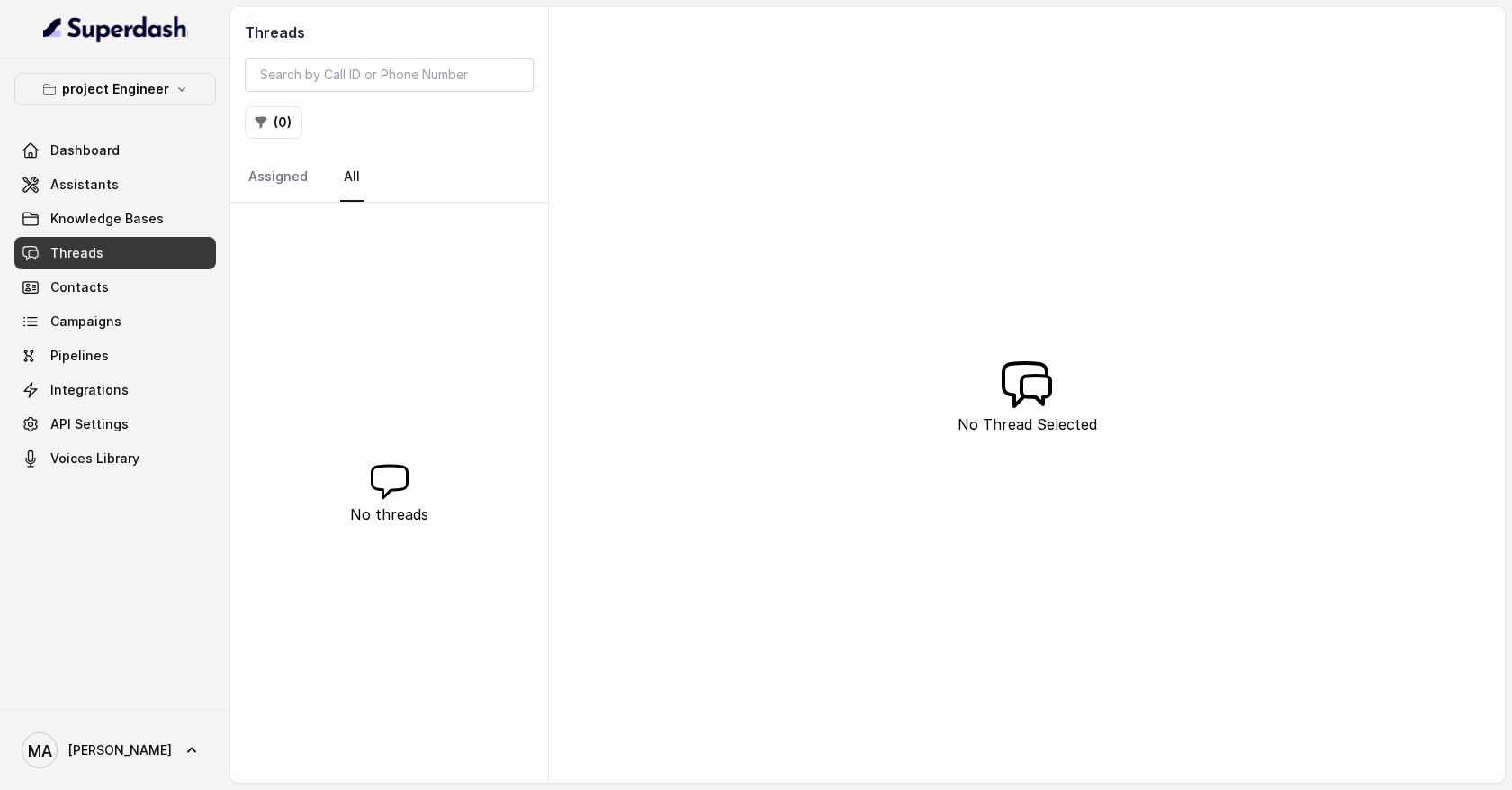
click at [123, 80] on p "project Engineer" at bounding box center [115, 88] width 107 height 22
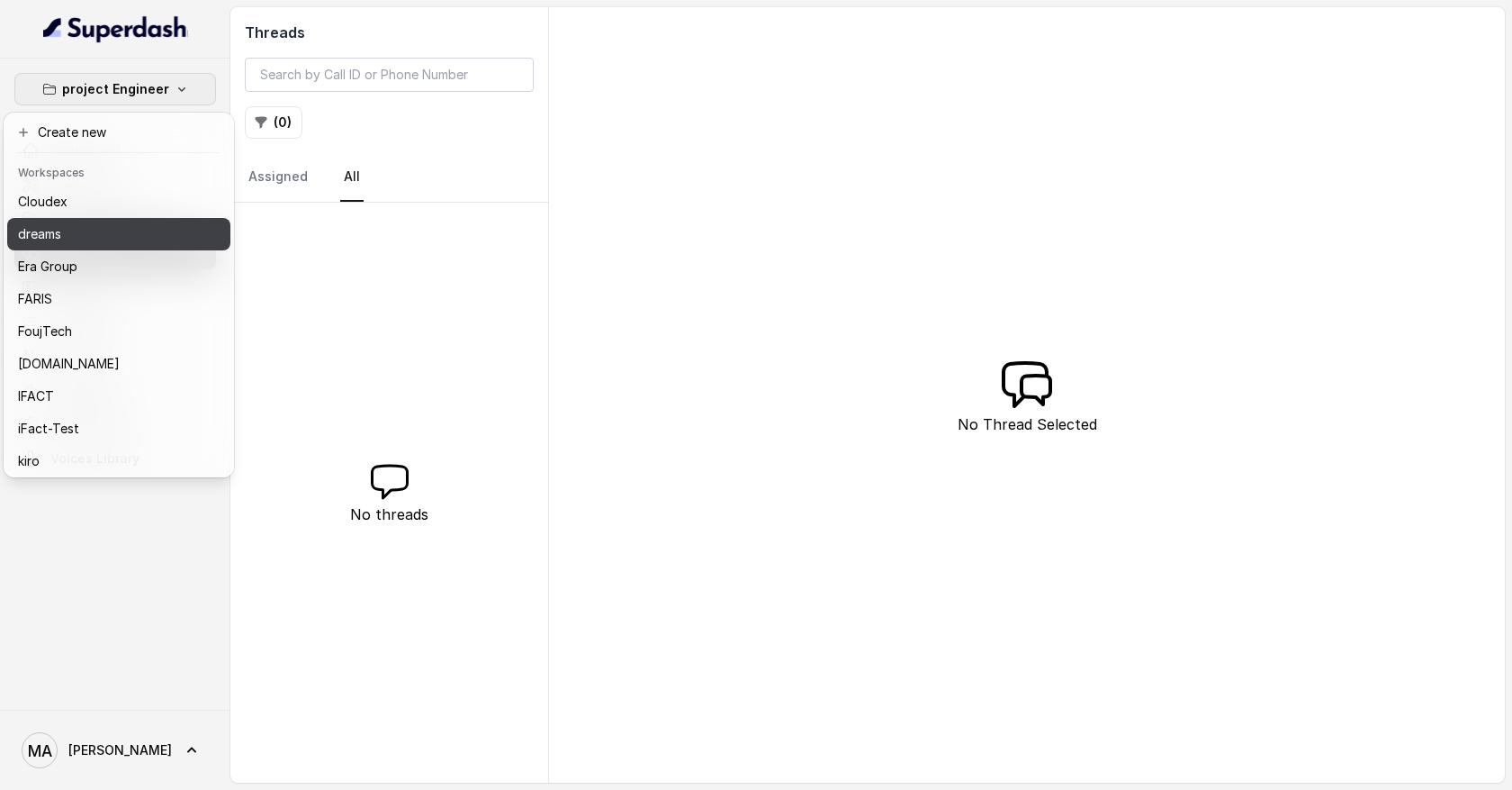
click at [92, 234] on div "dreams" at bounding box center [90, 234] width 144 height 22
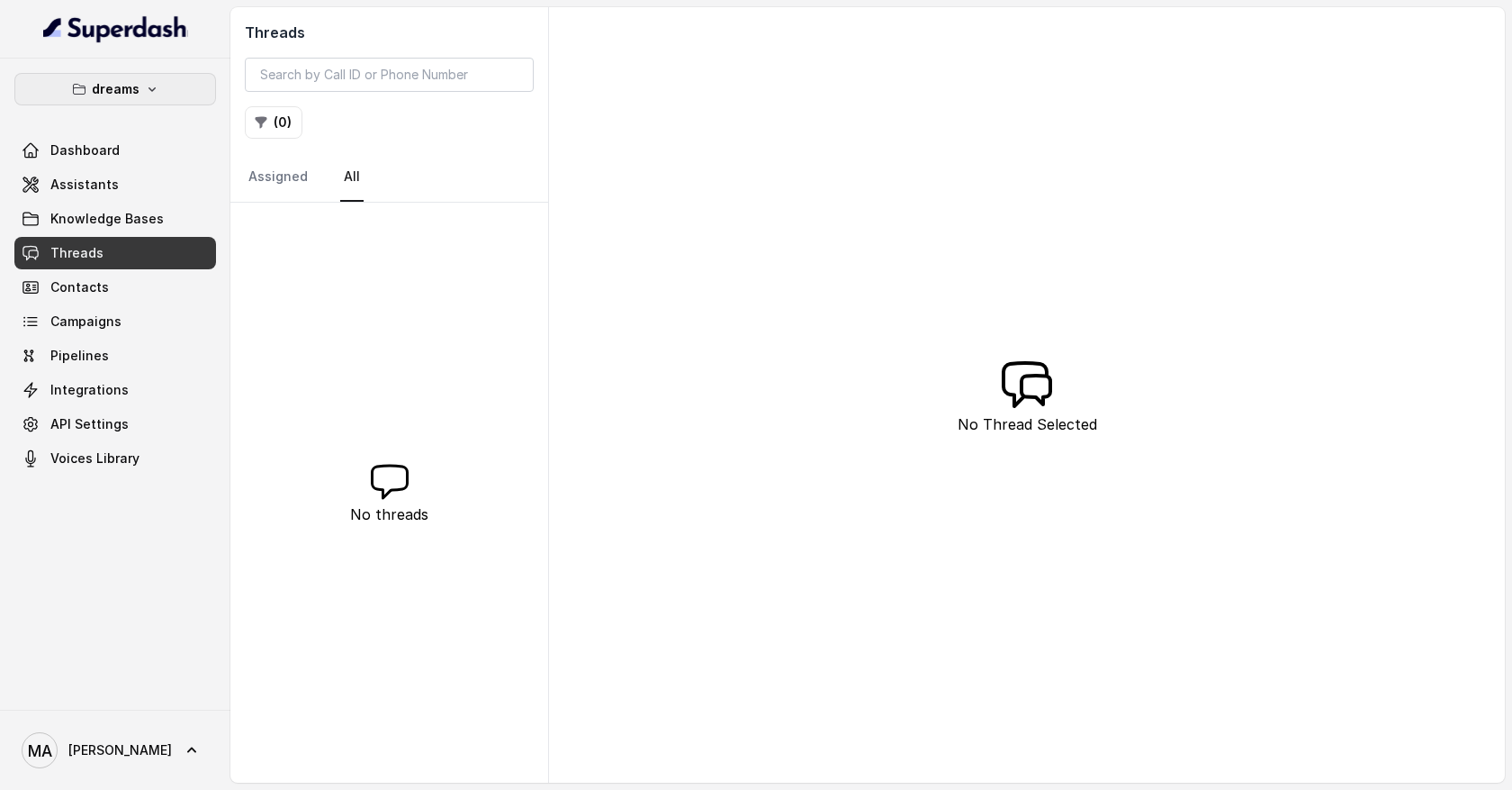
click at [152, 88] on icon "button" at bounding box center [152, 89] width 8 height 5
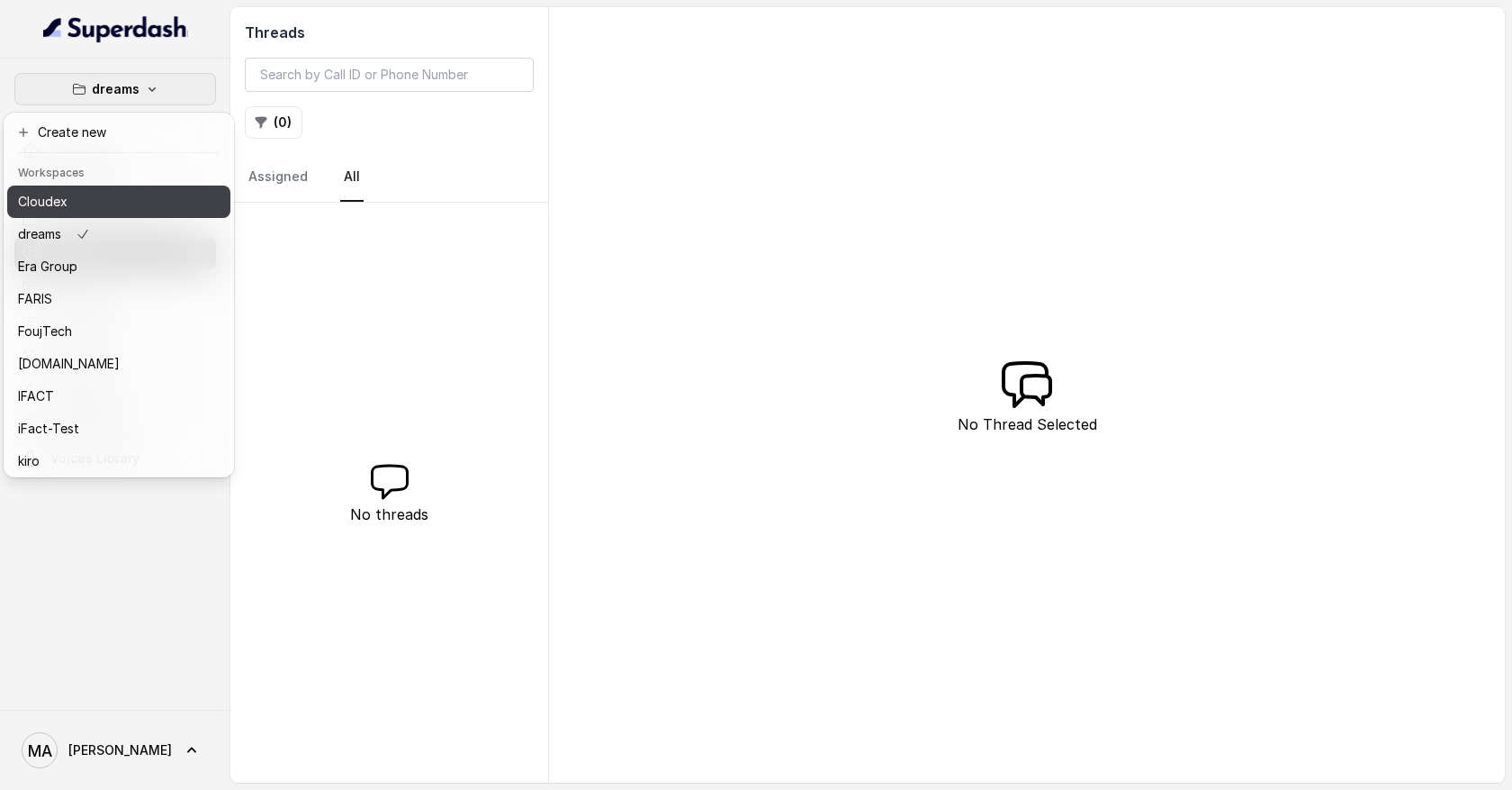
click at [124, 194] on div "Cloudex" at bounding box center [90, 202] width 144 height 22
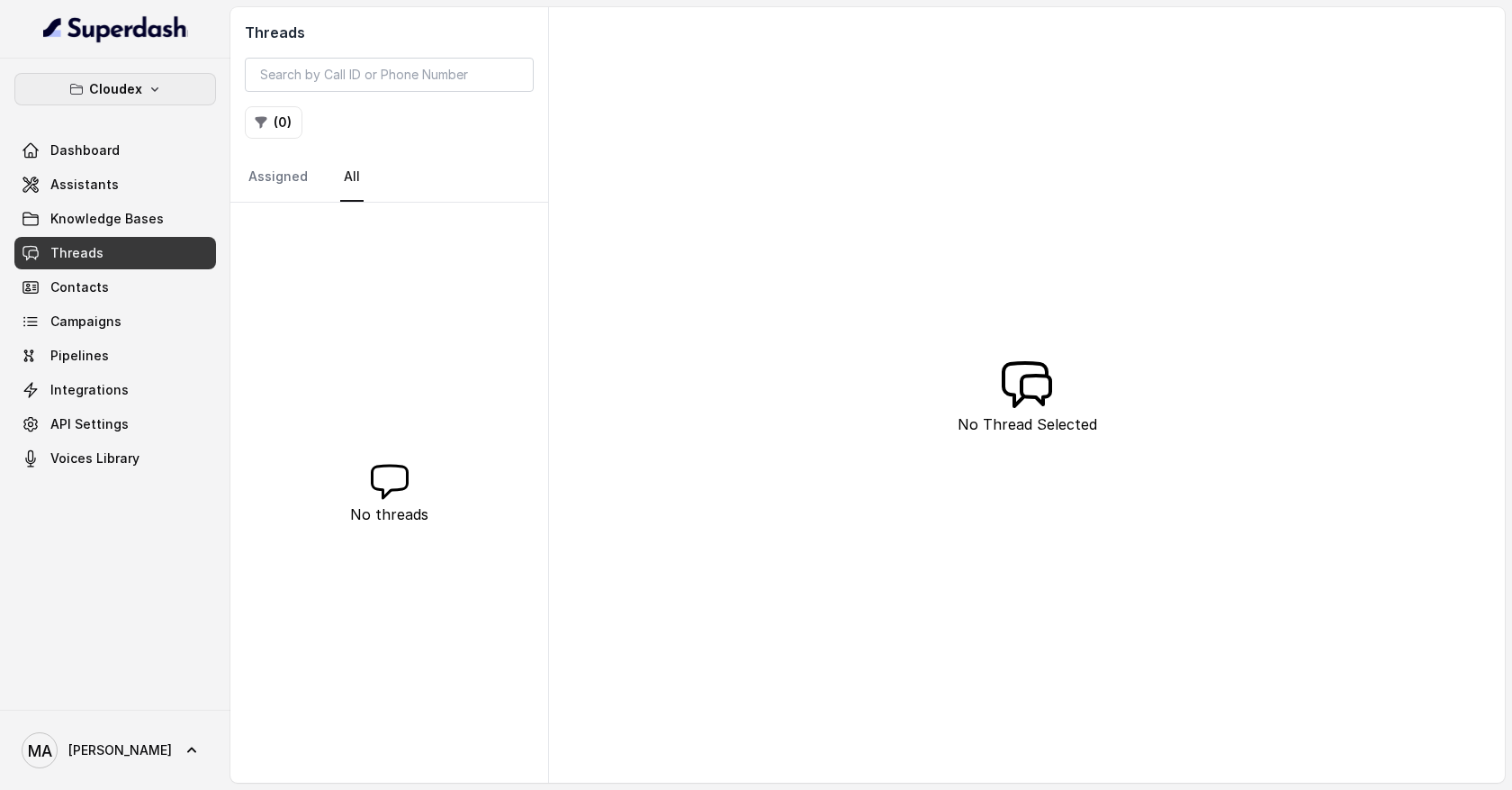
click at [151, 80] on button "Cloudex" at bounding box center [115, 89] width 201 height 32
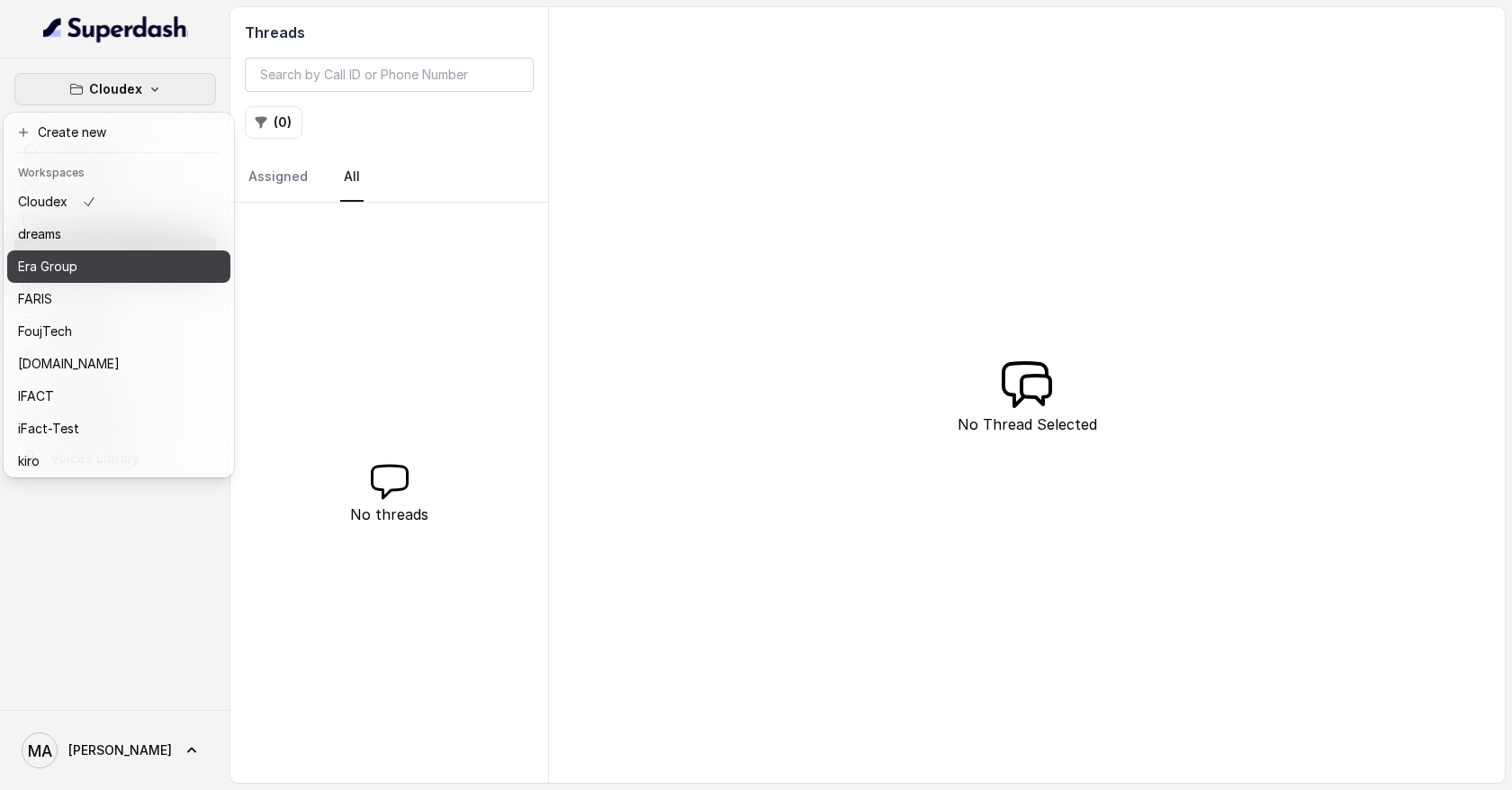
click at [119, 273] on div "Era Group" at bounding box center [90, 266] width 144 height 22
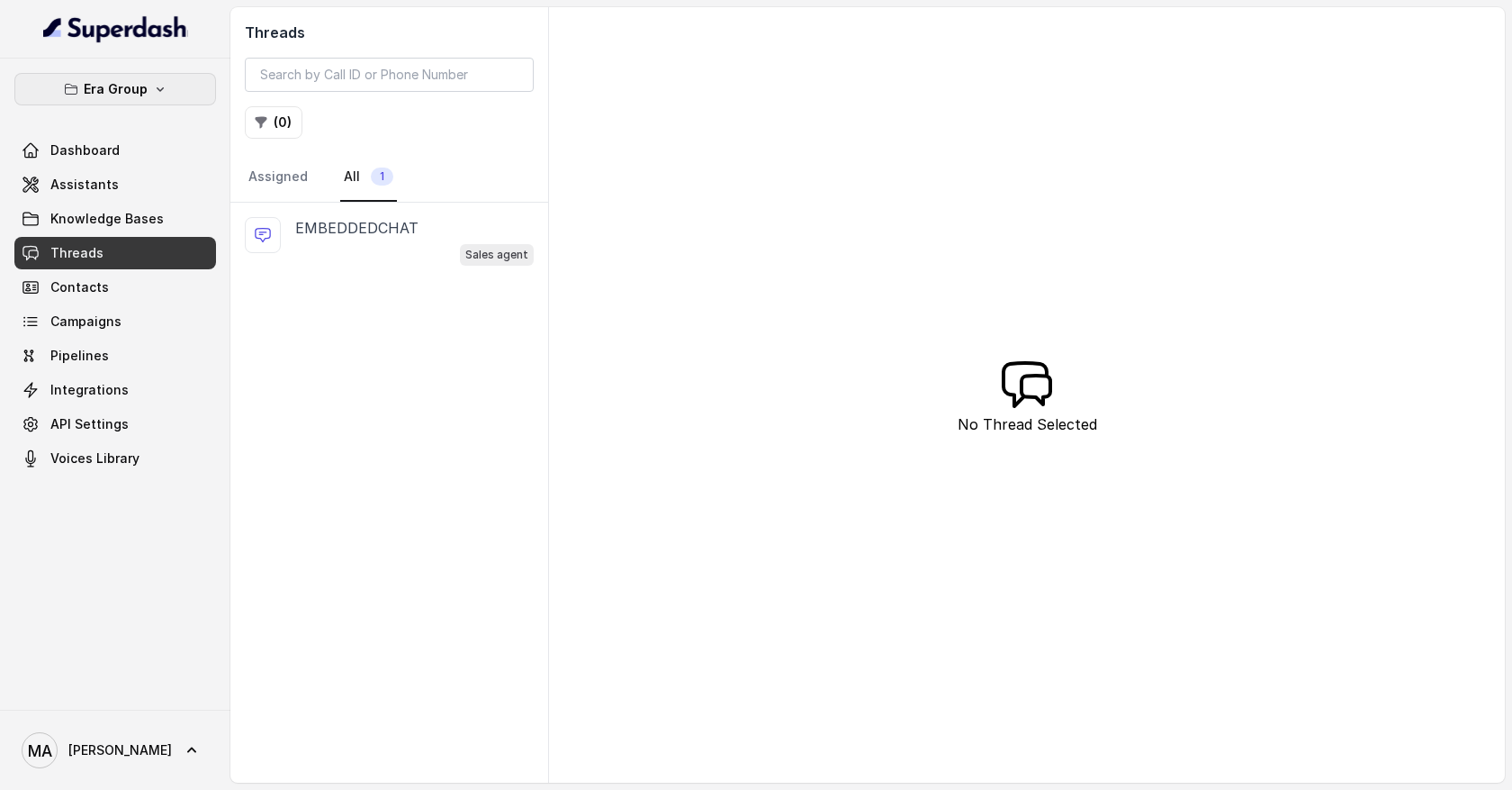
click at [154, 85] on icon "button" at bounding box center [160, 88] width 14 height 14
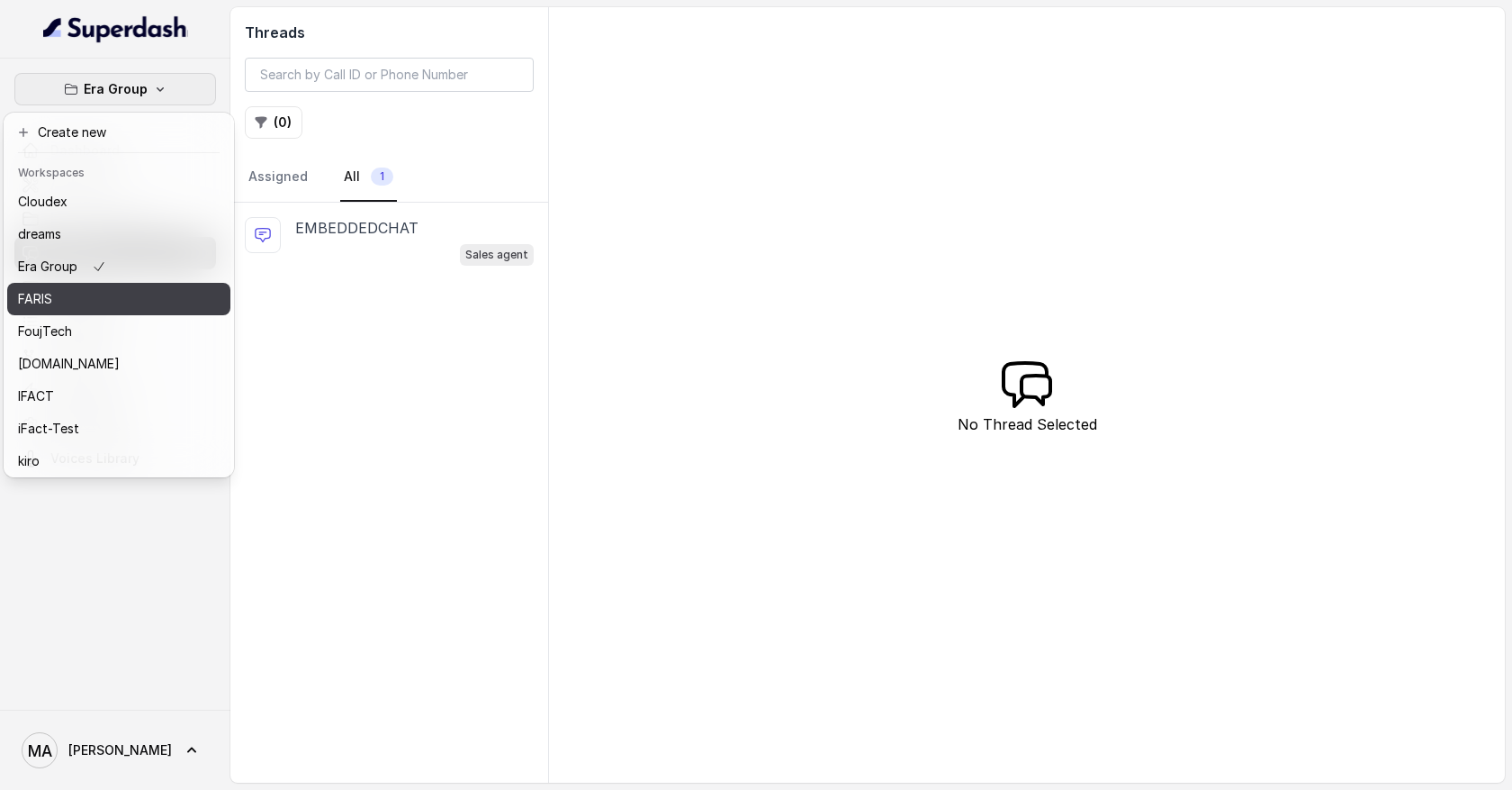
click at [128, 282] on button "FARIS" at bounding box center [119, 299] width 223 height 32
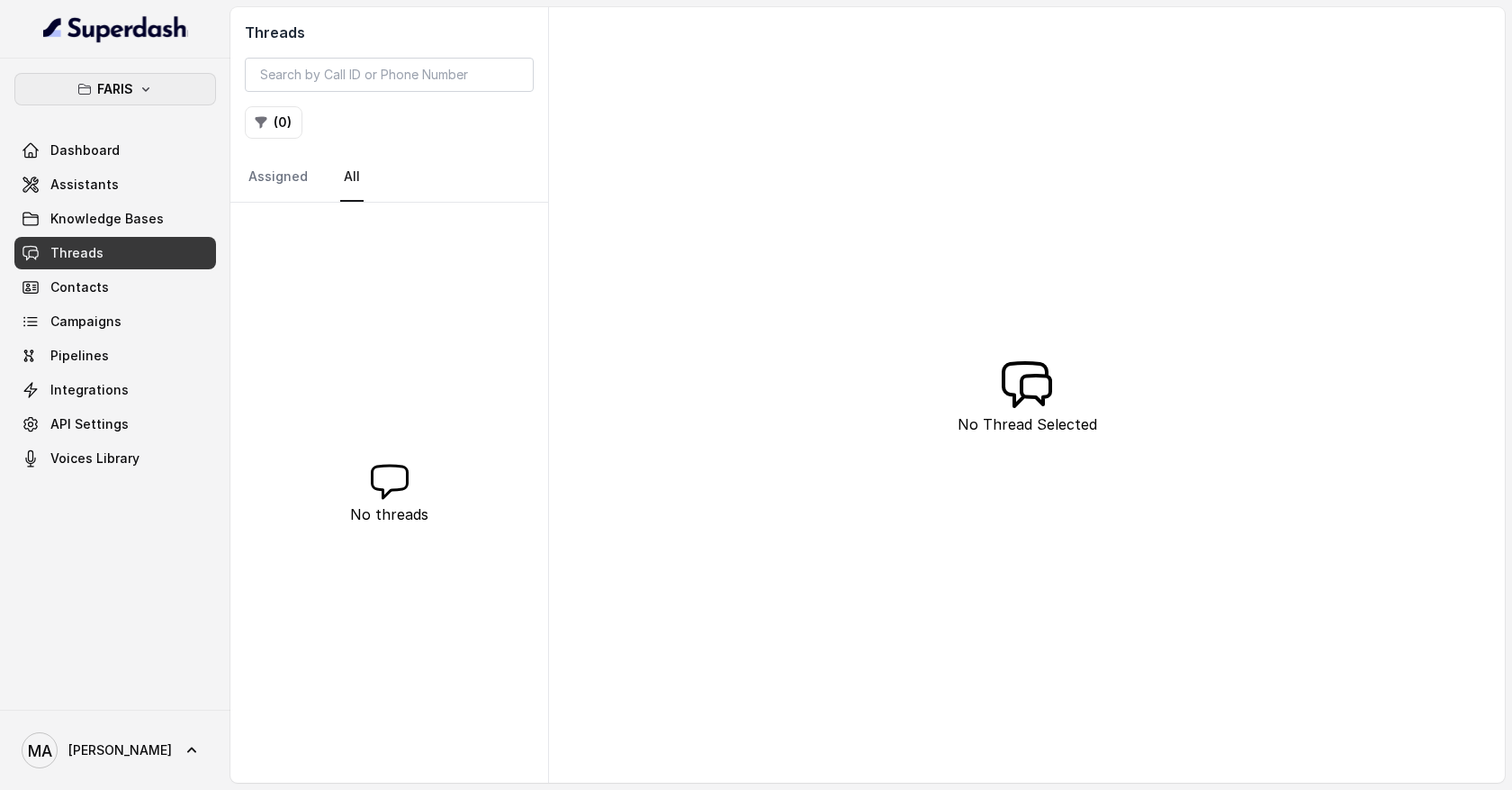
click at [147, 92] on icon "button" at bounding box center [145, 88] width 14 height 14
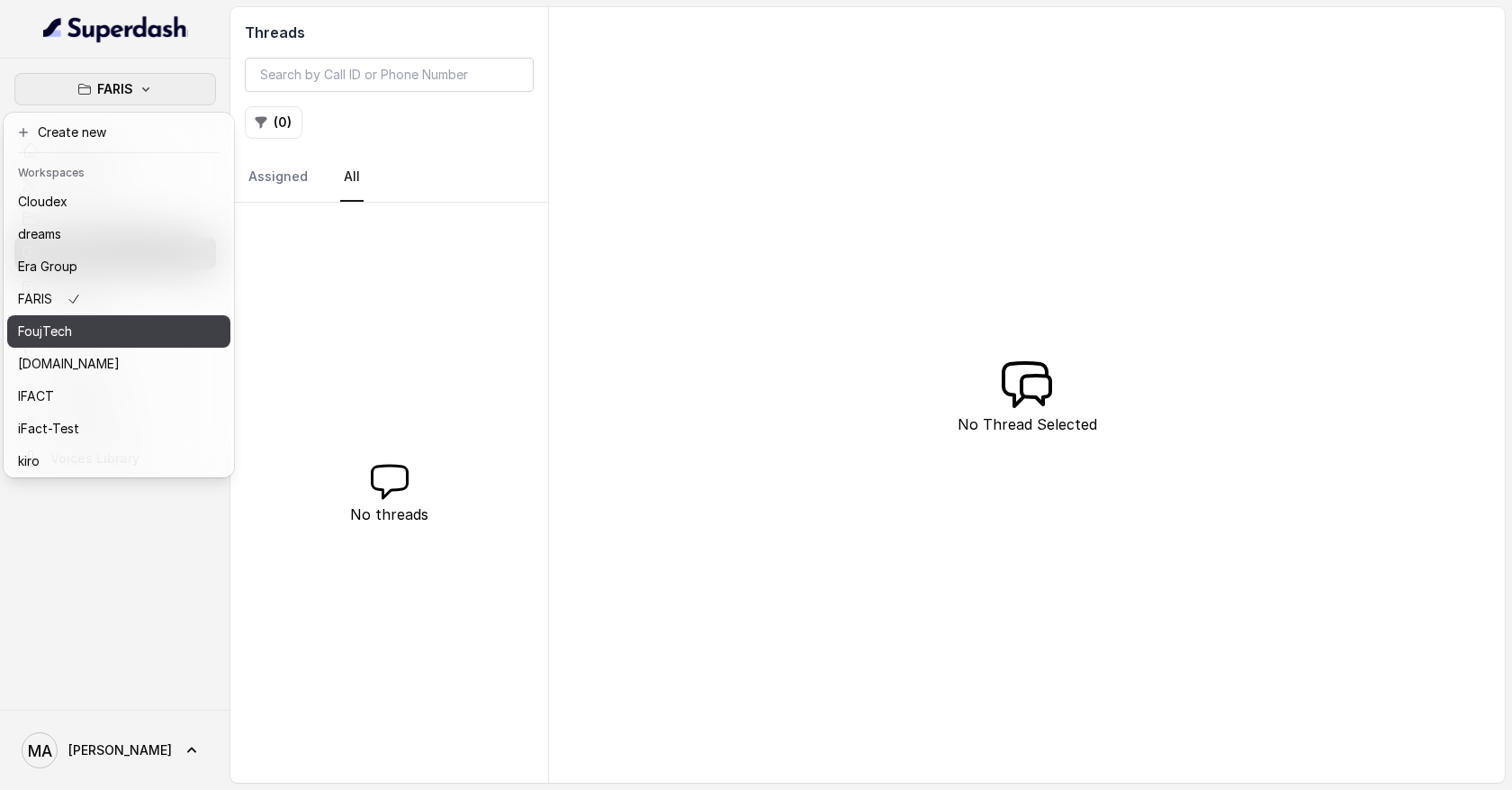
click at [115, 334] on div "FoujTech" at bounding box center [90, 331] width 144 height 22
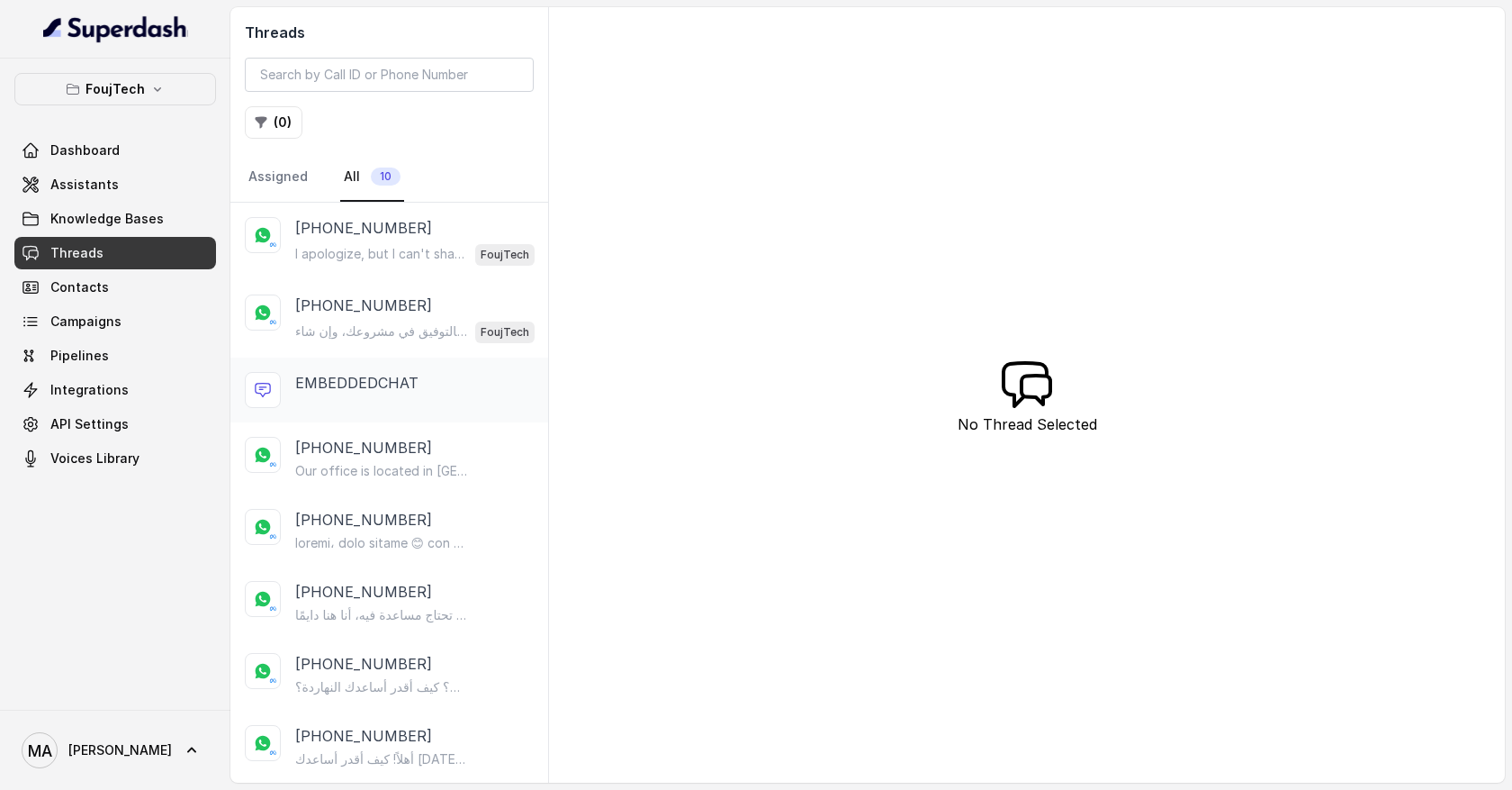
scroll to position [144, 0]
click at [160, 94] on icon "button" at bounding box center [157, 88] width 14 height 14
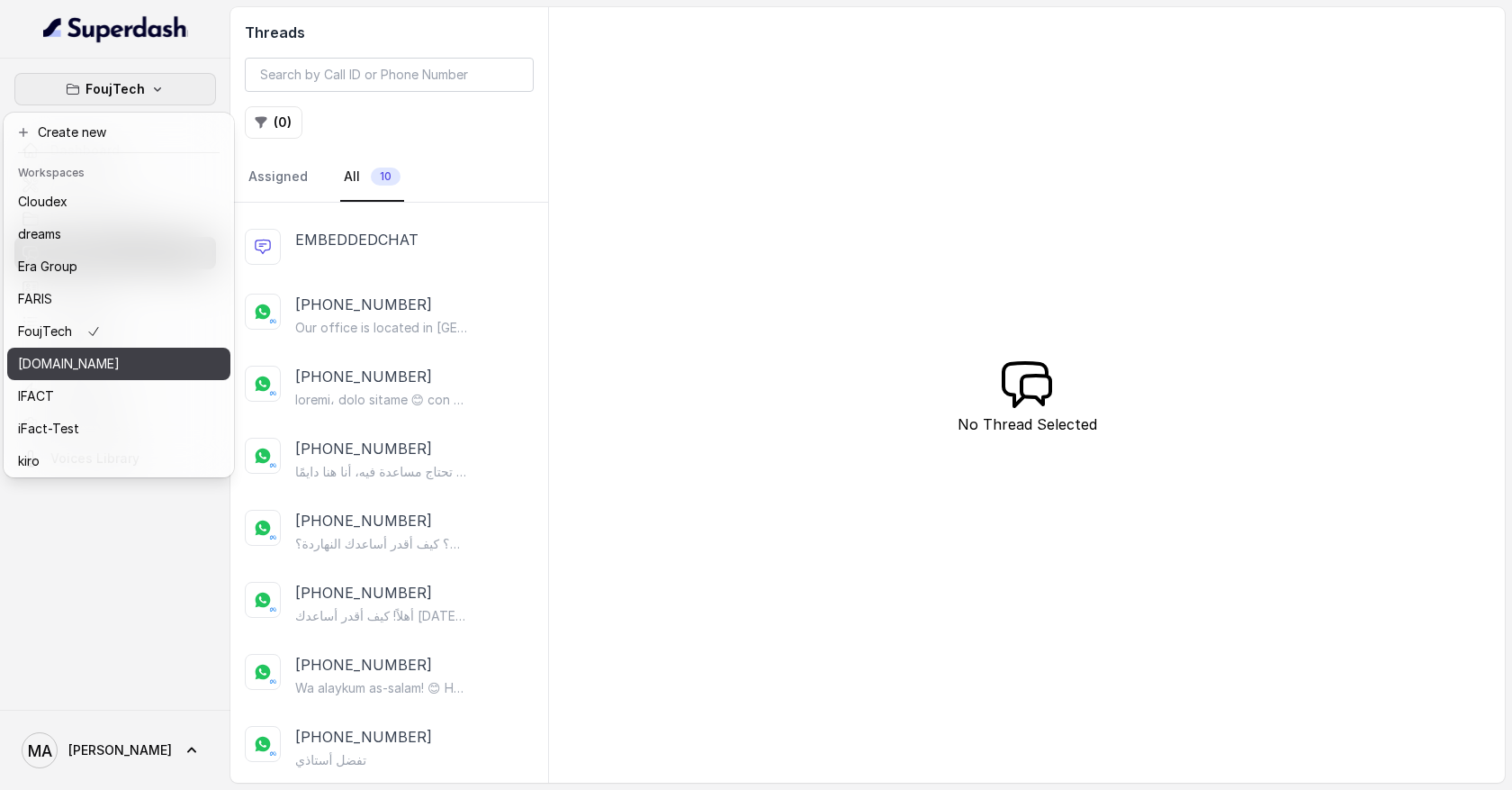
click at [149, 363] on div "gFact.sa" at bounding box center [90, 363] width 144 height 22
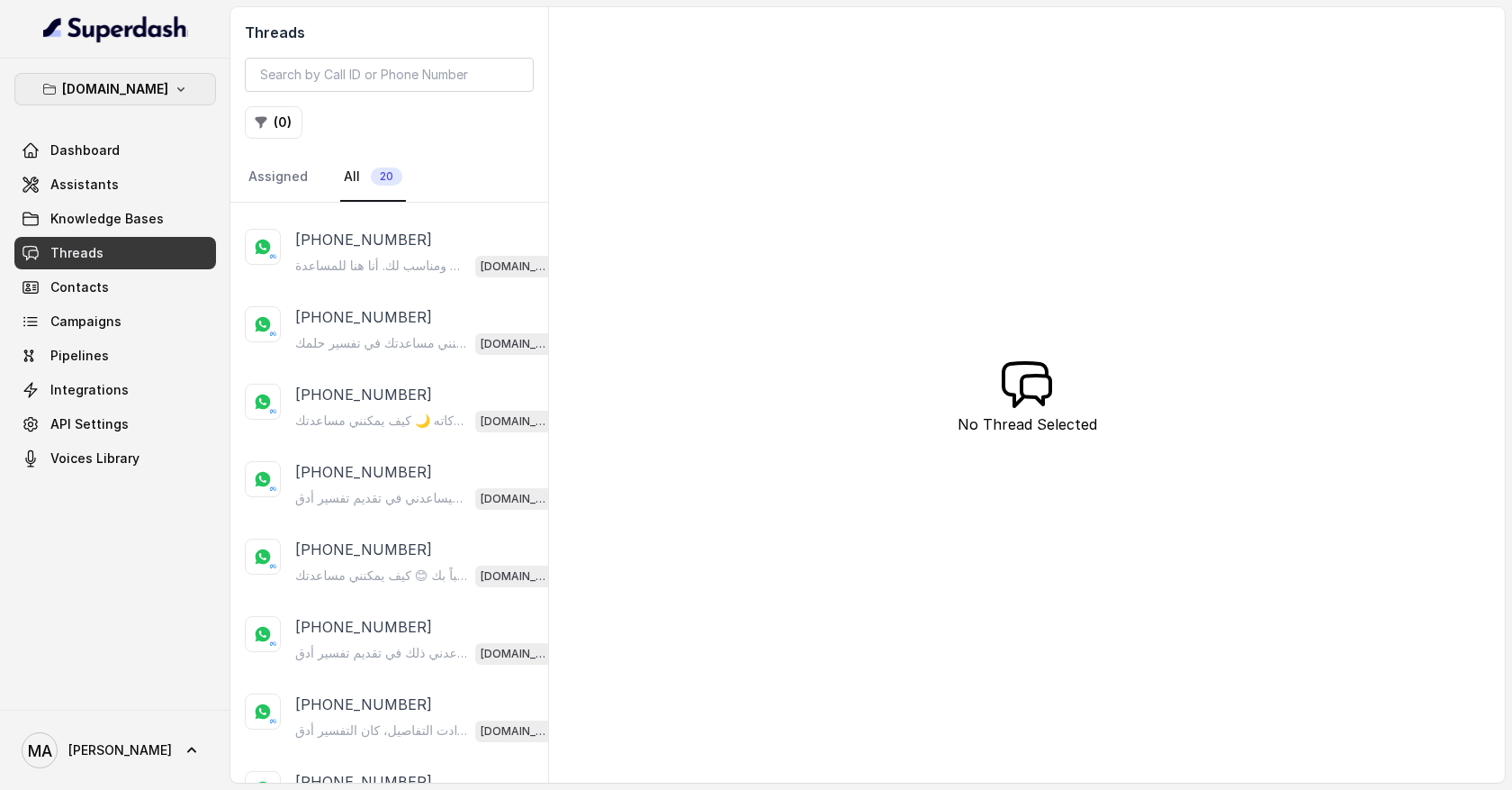
click at [174, 87] on icon "button" at bounding box center [181, 88] width 14 height 14
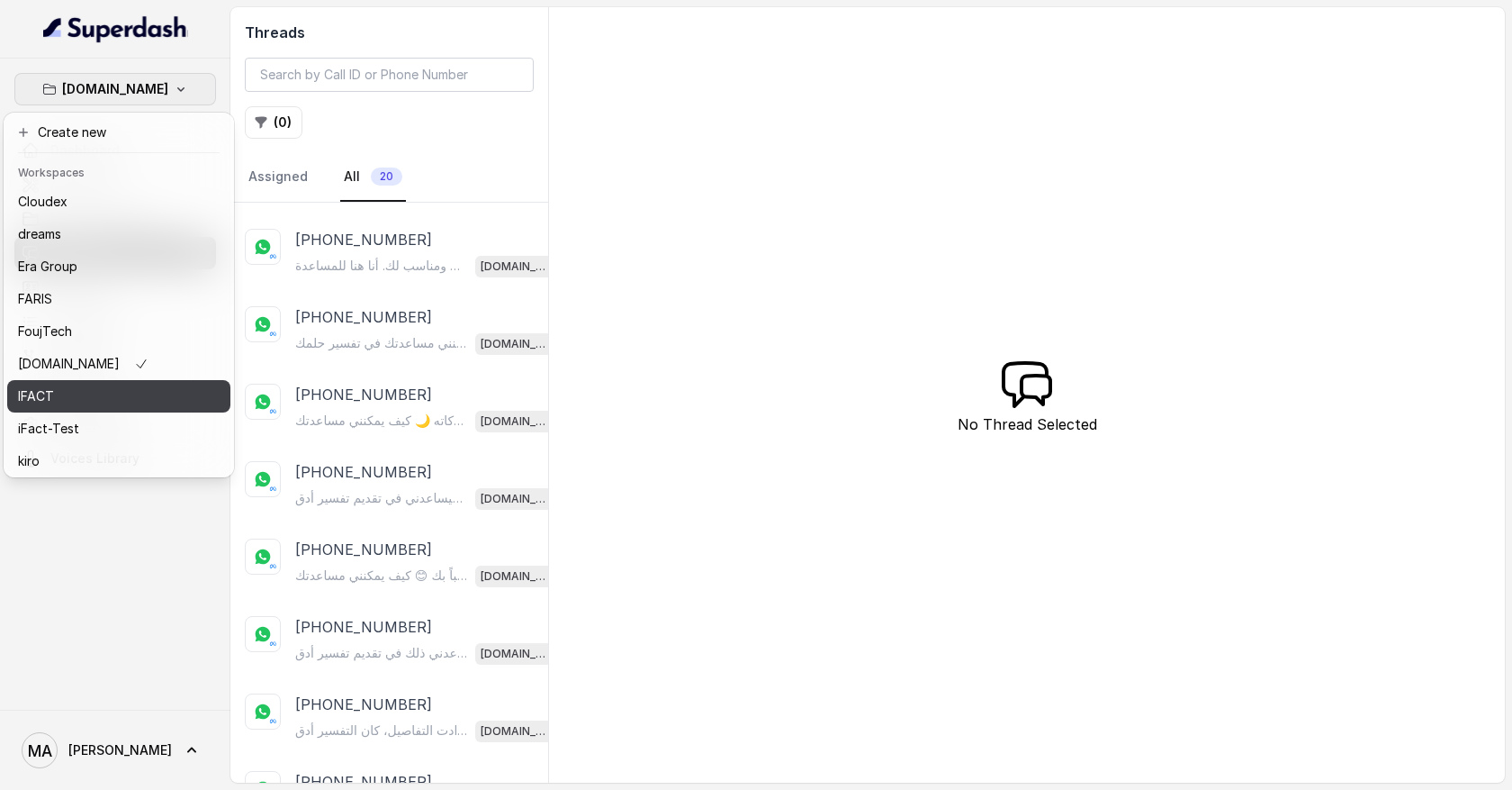
click at [144, 389] on div "IFACT" at bounding box center [90, 395] width 144 height 22
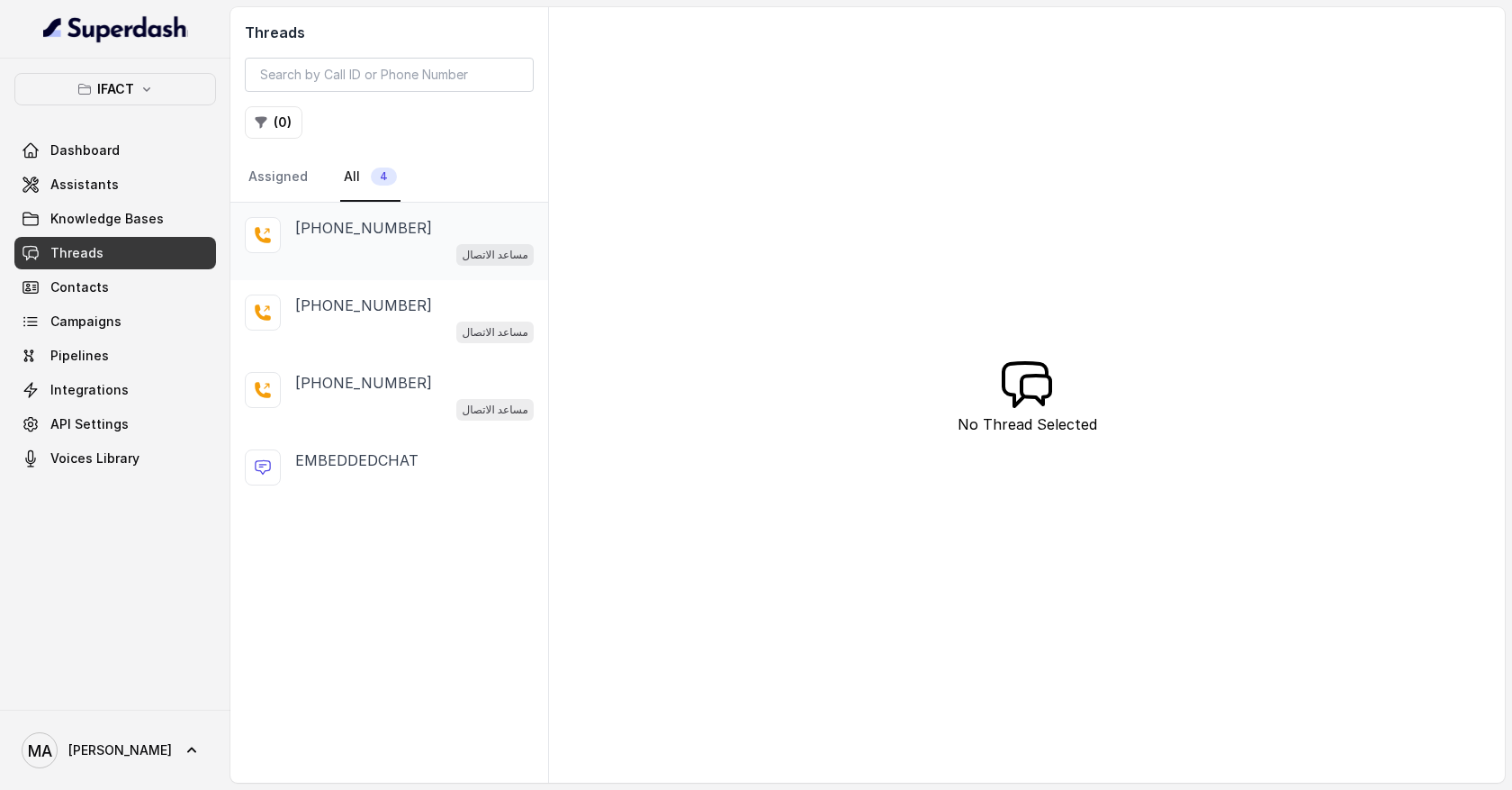
click at [367, 246] on div "مساعد الاتصال" at bounding box center [414, 254] width 239 height 24
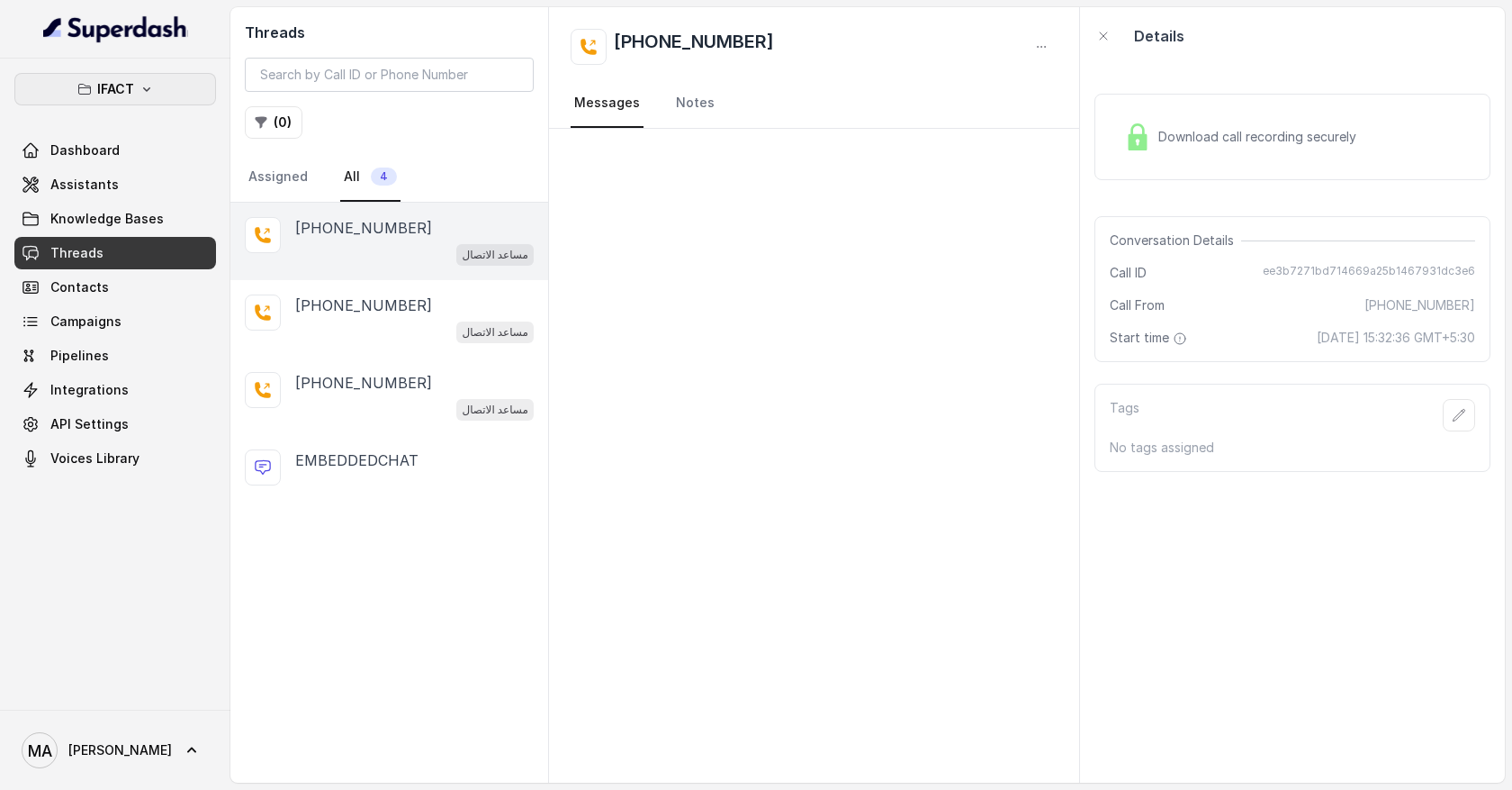
click at [145, 80] on button "IFACT" at bounding box center [115, 89] width 201 height 32
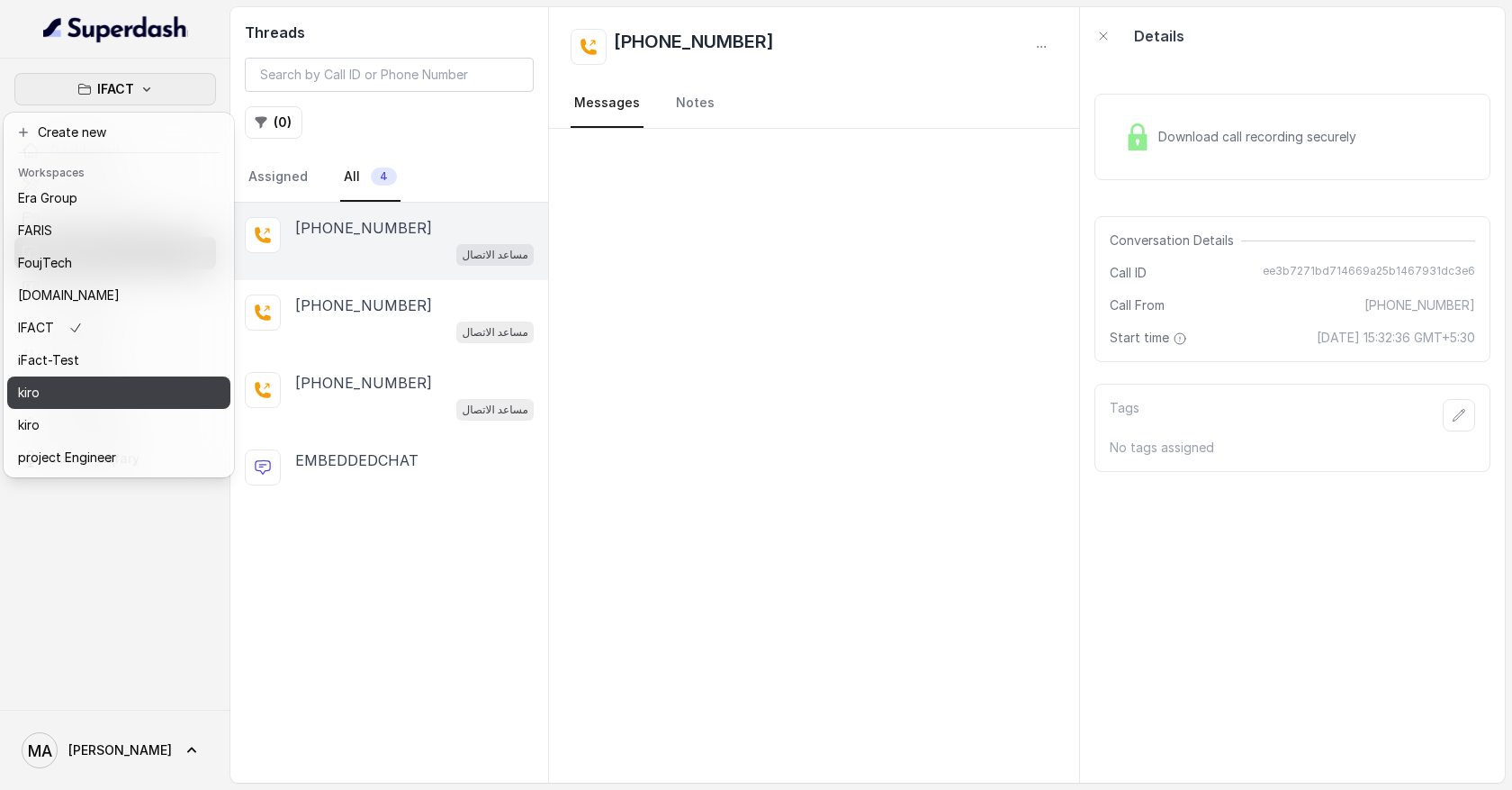
scroll to position [89, 0]
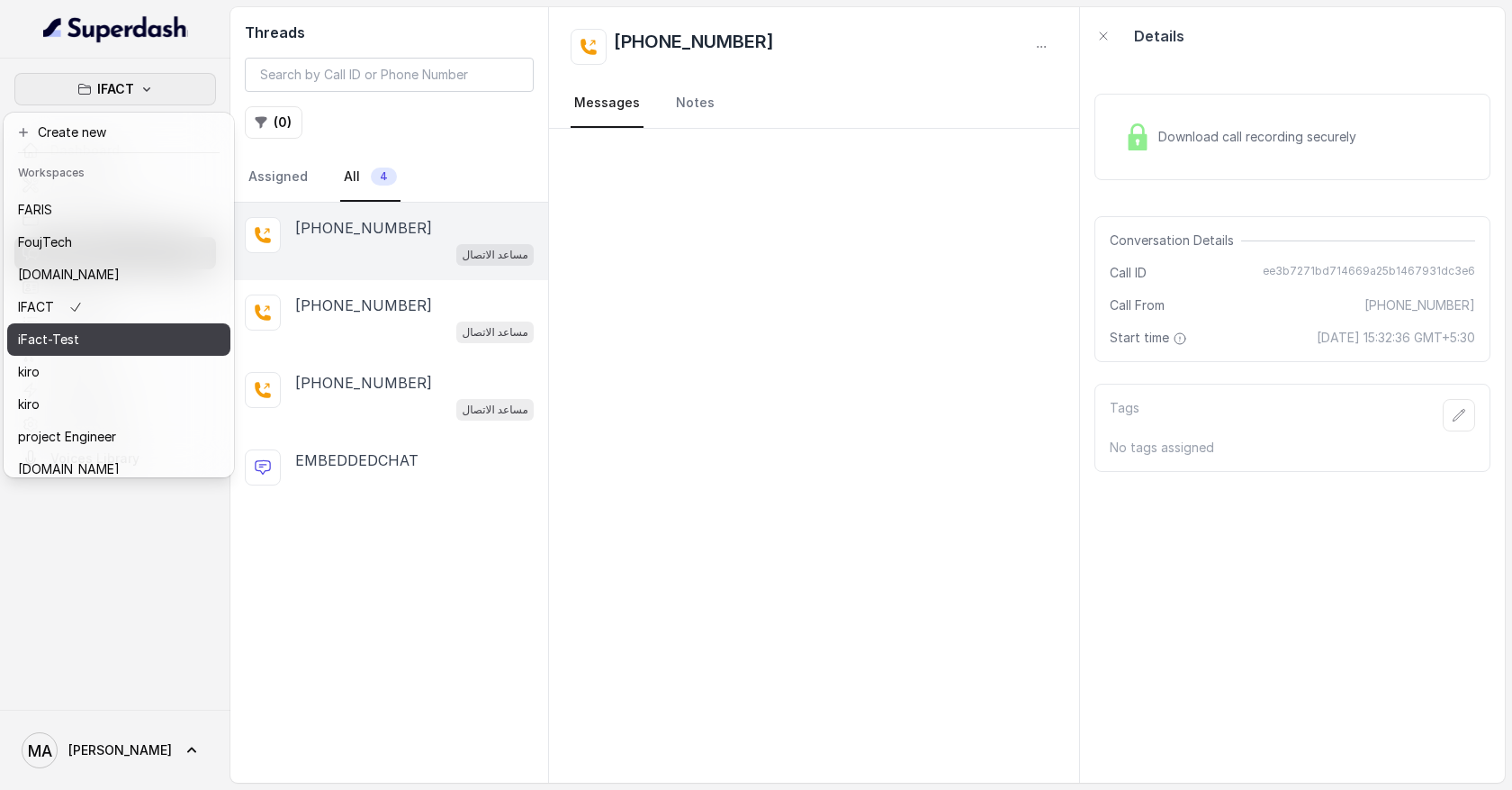
click at [90, 331] on div "iFact-Test" at bounding box center [90, 339] width 144 height 22
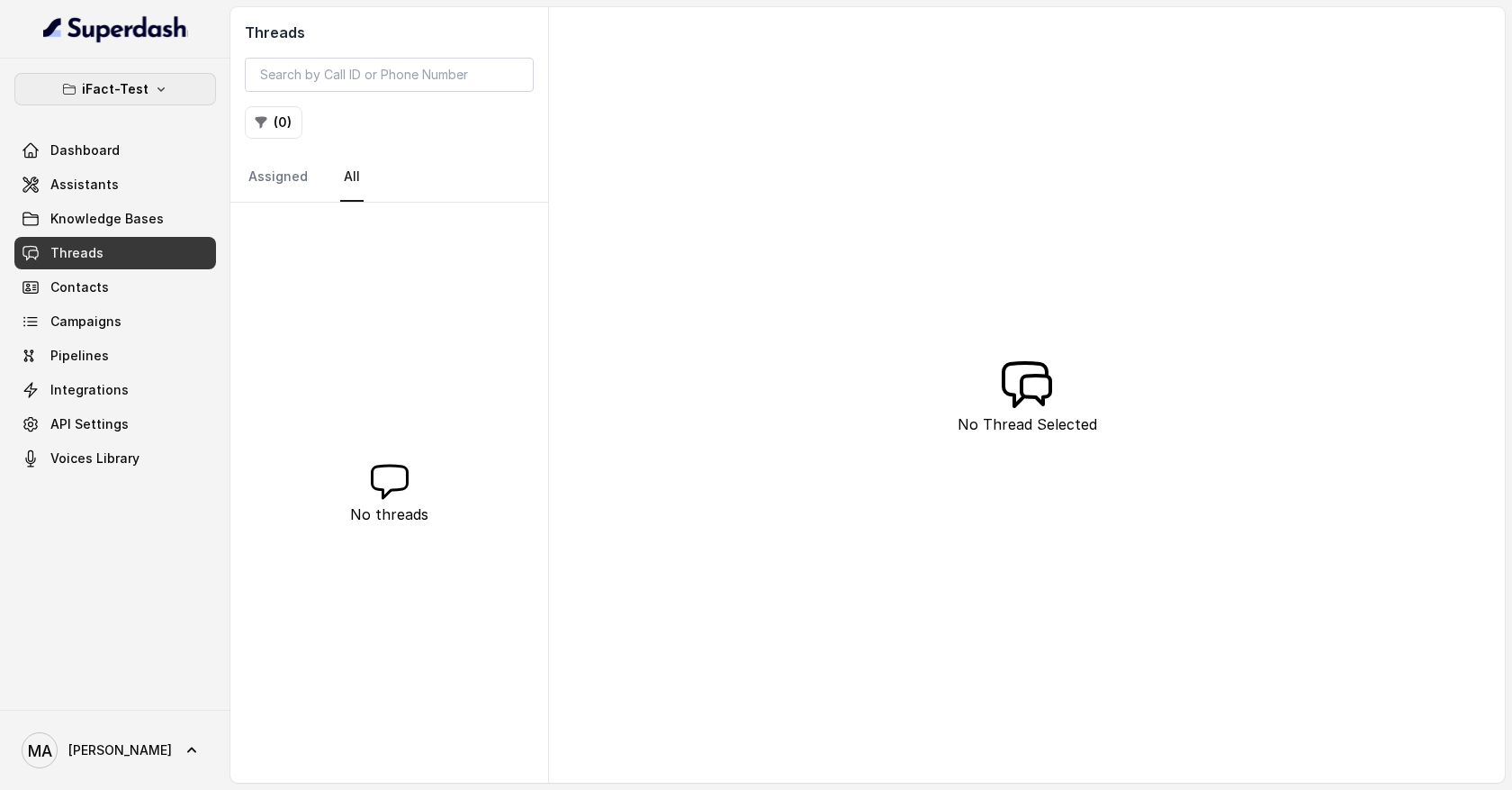
click at [144, 83] on p "iFact-Test" at bounding box center [115, 88] width 67 height 22
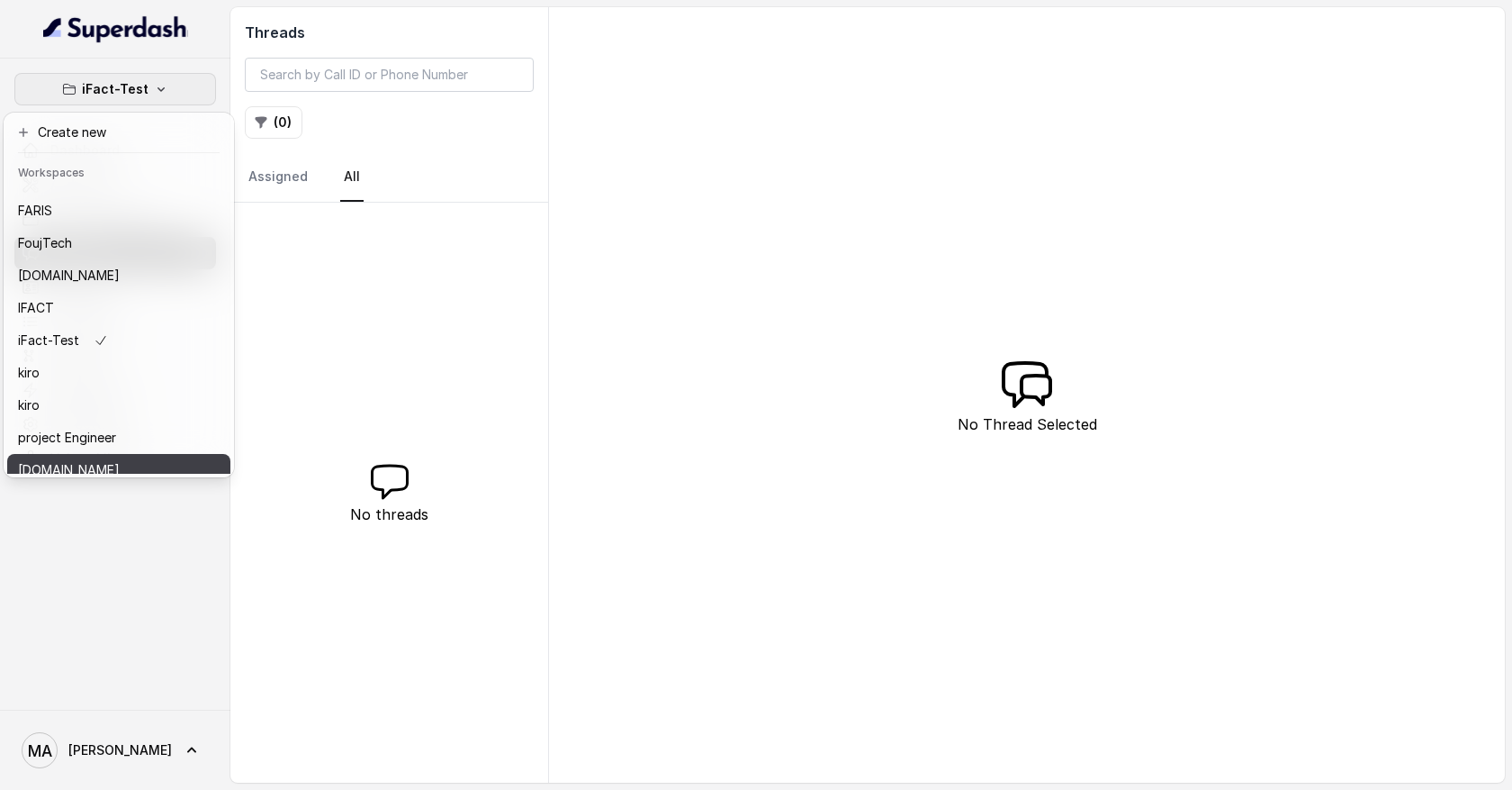
scroll to position [163, 0]
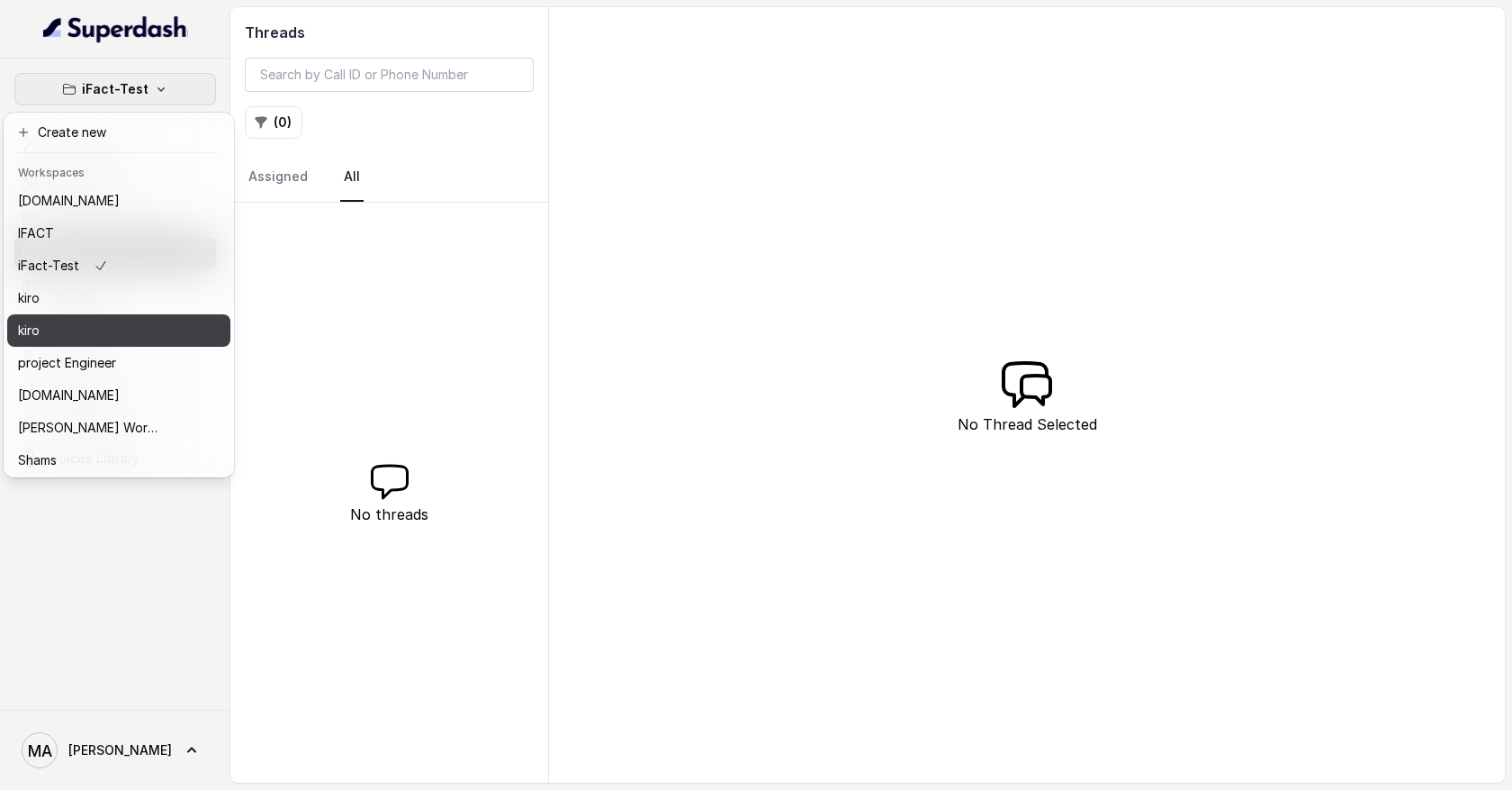
click at [114, 326] on div "kiro" at bounding box center [90, 330] width 144 height 22
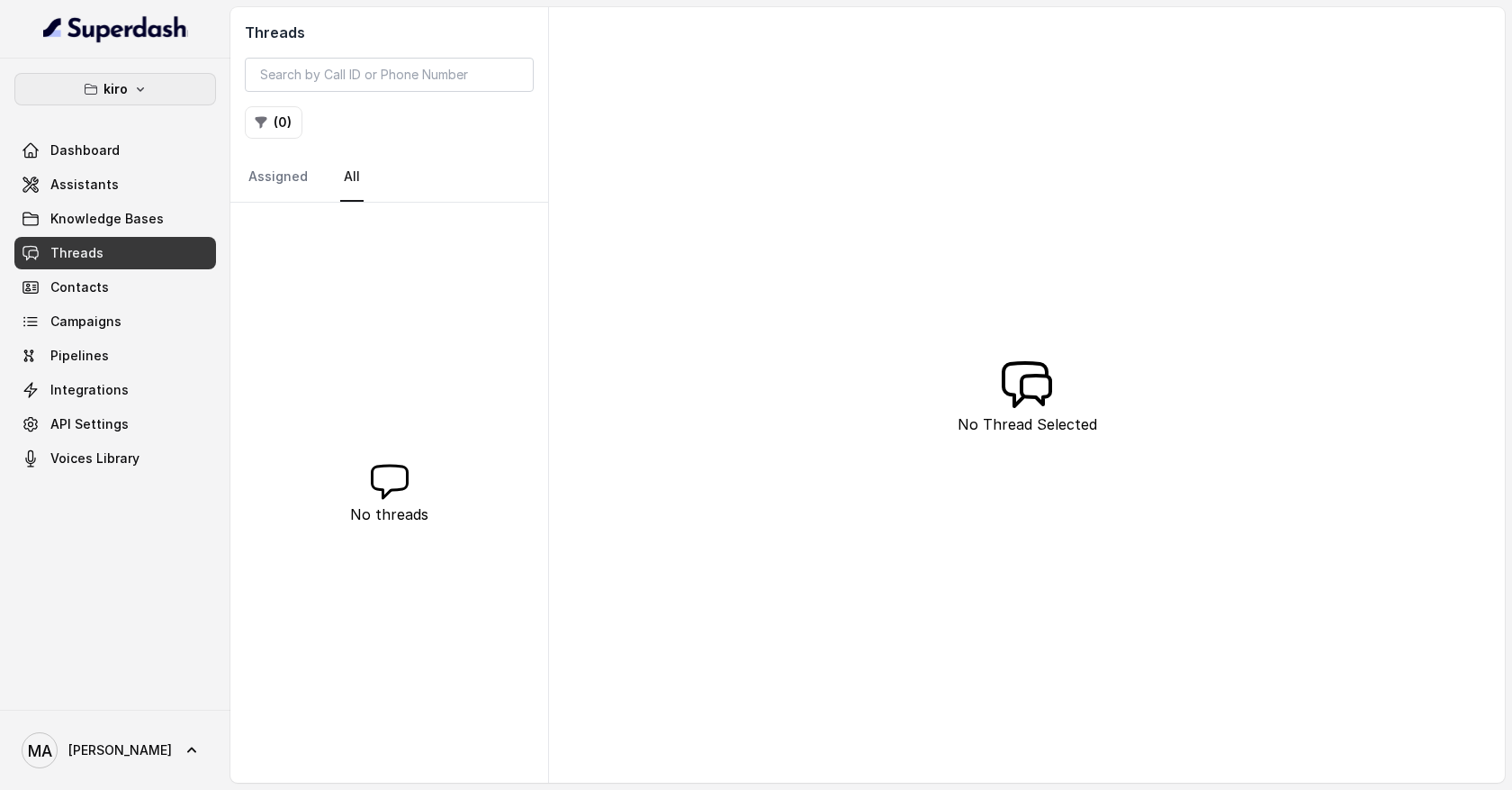
click at [178, 81] on button "kiro" at bounding box center [115, 89] width 201 height 32
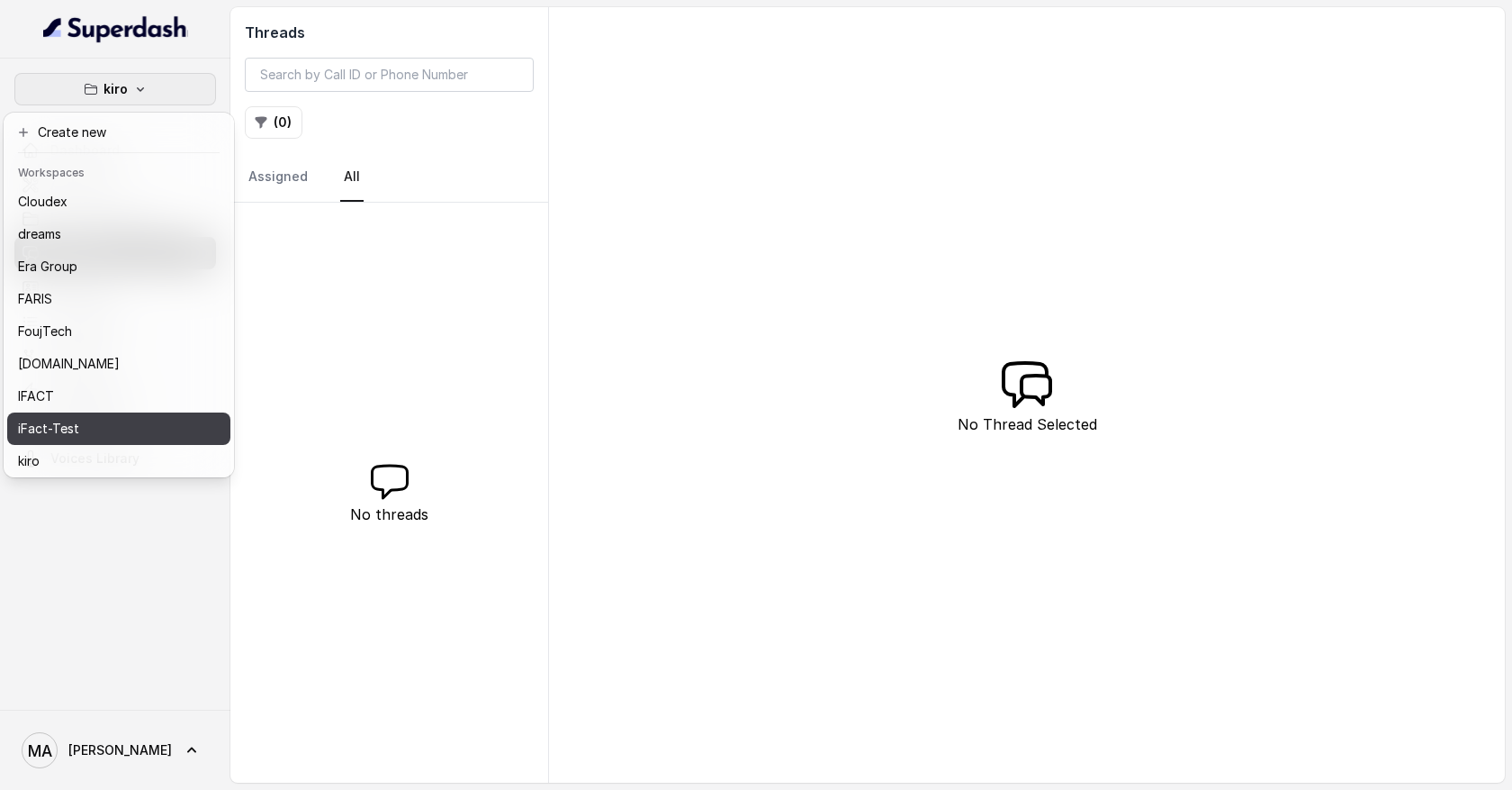
scroll to position [296, 0]
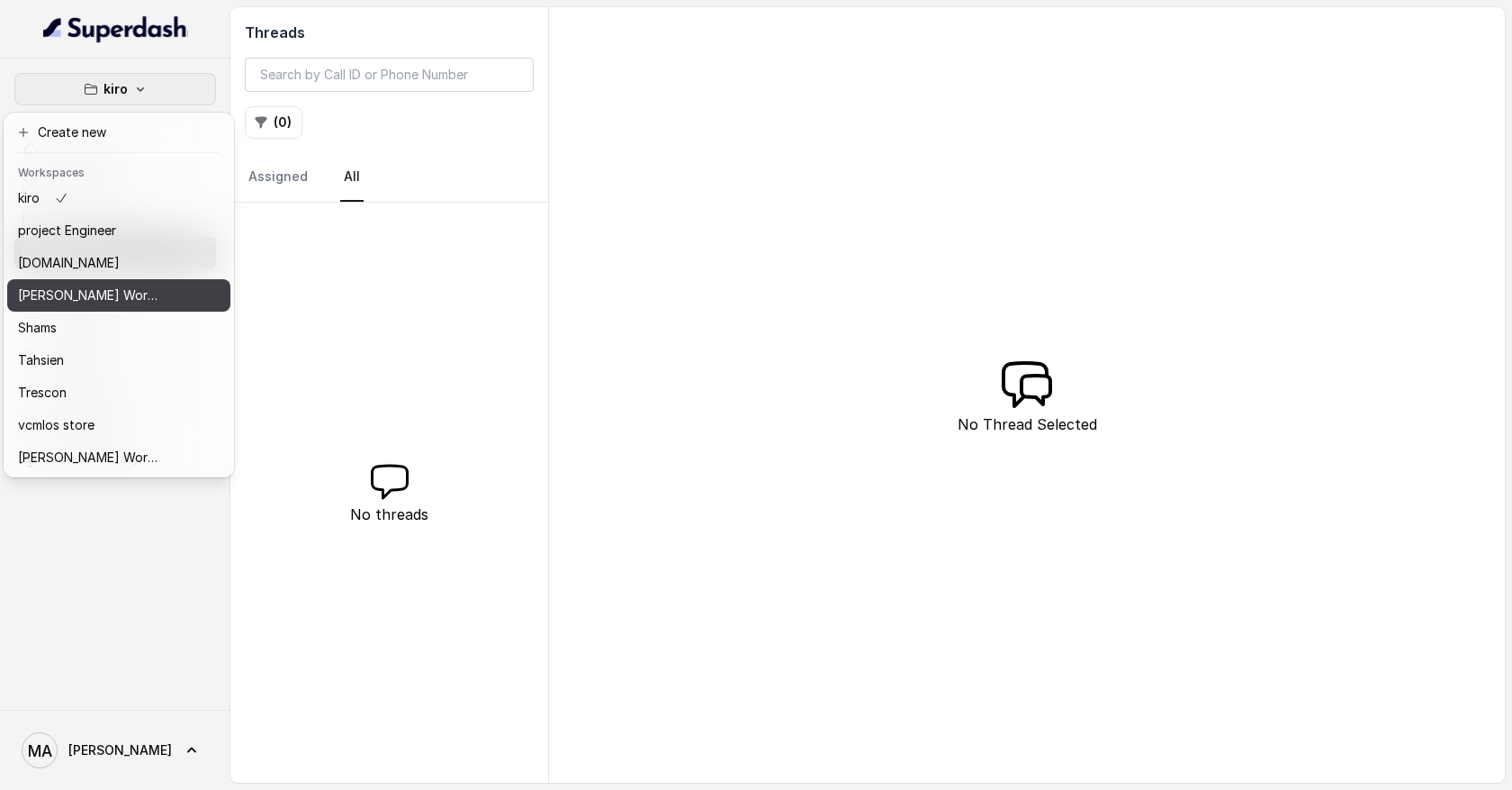
click at [145, 307] on button "Ryman Ai's Workspace" at bounding box center [119, 296] width 223 height 32
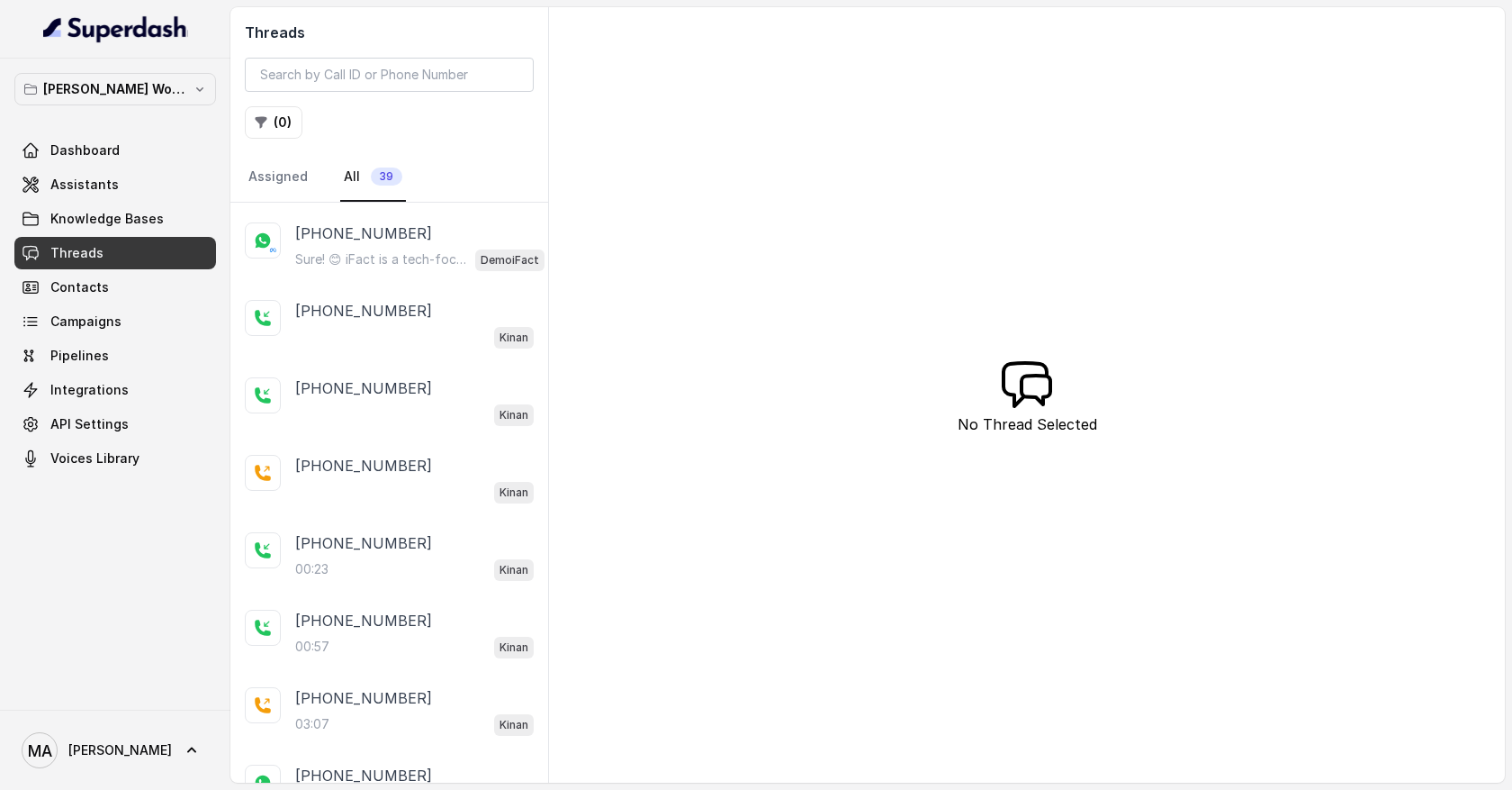
scroll to position [689, 0]
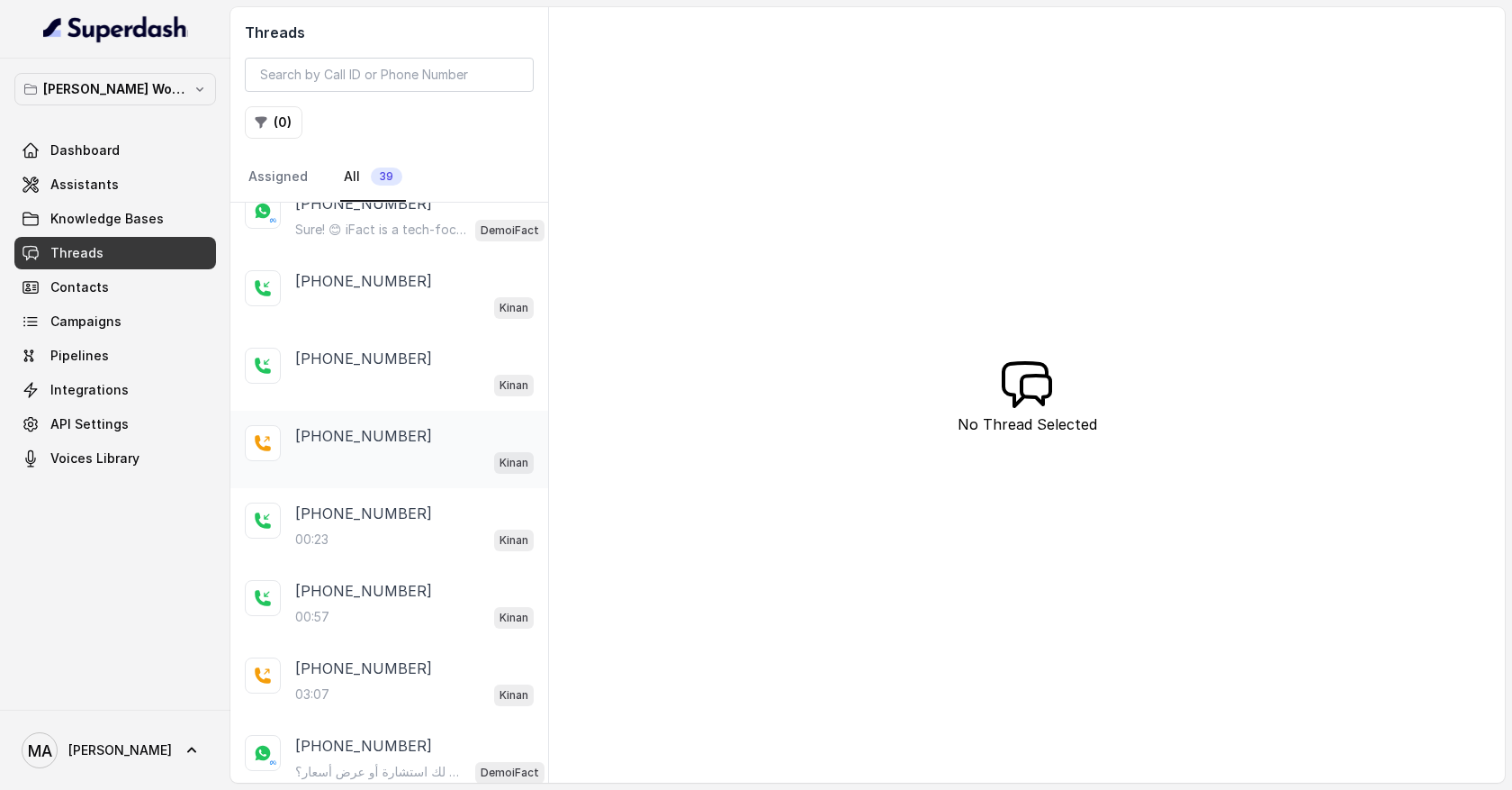
click at [378, 444] on div "+9660553013731 Kinan" at bounding box center [414, 449] width 239 height 48
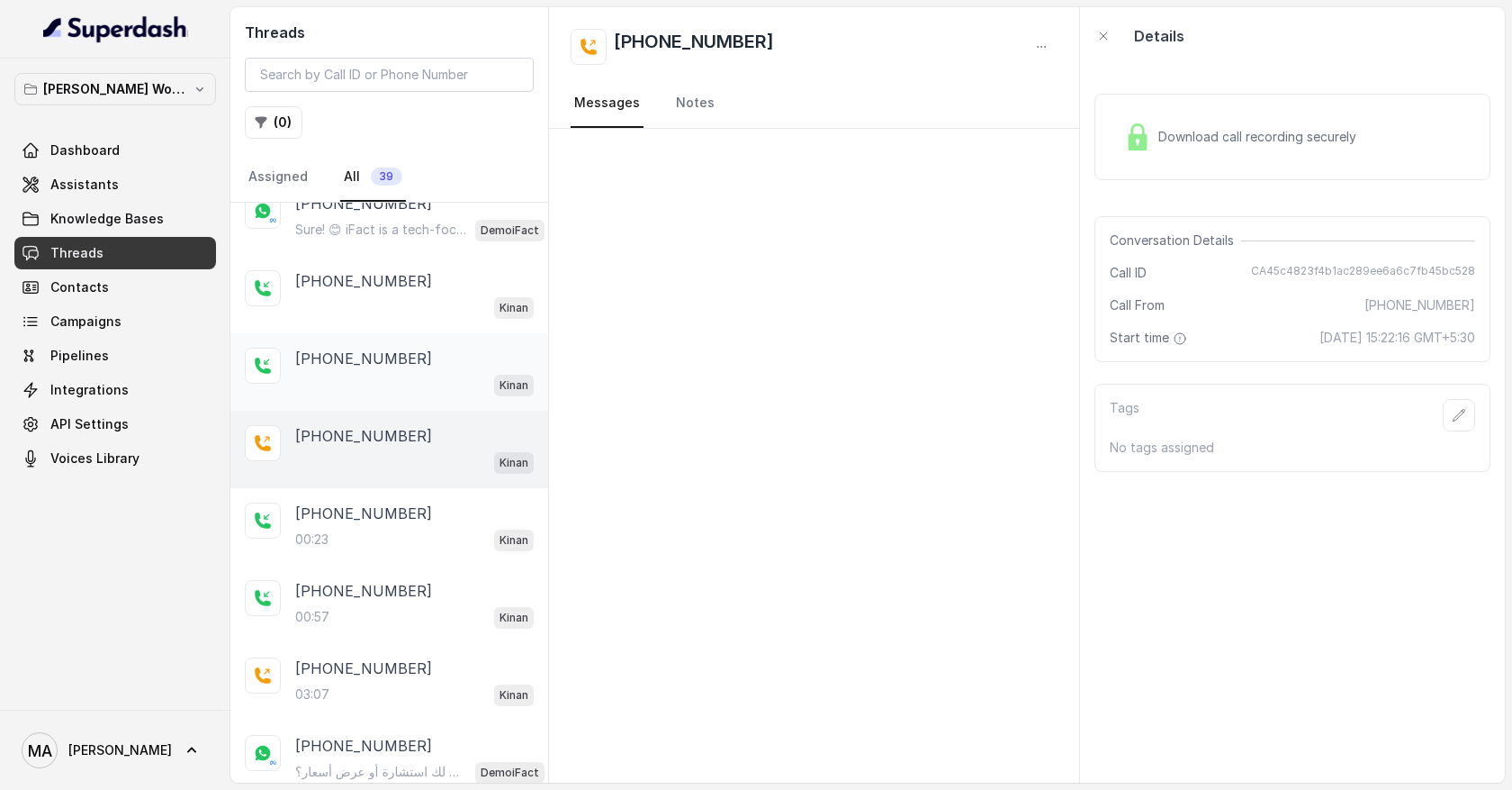
click at [403, 348] on div "+962790009171" at bounding box center [414, 358] width 239 height 22
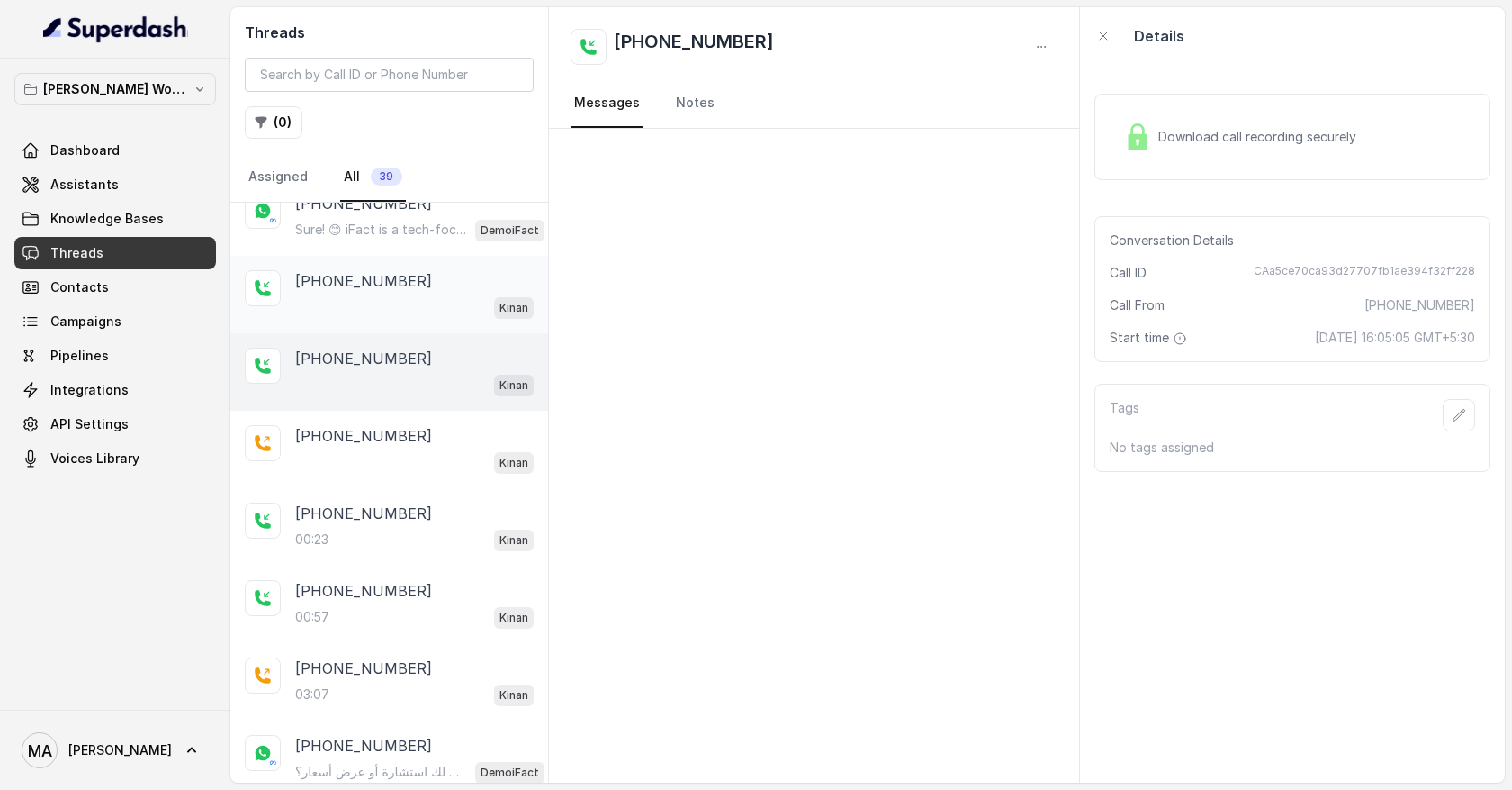
click at [410, 299] on div "Kinan" at bounding box center [414, 307] width 239 height 24
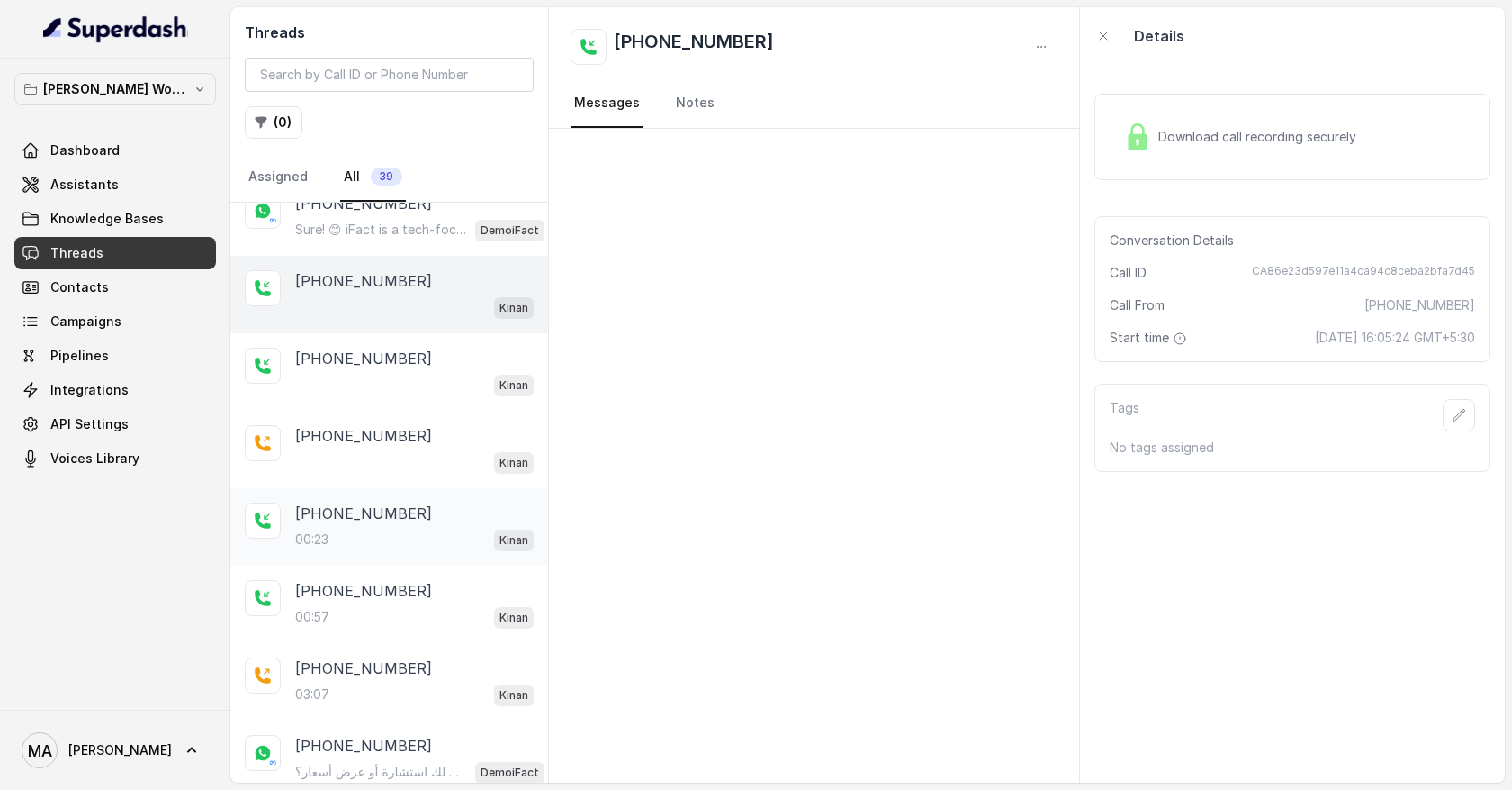
scroll to position [977, 0]
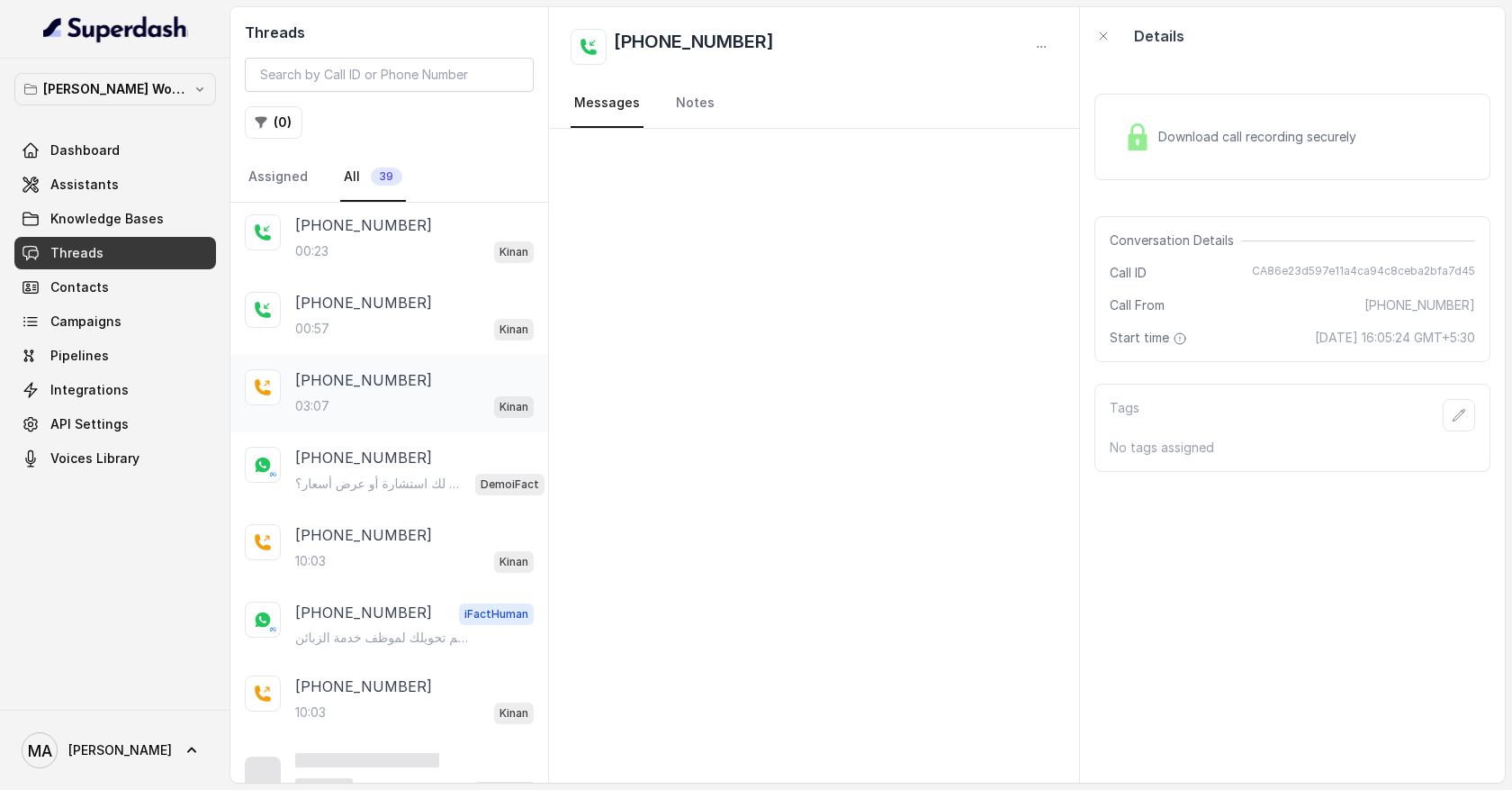
click at [390, 407] on div "03:07 Kinan" at bounding box center [414, 406] width 239 height 24
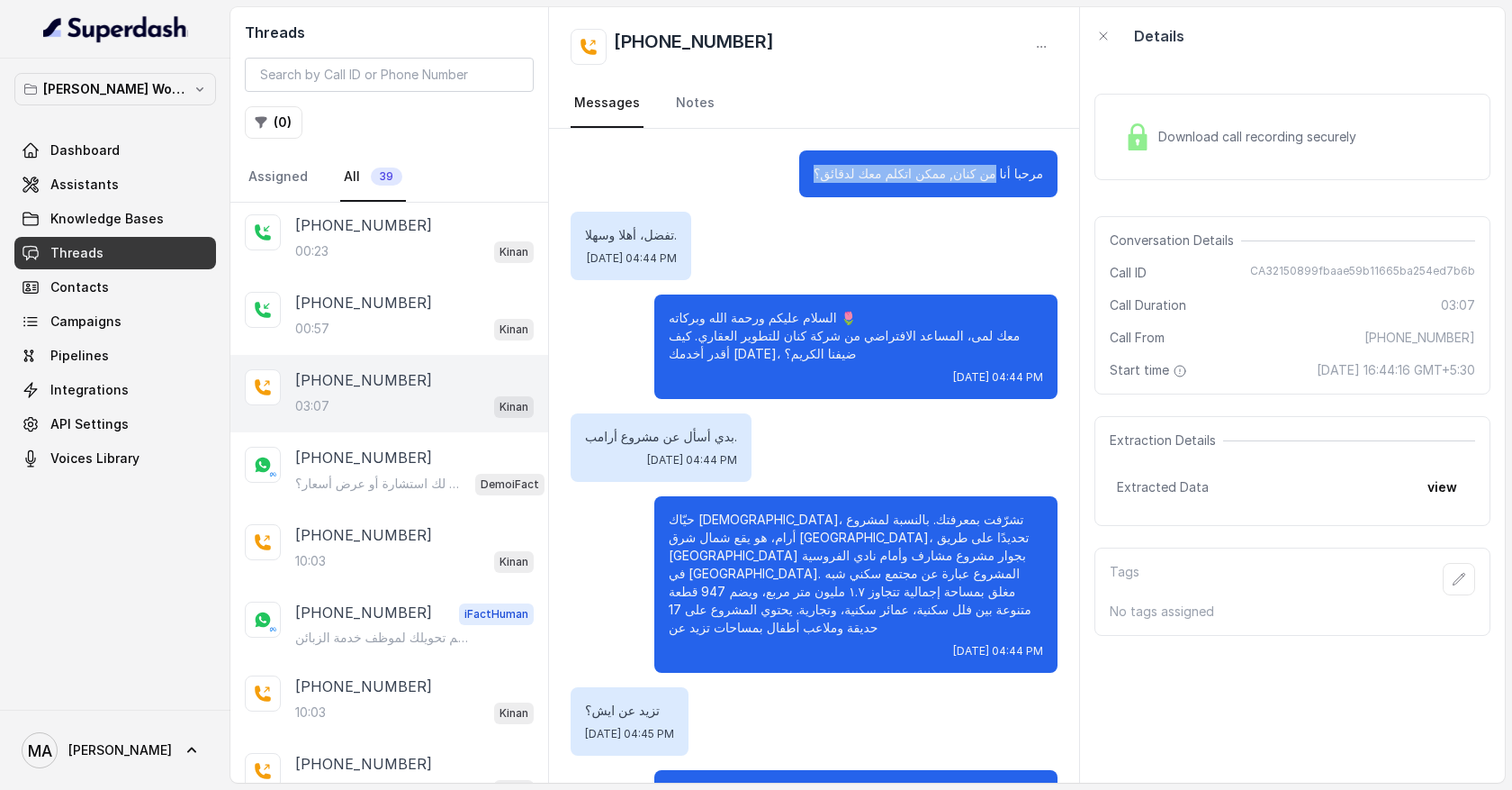
drag, startPoint x: 849, startPoint y: 173, endPoint x: 1004, endPoint y: 176, distance: 155.0
click at [1004, 176] on div "مرحبا أنا من كنان, ممكن اتكلم معك لدقائق؟" at bounding box center [928, 173] width 258 height 47
click at [599, 231] on p "تفضل، أهلا وسهلا." at bounding box center [631, 235] width 92 height 18
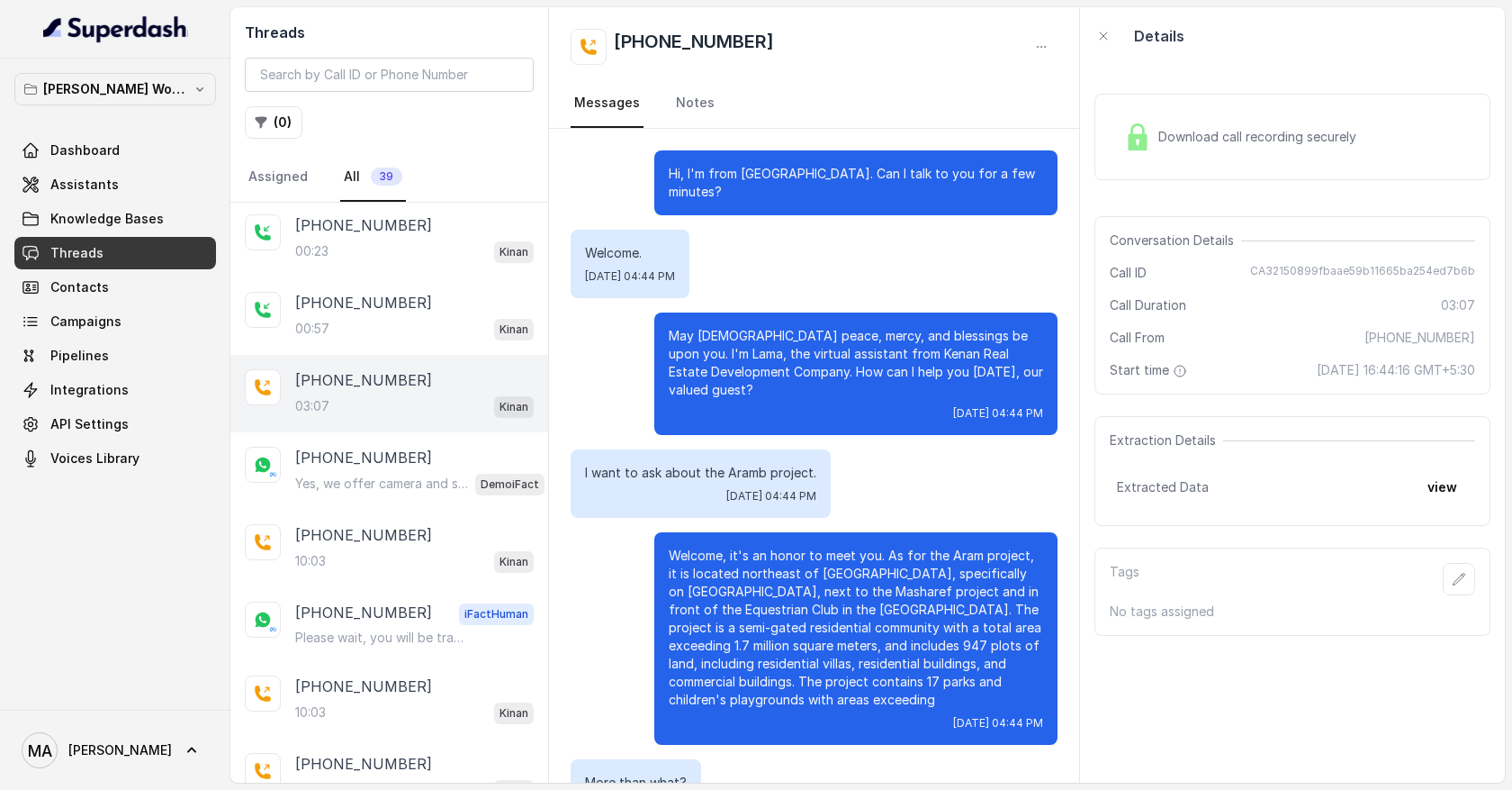
click at [890, 246] on div "Welcome. Wed, Jul 16, 2025, 04:44 PM" at bounding box center [814, 264] width 487 height 68
drag, startPoint x: 723, startPoint y: 176, endPoint x: 776, endPoint y: 175, distance: 53.0
click at [776, 175] on font "Hi, I'm from Kenan. Can I talk to you for a few minutes?" at bounding box center [852, 182] width 367 height 33
click at [768, 189] on div "Hi, I'm from Kenan. Can I talk to you for a few minutes?" at bounding box center [856, 183] width 403 height 65
drag, startPoint x: 714, startPoint y: 171, endPoint x: 1027, endPoint y: 176, distance: 313.0
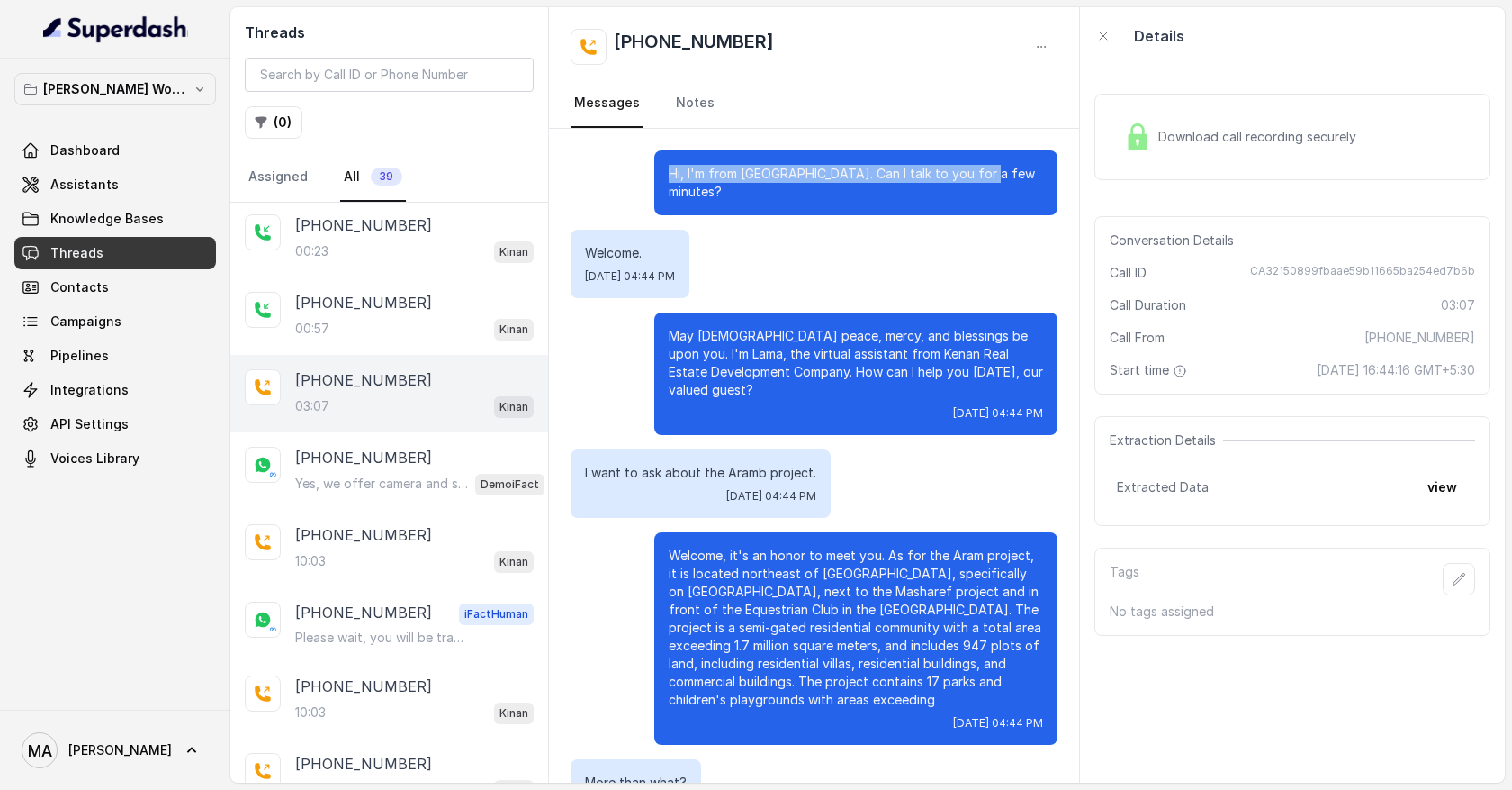
click at [1027, 176] on div "Hi, I'm from Kenan. Can I talk to you for a few minutes?" at bounding box center [856, 183] width 403 height 65
drag, startPoint x: 730, startPoint y: 256, endPoint x: 592, endPoint y: 230, distance: 140.4
click at [591, 230] on div "Welcome. Wed, Jul 16, 2025, 04:44 PM" at bounding box center [630, 264] width 119 height 68
click at [610, 245] on font "Welcome." at bounding box center [614, 253] width 57 height 15
drag, startPoint x: 664, startPoint y: 308, endPoint x: 981, endPoint y: 403, distance: 330.9
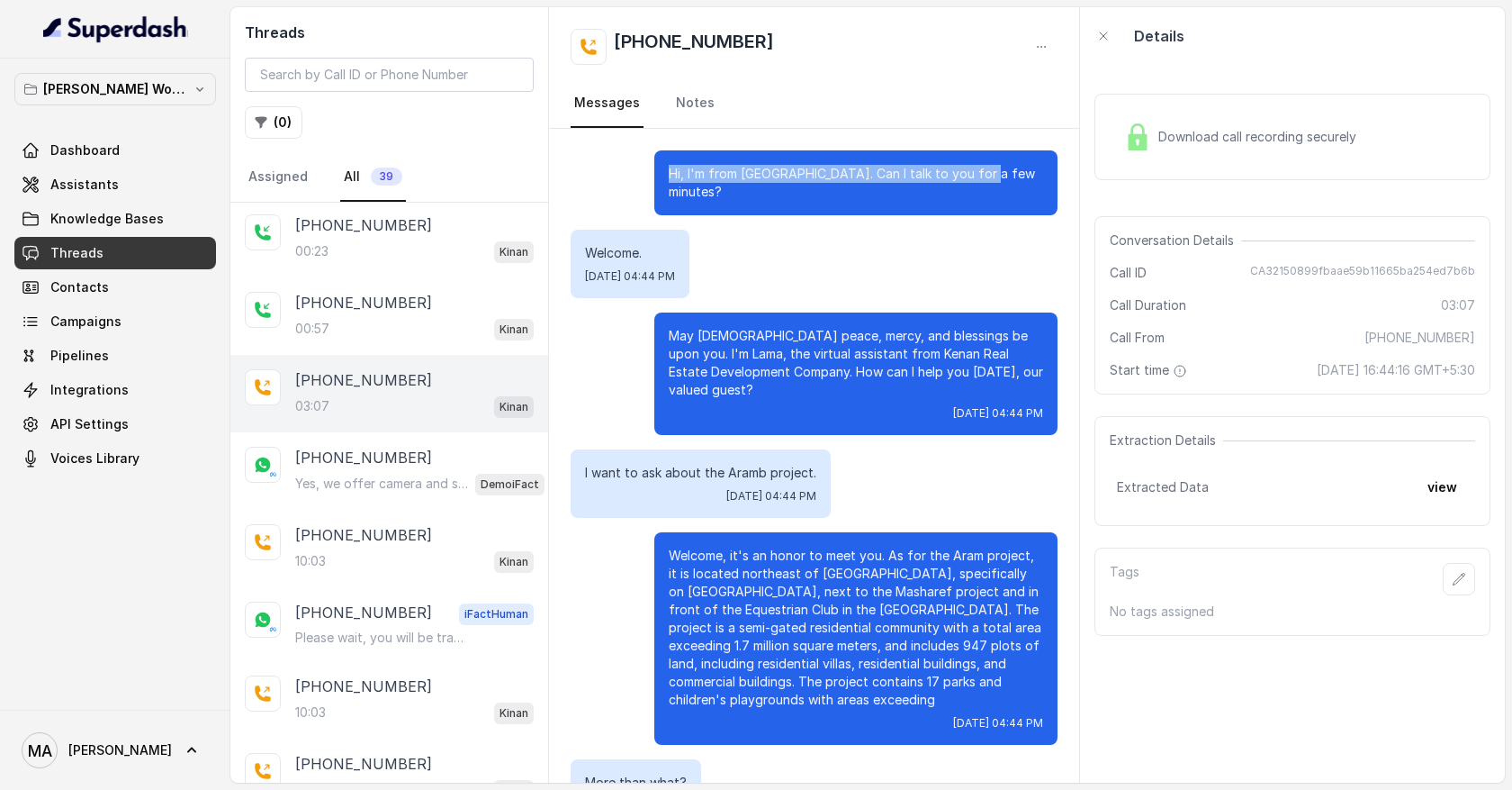
click at [983, 407] on div "May God's peace, mercy, and blessings be upon you. I'm Lama, the virtual assist…" at bounding box center [856, 374] width 403 height 123
click at [1053, 313] on div "May God's peace, mercy, and blessings be upon you. I'm Lama, the virtual assist…" at bounding box center [856, 374] width 403 height 123
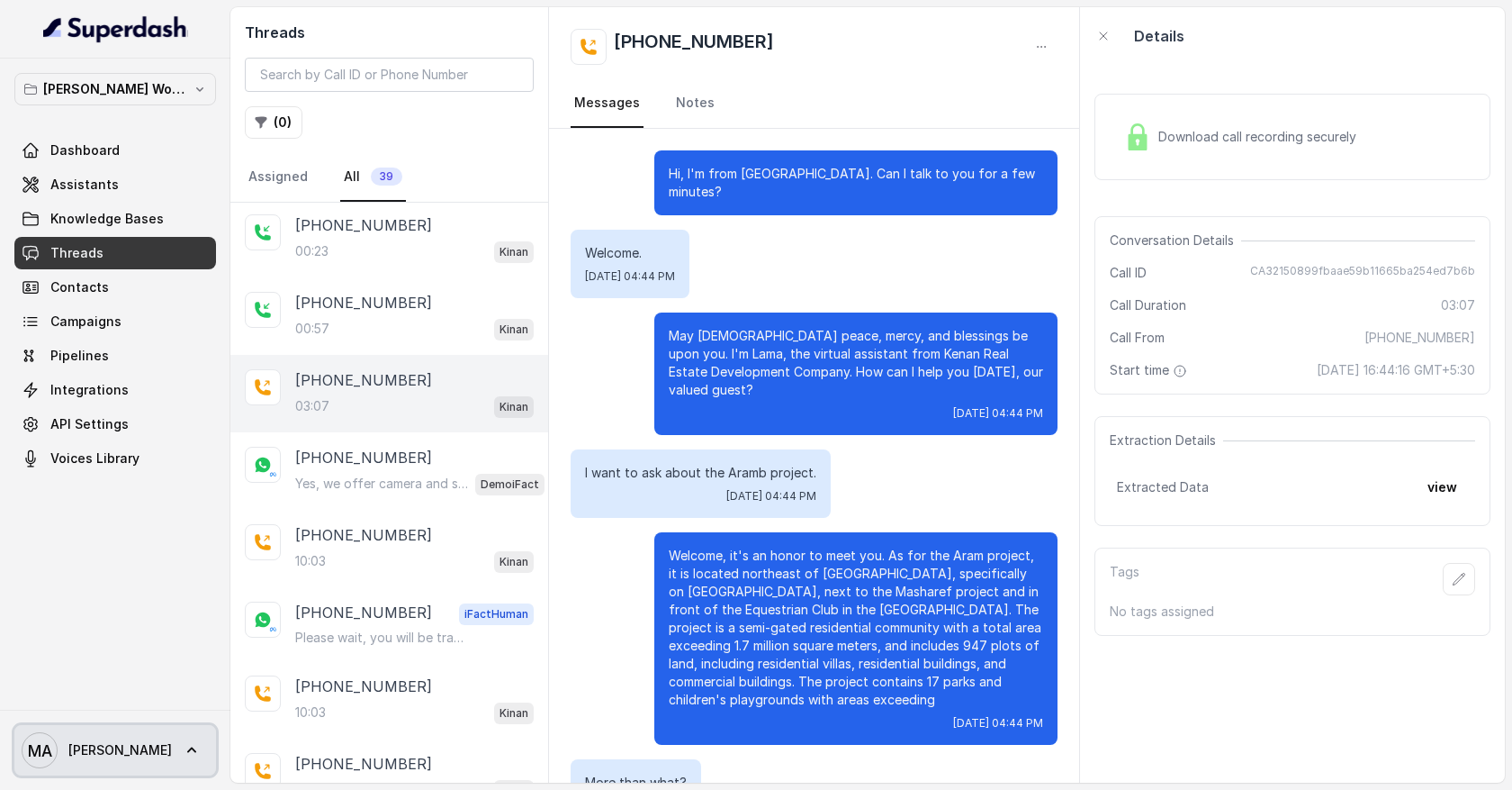
click at [197, 749] on icon at bounding box center [191, 750] width 9 height 6
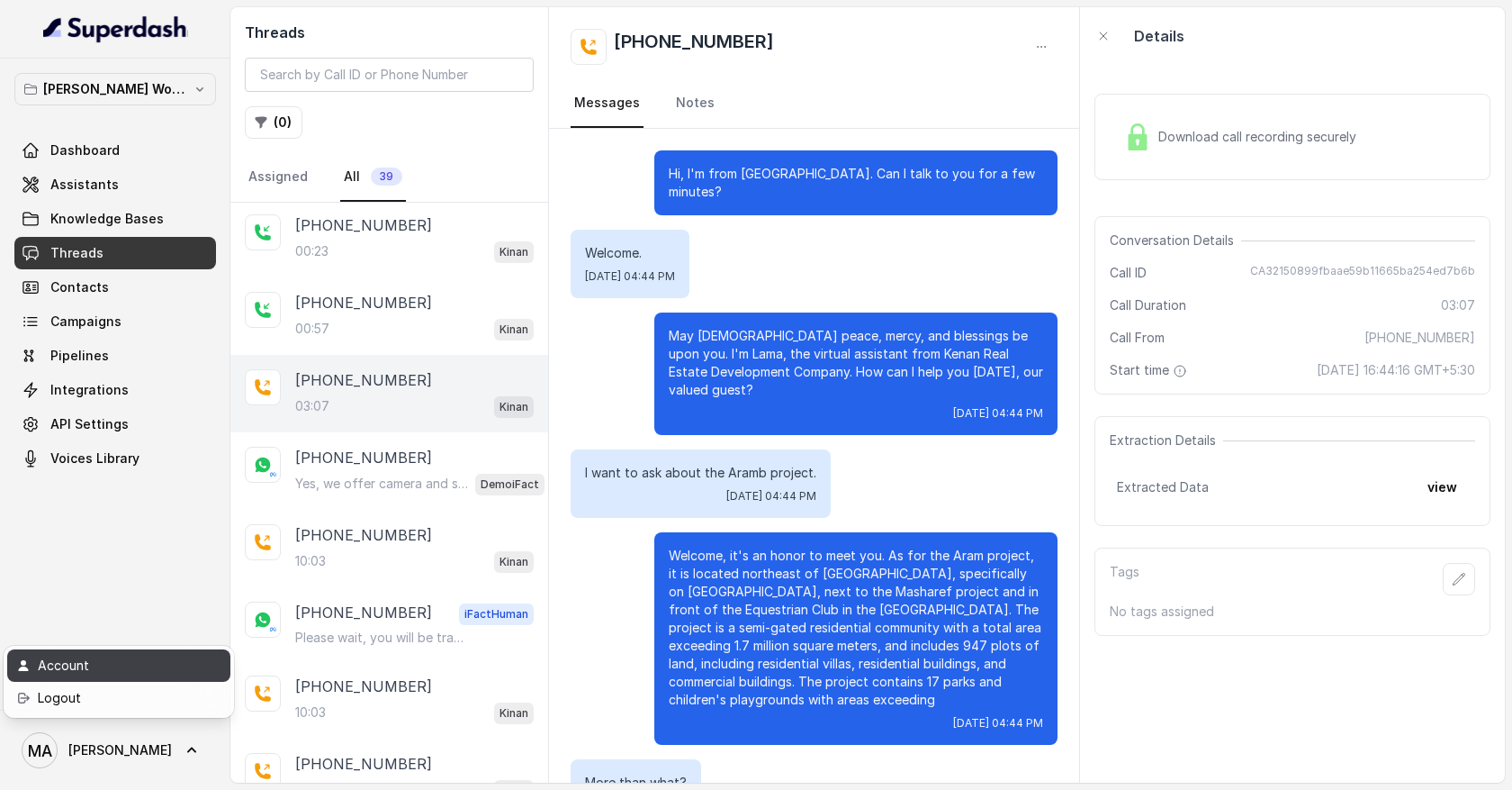
click at [167, 665] on div "Account" at bounding box center [114, 665] width 153 height 22
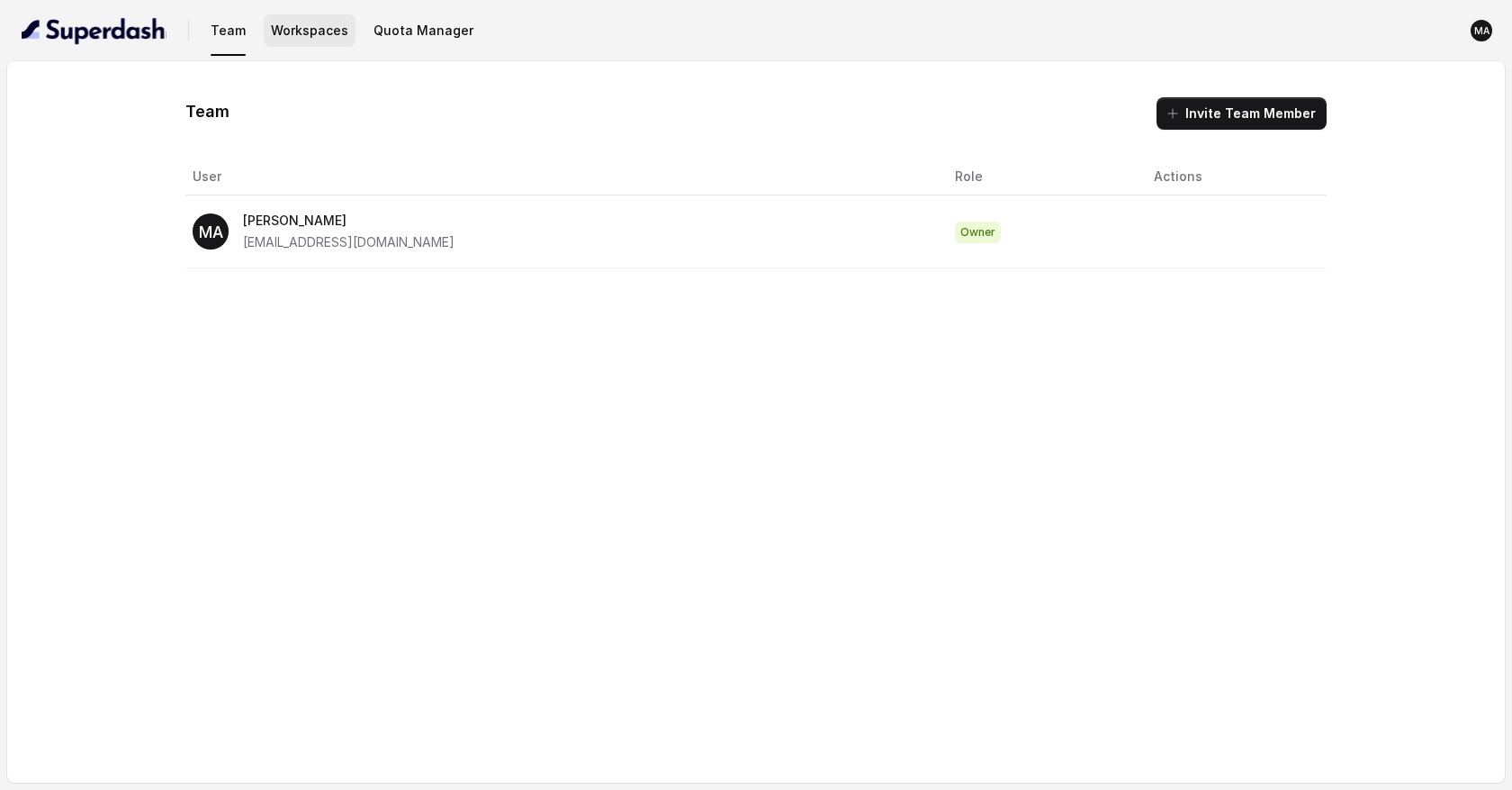
click at [327, 29] on button "Workspaces" at bounding box center [310, 30] width 92 height 32
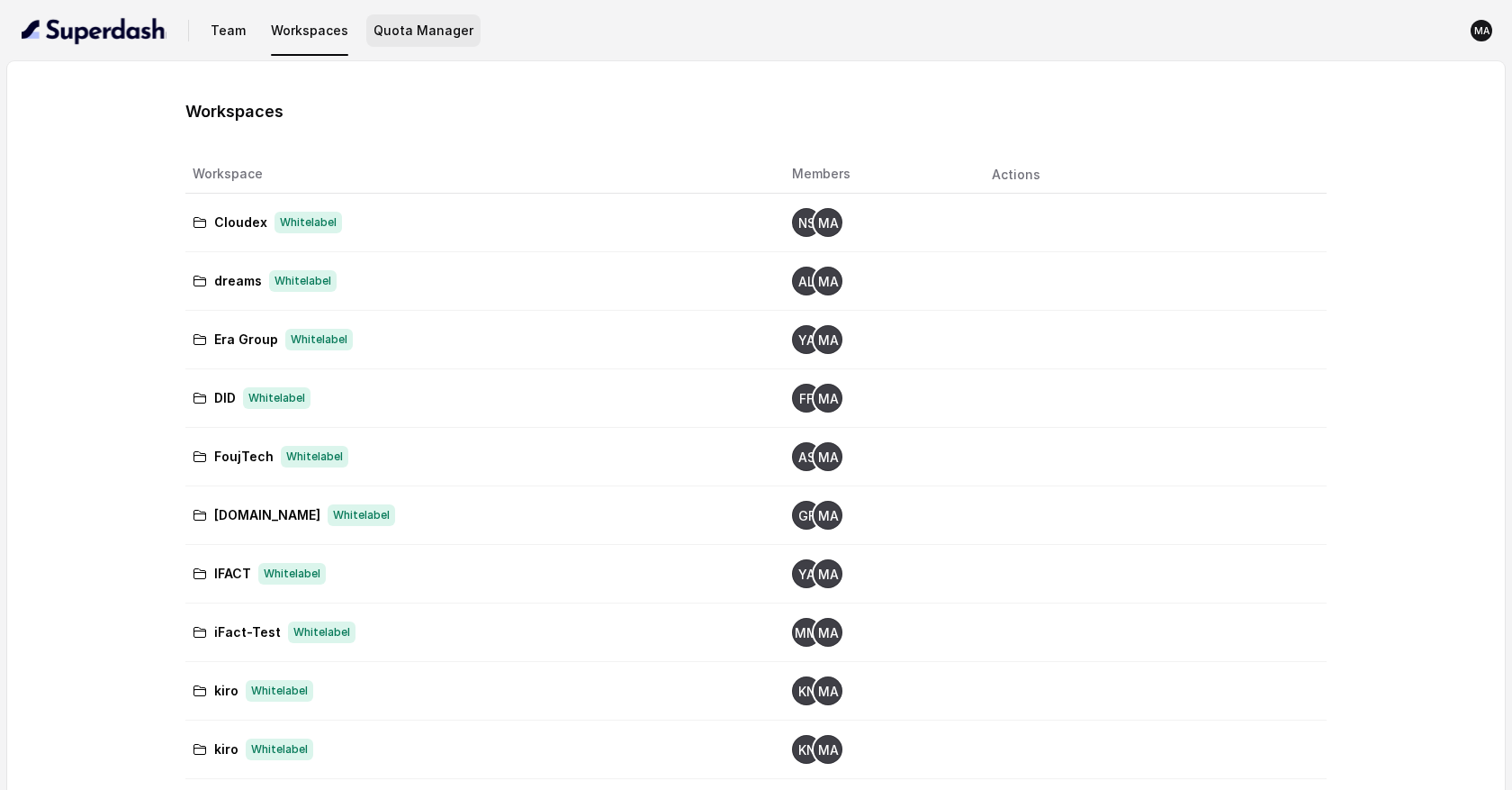
click at [420, 37] on button "Quota Manager" at bounding box center [424, 30] width 114 height 32
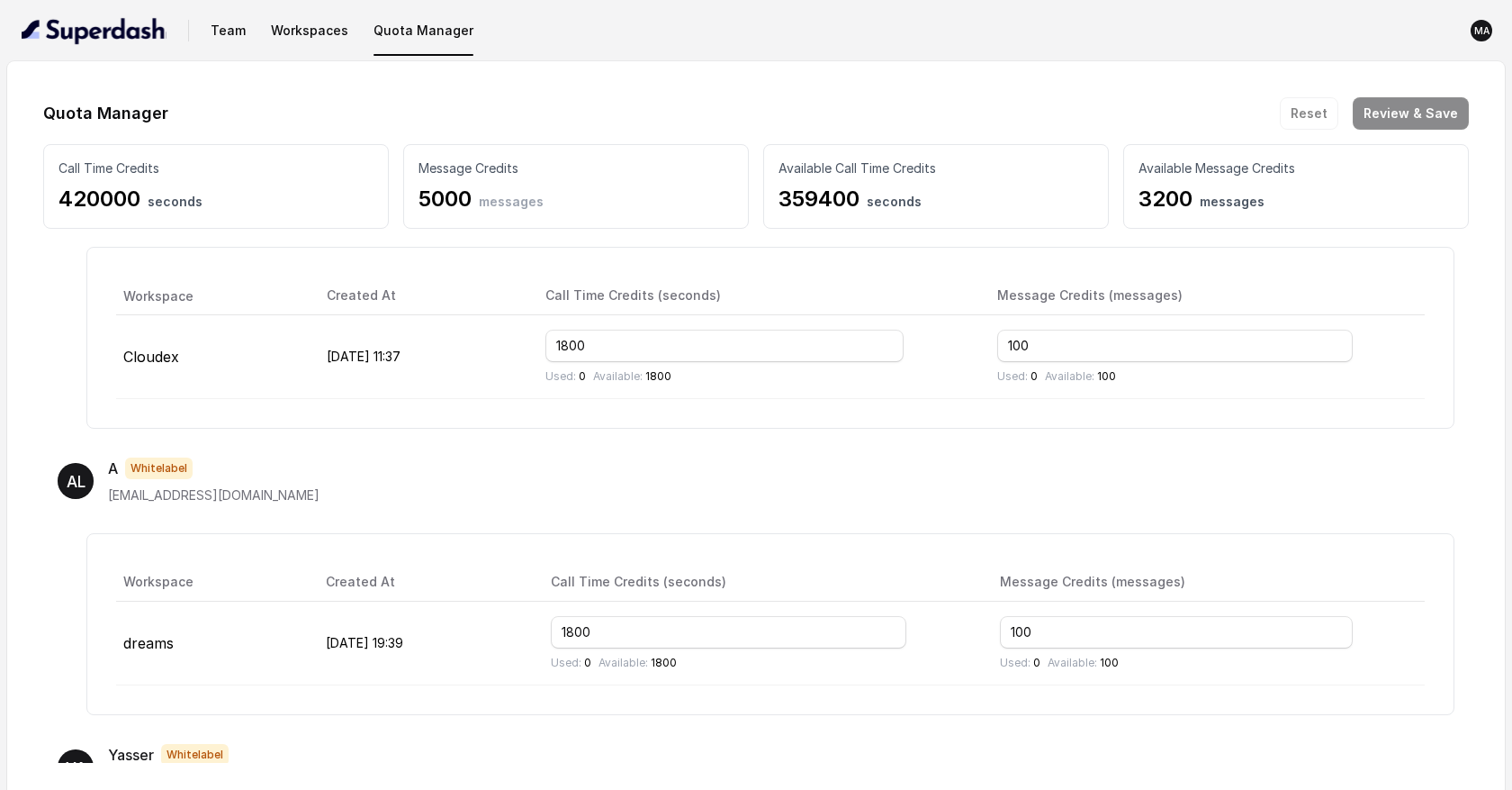
scroll to position [95, 0]
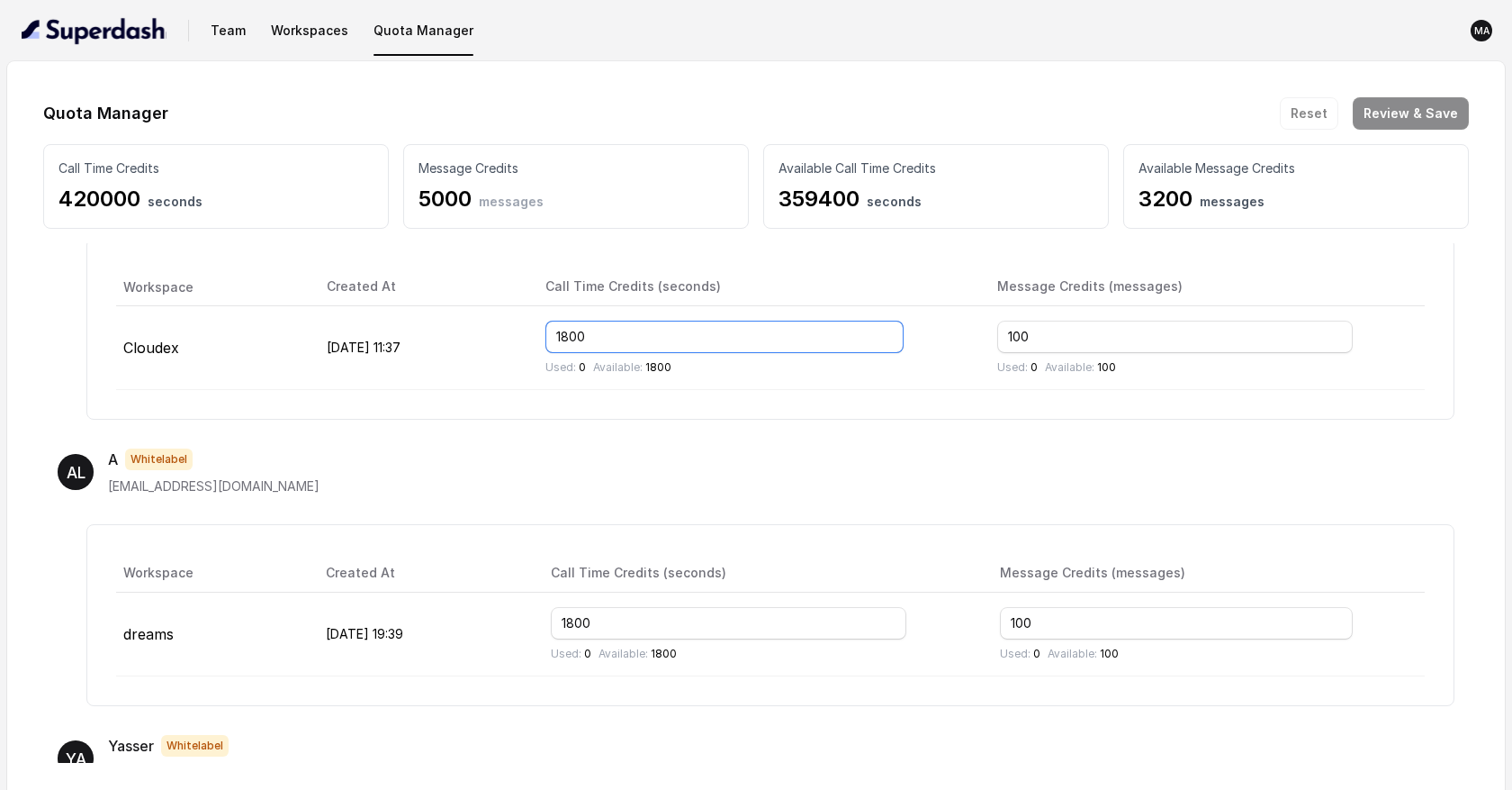
click at [684, 341] on input "1800" at bounding box center [724, 337] width 358 height 32
click at [1092, 338] on input "100" at bounding box center [1176, 337] width 355 height 32
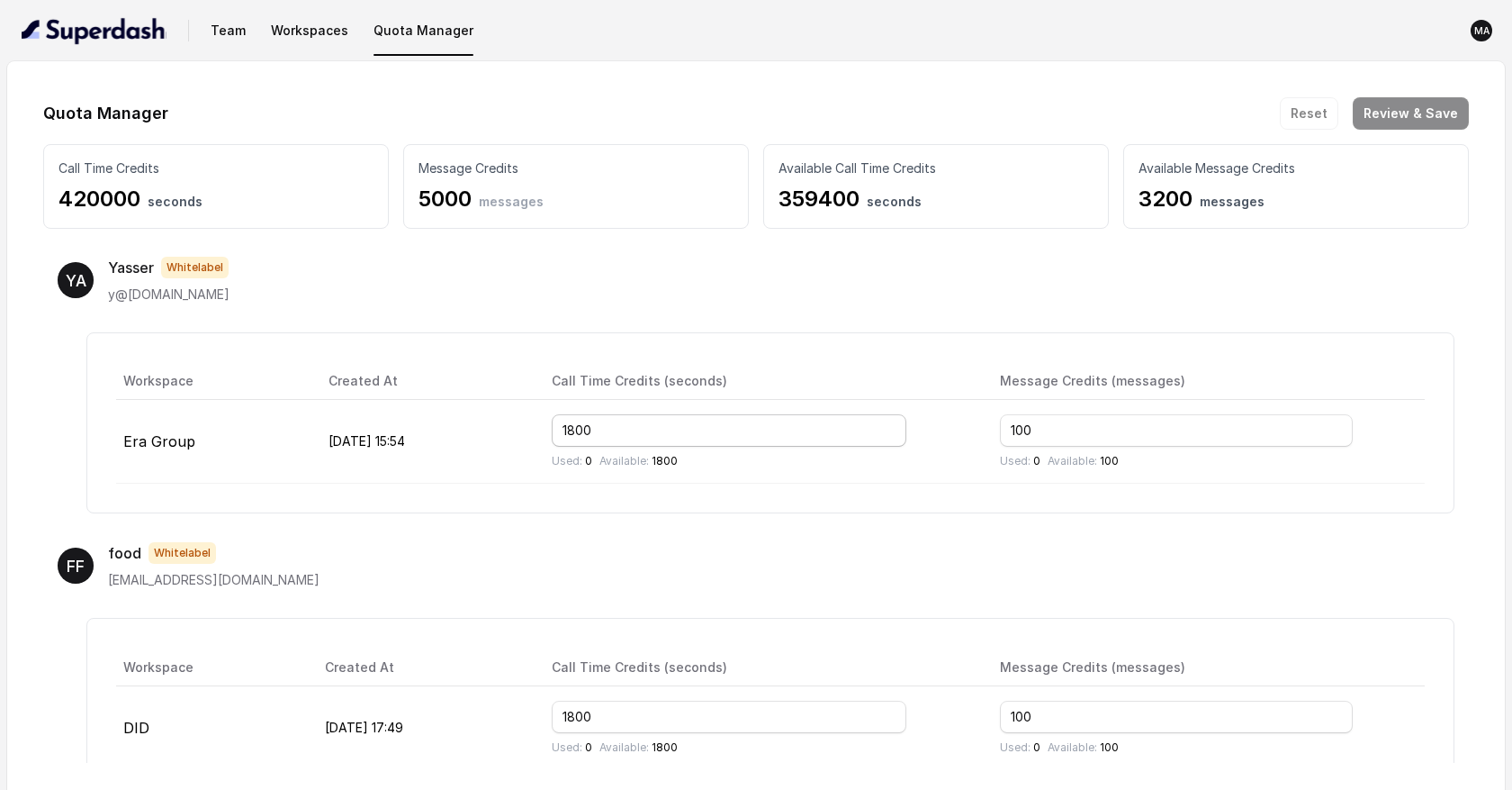
scroll to position [429, 0]
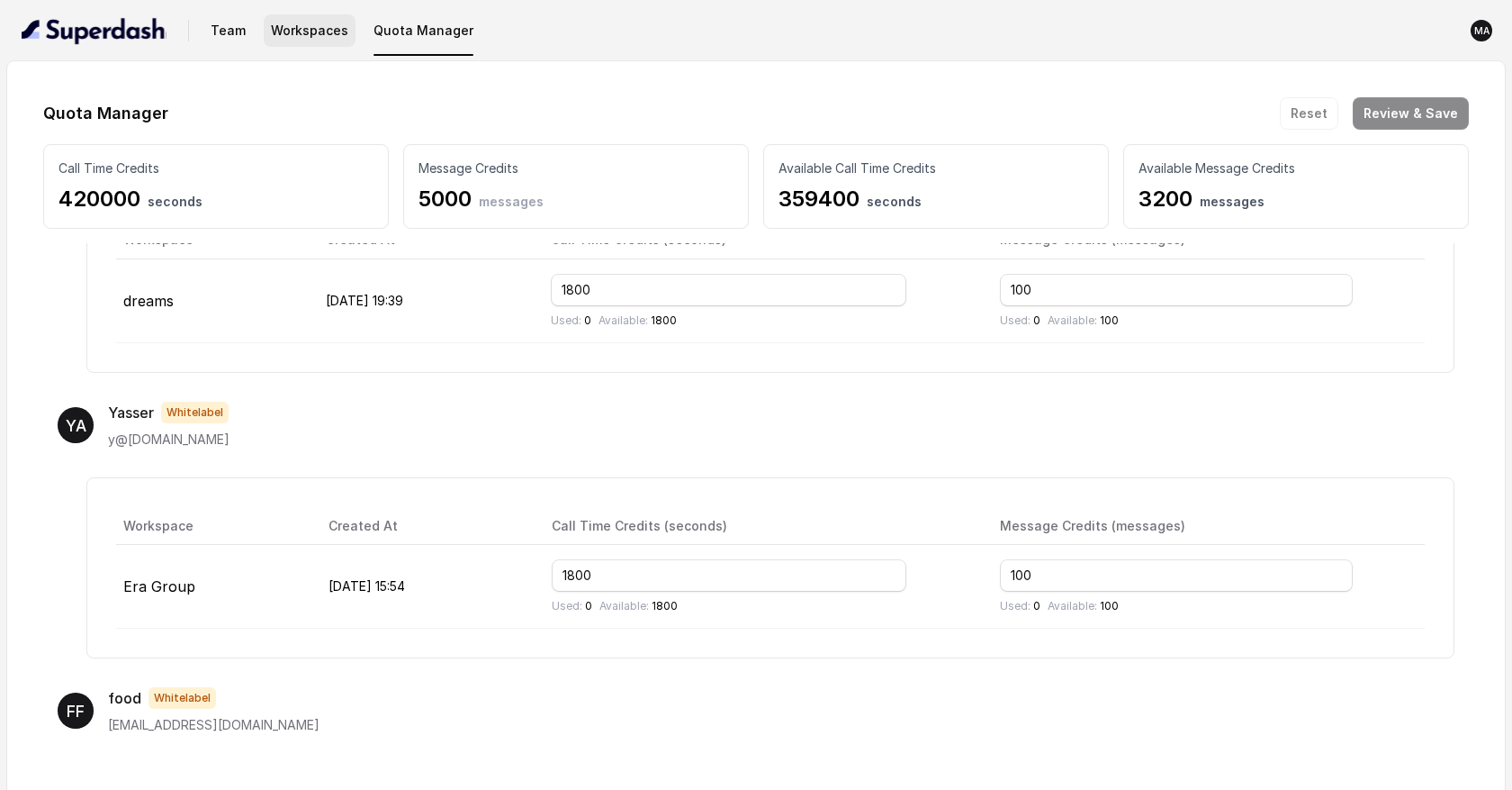
click at [318, 39] on button "Workspaces" at bounding box center [310, 30] width 92 height 32
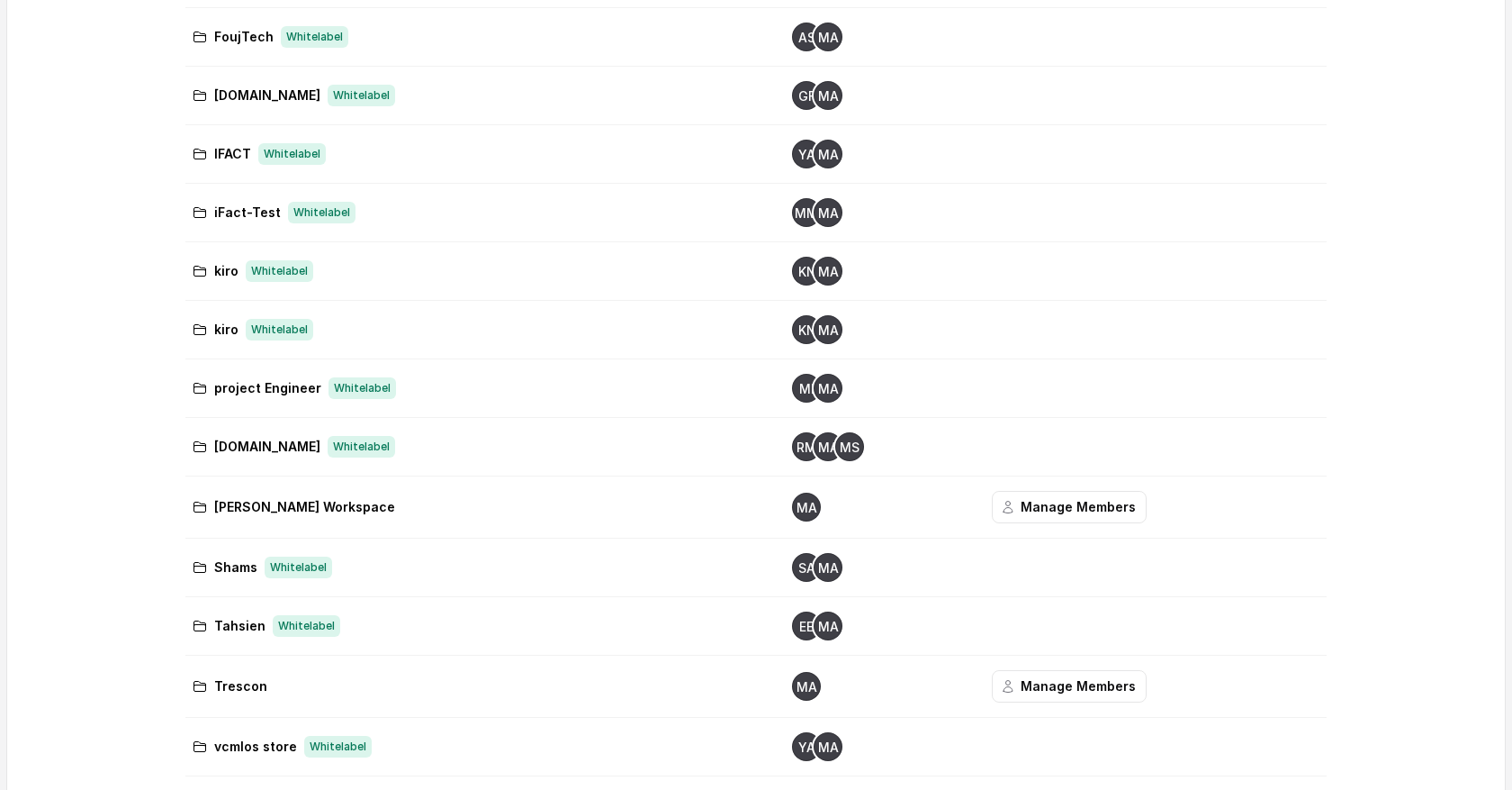
scroll to position [508, 0]
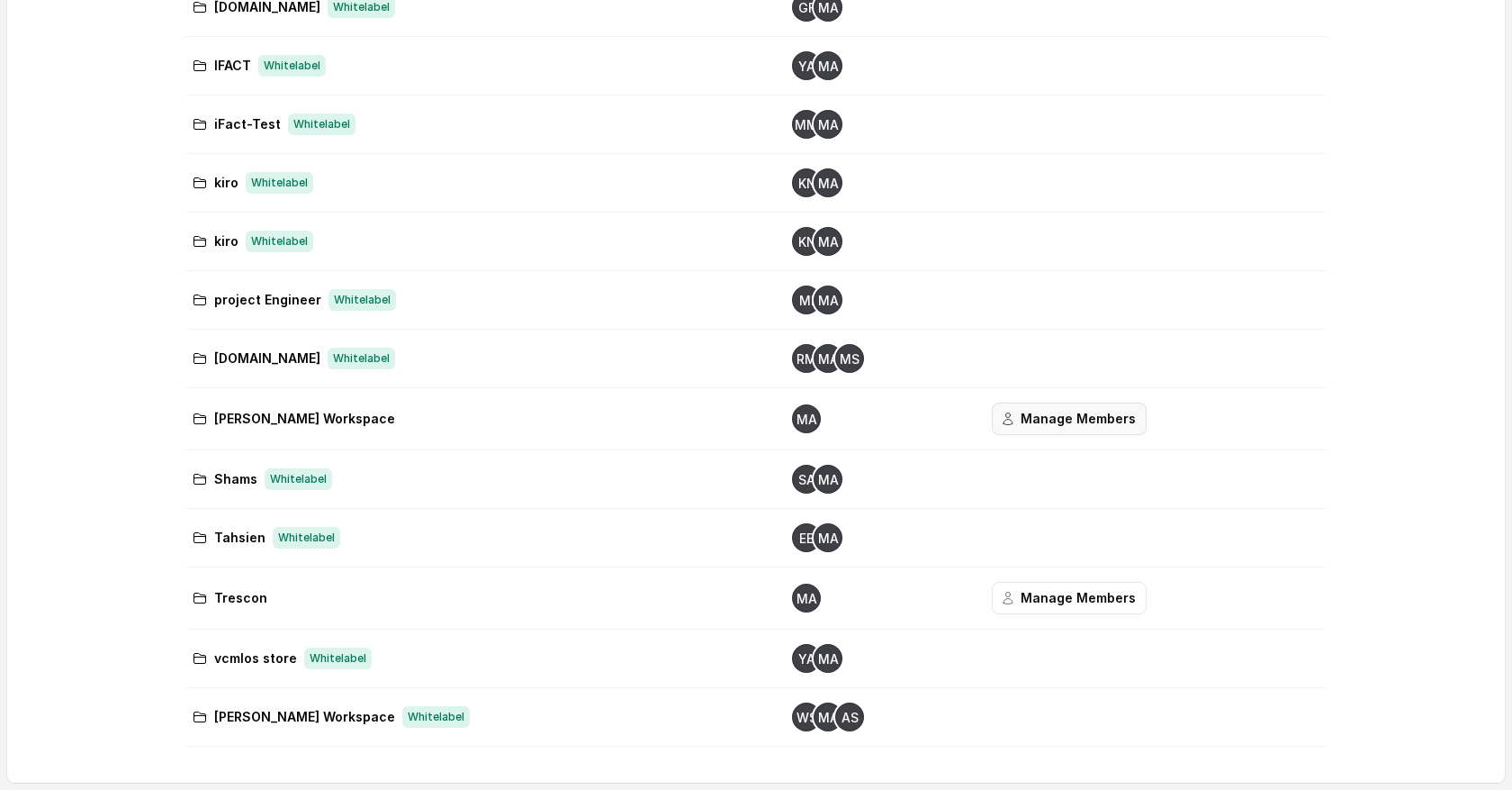
click at [1058, 424] on font "Manage Members" at bounding box center [1078, 418] width 115 height 15
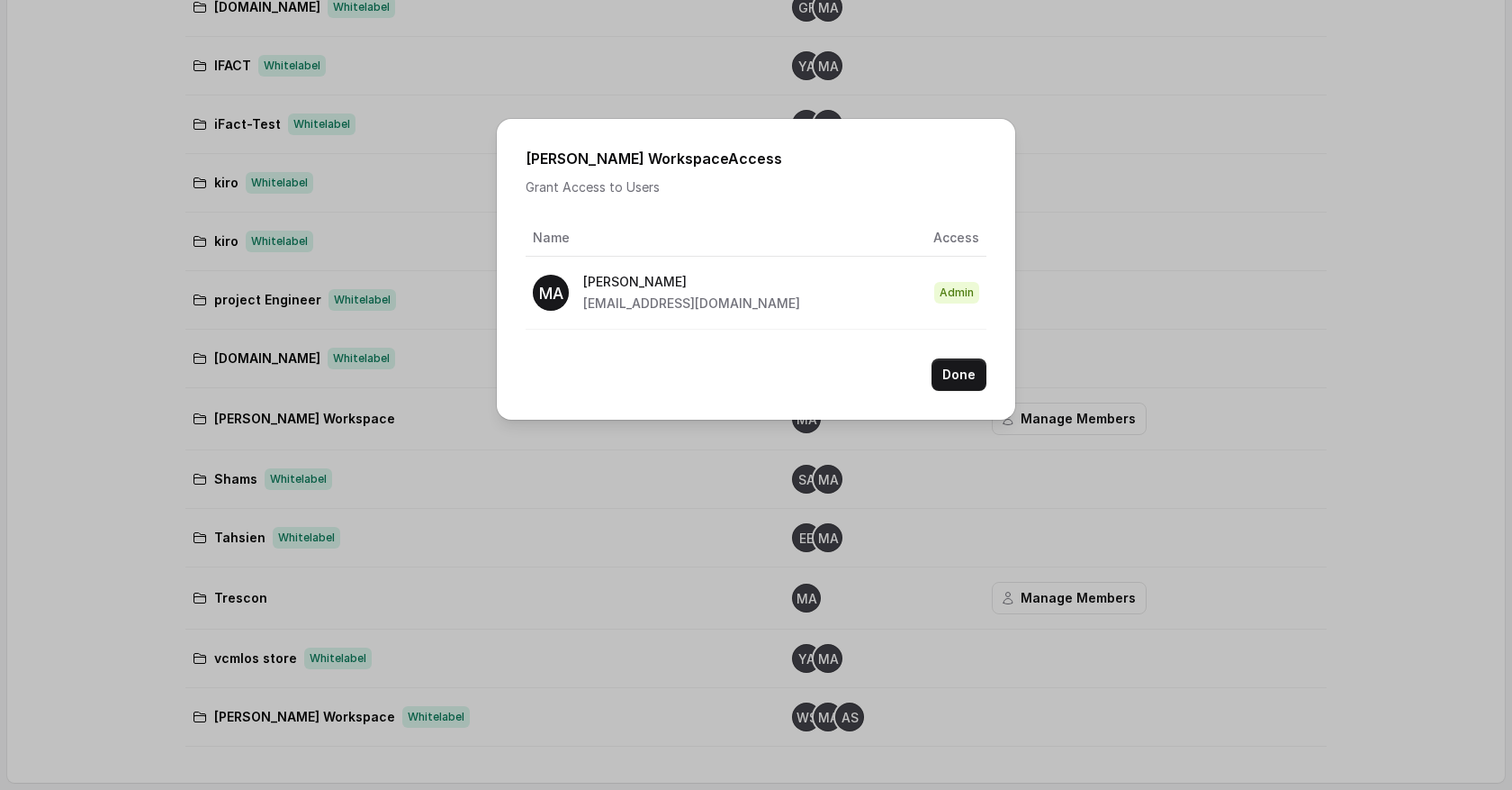
click at [653, 345] on div "Ryman Ai's Workspace Access Grant Access to Users Name Access MA Mohamed Tashri…" at bounding box center [756, 269] width 519 height 300
click at [817, 496] on div "Ryman Ai's Workspace Access Grant Access to Users Name Access MA Mohamed Tashri…" at bounding box center [756, 395] width 1512 height 790
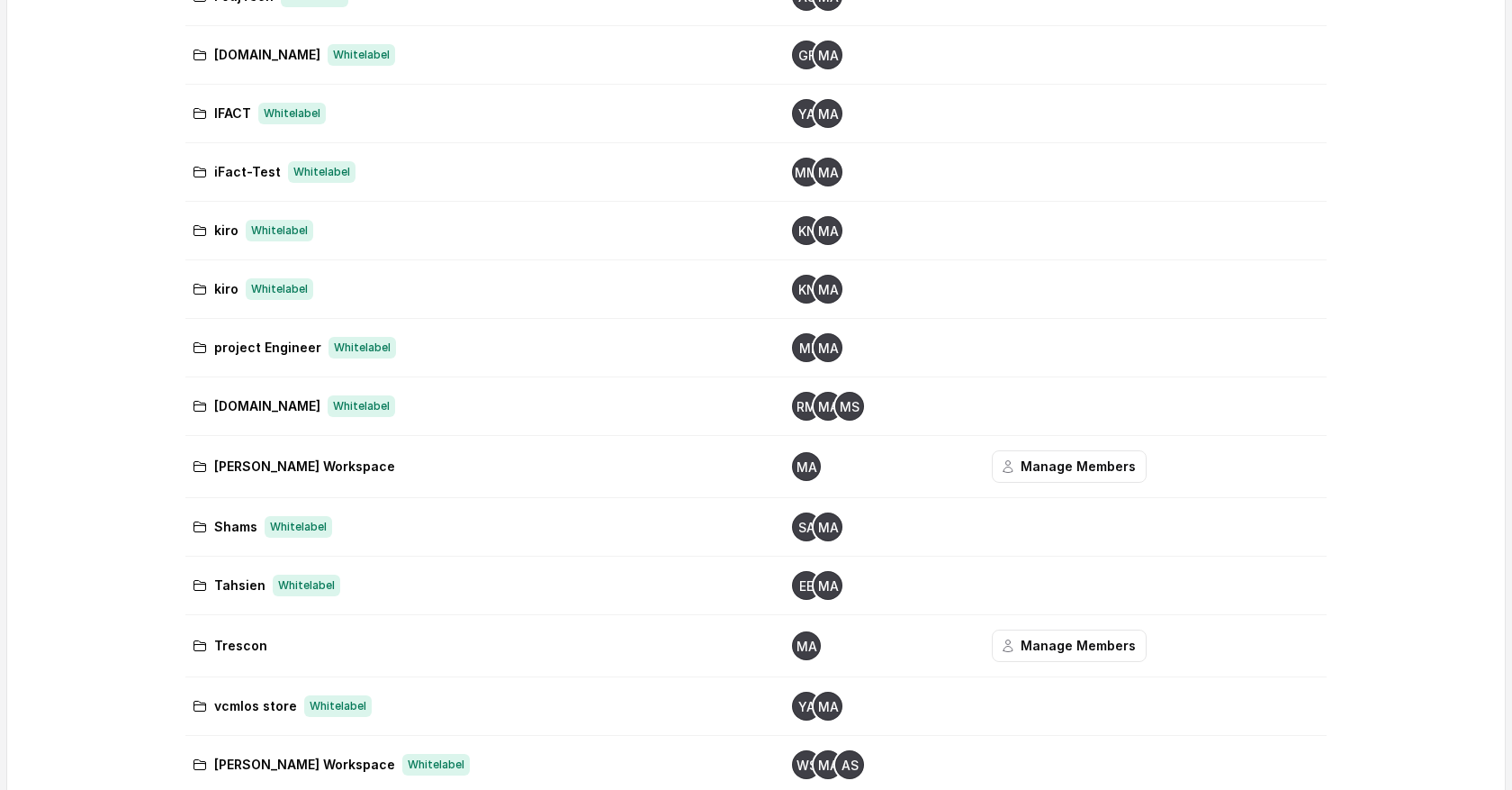
scroll to position [363, 0]
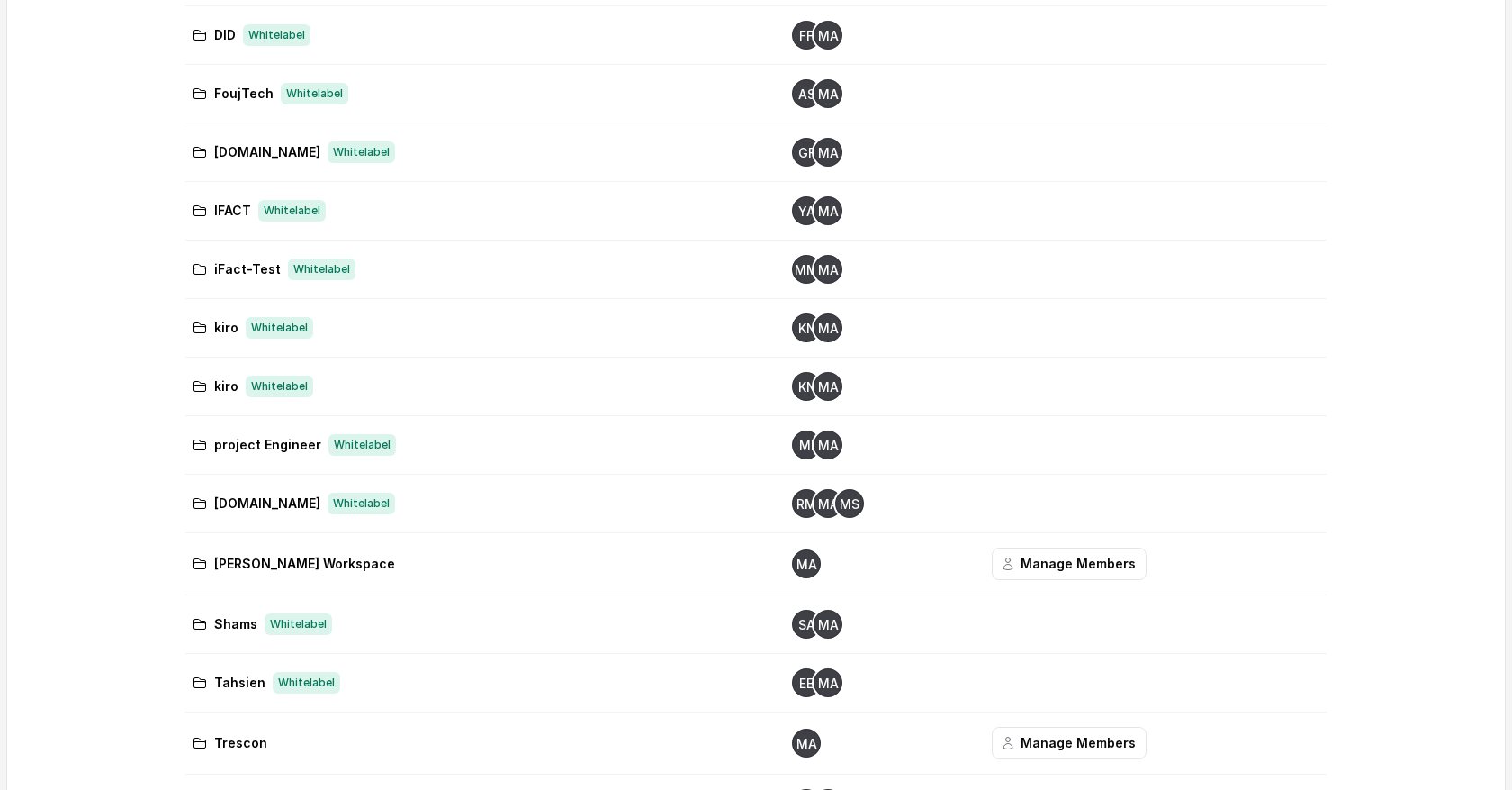
click at [817, 268] on text "MA" at bounding box center [828, 269] width 21 height 14
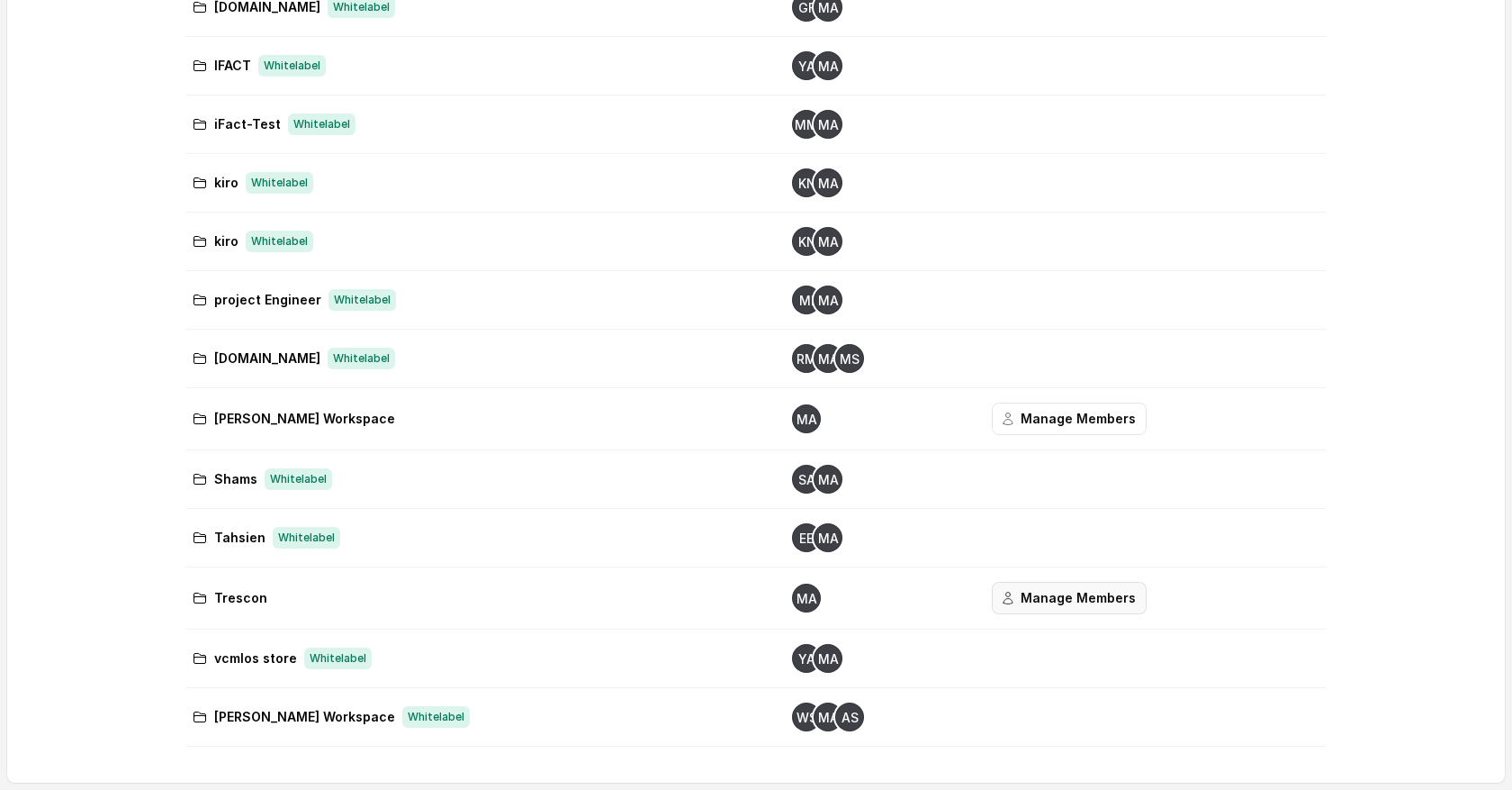
click at [1021, 588] on font "Manage Members" at bounding box center [1078, 598] width 115 height 22
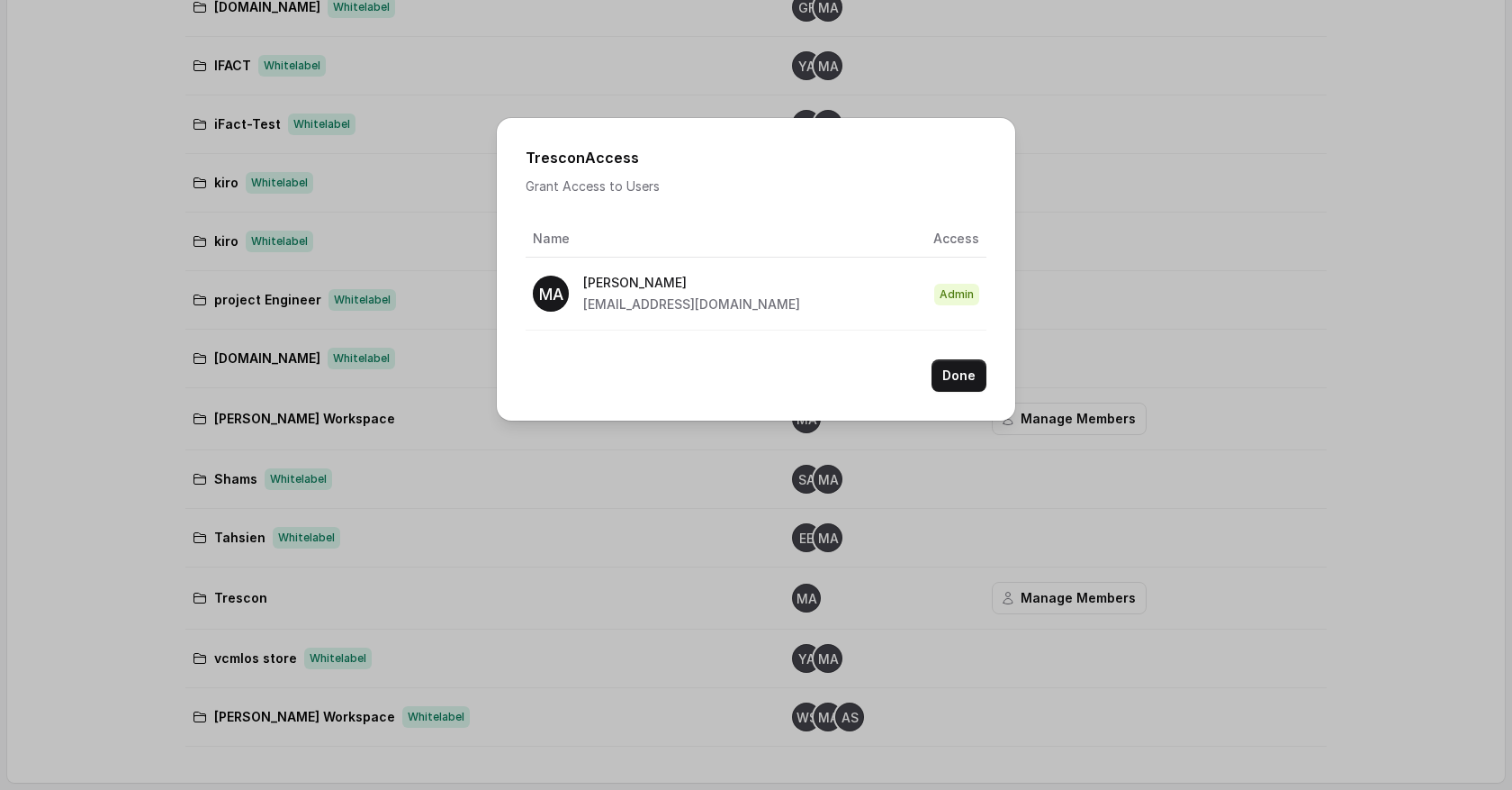
click at [973, 490] on div "Trescon Access Grant Access to Users Name Access MA Mohamed Tashriq tashriqahma…" at bounding box center [756, 395] width 1512 height 790
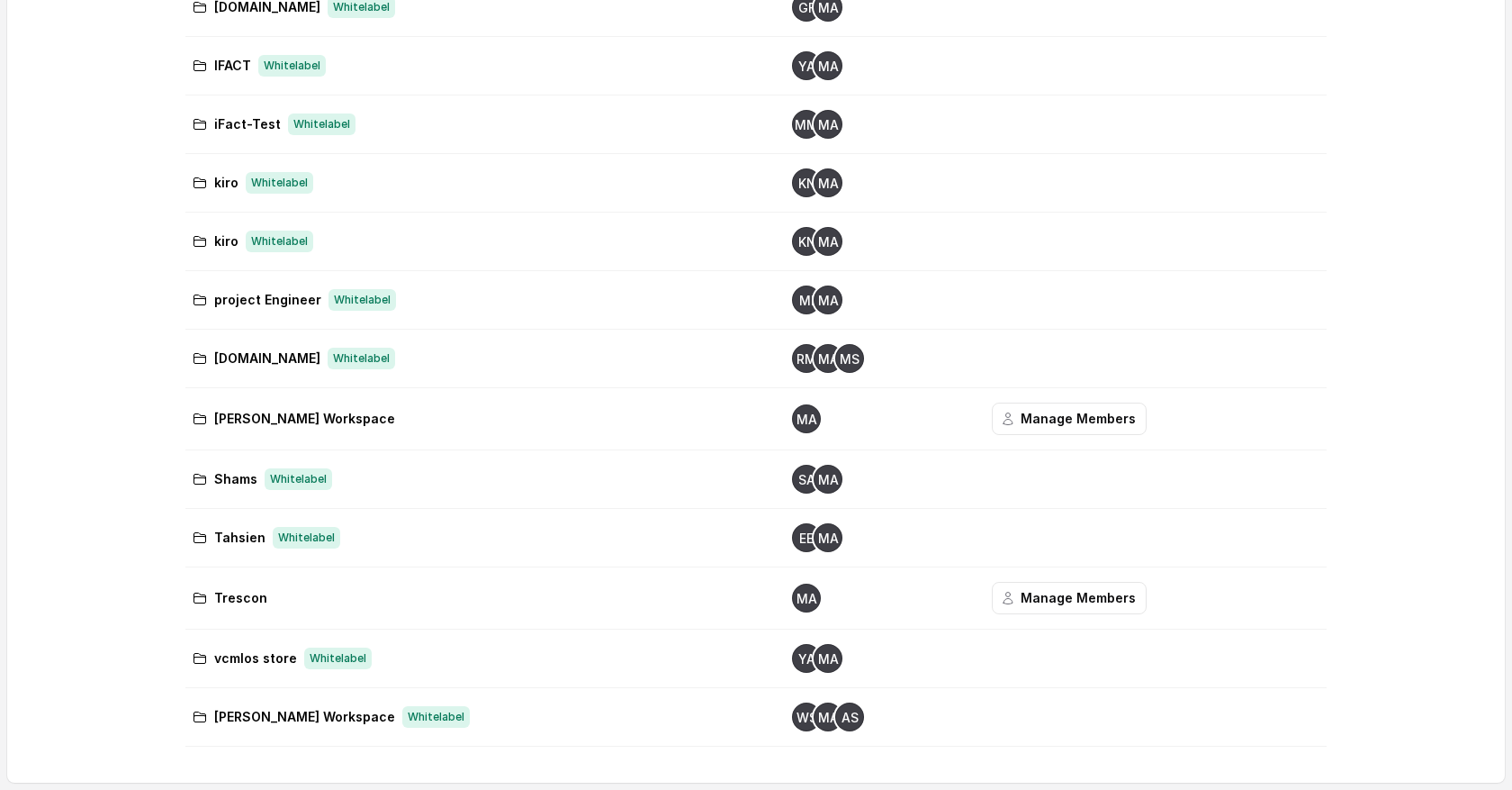
scroll to position [0, 0]
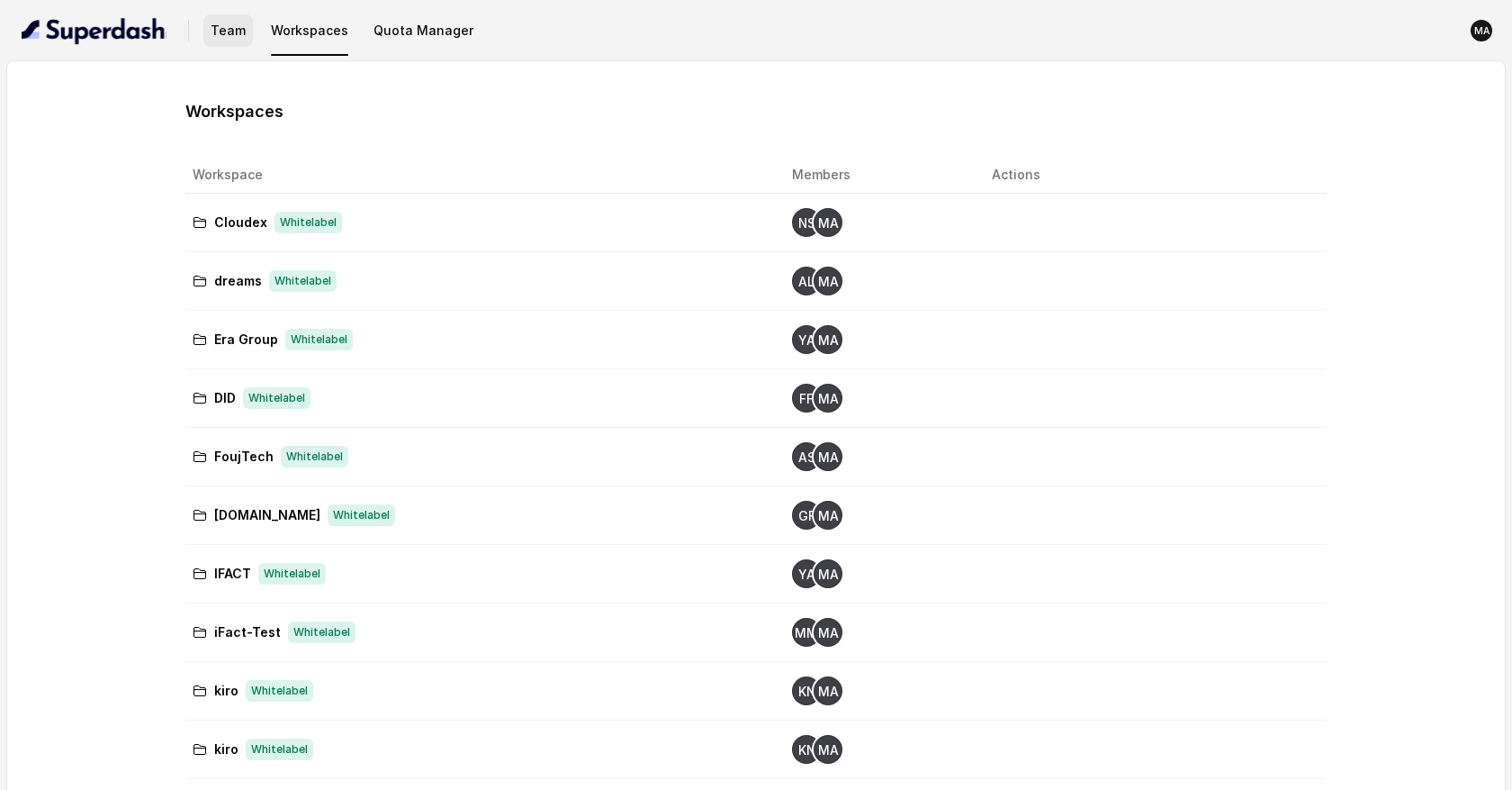
click at [229, 34] on button "Team" at bounding box center [228, 30] width 49 height 32
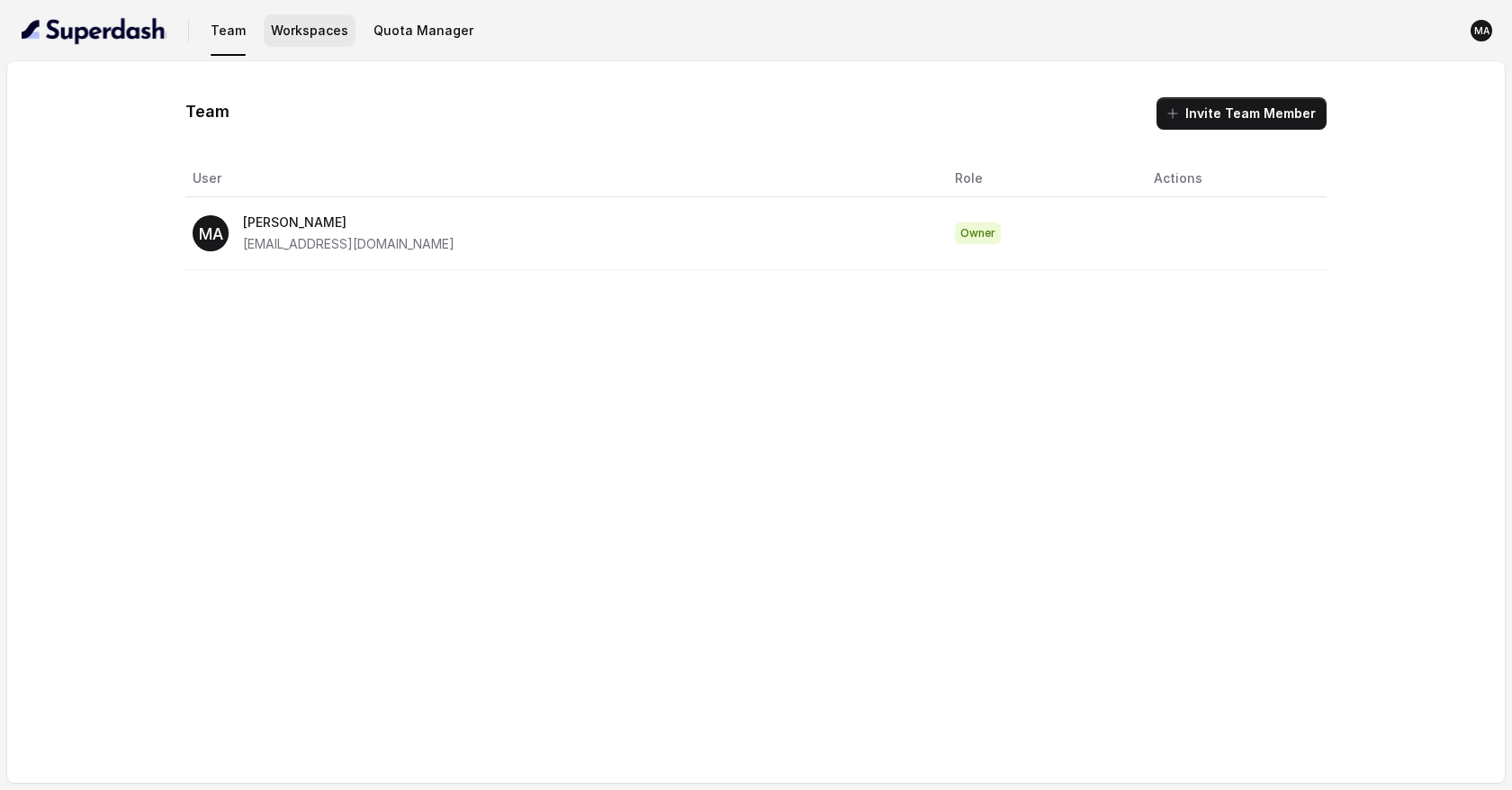
click at [333, 41] on button "Workspaces" at bounding box center [310, 30] width 92 height 32
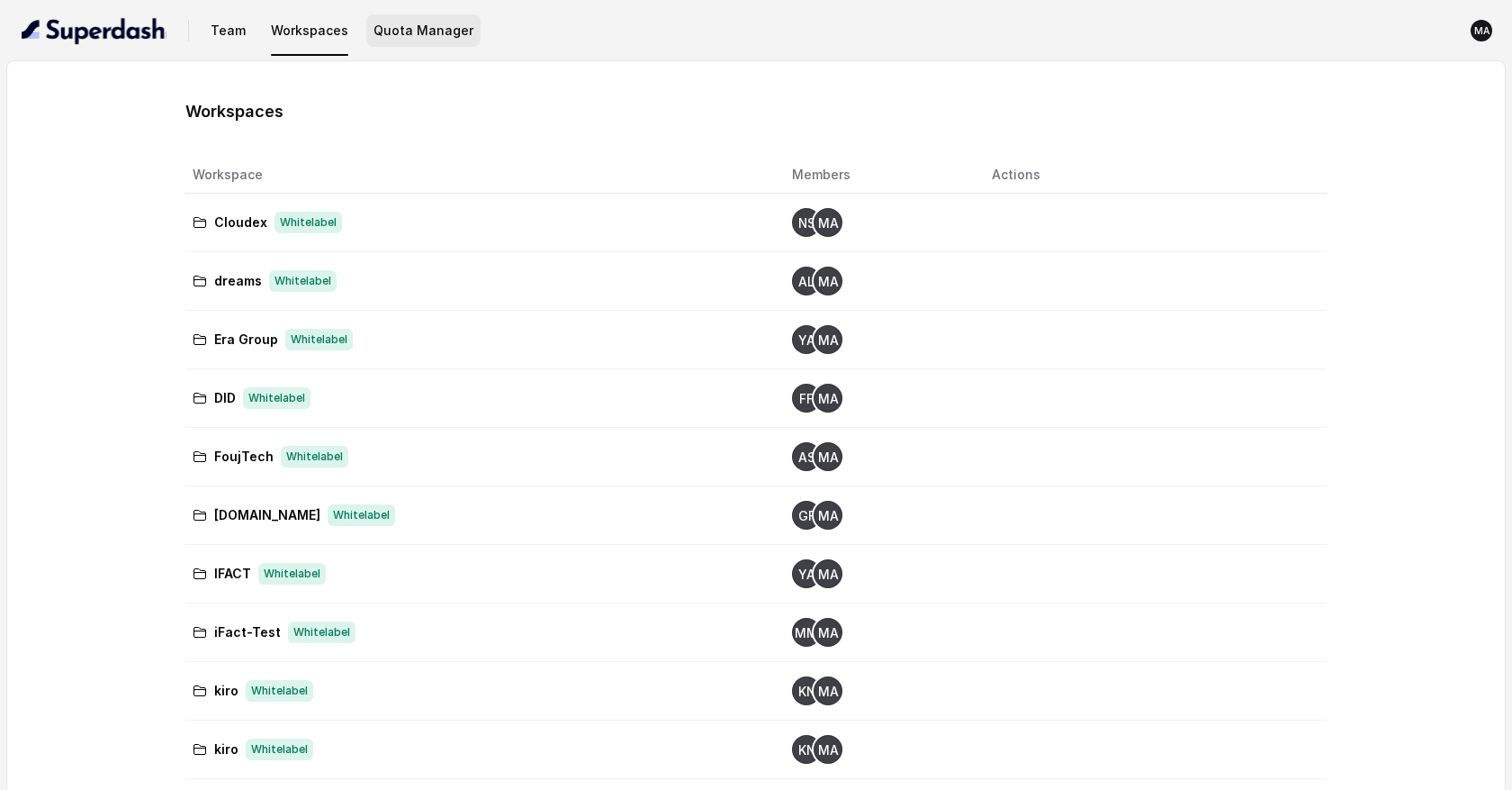
click at [417, 31] on button "Quota Manager" at bounding box center [424, 30] width 114 height 32
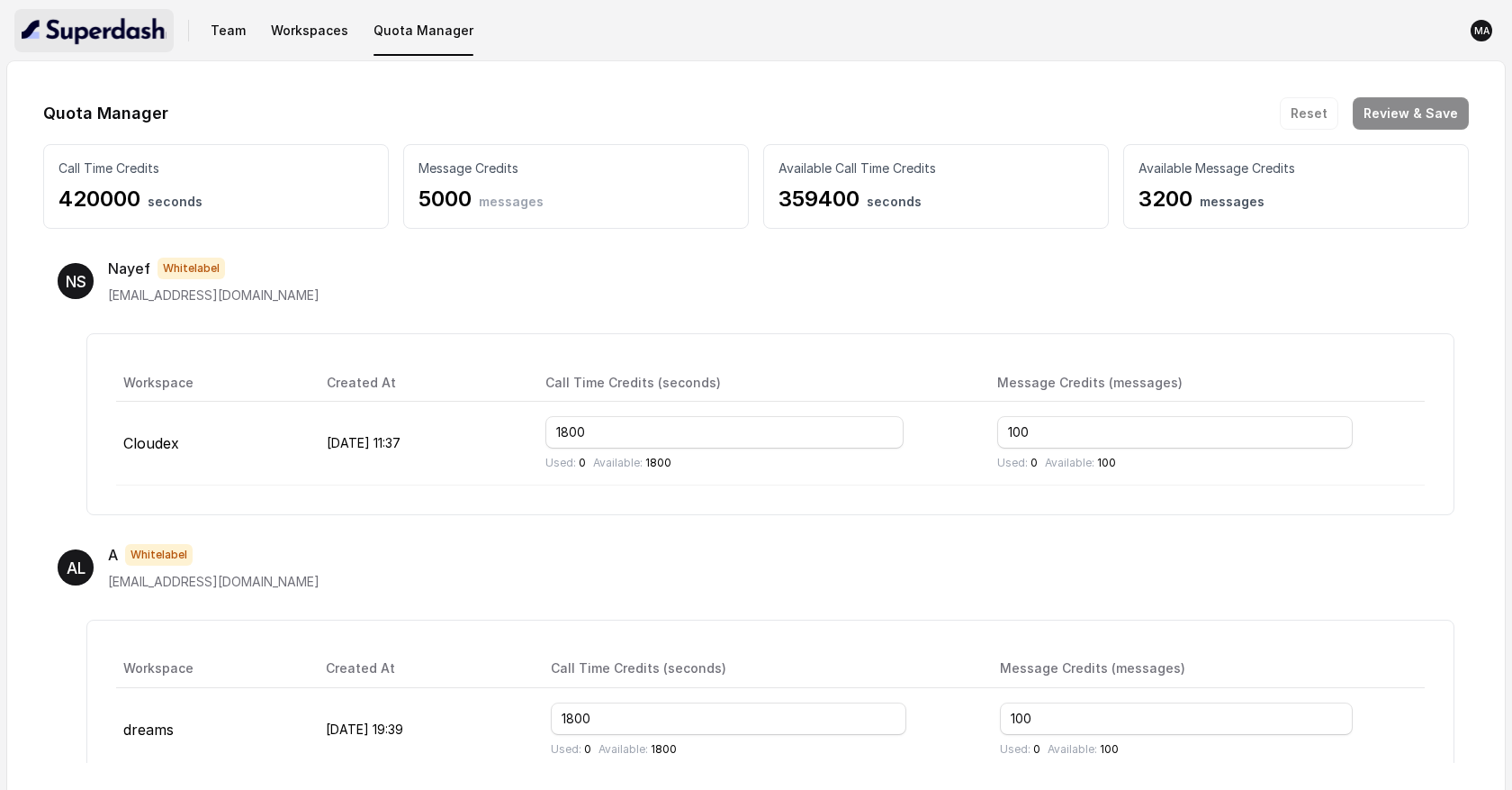
click at [132, 38] on img "button" at bounding box center [94, 30] width 145 height 29
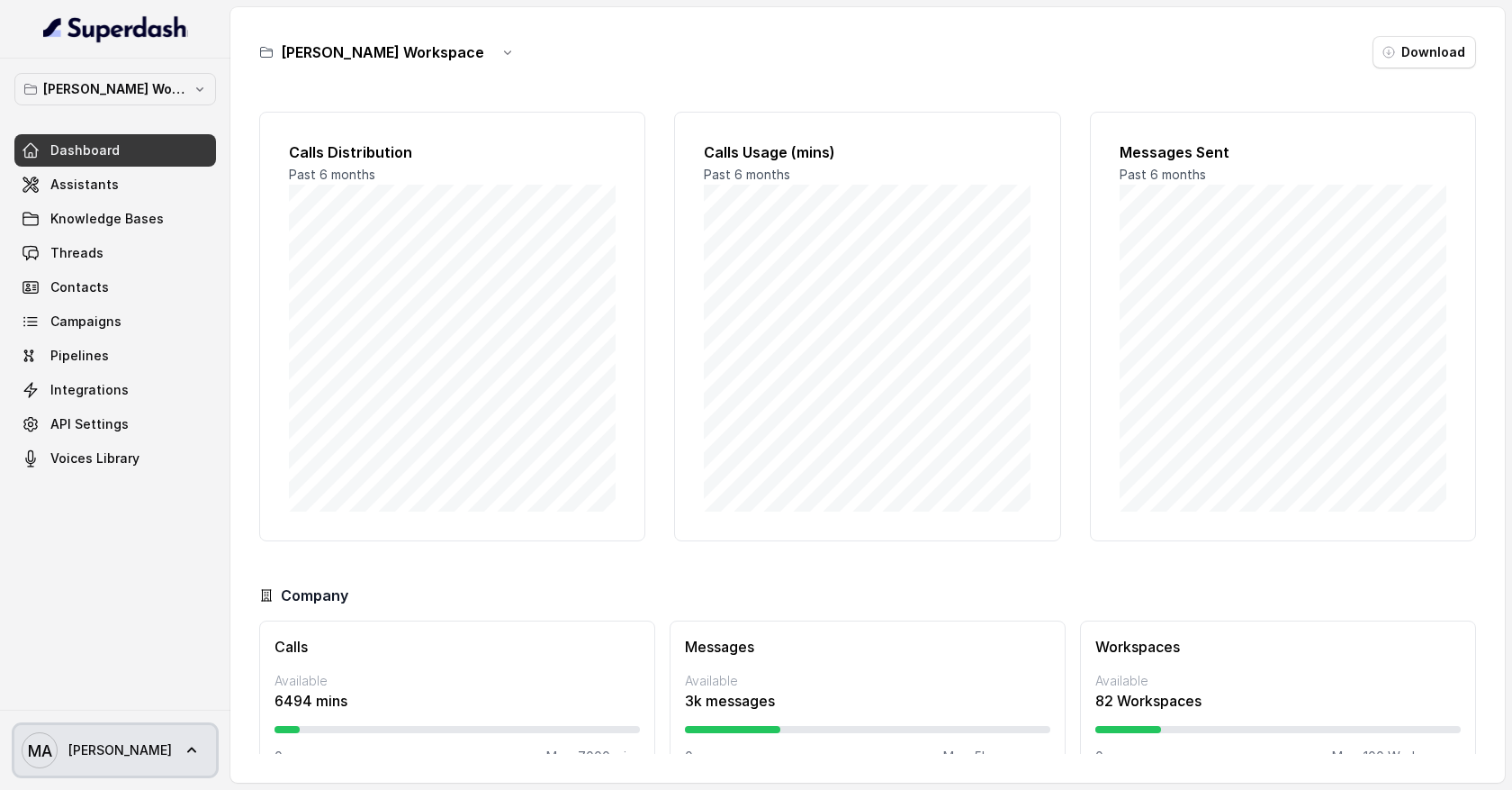
click at [197, 755] on icon at bounding box center [191, 750] width 18 height 18
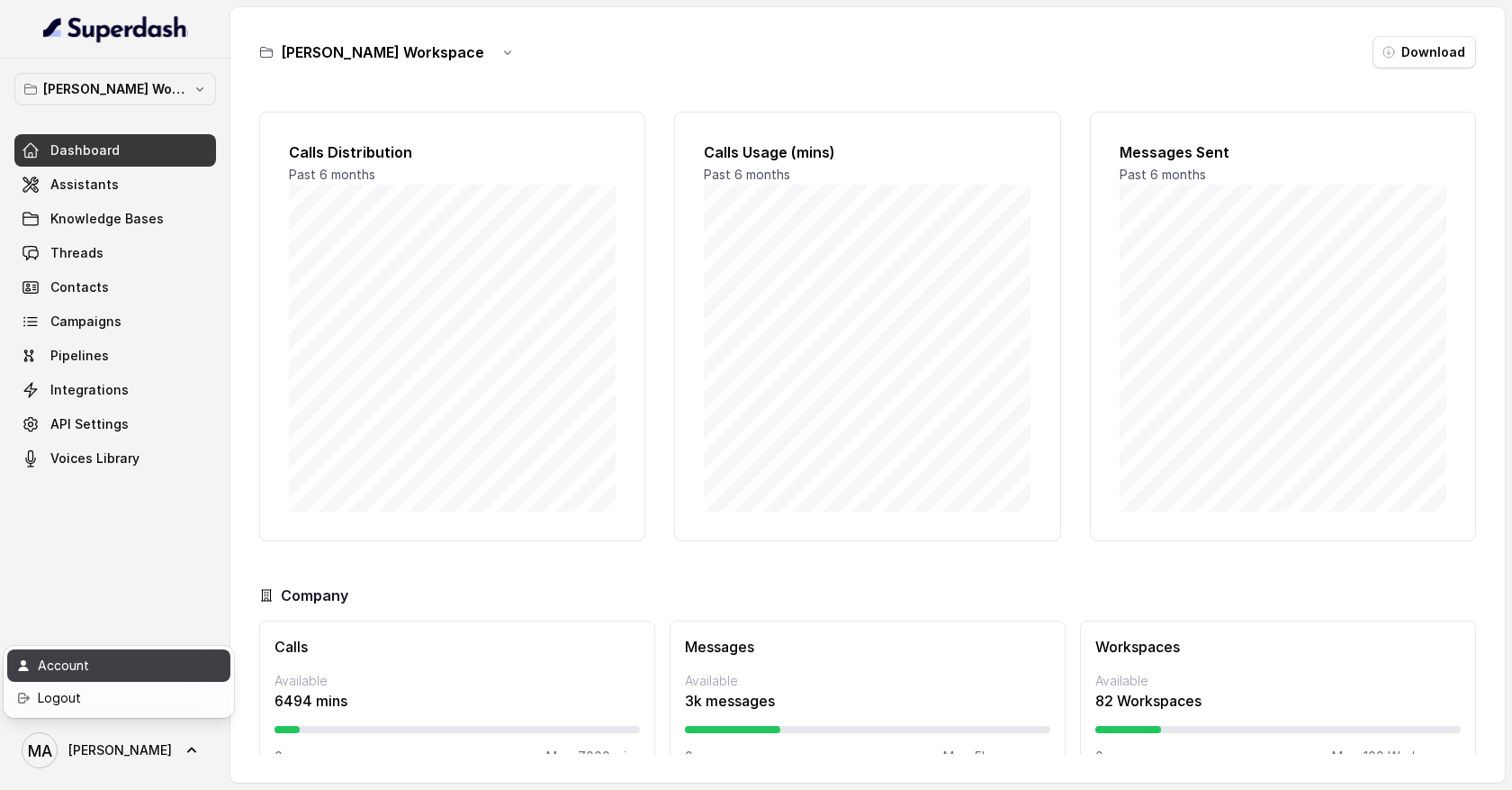
click at [131, 665] on div "Account" at bounding box center [114, 665] width 153 height 22
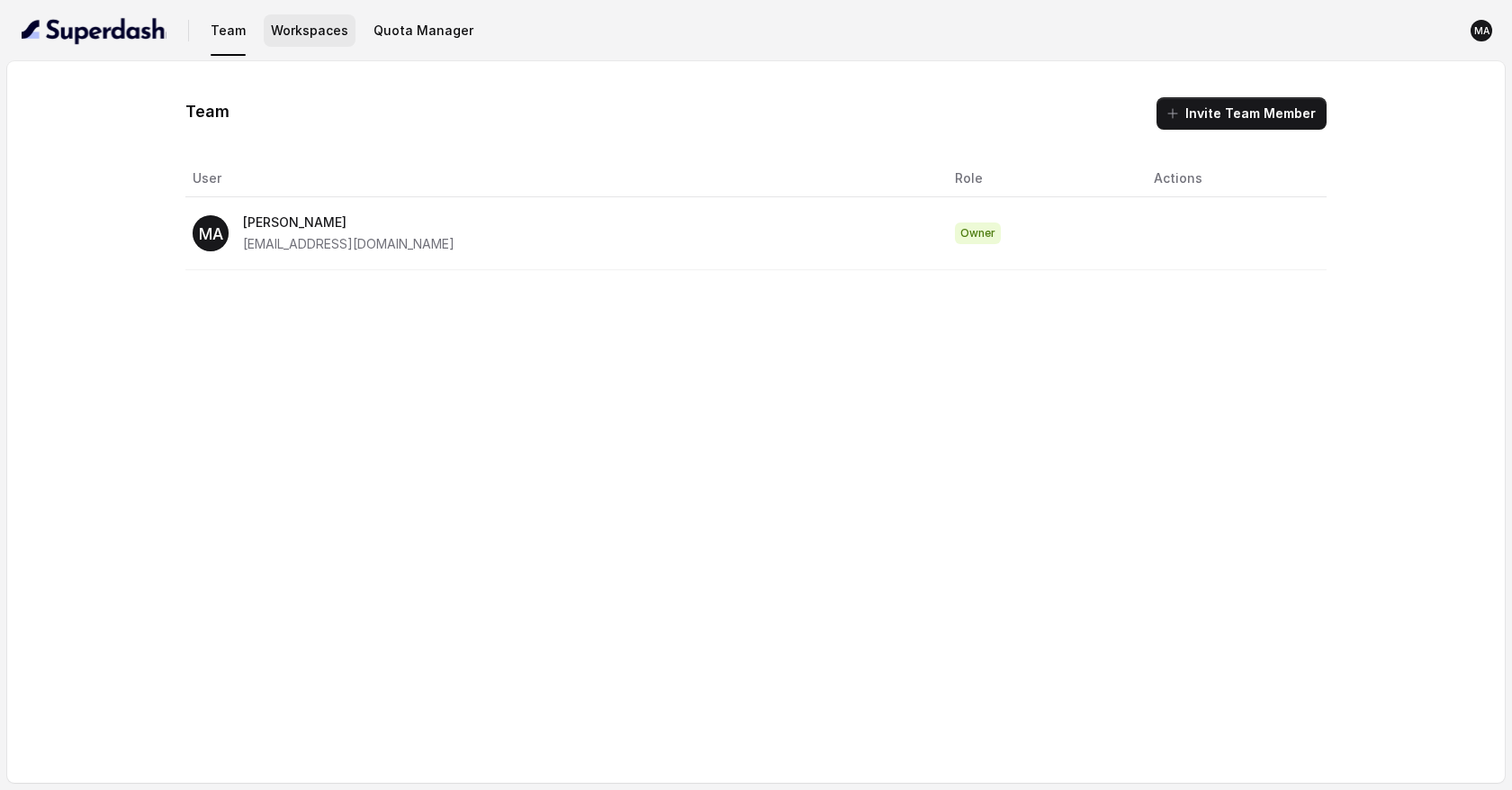
click at [326, 33] on font "Workspaces" at bounding box center [309, 30] width 77 height 15
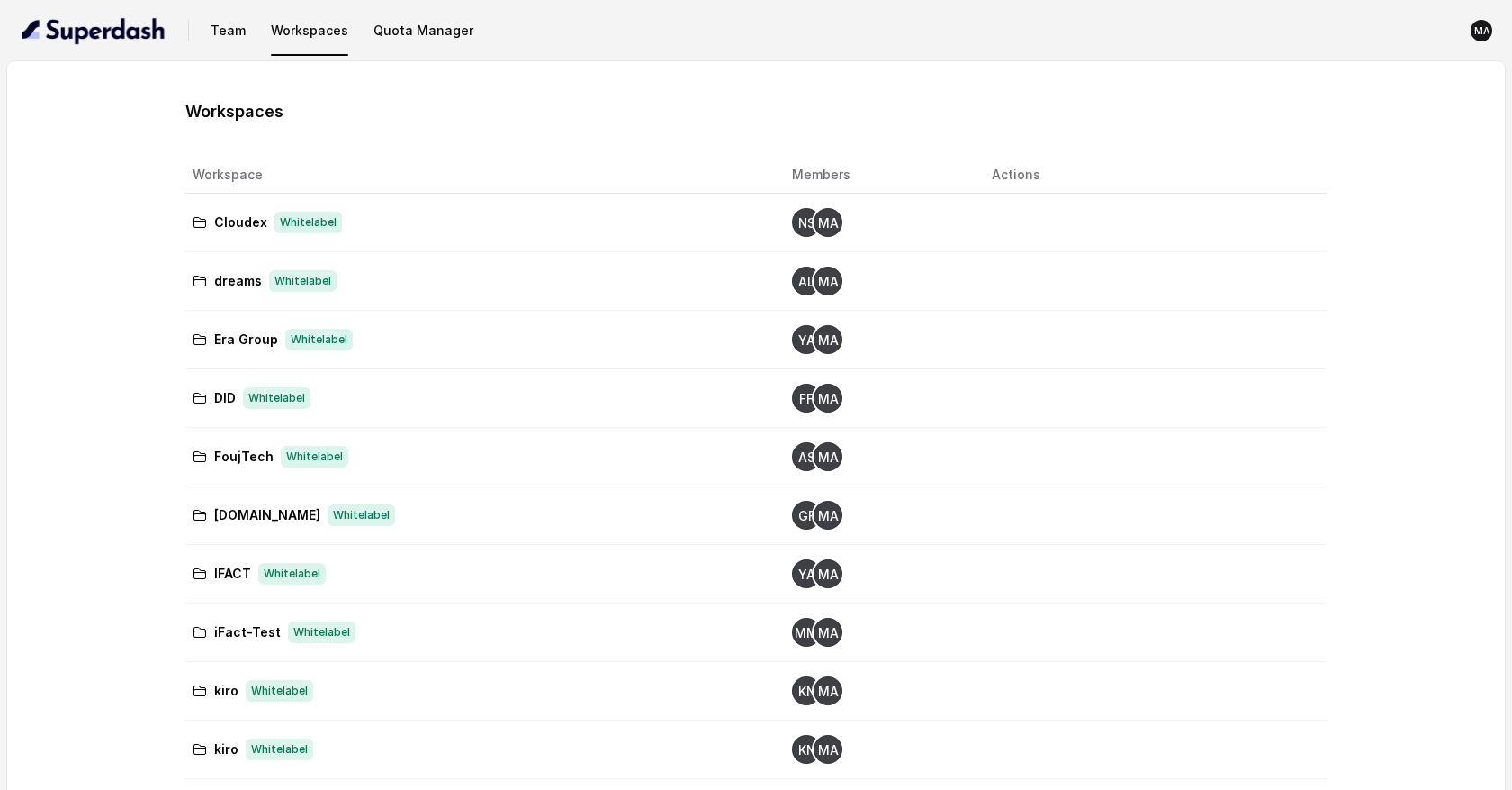
click at [813, 224] on icon "MA" at bounding box center [828, 222] width 29 height 29
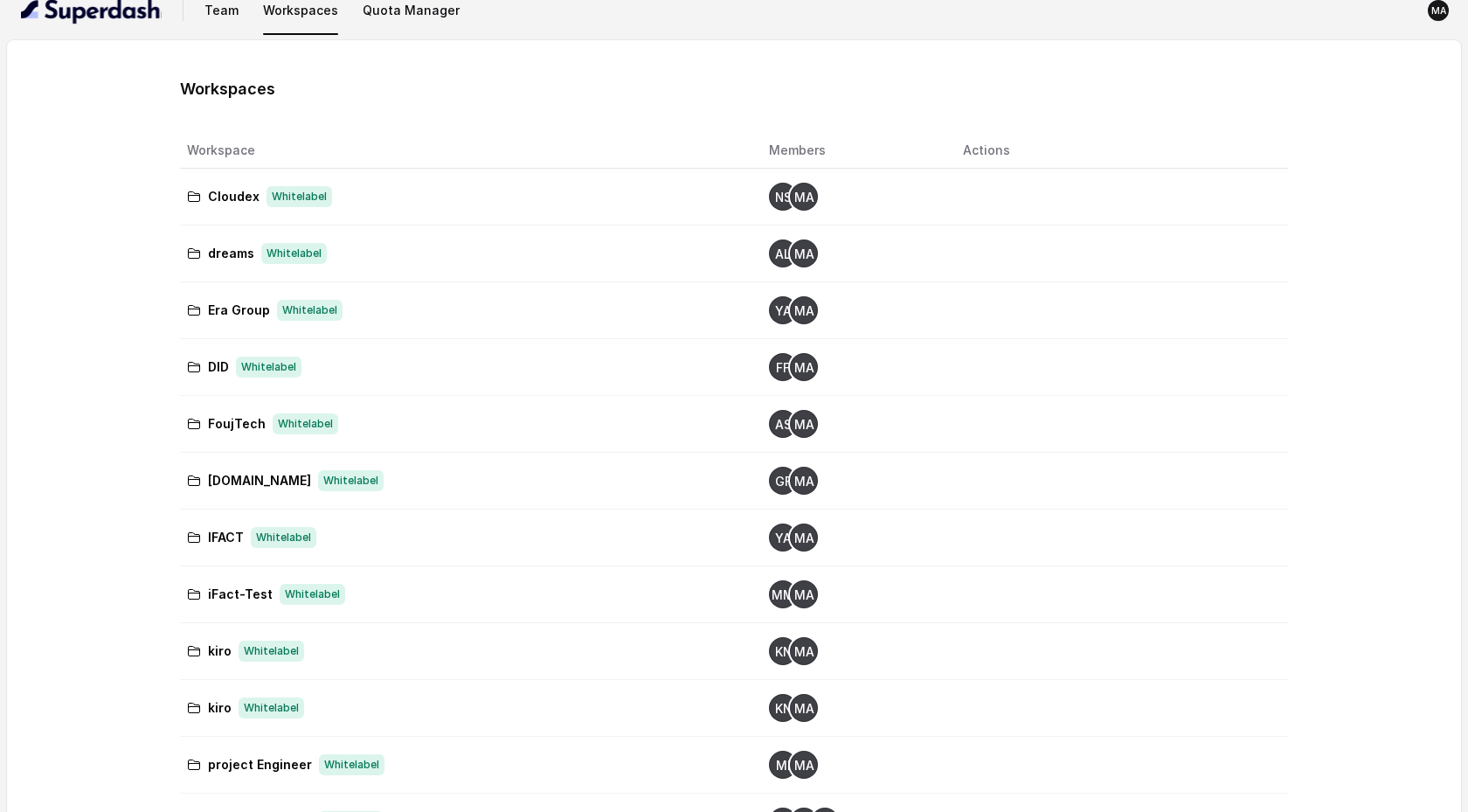
scroll to position [448, 0]
